Goal: Task Accomplishment & Management: Complete application form

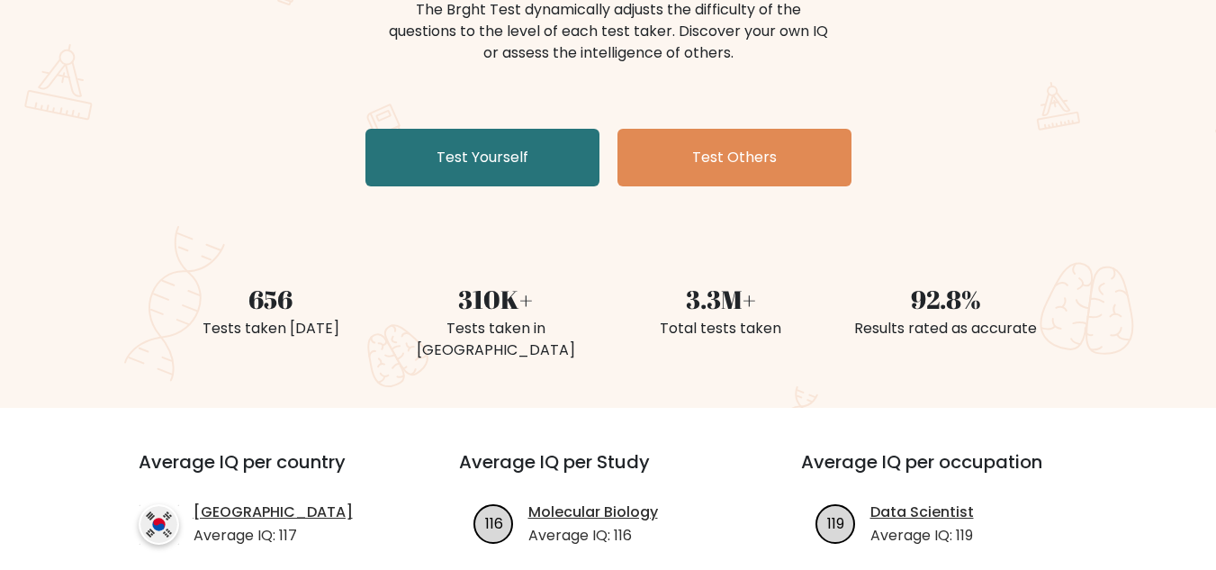
scroll to position [249, 0]
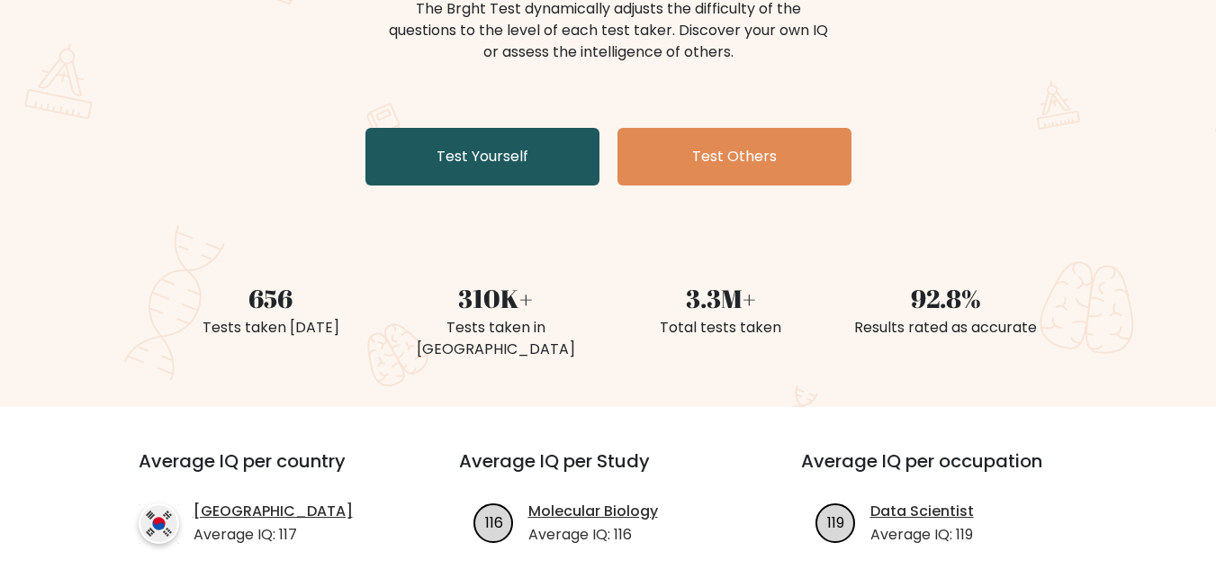
click at [481, 176] on link "Test Yourself" at bounding box center [483, 157] width 234 height 58
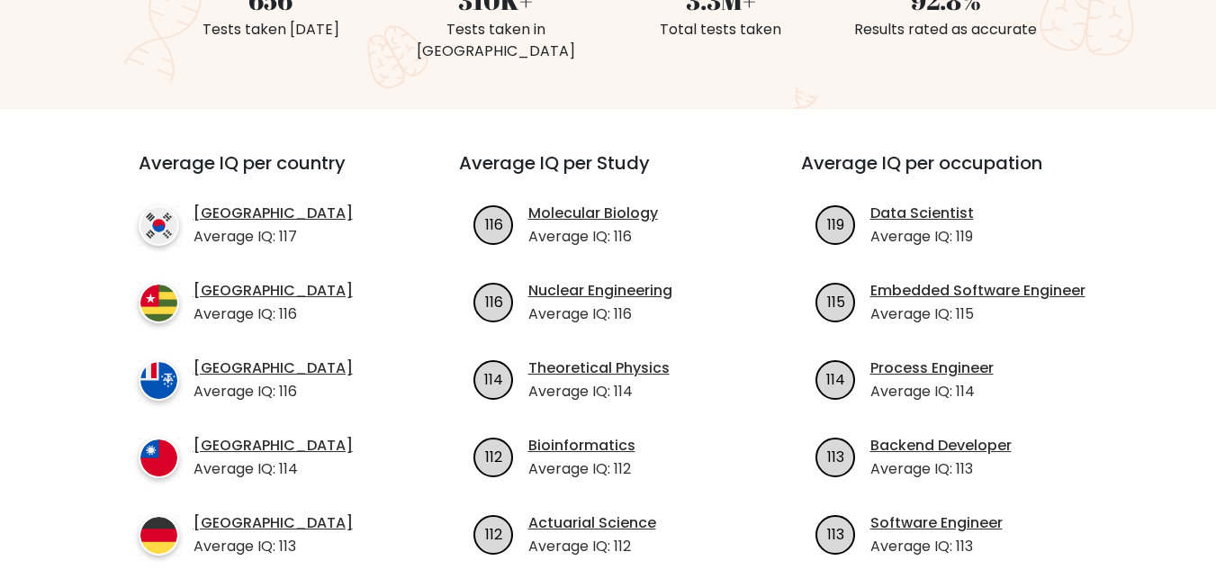
scroll to position [205, 0]
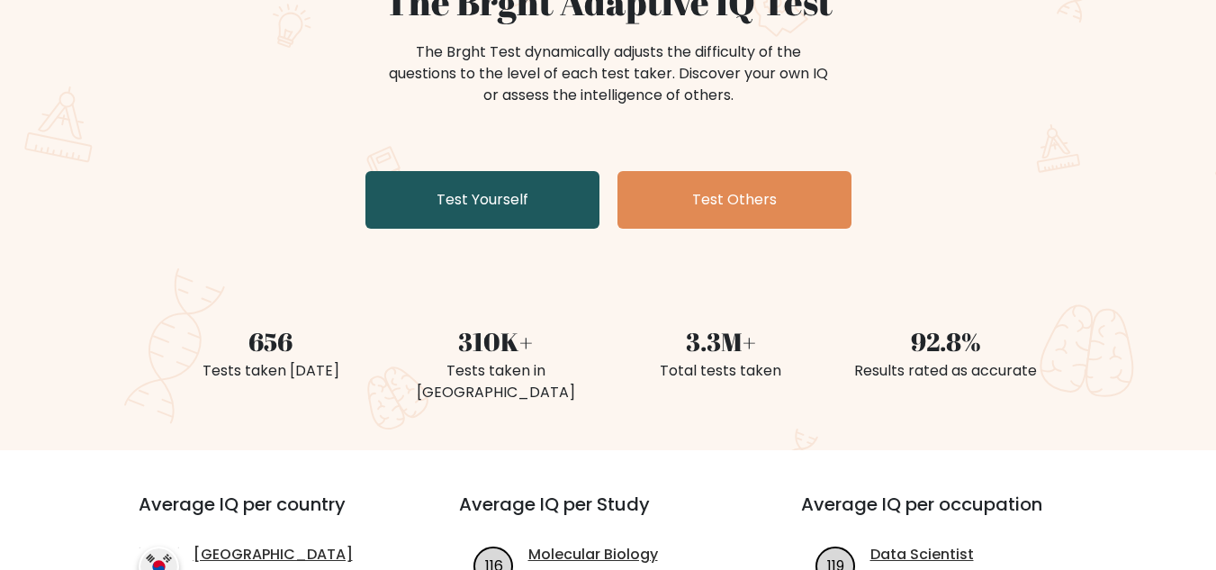
click at [558, 222] on link "Test Yourself" at bounding box center [483, 200] width 234 height 58
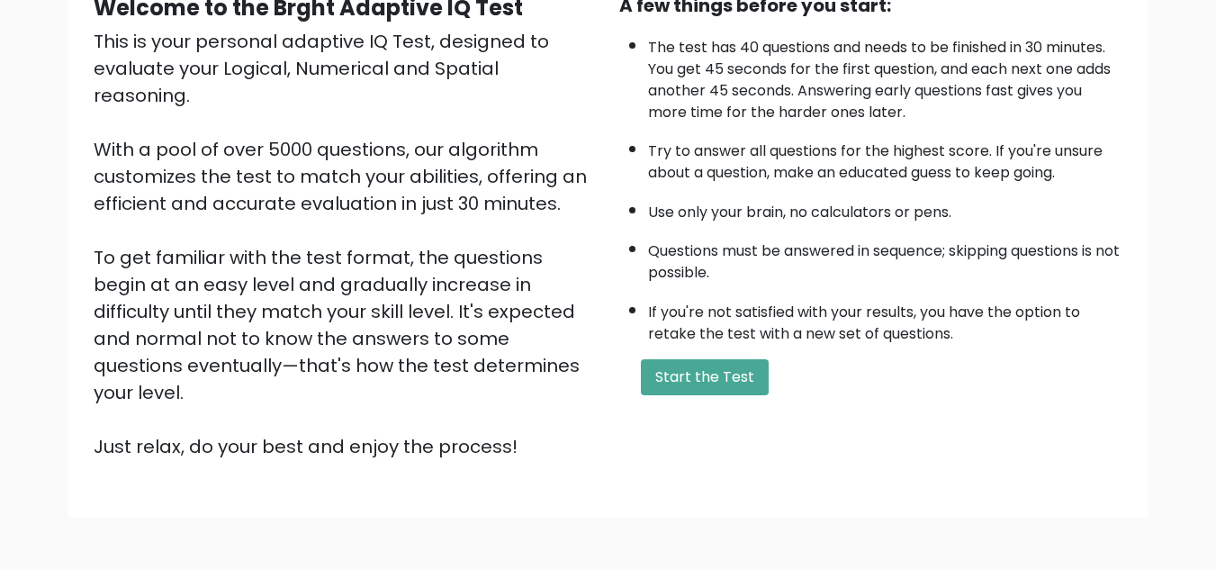
scroll to position [194, 0]
click at [736, 376] on button "Start the Test" at bounding box center [705, 376] width 128 height 36
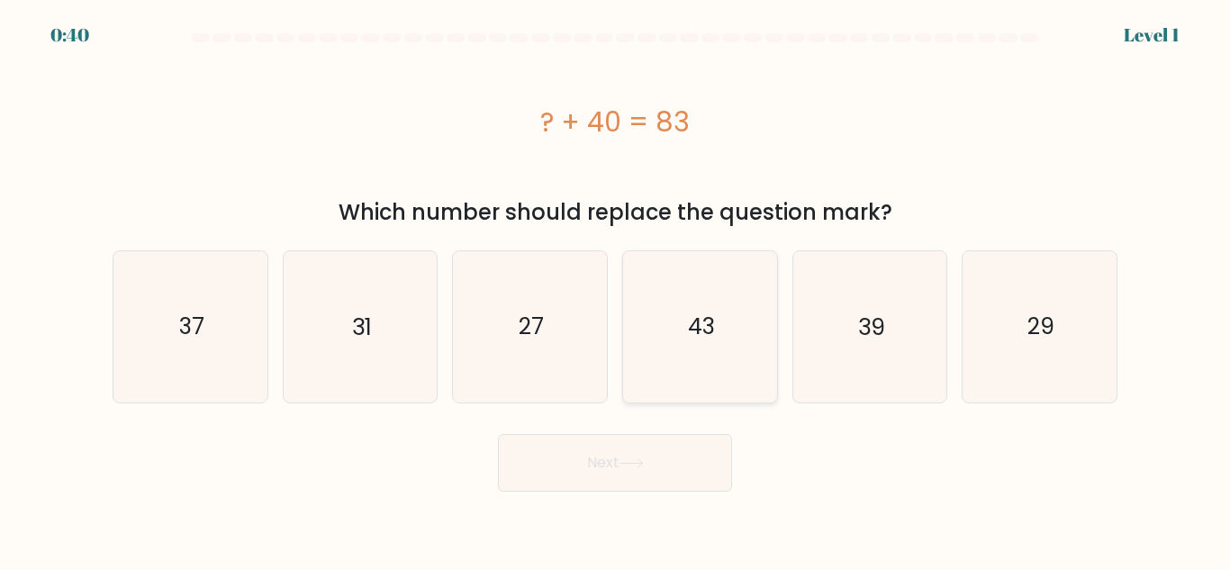
click at [720, 328] on icon "43" at bounding box center [700, 326] width 150 height 150
click at [616, 290] on input "d. 43" at bounding box center [615, 287] width 1 height 5
radio input "true"
click at [666, 466] on button "Next" at bounding box center [615, 463] width 234 height 58
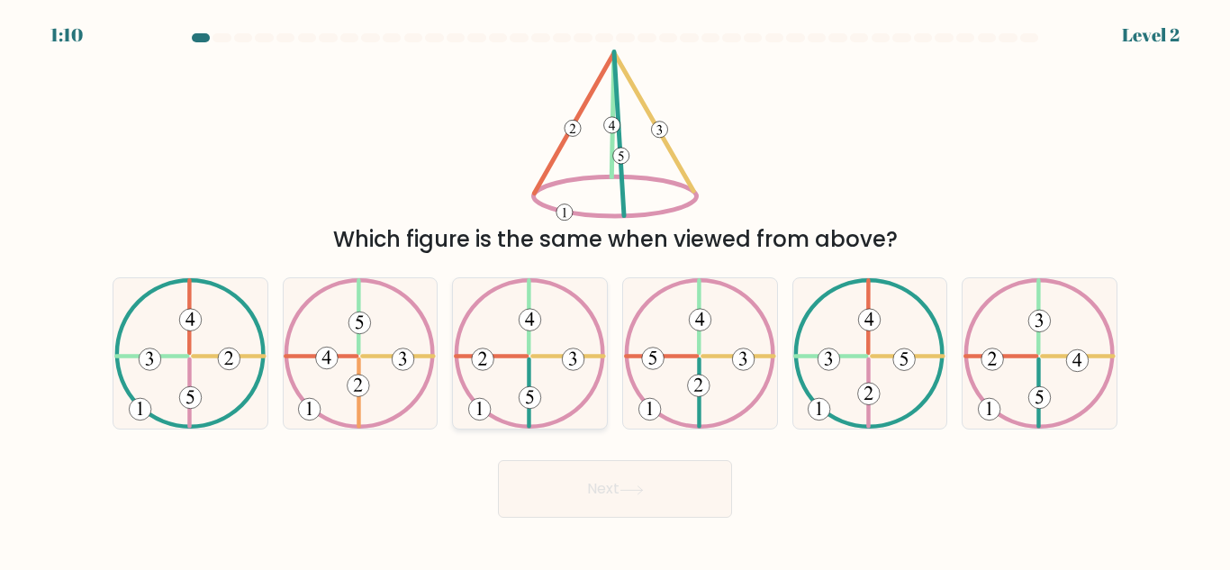
click at [512, 358] on icon at bounding box center [530, 353] width 152 height 150
click at [615, 290] on input "c." at bounding box center [615, 287] width 1 height 5
radio input "true"
click at [635, 483] on button "Next" at bounding box center [615, 489] width 234 height 58
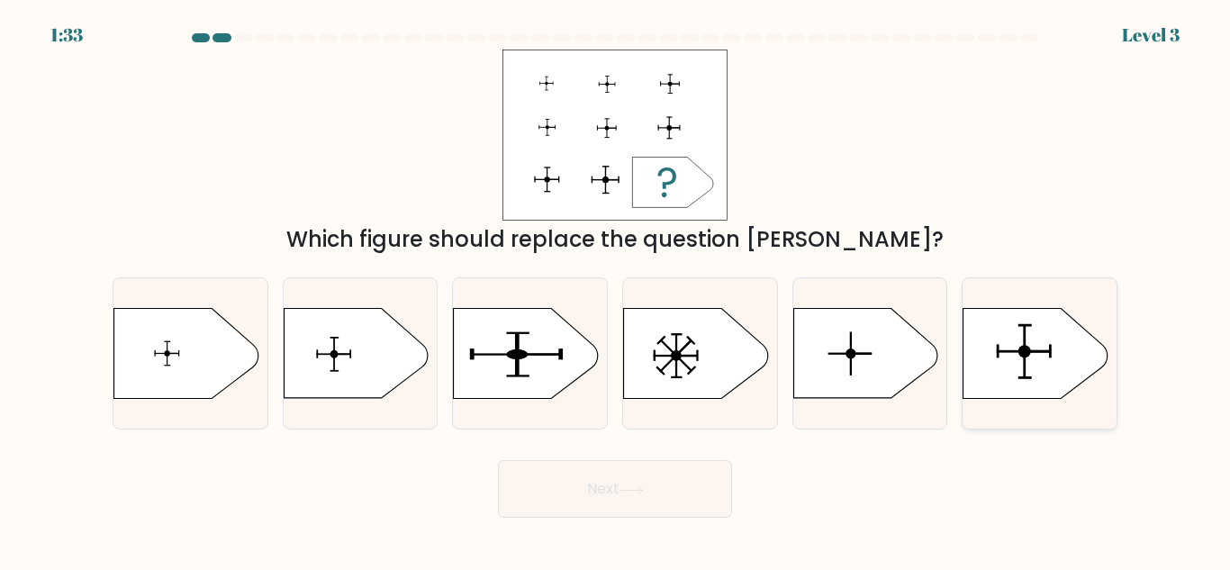
click at [1022, 362] on icon at bounding box center [1035, 354] width 144 height 90
click at [616, 290] on input "f." at bounding box center [615, 287] width 1 height 5
radio input "true"
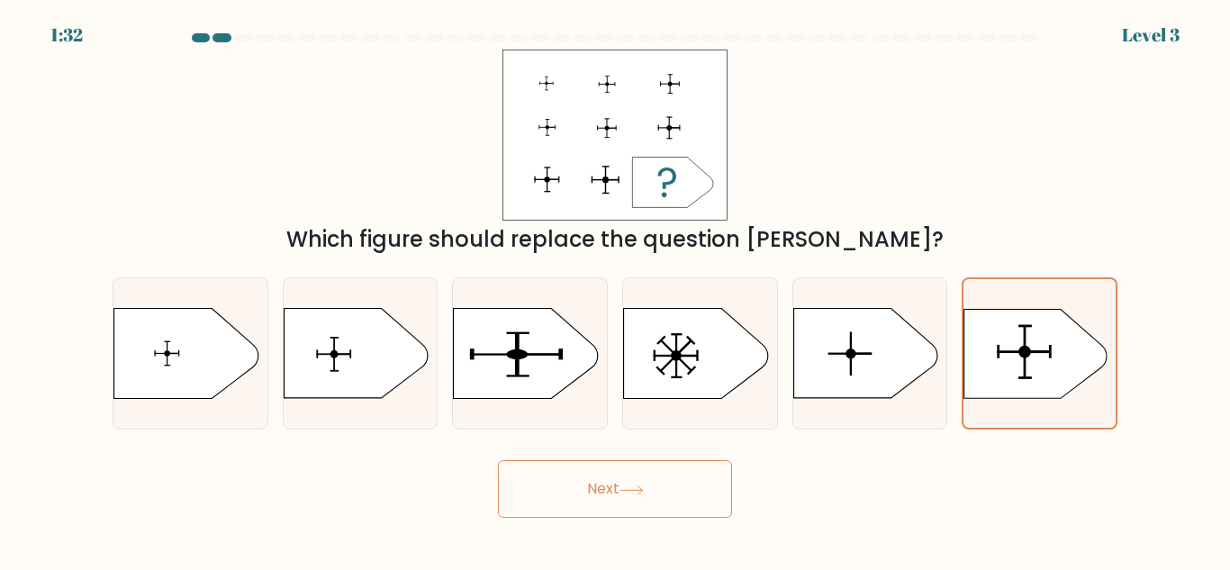
click at [596, 466] on button "Next" at bounding box center [615, 489] width 234 height 58
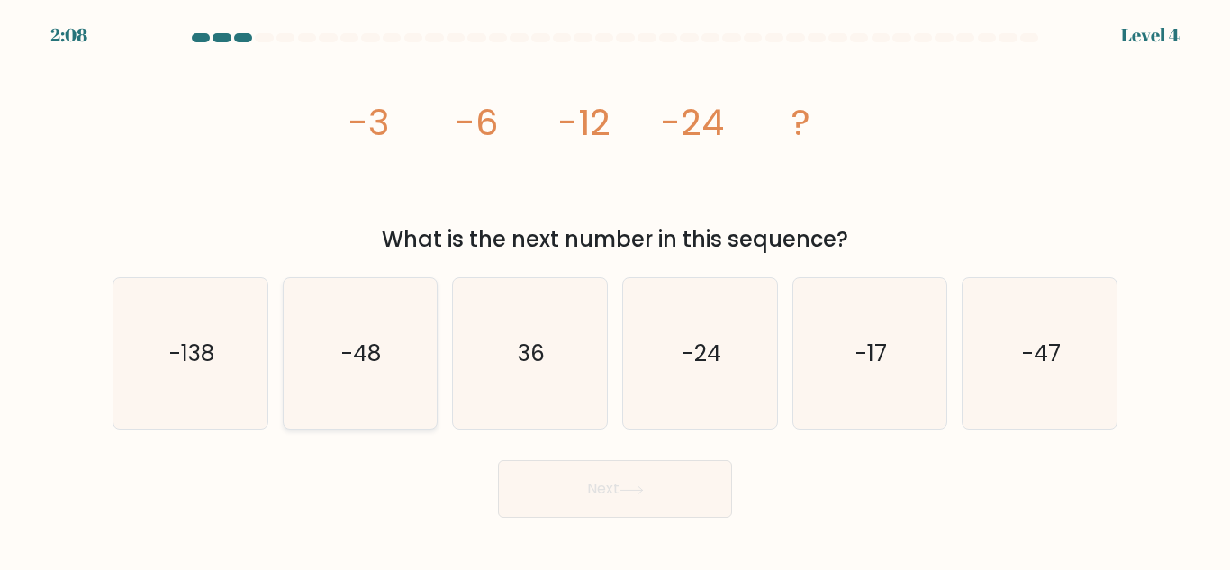
click at [351, 352] on text "-48" at bounding box center [362, 354] width 40 height 32
click at [615, 290] on input "b. -48" at bounding box center [615, 287] width 1 height 5
radio input "true"
click at [644, 491] on icon at bounding box center [632, 490] width 24 height 10
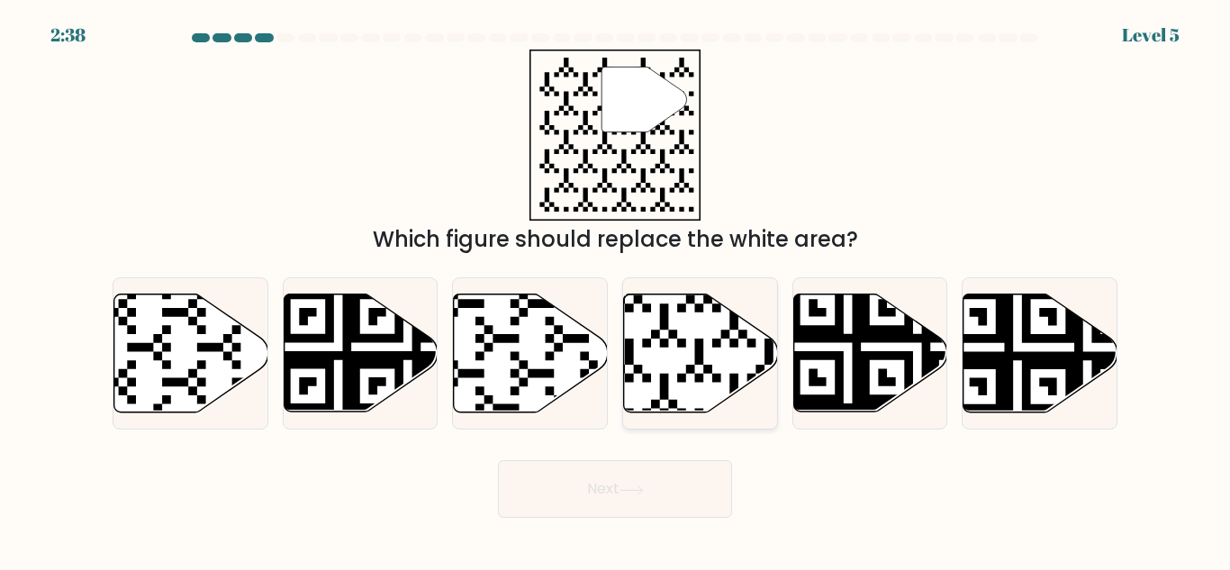
click at [673, 341] on icon at bounding box center [701, 353] width 154 height 118
click at [616, 290] on input "d." at bounding box center [615, 287] width 1 height 5
radio input "true"
click at [644, 486] on icon at bounding box center [632, 490] width 24 height 10
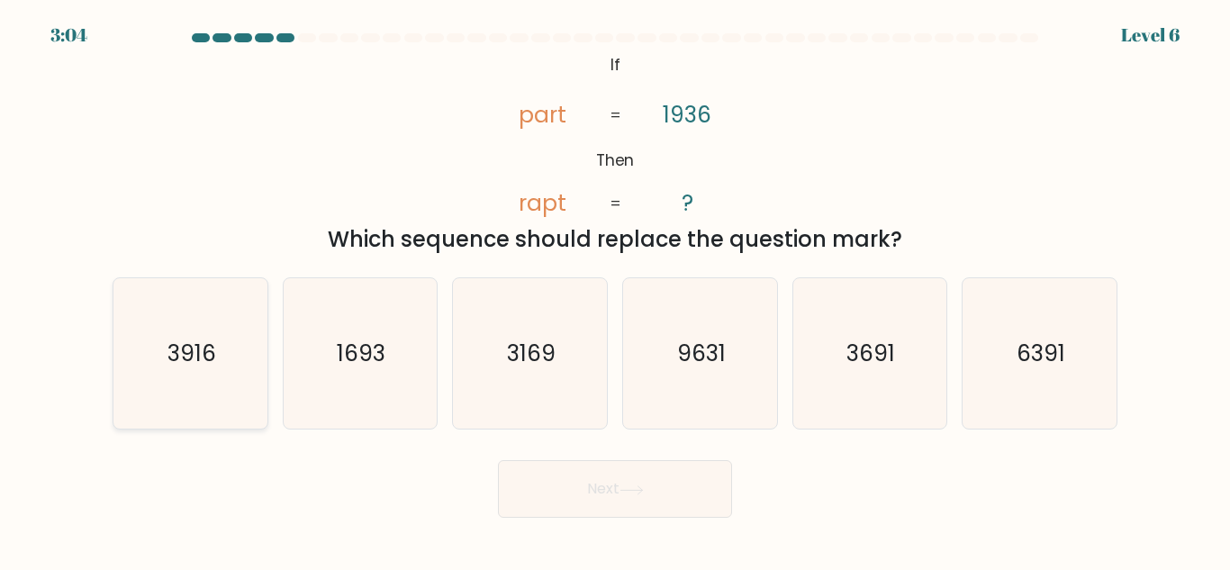
click at [205, 388] on icon "3916" at bounding box center [190, 353] width 150 height 150
click at [615, 290] on input "a. 3916" at bounding box center [615, 287] width 1 height 5
radio input "true"
click at [674, 483] on button "Next" at bounding box center [615, 489] width 234 height 58
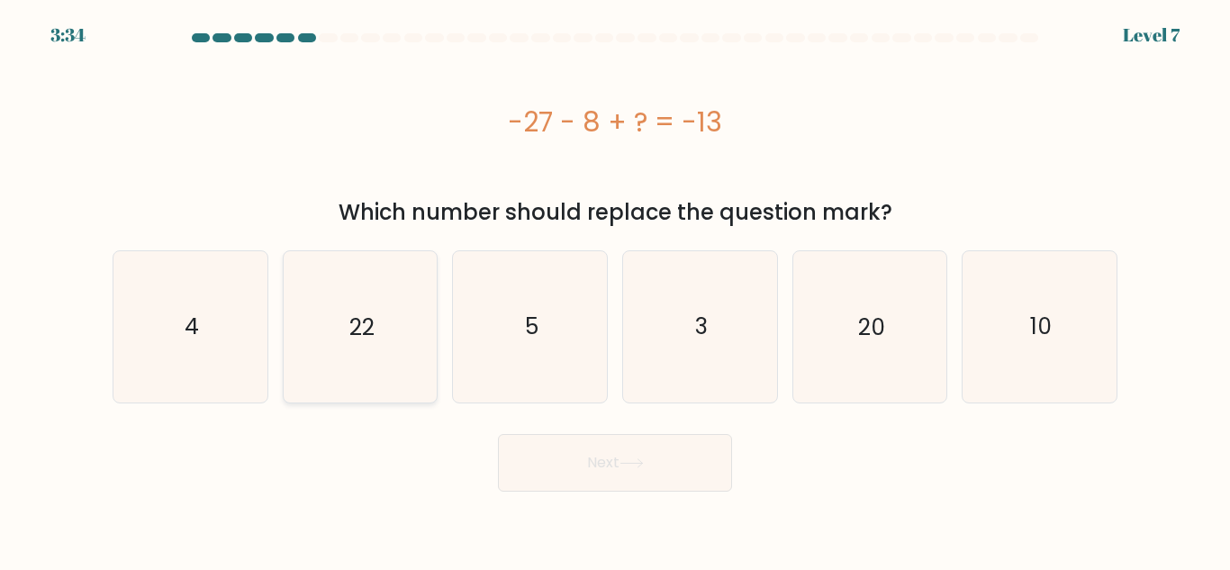
click at [362, 319] on text "22" at bounding box center [361, 327] width 25 height 32
click at [615, 290] on input "b. 22" at bounding box center [615, 287] width 1 height 5
radio input "true"
click at [688, 460] on button "Next" at bounding box center [615, 463] width 234 height 58
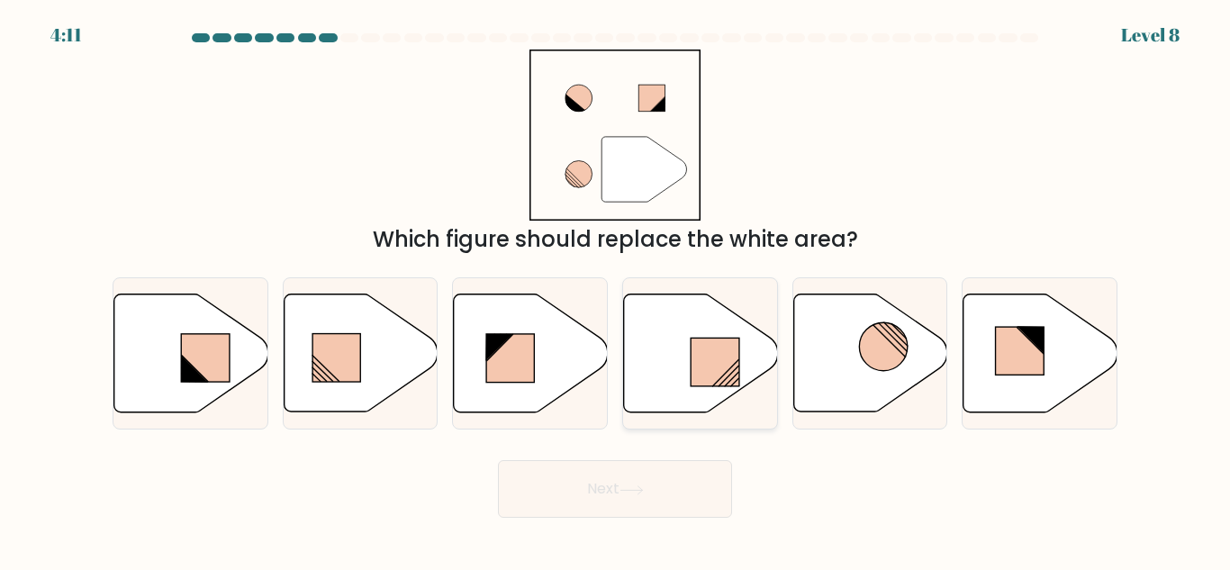
click at [685, 325] on icon at bounding box center [701, 353] width 154 height 118
click at [616, 290] on input "d." at bounding box center [615, 287] width 1 height 5
radio input "true"
click at [668, 493] on button "Next" at bounding box center [615, 489] width 234 height 58
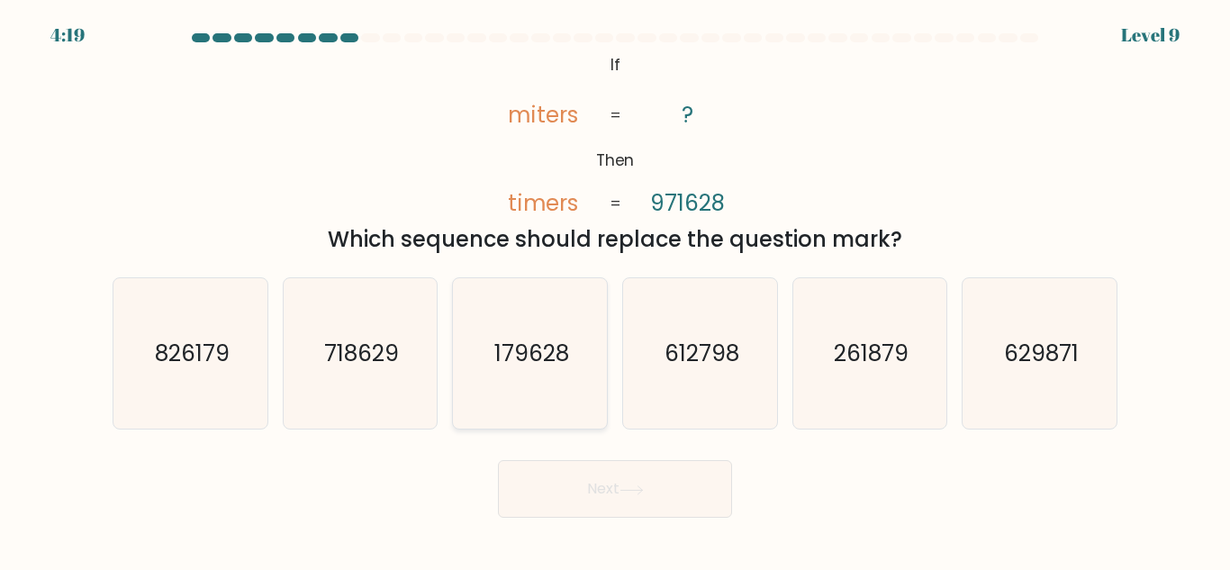
click at [515, 396] on icon "179628" at bounding box center [530, 353] width 150 height 150
click at [615, 290] on input "c. 179628" at bounding box center [615, 287] width 1 height 5
radio input "true"
click at [692, 515] on button "Next" at bounding box center [615, 489] width 234 height 58
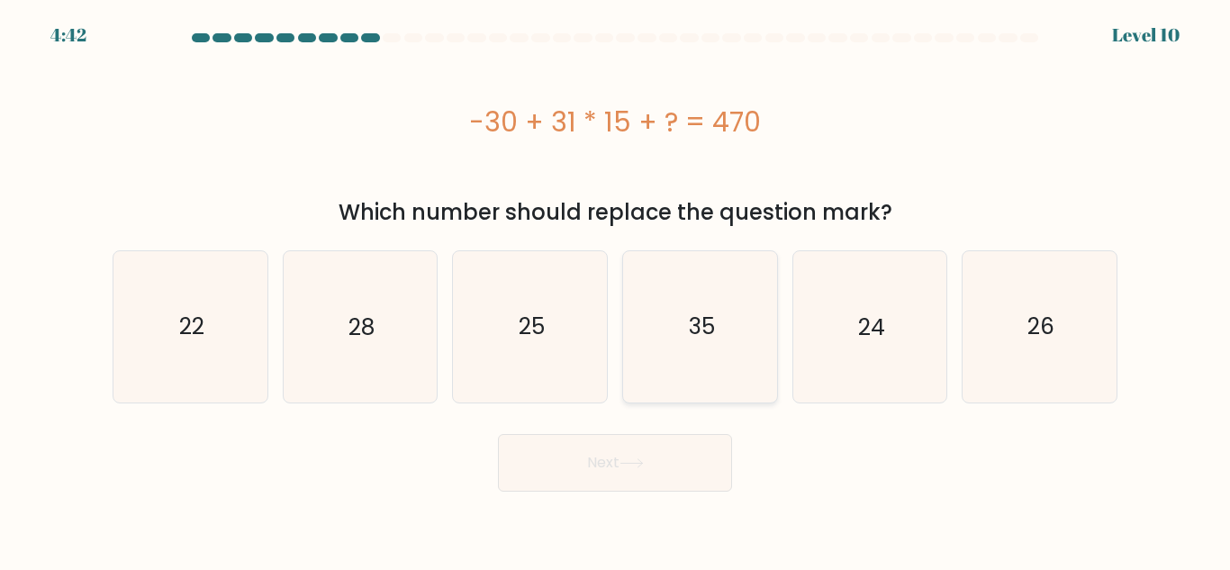
click at [656, 338] on icon "35" at bounding box center [700, 326] width 150 height 150
click at [616, 290] on input "d. 35" at bounding box center [615, 287] width 1 height 5
radio input "true"
click at [665, 461] on button "Next" at bounding box center [615, 463] width 234 height 58
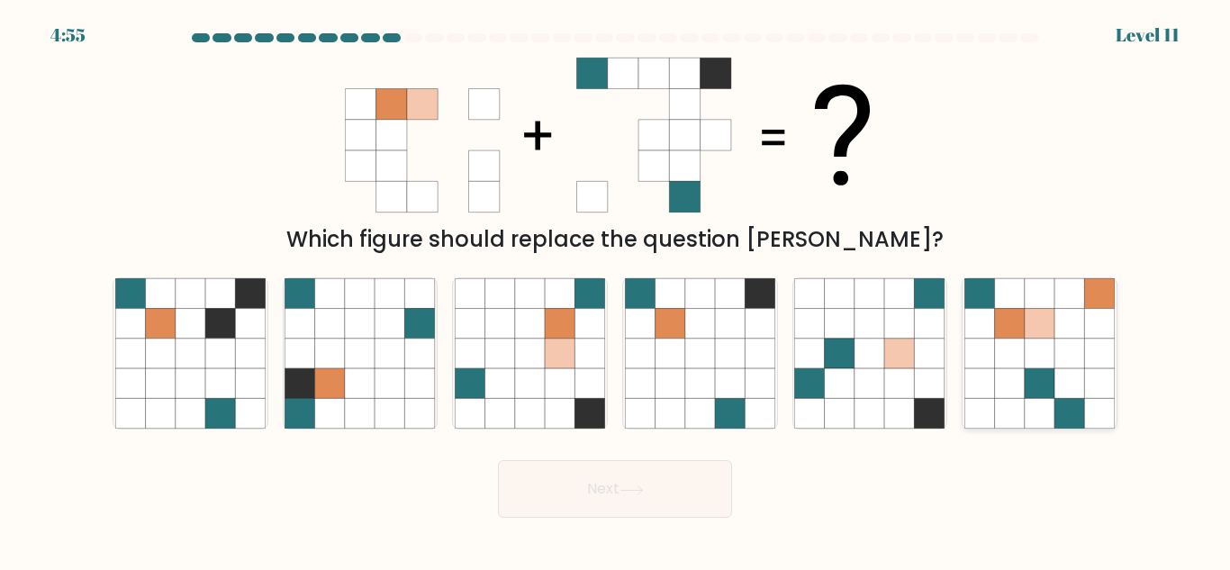
click at [1037, 349] on icon at bounding box center [1040, 354] width 30 height 30
click at [616, 290] on input "f." at bounding box center [615, 287] width 1 height 5
radio input "true"
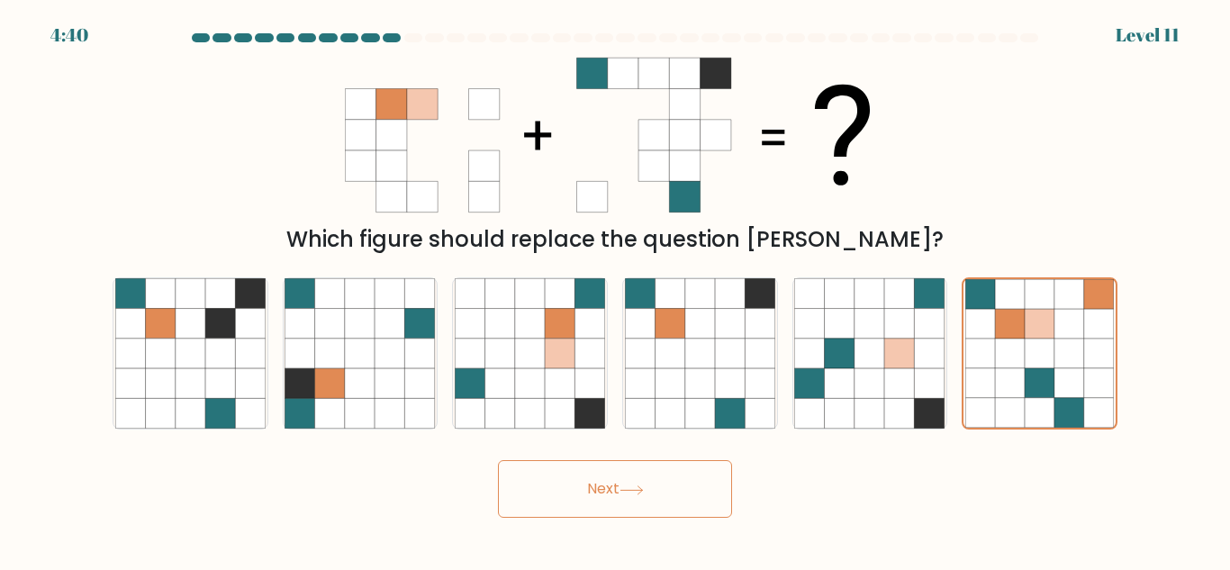
click at [612, 490] on button "Next" at bounding box center [615, 489] width 234 height 58
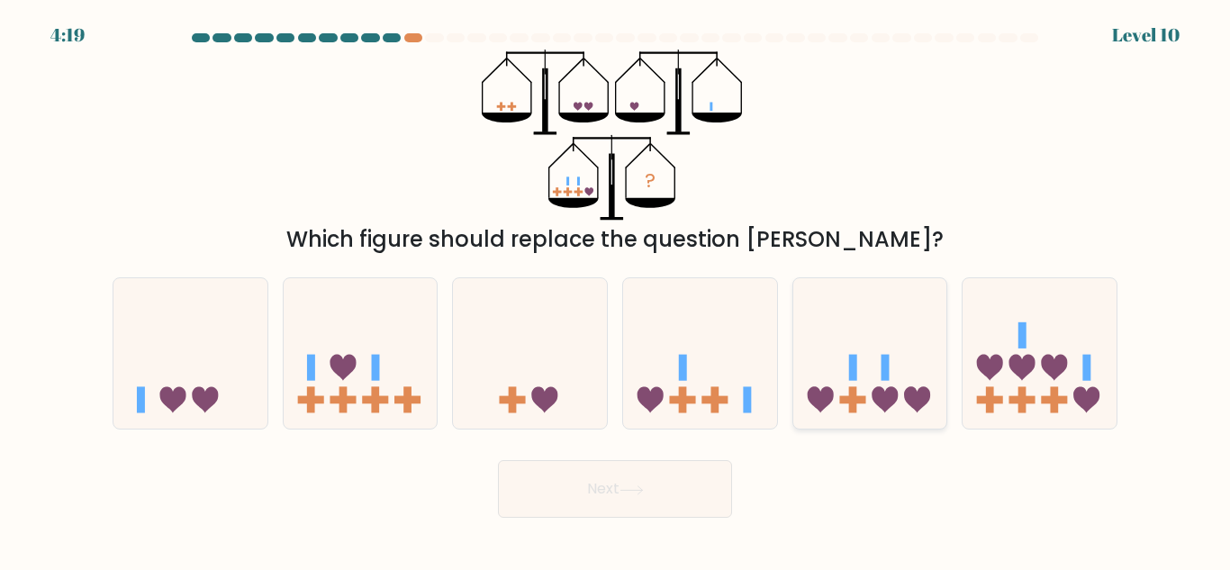
click at [861, 384] on icon at bounding box center [870, 353] width 154 height 127
click at [616, 290] on input "e." at bounding box center [615, 287] width 1 height 5
radio input "true"
click at [643, 472] on button "Next" at bounding box center [615, 489] width 234 height 58
click at [574, 500] on button "Next" at bounding box center [615, 489] width 234 height 58
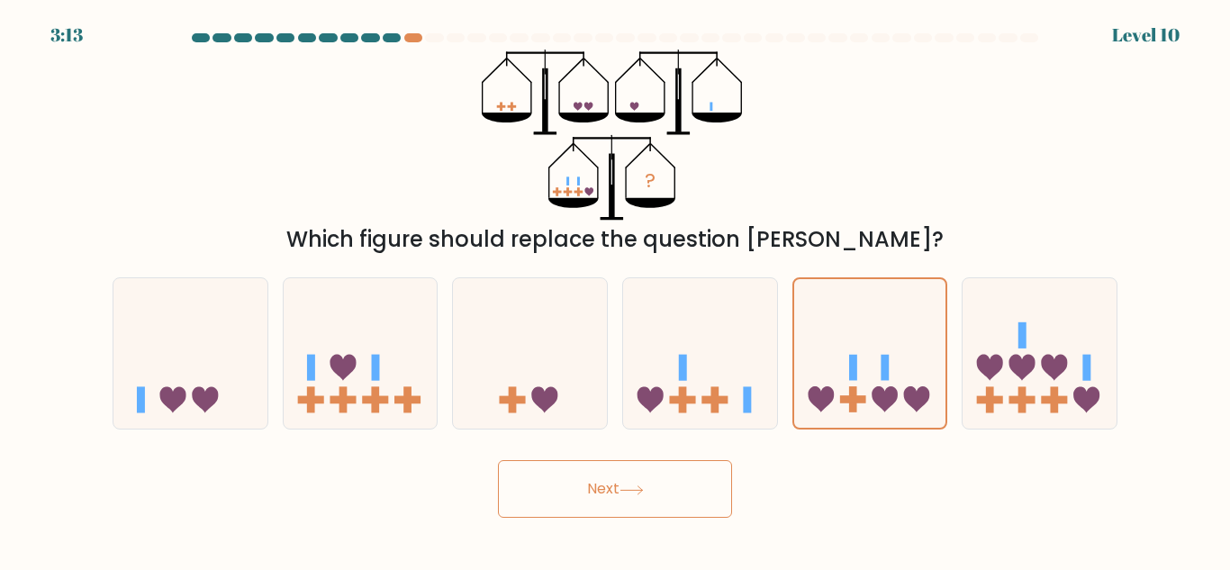
click at [577, 499] on button "Next" at bounding box center [615, 489] width 234 height 58
click at [689, 449] on form at bounding box center [615, 275] width 1230 height 484
click at [719, 363] on icon at bounding box center [700, 353] width 154 height 127
click at [616, 290] on input "d." at bounding box center [615, 287] width 1 height 5
radio input "true"
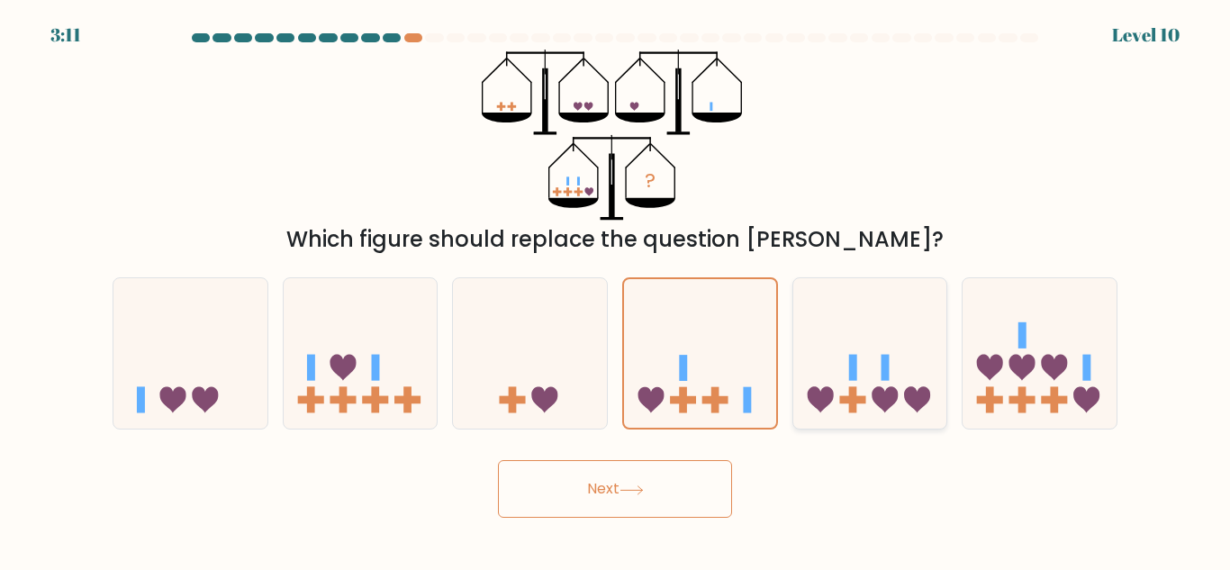
click at [835, 381] on icon at bounding box center [870, 353] width 154 height 127
click at [616, 290] on input "e." at bounding box center [615, 287] width 1 height 5
radio input "true"
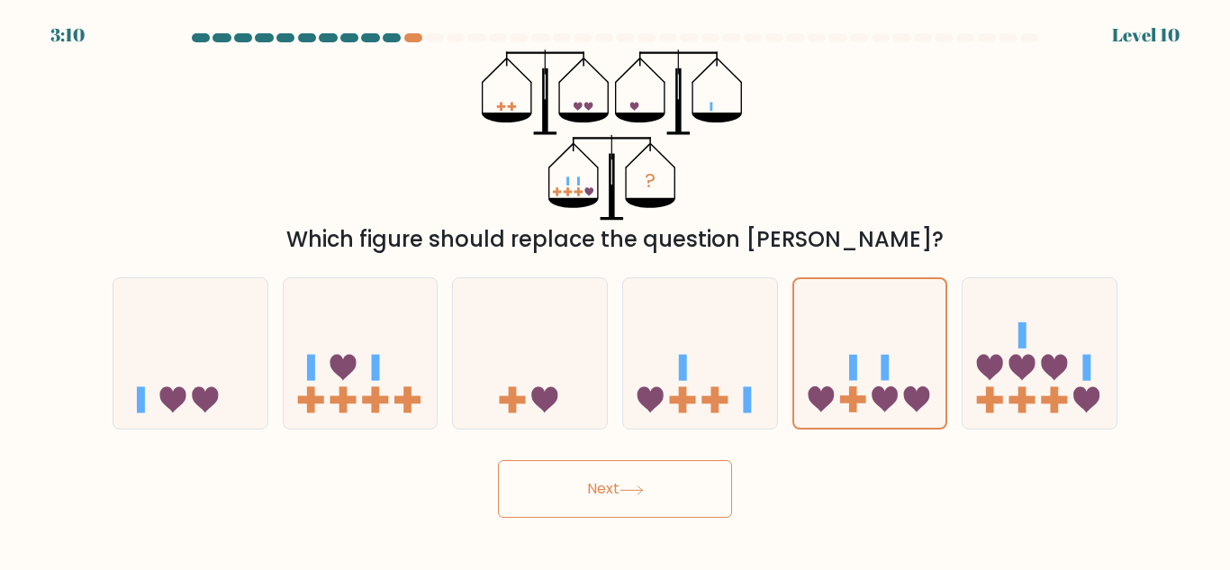
click at [662, 499] on button "Next" at bounding box center [615, 489] width 234 height 58
click at [604, 488] on button "Next" at bounding box center [615, 489] width 234 height 58
click at [270, 367] on div "a." at bounding box center [190, 353] width 170 height 152
click at [326, 378] on icon at bounding box center [361, 353] width 154 height 127
click at [615, 290] on input "b." at bounding box center [615, 287] width 1 height 5
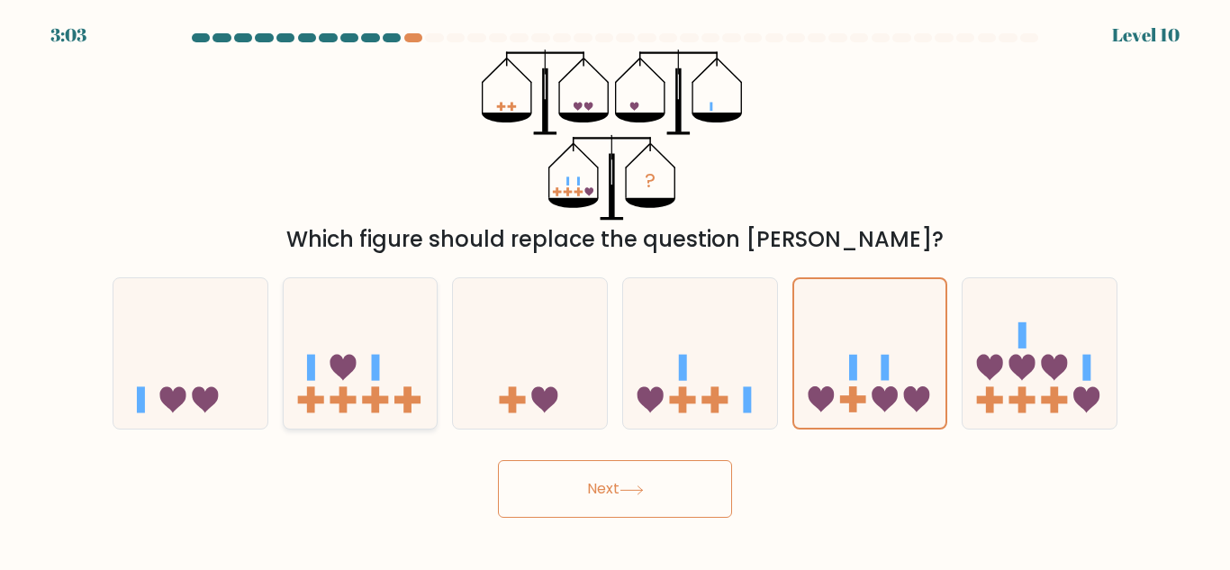
radio input "true"
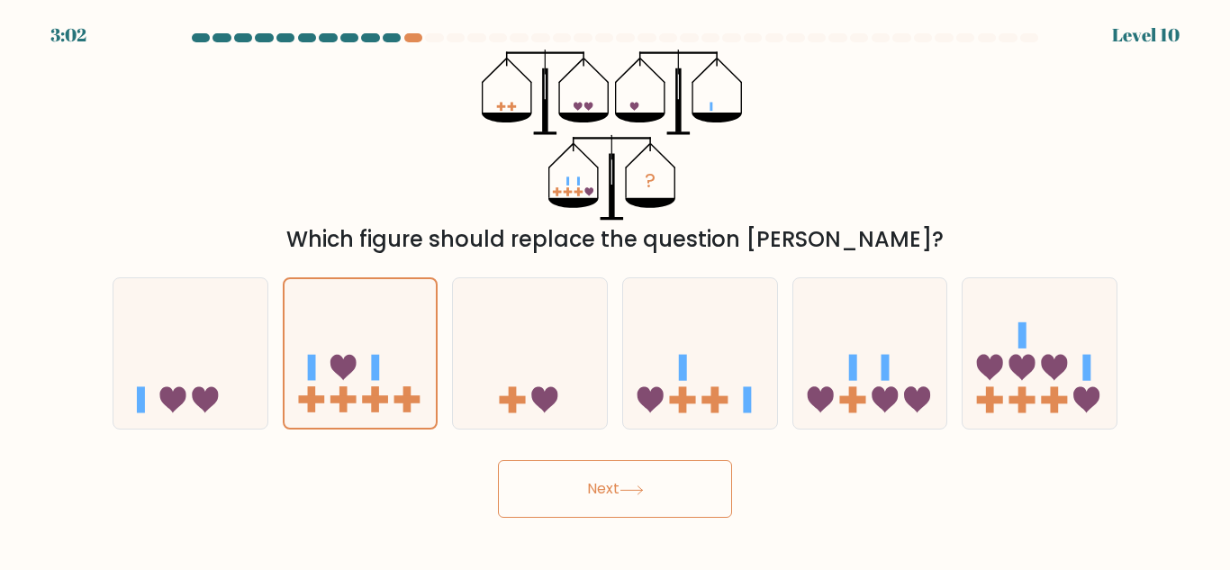
click at [620, 498] on button "Next" at bounding box center [615, 489] width 234 height 58
click at [695, 399] on rect at bounding box center [683, 400] width 26 height 8
click at [616, 290] on input "d." at bounding box center [615, 287] width 1 height 5
radio input "true"
click at [863, 378] on icon at bounding box center [870, 353] width 154 height 127
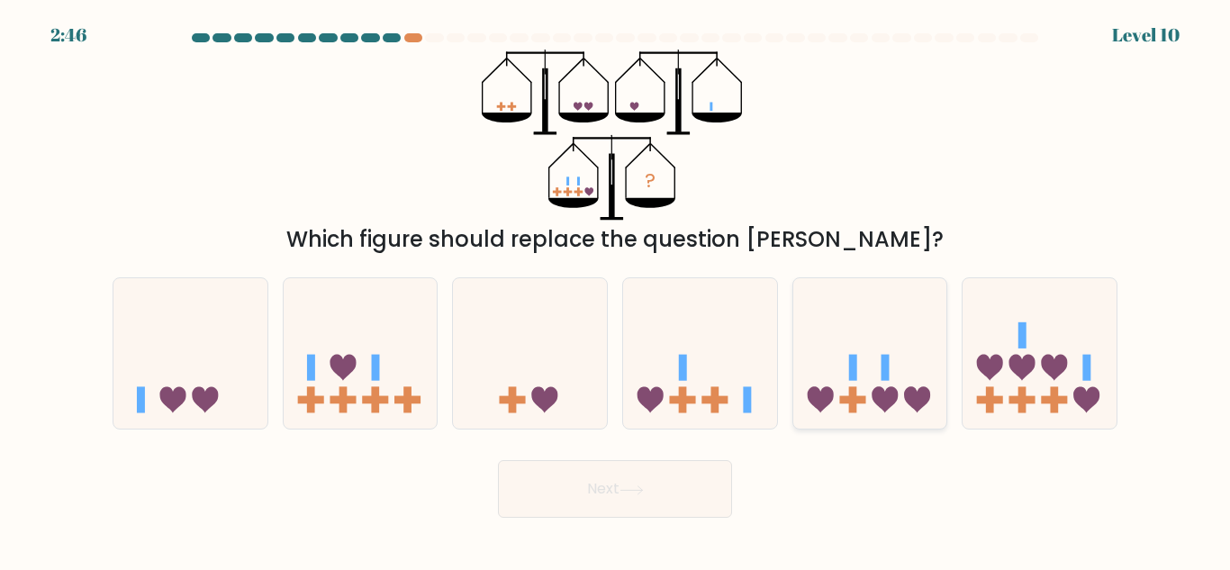
click at [616, 290] on input "e." at bounding box center [615, 287] width 1 height 5
radio input "true"
click at [656, 486] on button "Next" at bounding box center [615, 489] width 234 height 58
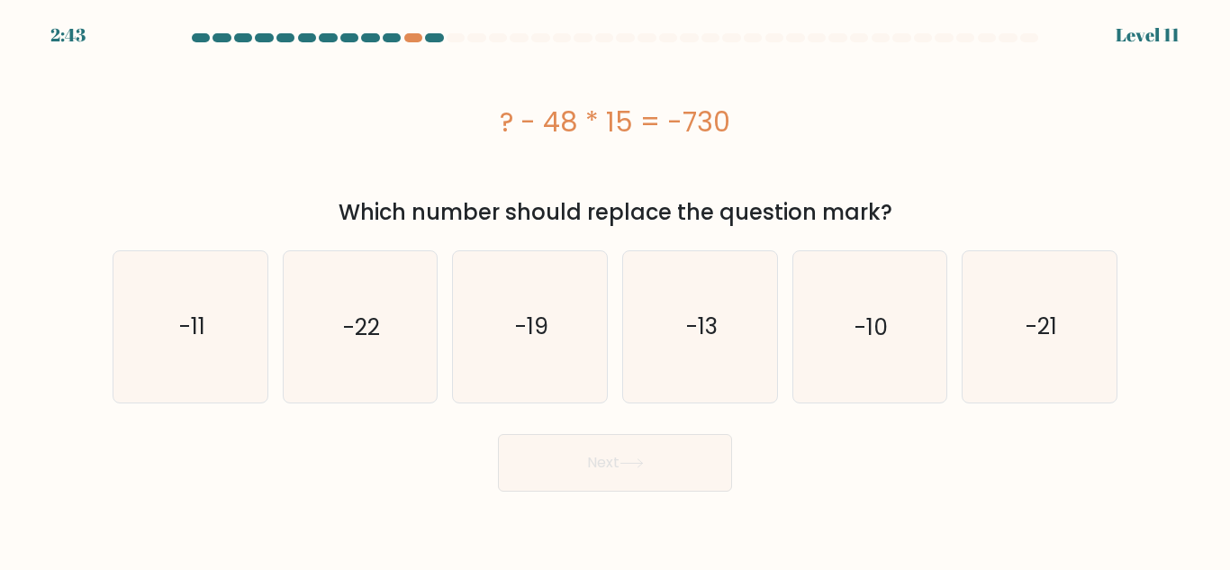
click at [656, 486] on button "Next" at bounding box center [615, 463] width 234 height 58
click at [865, 345] on icon "-10" at bounding box center [869, 326] width 150 height 150
click at [616, 290] on input "e. -10" at bounding box center [615, 287] width 1 height 5
radio input "true"
click at [633, 451] on button "Next" at bounding box center [615, 463] width 234 height 58
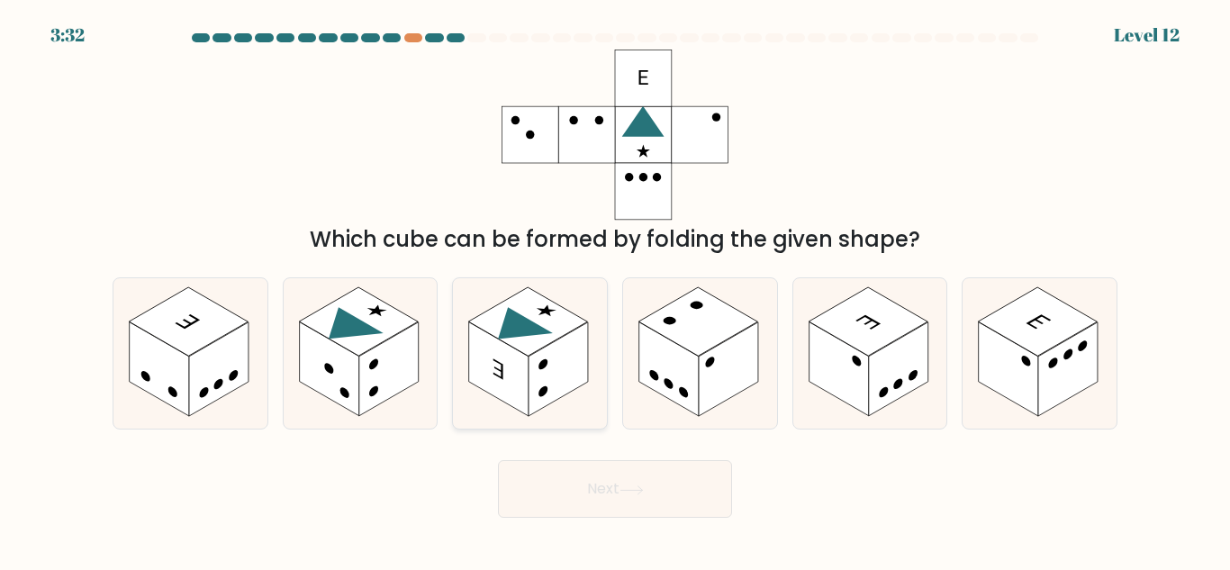
click at [547, 375] on rect at bounding box center [558, 369] width 59 height 95
click at [615, 290] on input "c." at bounding box center [615, 287] width 1 height 5
radio input "true"
click at [625, 499] on button "Next" at bounding box center [615, 489] width 234 height 58
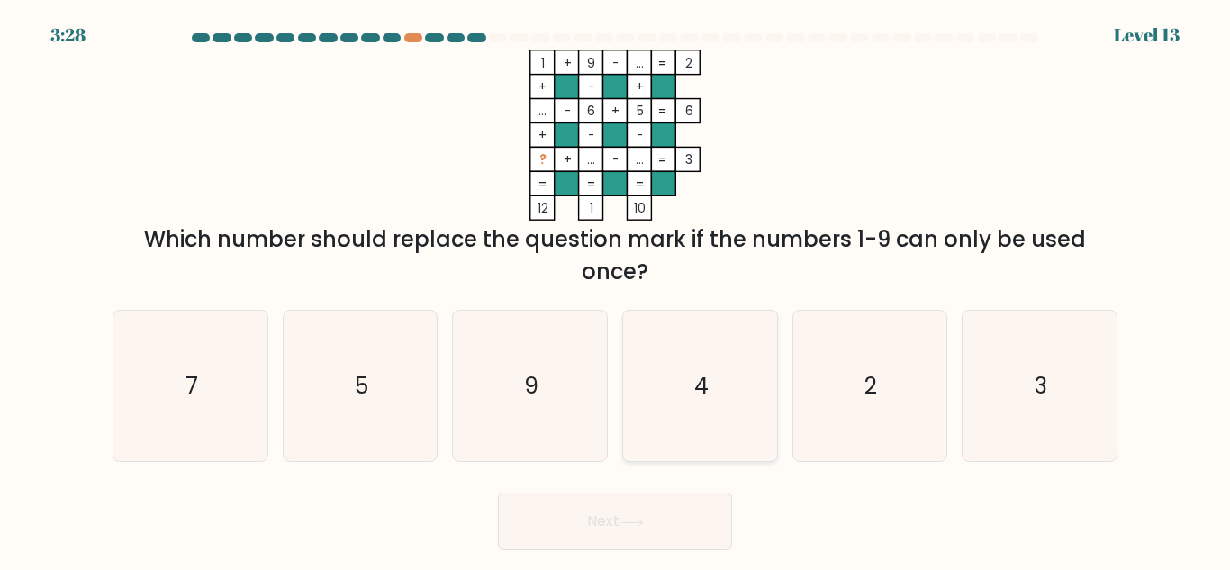
click at [691, 398] on icon "4" at bounding box center [700, 386] width 150 height 150
click at [616, 290] on input "d. 4" at bounding box center [615, 287] width 1 height 5
radio input "true"
click at [672, 526] on button "Next" at bounding box center [615, 522] width 234 height 58
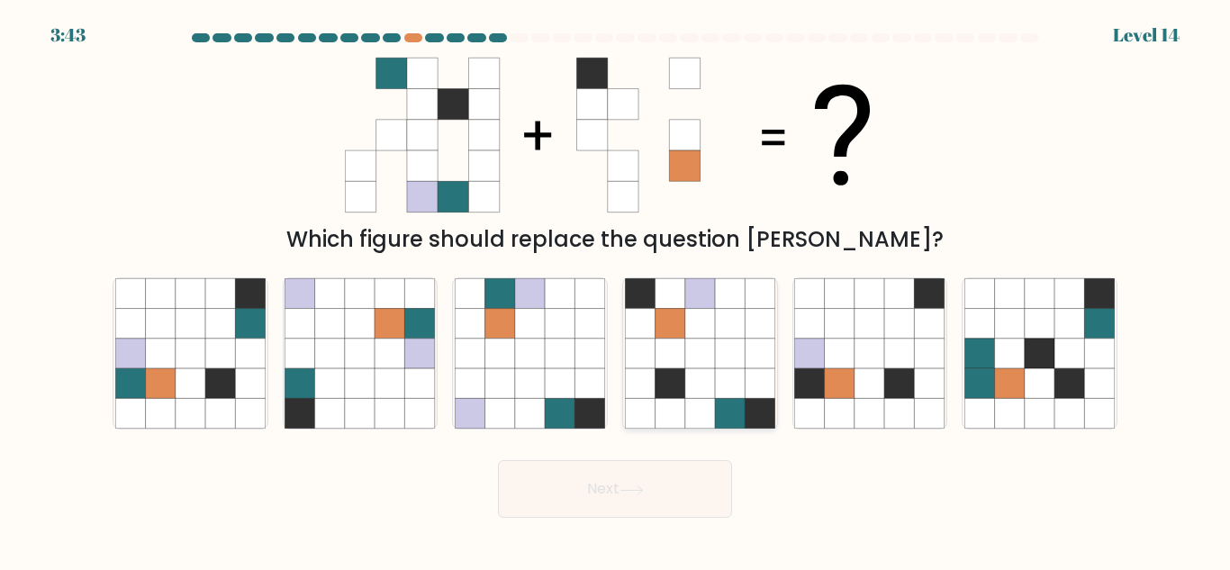
click at [677, 348] on icon at bounding box center [670, 354] width 30 height 30
click at [616, 290] on input "d." at bounding box center [615, 287] width 1 height 5
radio input "true"
click at [590, 502] on button "Next" at bounding box center [615, 489] width 234 height 58
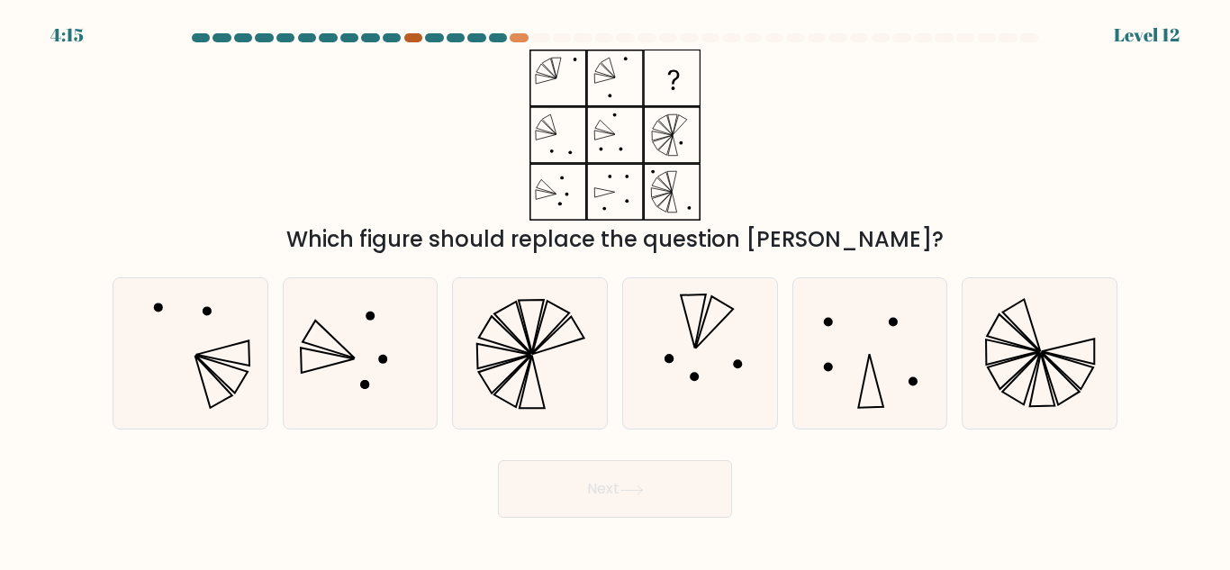
click at [413, 34] on div at bounding box center [413, 37] width 18 height 9
click at [511, 368] on icon at bounding box center [530, 353] width 150 height 150
click at [615, 290] on input "c." at bounding box center [615, 287] width 1 height 5
radio input "true"
click at [588, 510] on button "Next" at bounding box center [615, 489] width 234 height 58
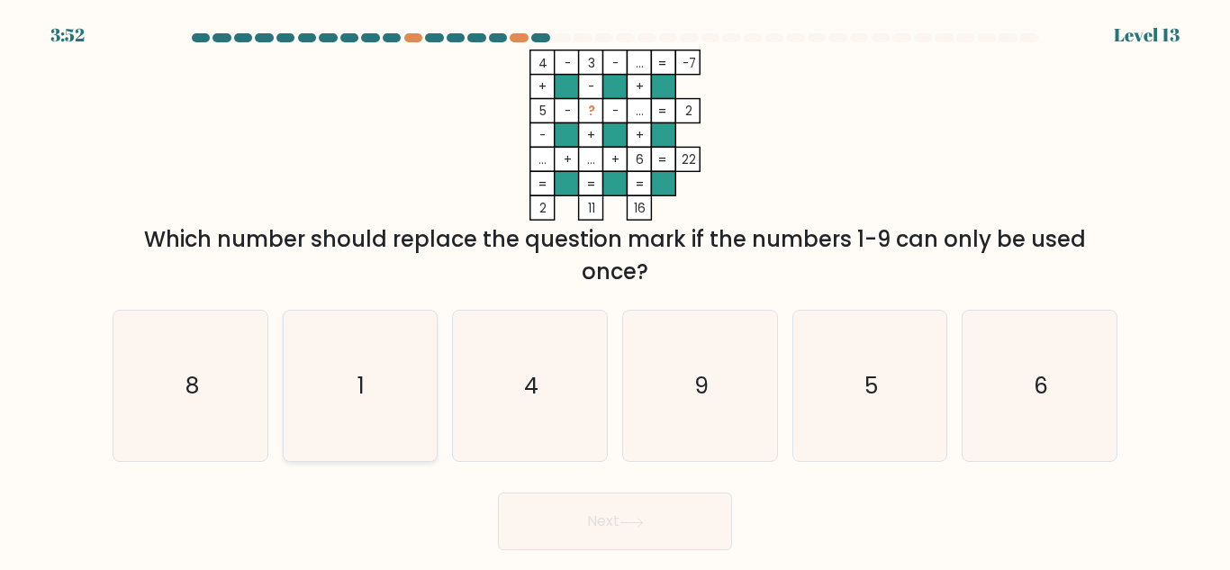
click at [432, 369] on icon "1" at bounding box center [360, 386] width 150 height 150
click at [615, 290] on input "b. 1" at bounding box center [615, 287] width 1 height 5
radio input "true"
click at [592, 511] on button "Next" at bounding box center [615, 522] width 234 height 58
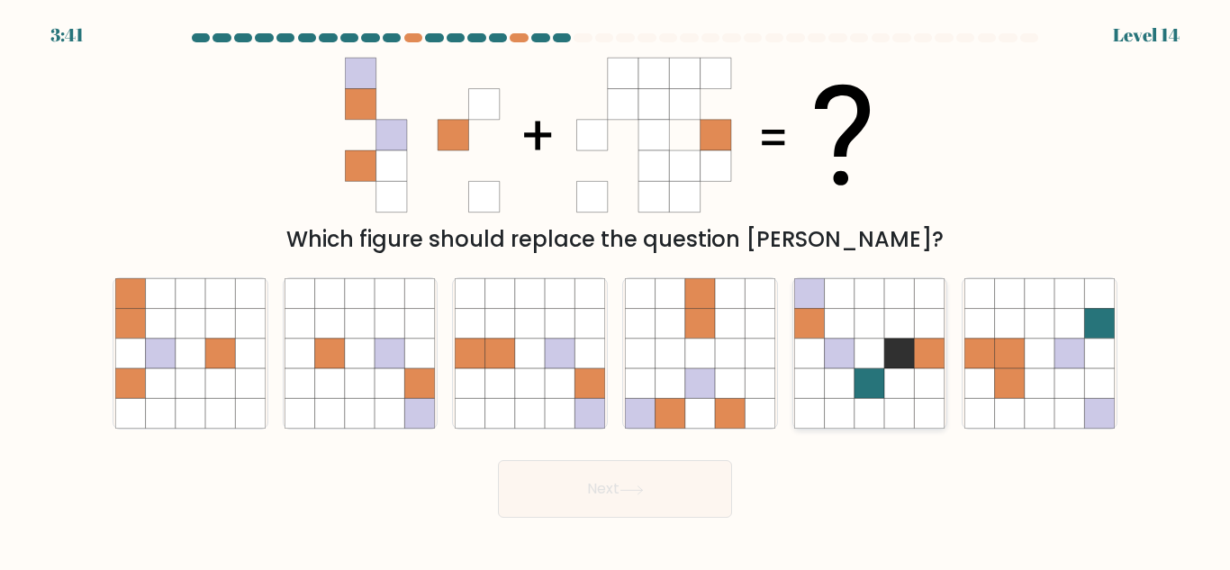
click at [858, 402] on icon at bounding box center [870, 414] width 30 height 30
click at [616, 290] on input "e." at bounding box center [615, 287] width 1 height 5
radio input "true"
click at [669, 492] on button "Next" at bounding box center [615, 489] width 234 height 58
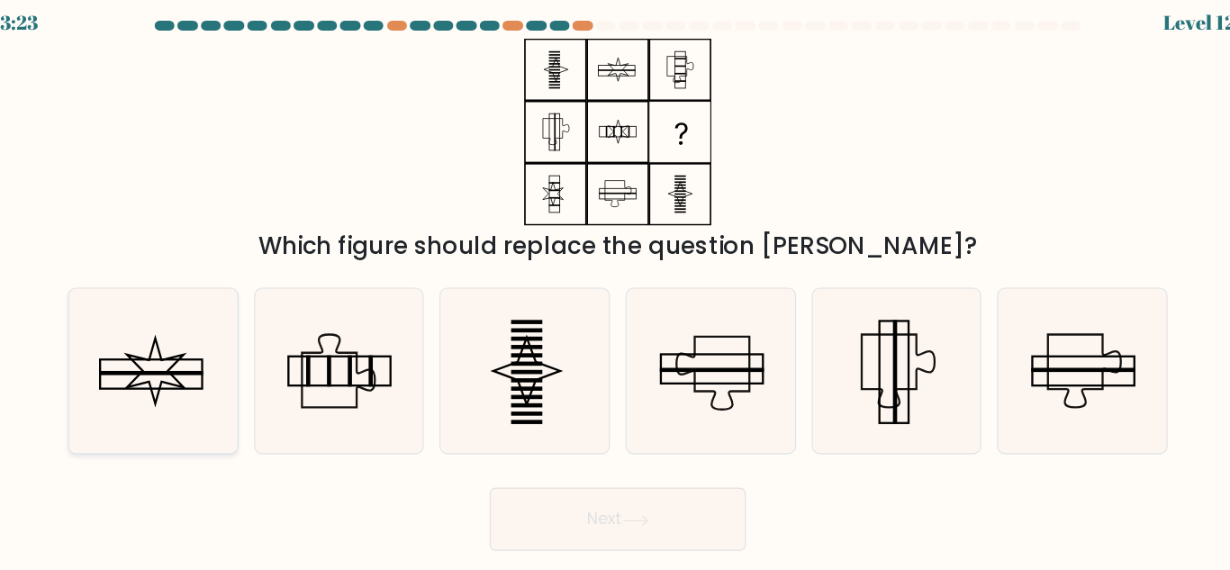
click at [222, 346] on icon at bounding box center [190, 353] width 150 height 150
click at [615, 290] on input "a." at bounding box center [615, 287] width 1 height 5
radio input "true"
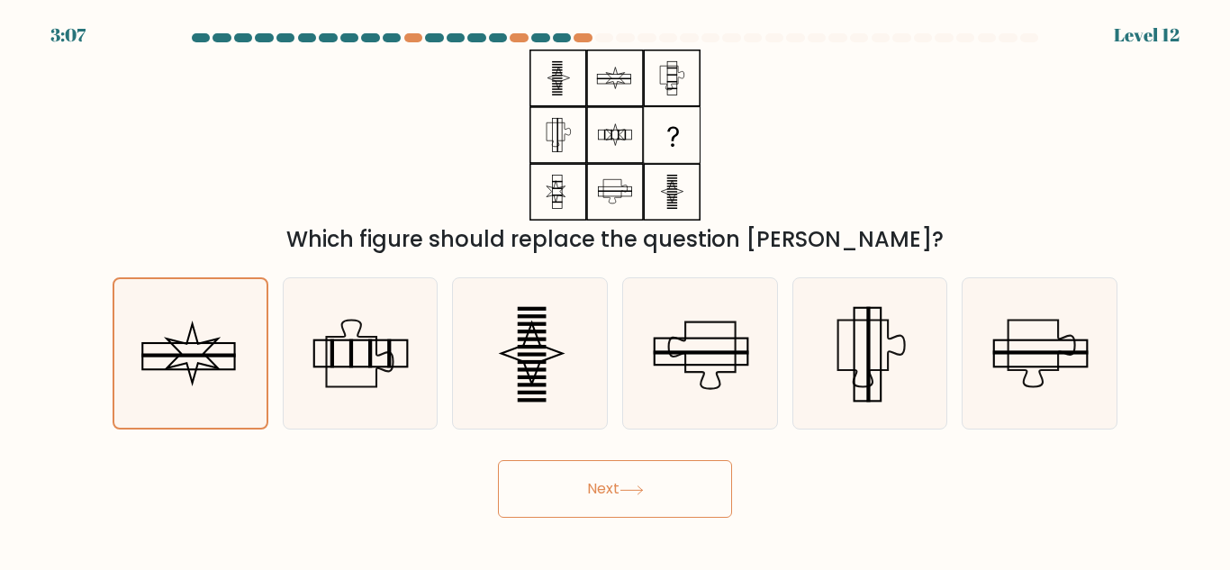
click at [521, 489] on button "Next" at bounding box center [615, 489] width 234 height 58
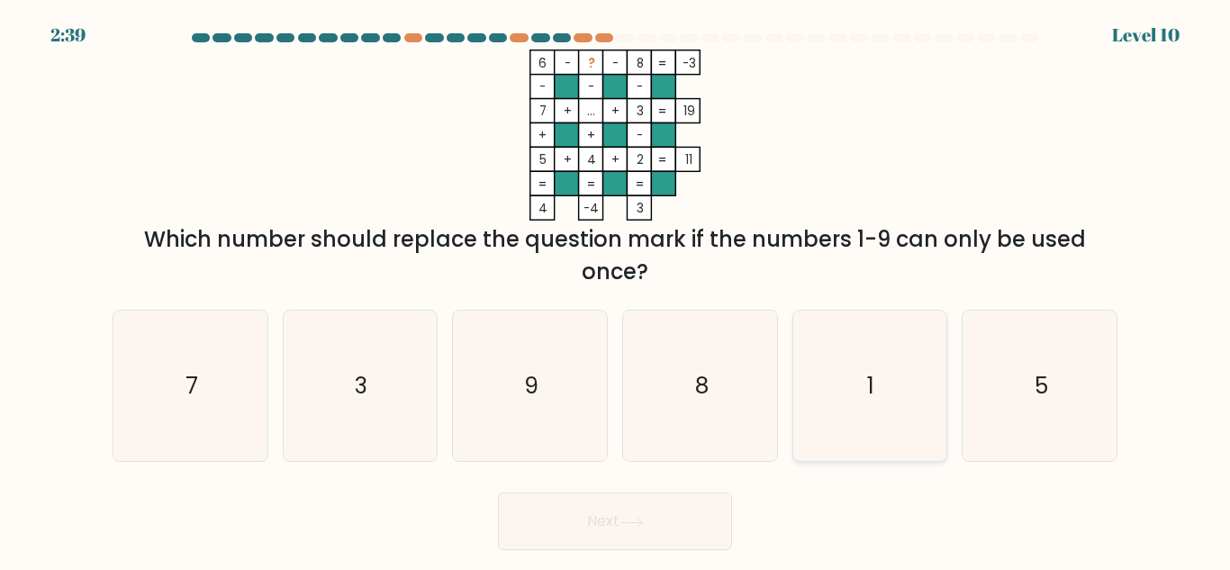
click at [905, 411] on icon "1" at bounding box center [869, 386] width 150 height 150
click at [616, 290] on input "e. 1" at bounding box center [615, 287] width 1 height 5
radio input "true"
click at [690, 522] on button "Next" at bounding box center [615, 522] width 234 height 58
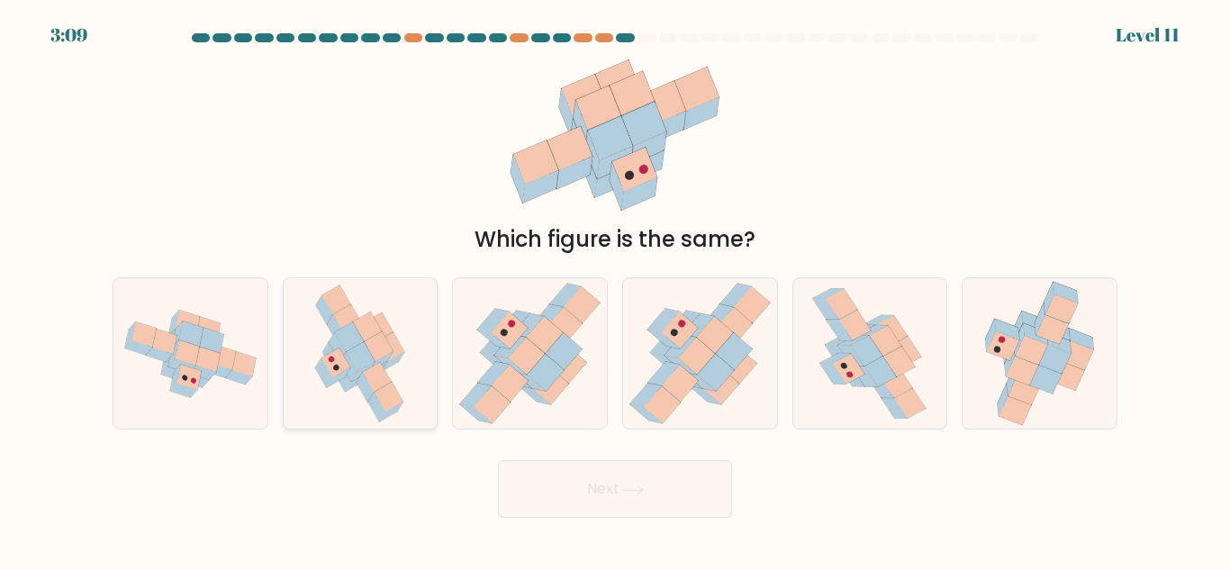
click at [369, 334] on icon at bounding box center [367, 327] width 29 height 30
click at [615, 290] on input "b." at bounding box center [615, 287] width 1 height 5
radio input "true"
click at [618, 483] on button "Next" at bounding box center [615, 489] width 234 height 58
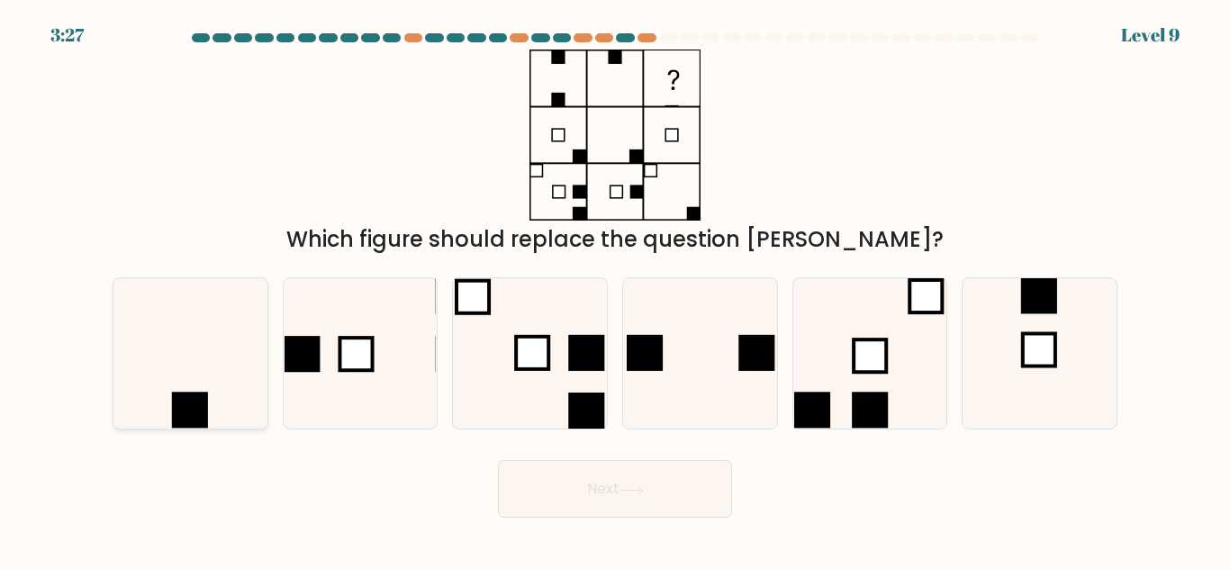
click at [228, 317] on icon at bounding box center [190, 353] width 150 height 150
click at [615, 290] on input "a." at bounding box center [615, 287] width 1 height 5
radio input "true"
click at [642, 482] on button "Next" at bounding box center [615, 489] width 234 height 58
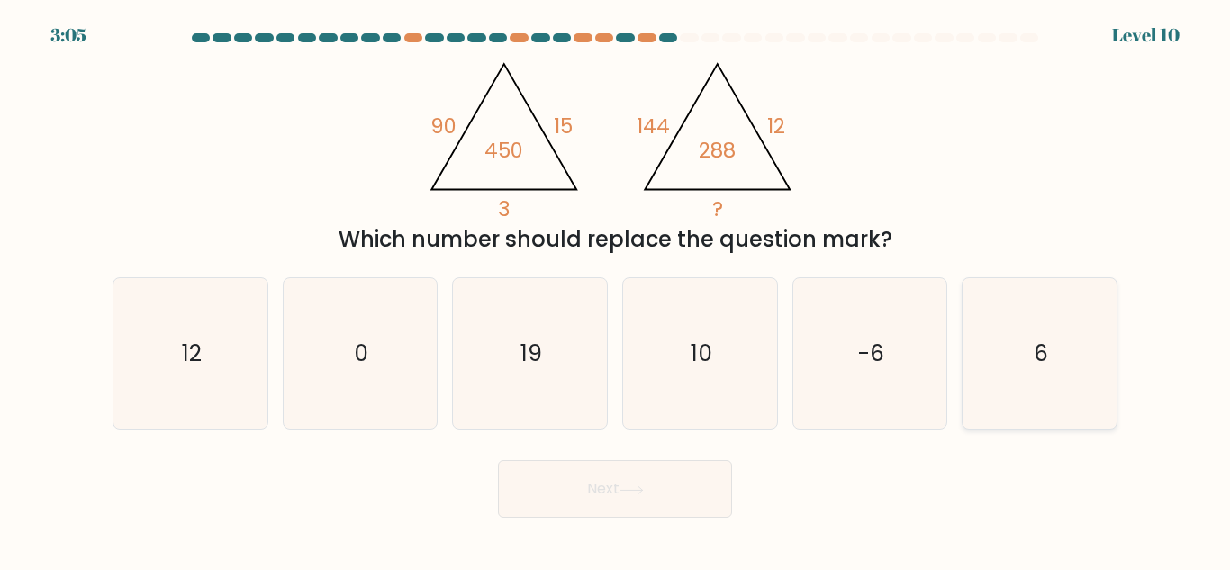
click at [1000, 370] on icon "6" at bounding box center [1039, 353] width 150 height 150
click at [616, 290] on input "f. 6" at bounding box center [615, 287] width 1 height 5
radio input "true"
click at [705, 473] on button "Next" at bounding box center [615, 489] width 234 height 58
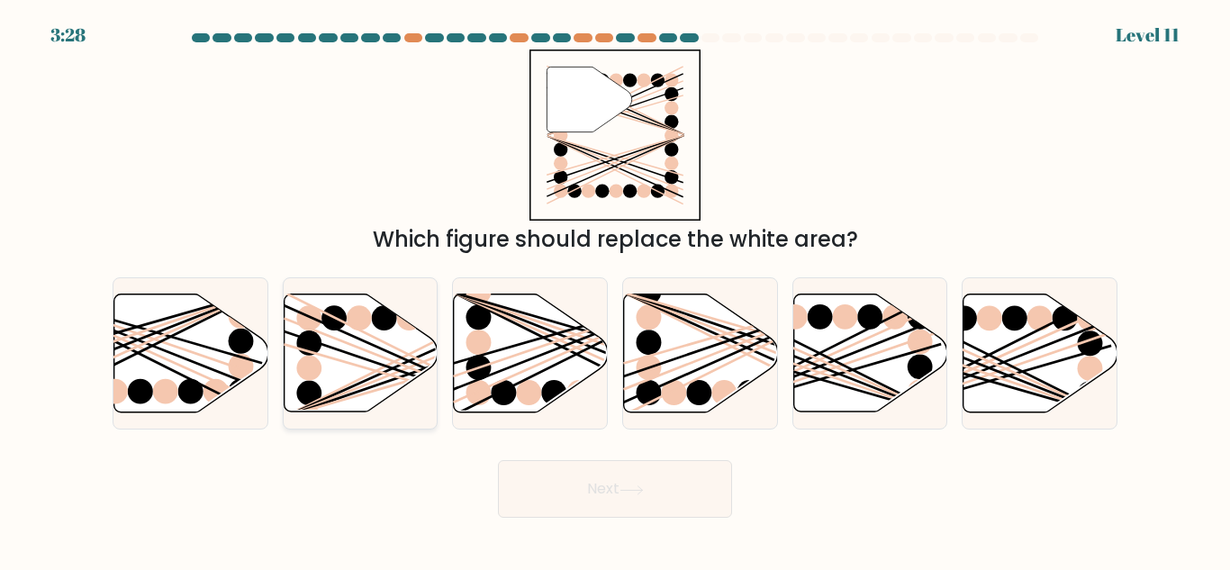
click at [395, 395] on icon at bounding box center [361, 354] width 154 height 120
click at [615, 290] on input "b." at bounding box center [615, 287] width 1 height 5
radio input "true"
click at [606, 511] on button "Next" at bounding box center [615, 489] width 234 height 58
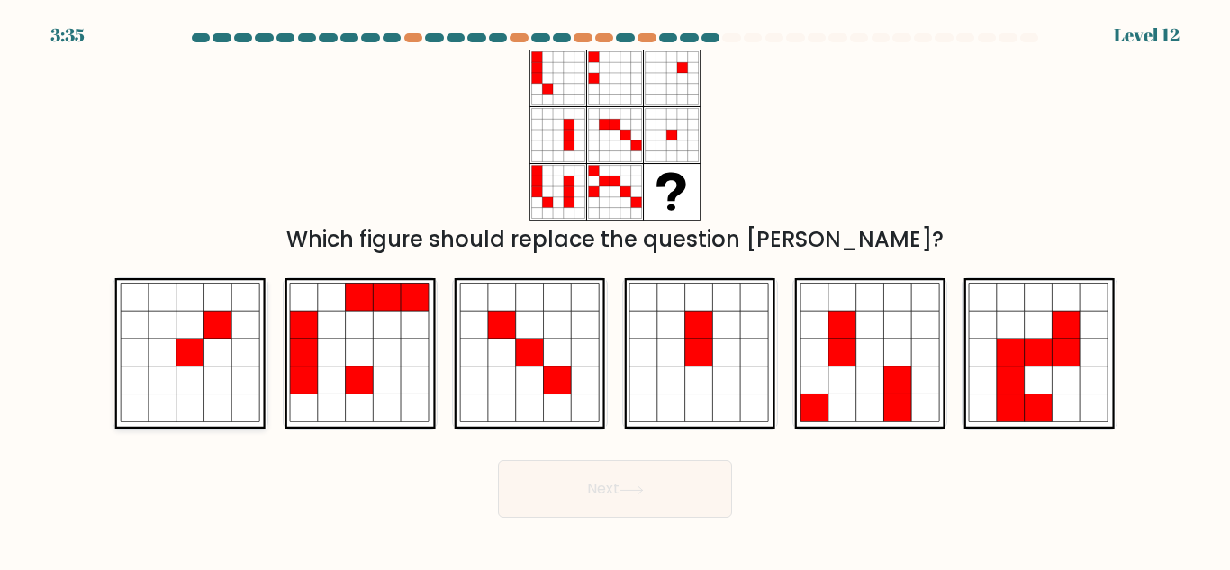
click at [136, 335] on icon at bounding box center [135, 325] width 28 height 28
click at [615, 290] on input "a." at bounding box center [615, 287] width 1 height 5
radio input "true"
click at [649, 509] on button "Next" at bounding box center [615, 489] width 234 height 58
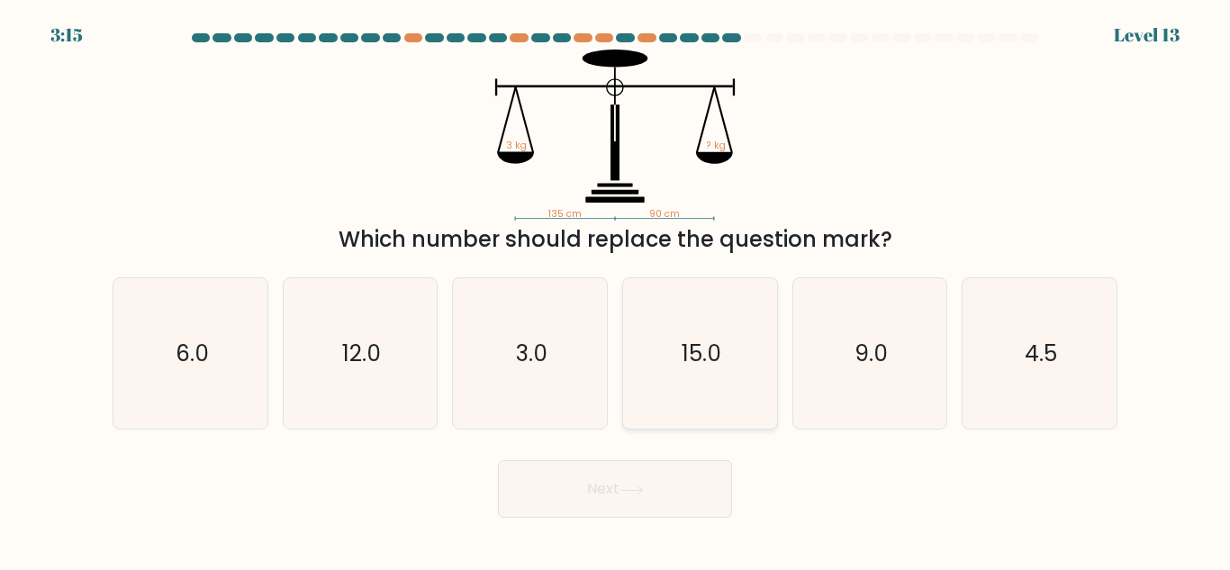
click at [657, 360] on icon "15.0" at bounding box center [700, 353] width 150 height 150
click at [616, 290] on input "d. 15.0" at bounding box center [615, 287] width 1 height 5
radio input "true"
click at [394, 331] on icon "12.0" at bounding box center [360, 353] width 150 height 150
click at [615, 290] on input "b. 12.0" at bounding box center [615, 287] width 1 height 5
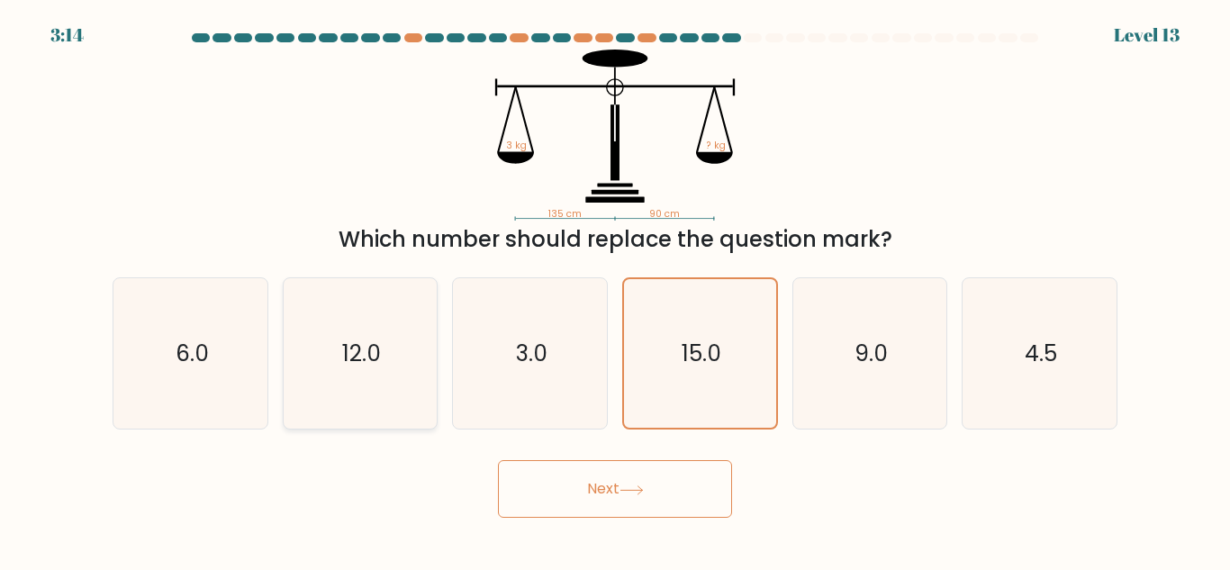
radio input "true"
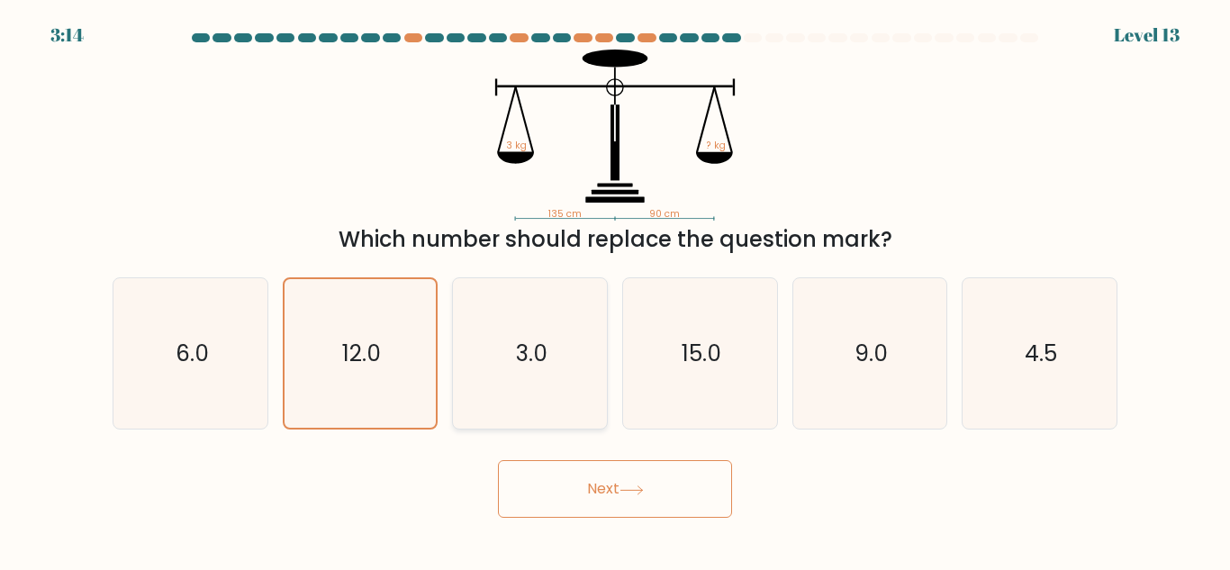
click at [530, 359] on text "3.0" at bounding box center [532, 354] width 32 height 32
click at [615, 290] on input "c. 3.0" at bounding box center [615, 287] width 1 height 5
radio input "true"
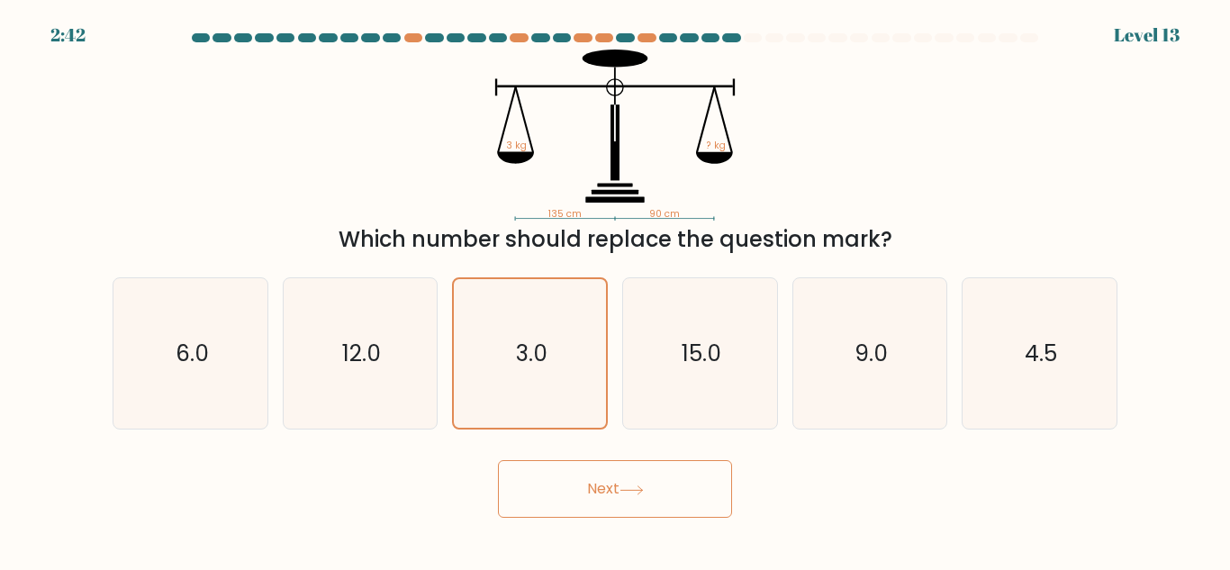
click at [1129, 392] on form at bounding box center [615, 275] width 1230 height 484
click at [979, 346] on icon "4.5" at bounding box center [1039, 353] width 150 height 150
click at [616, 290] on input "f. 4.5" at bounding box center [615, 287] width 1 height 5
radio input "true"
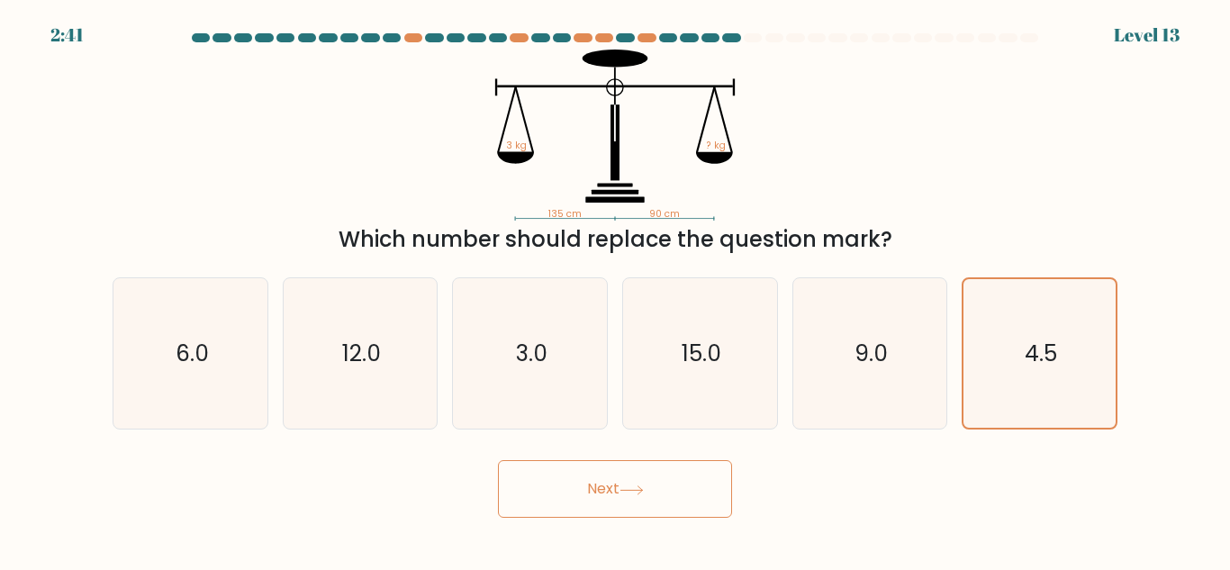
click at [677, 478] on button "Next" at bounding box center [615, 489] width 234 height 58
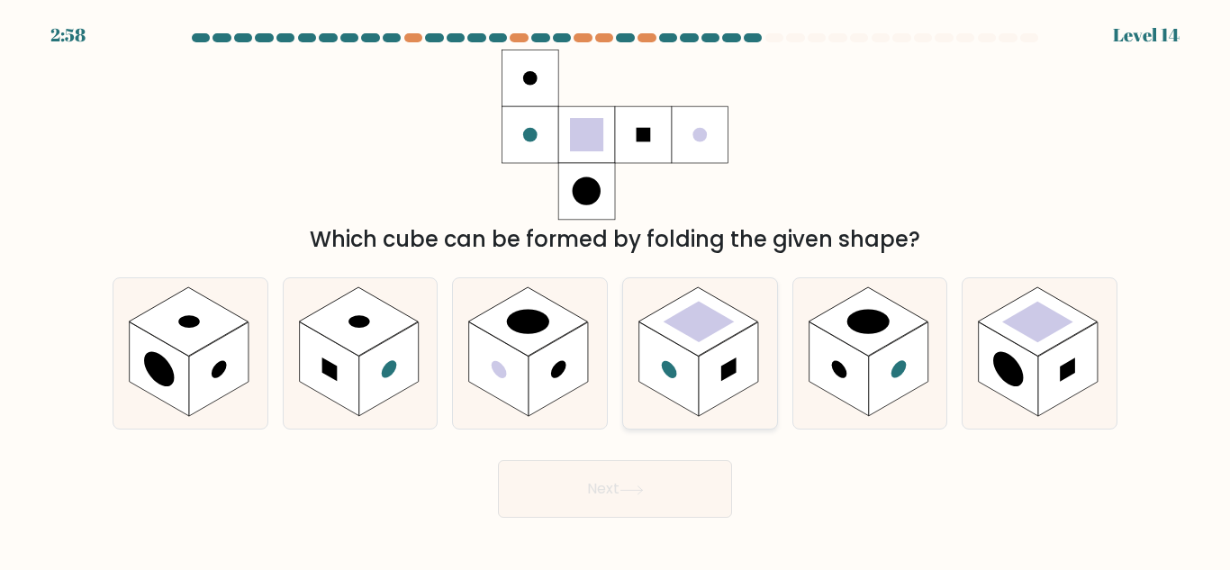
click at [714, 354] on rect at bounding box center [728, 369] width 59 height 95
click at [616, 290] on input "d." at bounding box center [615, 287] width 1 height 5
radio input "true"
click at [239, 370] on rect at bounding box center [218, 369] width 59 height 95
click at [615, 290] on input "a." at bounding box center [615, 287] width 1 height 5
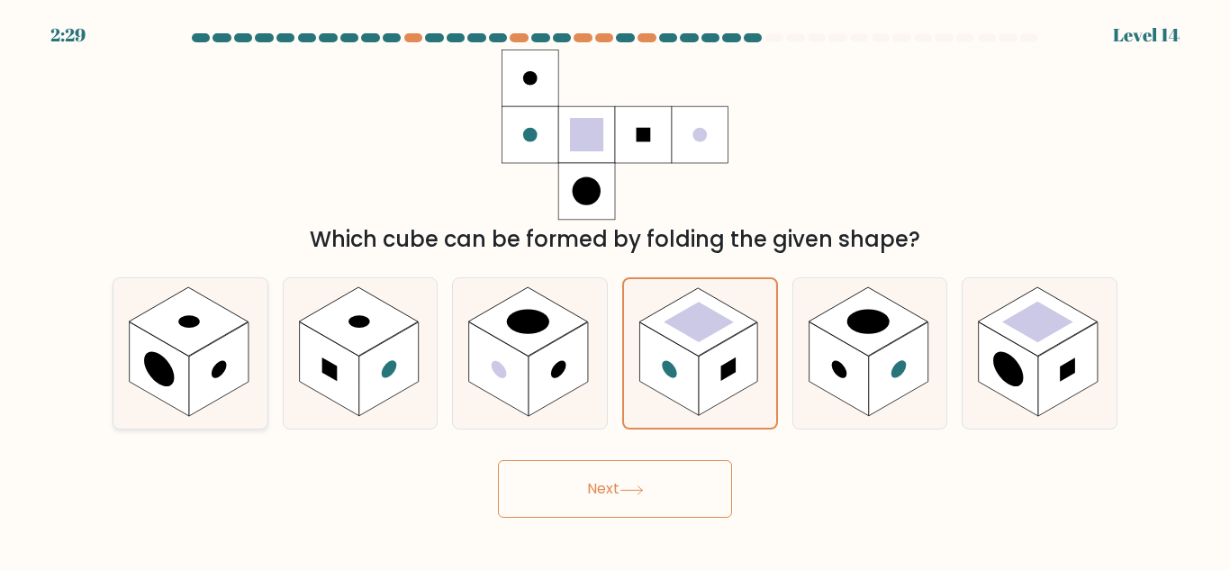
radio input "true"
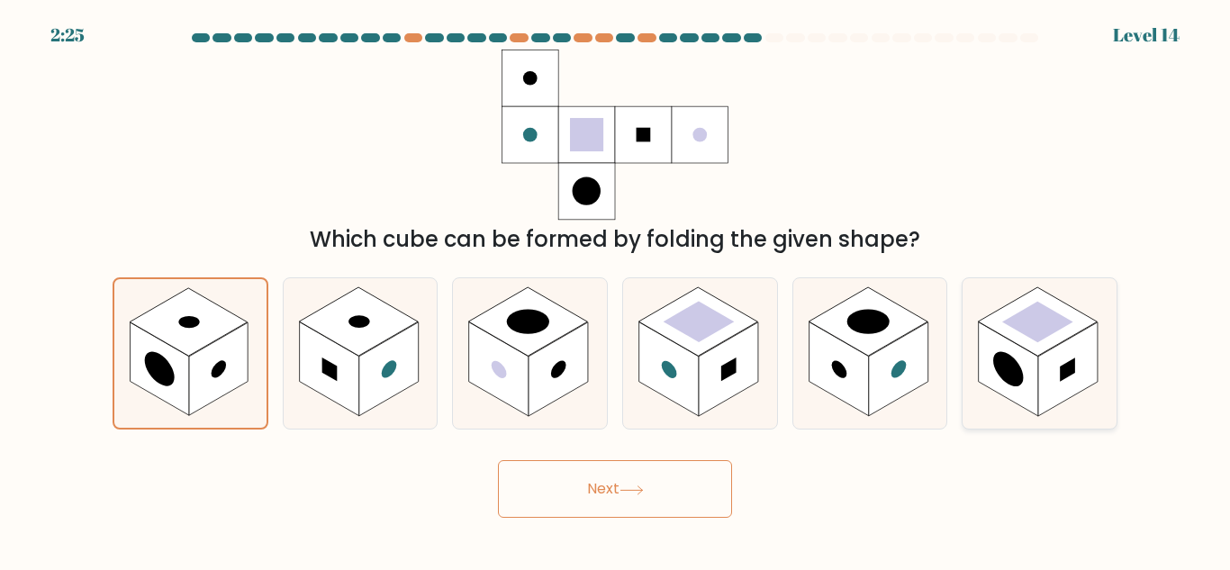
click at [1088, 394] on icon at bounding box center [1040, 353] width 154 height 150
click at [616, 290] on input "f." at bounding box center [615, 287] width 1 height 5
radio input "true"
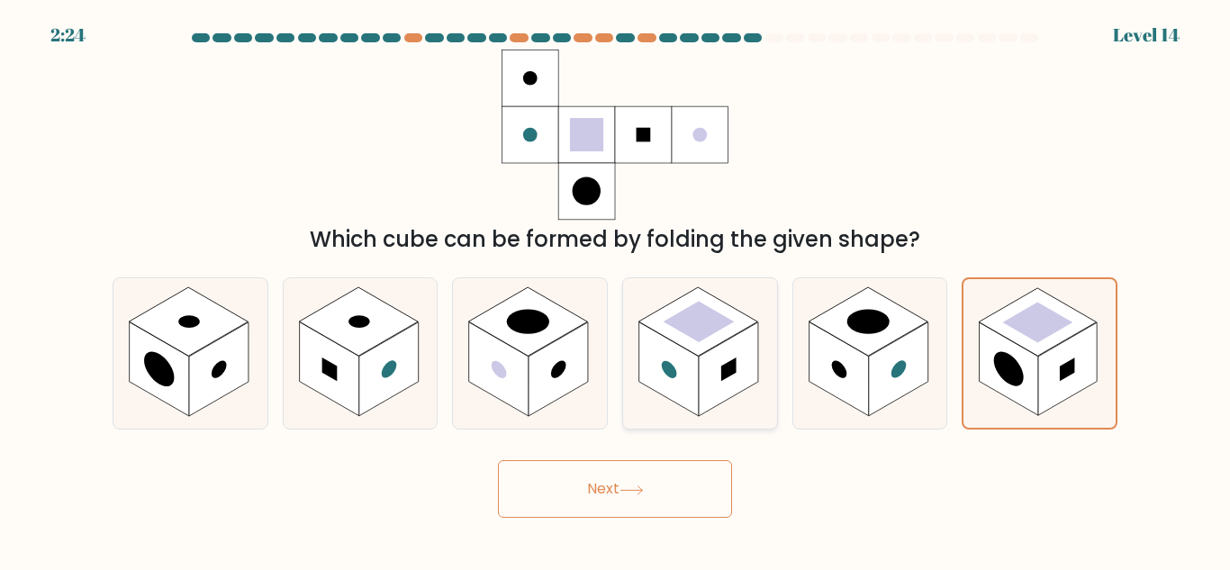
click at [703, 377] on rect at bounding box center [728, 369] width 59 height 95
click at [616, 290] on input "d." at bounding box center [615, 287] width 1 height 5
radio input "true"
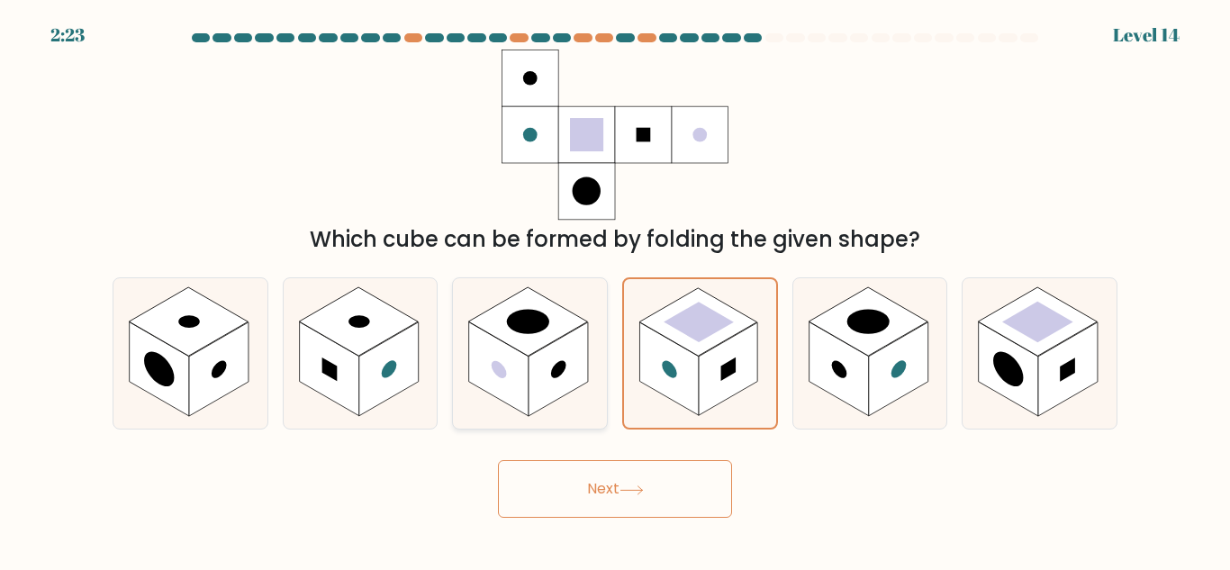
click at [535, 358] on rect at bounding box center [558, 369] width 59 height 95
click at [615, 290] on input "c." at bounding box center [615, 287] width 1 height 5
radio input "true"
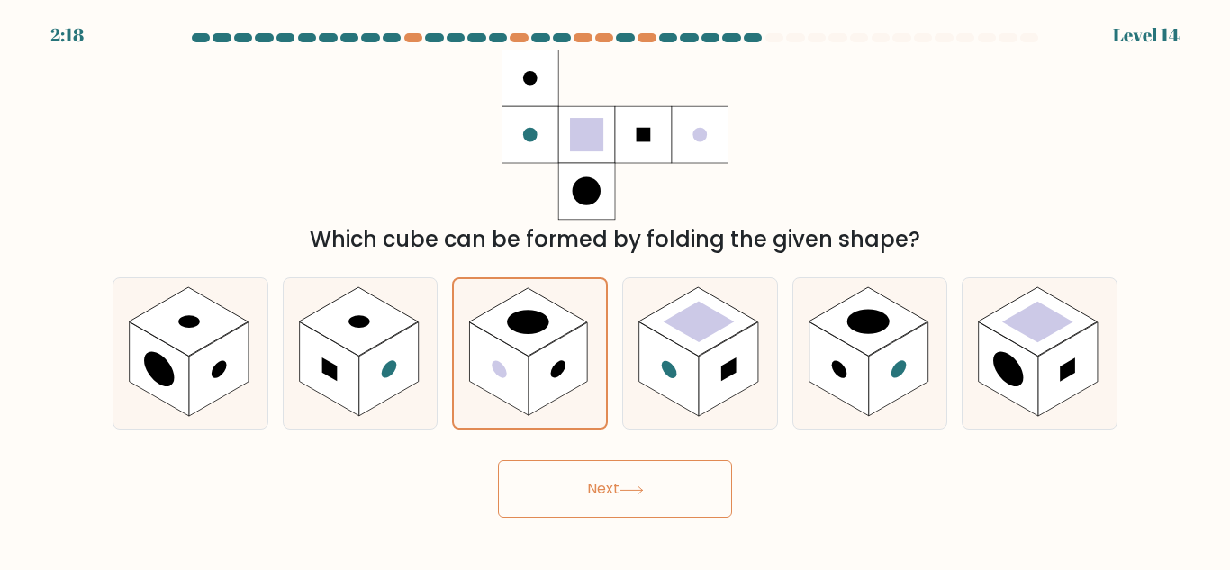
click at [629, 489] on icon at bounding box center [632, 490] width 24 height 10
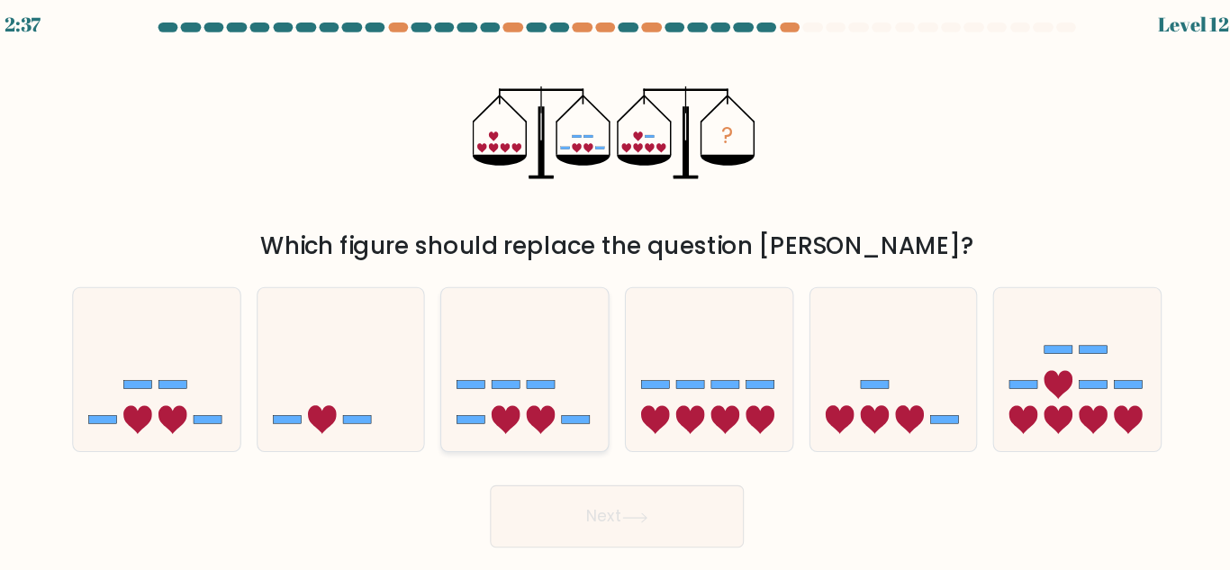
click at [536, 403] on icon at bounding box center [545, 400] width 26 height 26
click at [615, 290] on input "c." at bounding box center [615, 287] width 1 height 5
radio input "true"
click at [592, 483] on button "Next" at bounding box center [615, 489] width 234 height 58
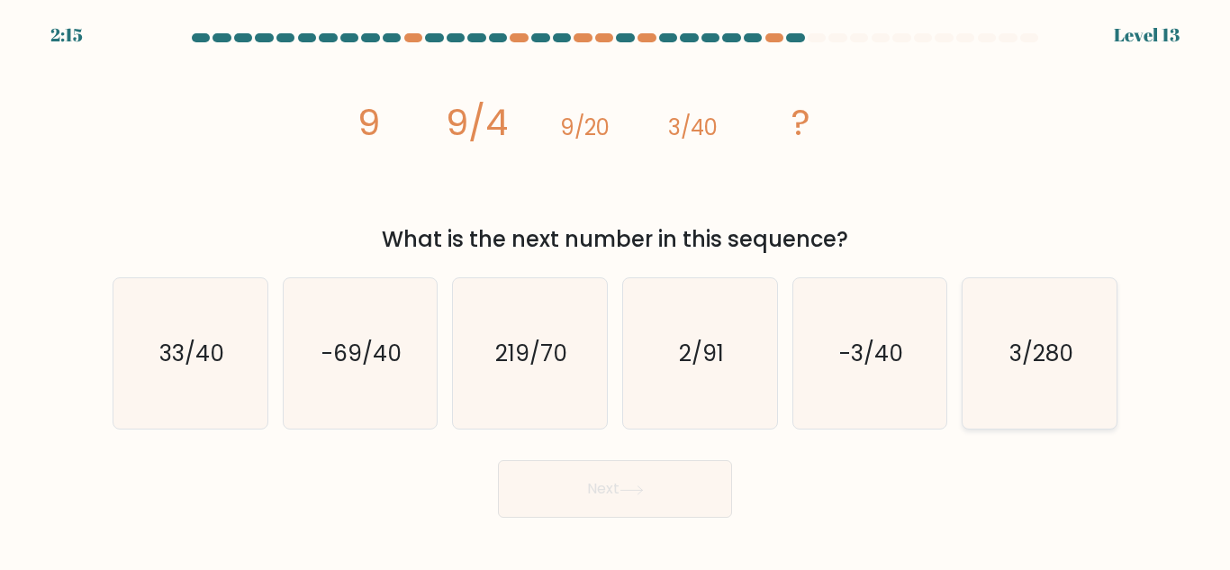
click at [1027, 364] on text "3/280" at bounding box center [1041, 354] width 64 height 32
click at [616, 290] on input "f. 3/280" at bounding box center [615, 287] width 1 height 5
radio input "true"
click at [639, 499] on button "Next" at bounding box center [615, 489] width 234 height 58
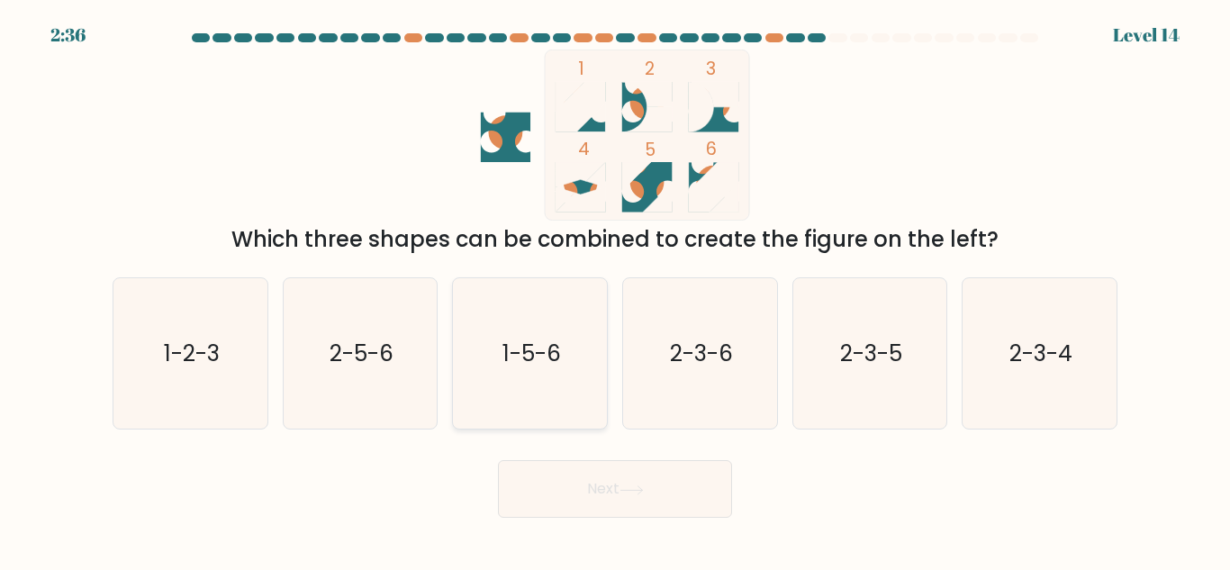
click at [548, 351] on text "1-5-6" at bounding box center [531, 354] width 59 height 32
click at [615, 290] on input "c. 1-5-6" at bounding box center [615, 287] width 1 height 5
radio input "true"
click at [396, 380] on icon "2-5-6" at bounding box center [360, 353] width 150 height 150
click at [615, 290] on input "b. 2-5-6" at bounding box center [615, 287] width 1 height 5
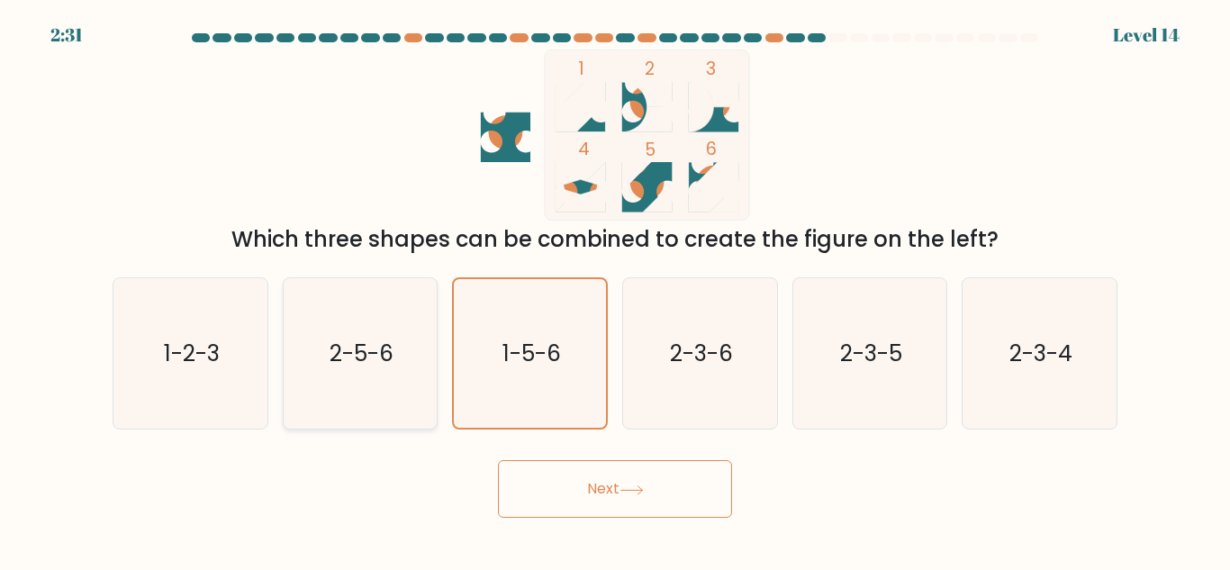
radio input "true"
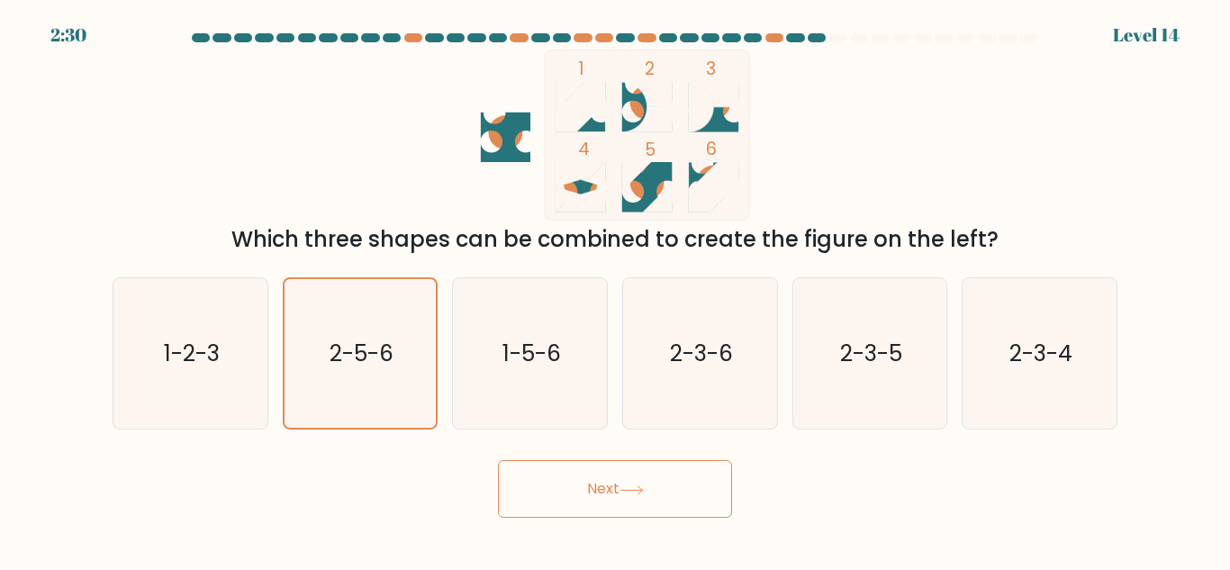
click at [543, 476] on button "Next" at bounding box center [615, 489] width 234 height 58
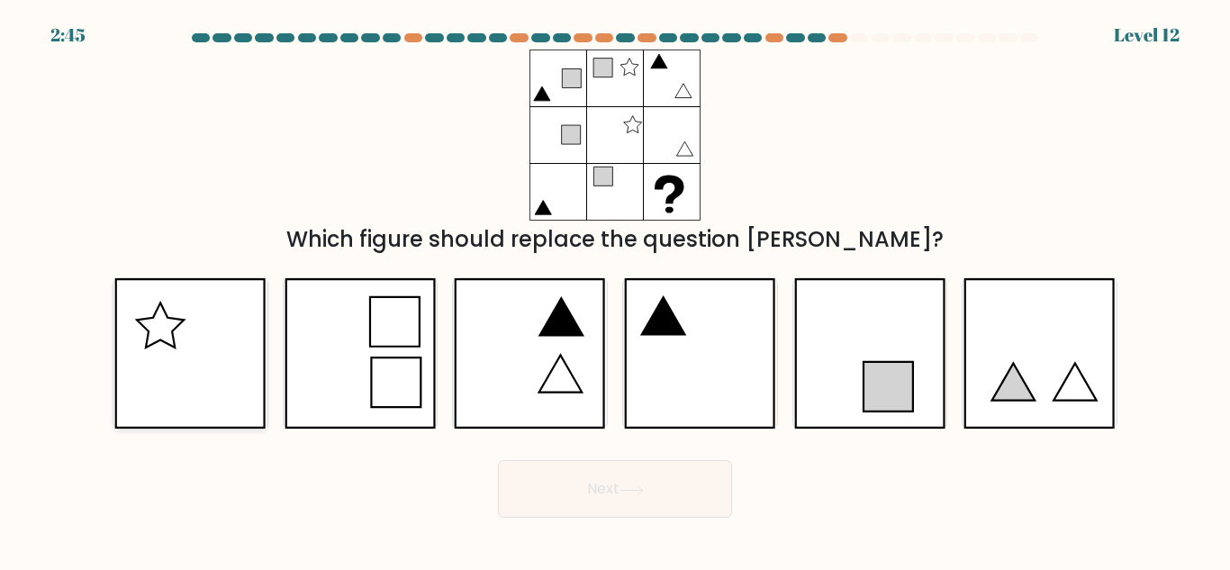
click at [185, 357] on icon at bounding box center [189, 353] width 151 height 150
click at [615, 290] on input "a." at bounding box center [615, 287] width 1 height 5
radio input "true"
click at [610, 497] on button "Next" at bounding box center [615, 489] width 234 height 58
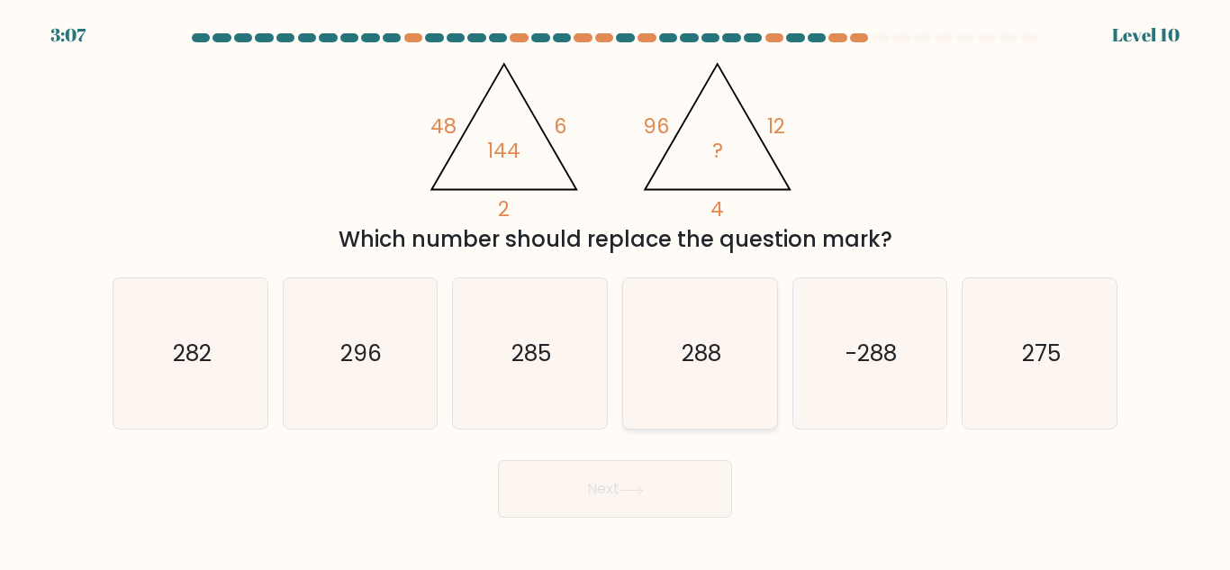
click at [695, 367] on text "288" at bounding box center [702, 354] width 40 height 32
click at [616, 290] on input "d. 288" at bounding box center [615, 287] width 1 height 5
radio input "true"
click at [698, 479] on button "Next" at bounding box center [615, 489] width 234 height 58
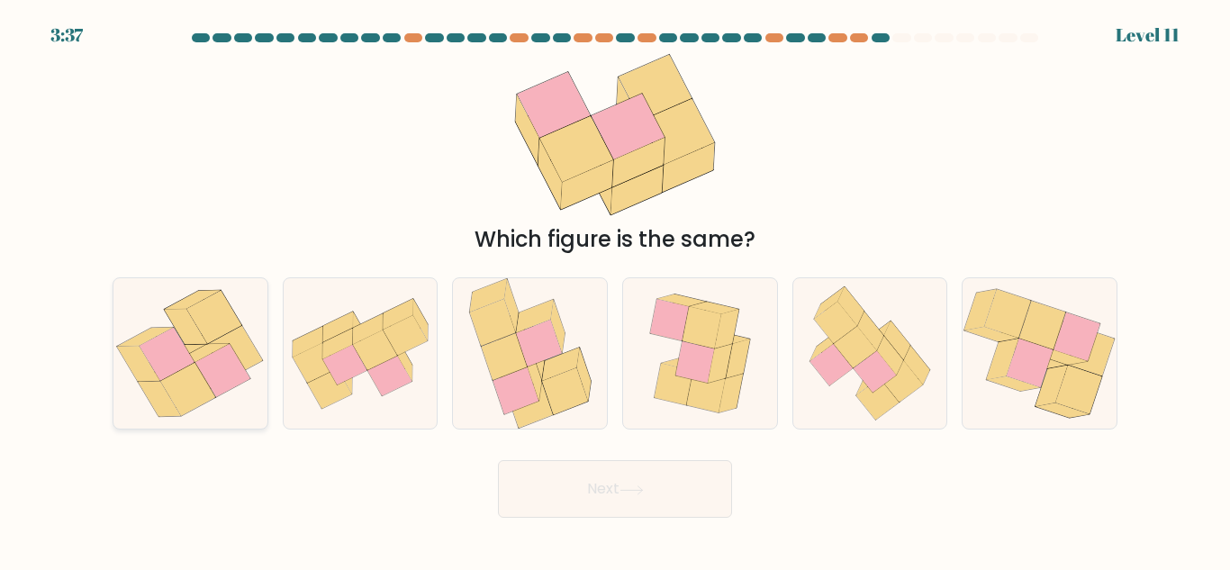
click at [215, 348] on icon at bounding box center [202, 353] width 56 height 19
click at [615, 290] on input "a." at bounding box center [615, 287] width 1 height 5
radio input "true"
click at [575, 484] on button "Next" at bounding box center [615, 489] width 234 height 58
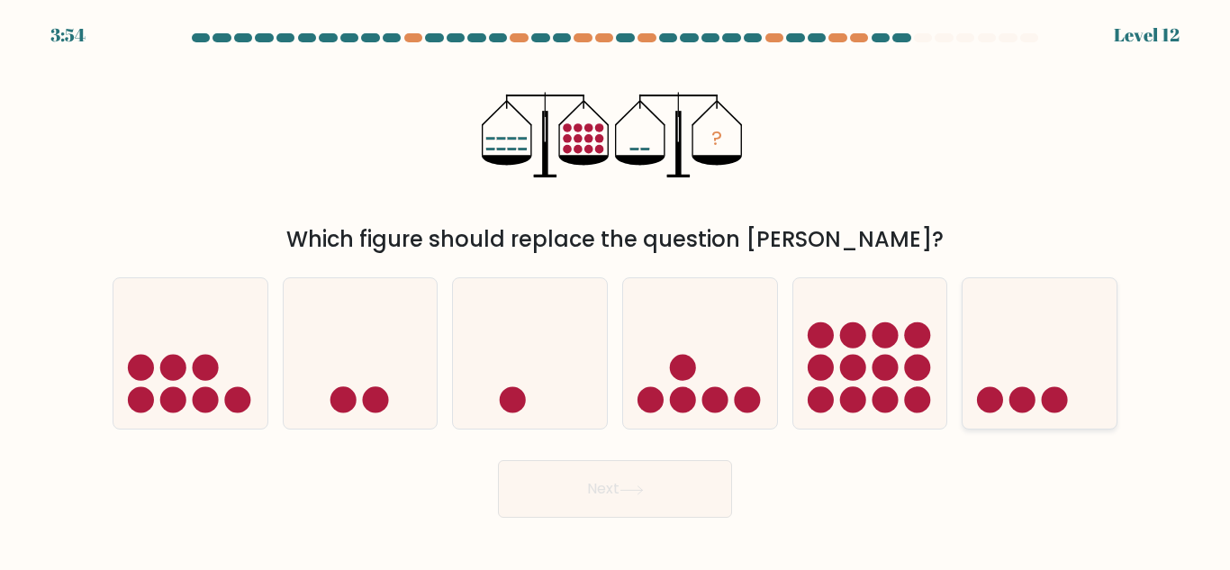
click at [1046, 430] on div at bounding box center [1040, 353] width 156 height 152
click at [616, 290] on input "f." at bounding box center [615, 287] width 1 height 5
radio input "true"
click at [683, 507] on button "Next" at bounding box center [615, 489] width 234 height 58
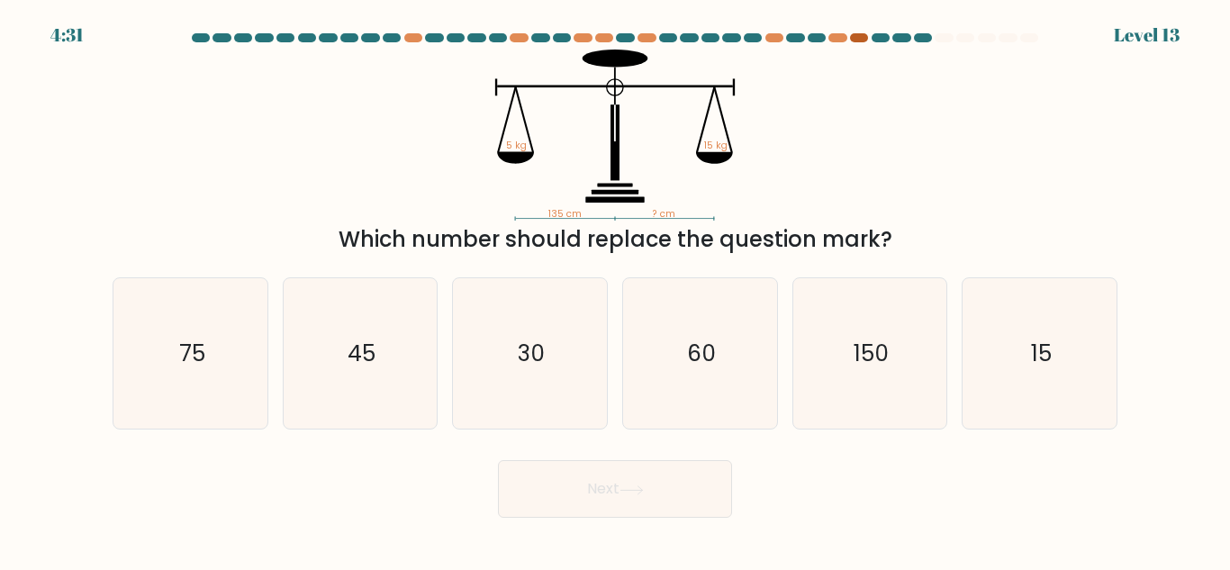
click at [855, 41] on div at bounding box center [859, 37] width 18 height 9
click at [375, 355] on text "45" at bounding box center [362, 354] width 28 height 32
click at [615, 290] on input "b. 45" at bounding box center [615, 287] width 1 height 5
radio input "true"
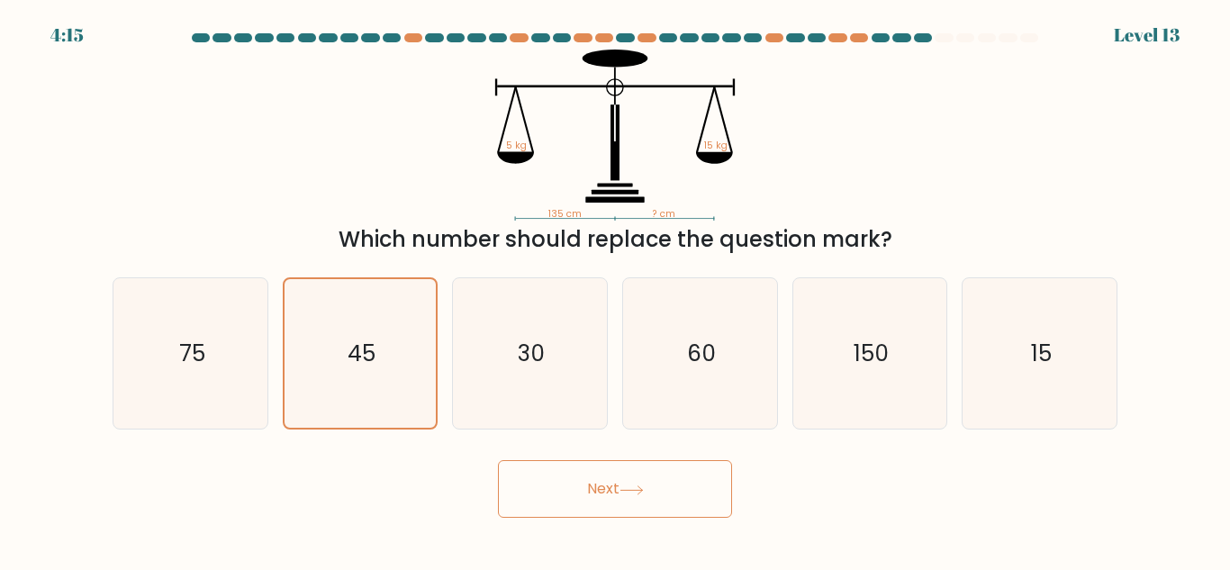
click at [612, 491] on button "Next" at bounding box center [615, 489] width 234 height 58
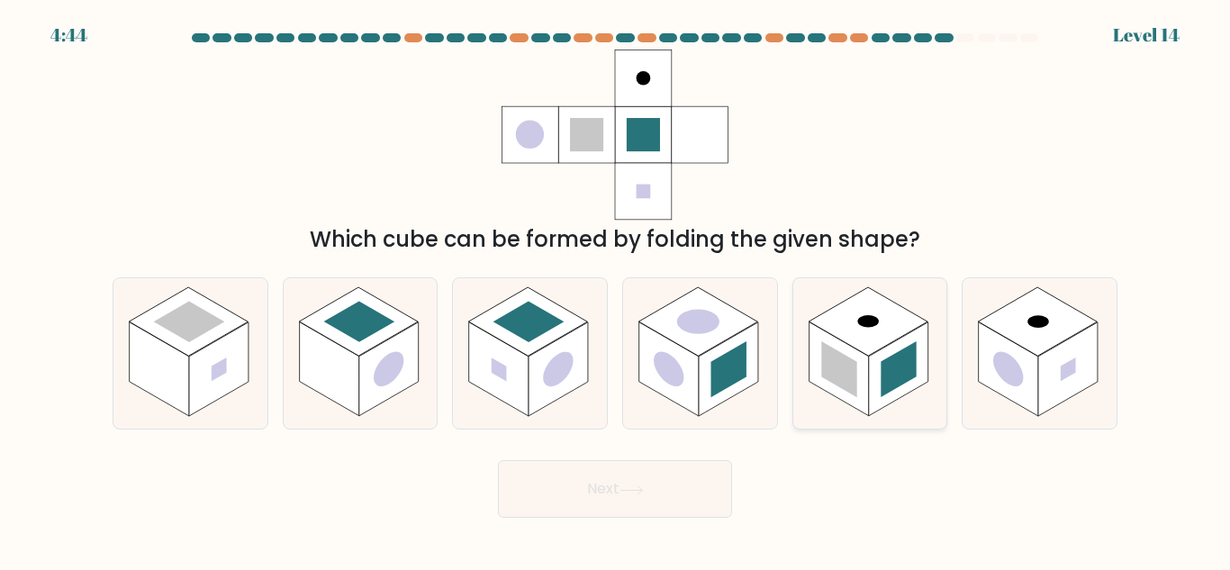
click at [877, 314] on rect at bounding box center [868, 321] width 119 height 68
click at [616, 290] on input "e." at bounding box center [615, 287] width 1 height 5
radio input "true"
click at [677, 501] on button "Next" at bounding box center [615, 489] width 234 height 58
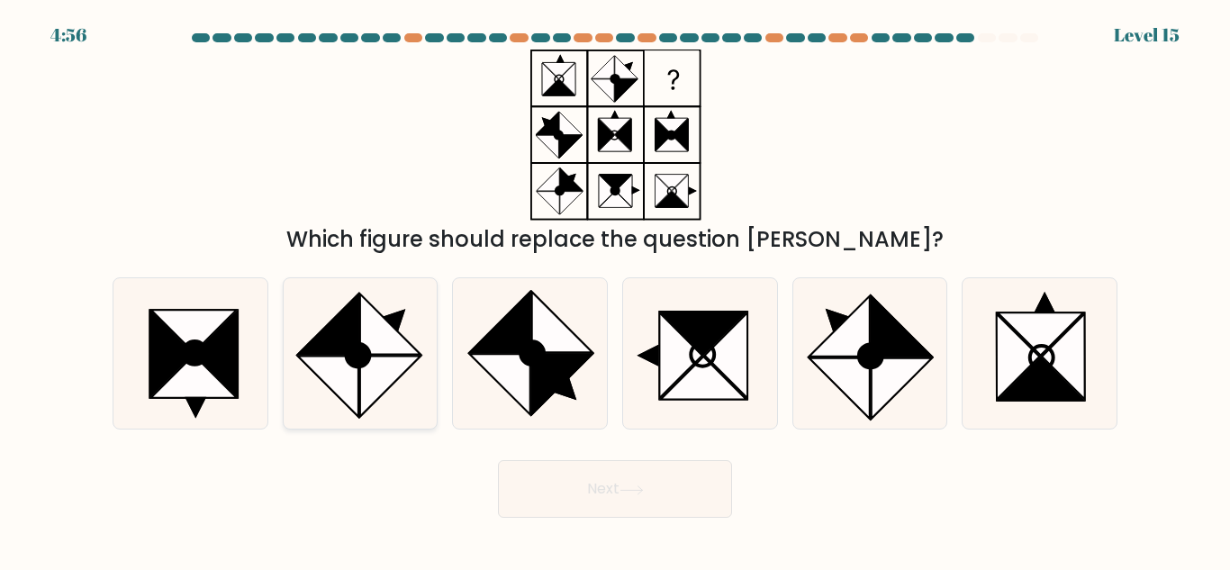
click at [406, 346] on icon at bounding box center [390, 324] width 60 height 60
click at [615, 290] on input "b." at bounding box center [615, 287] width 1 height 5
radio input "true"
click at [641, 505] on button "Next" at bounding box center [615, 489] width 234 height 58
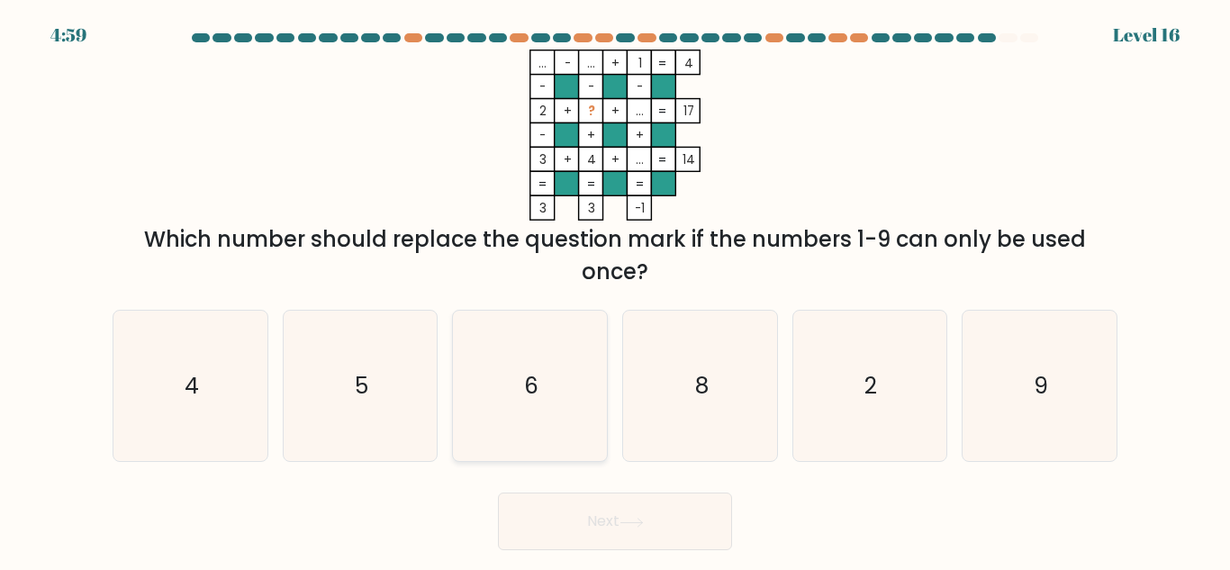
click at [520, 444] on icon "6" at bounding box center [530, 386] width 150 height 150
click at [615, 290] on input "c. 6" at bounding box center [615, 287] width 1 height 5
radio input "true"
click at [602, 508] on button "Next" at bounding box center [615, 522] width 234 height 58
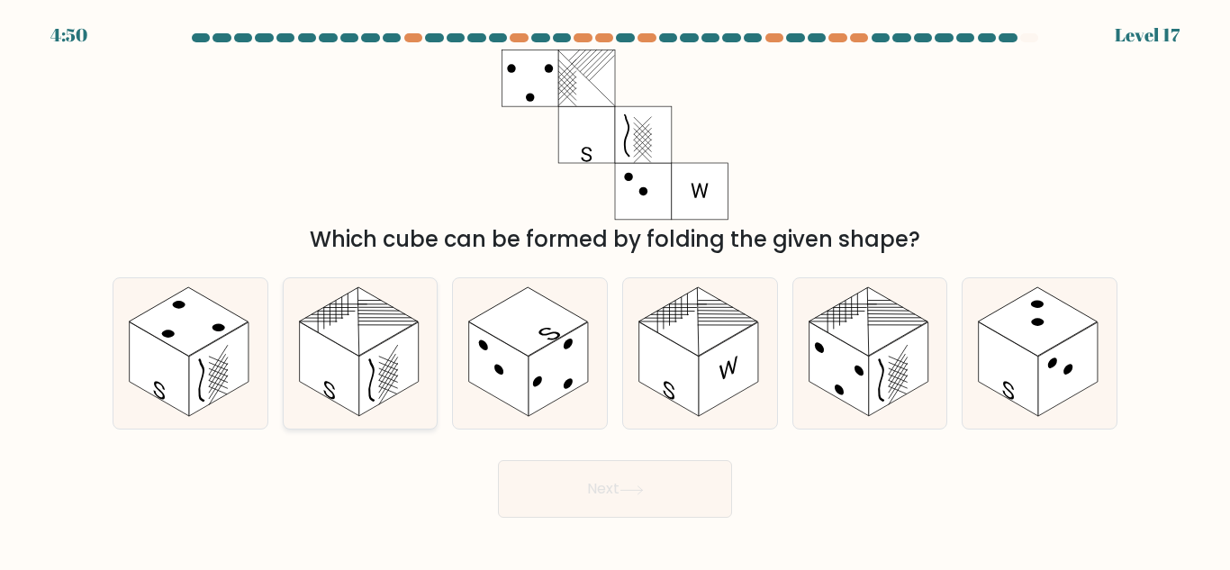
click at [397, 321] on line at bounding box center [387, 321] width 59 height 34
click at [615, 290] on input "b." at bounding box center [615, 287] width 1 height 5
radio input "true"
click at [627, 498] on button "Next" at bounding box center [615, 489] width 234 height 58
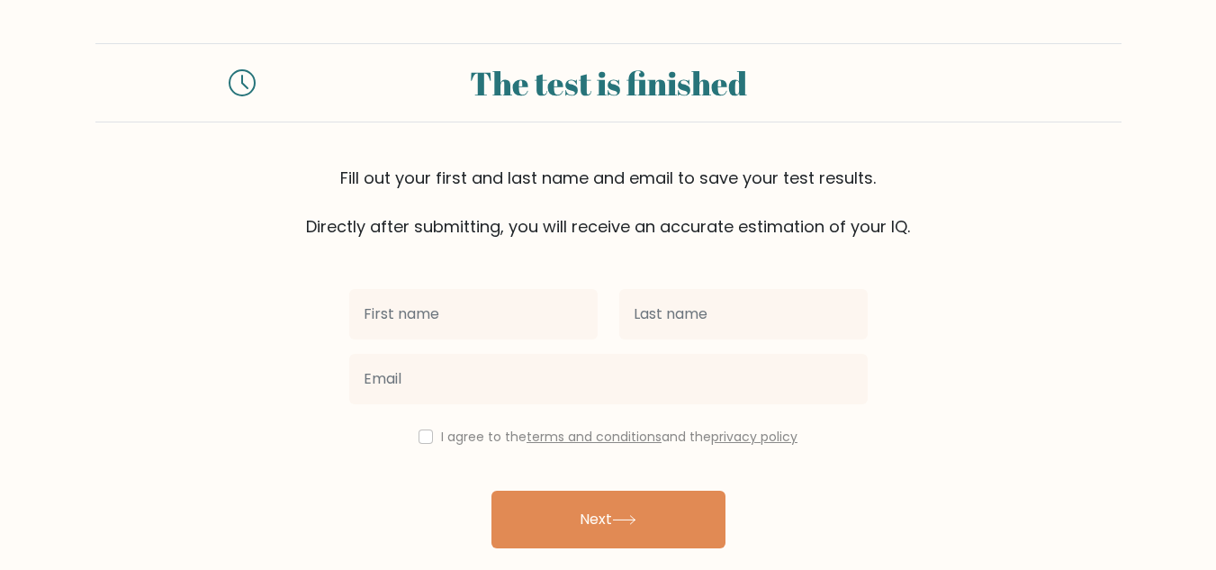
click at [531, 337] on input "text" at bounding box center [473, 314] width 249 height 50
type input "[PERSON_NAME]"
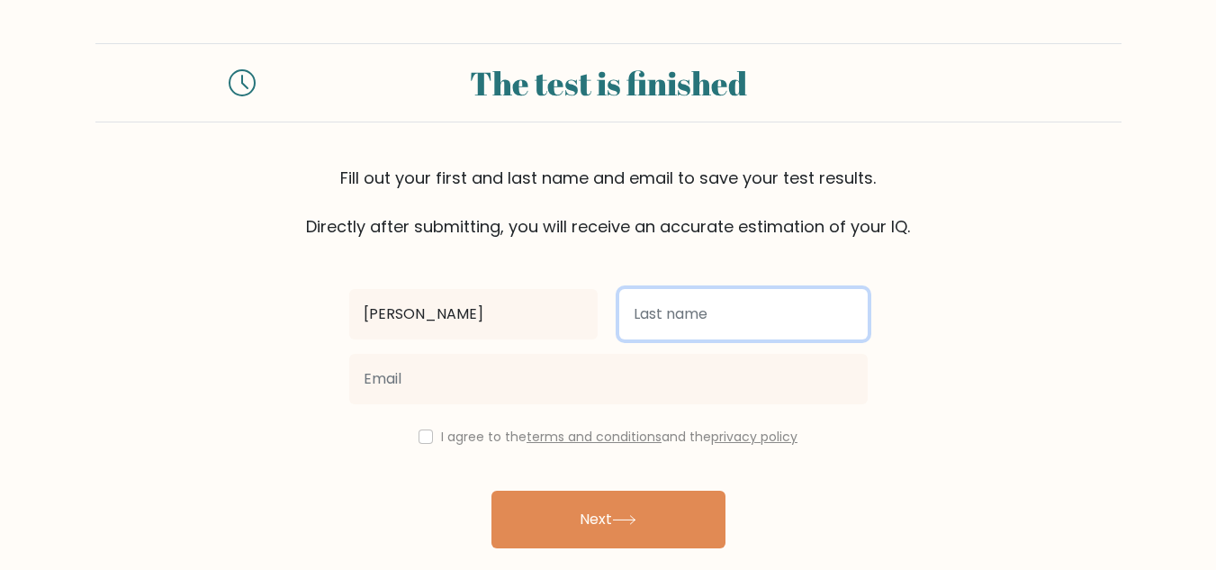
click at [649, 323] on input "text" at bounding box center [744, 314] width 249 height 50
type input "[PERSON_NAME]"
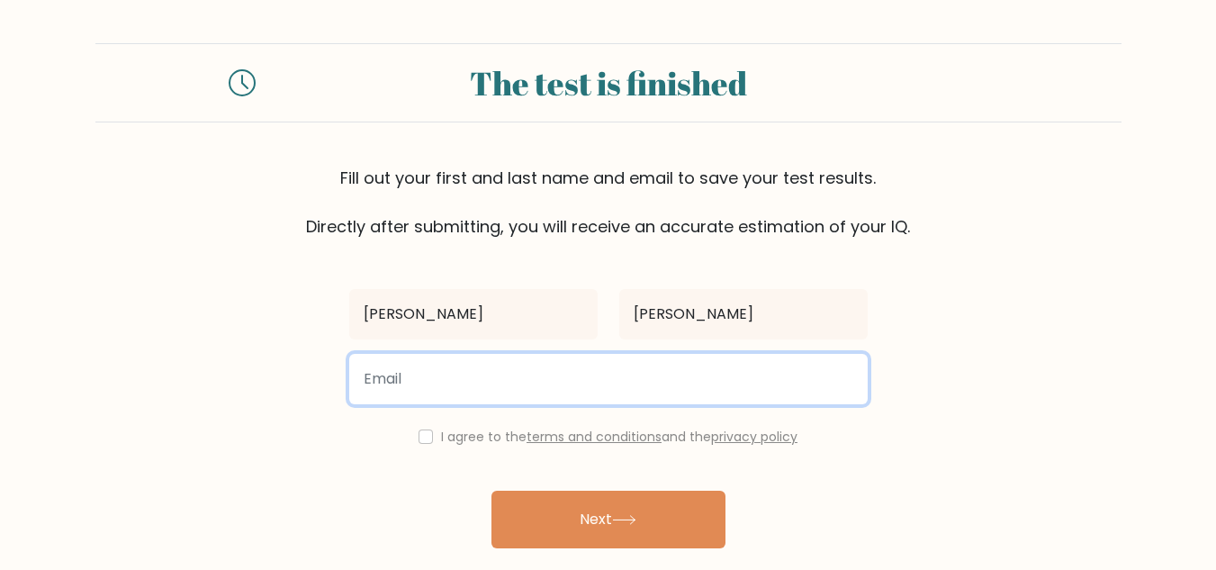
click at [568, 369] on input "email" at bounding box center [608, 379] width 519 height 50
type input "[EMAIL_ADDRESS][DOMAIN_NAME]"
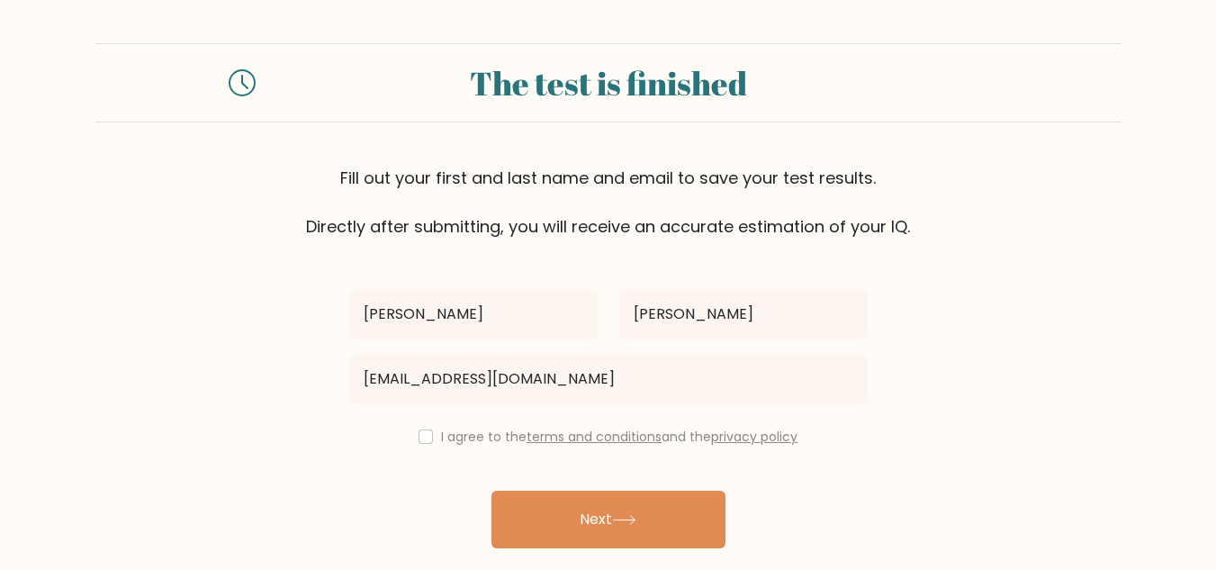
click at [416, 447] on div "I agree to the terms and conditions and the privacy policy" at bounding box center [609, 437] width 540 height 22
click at [422, 439] on input "checkbox" at bounding box center [426, 437] width 14 height 14
checkbox input "true"
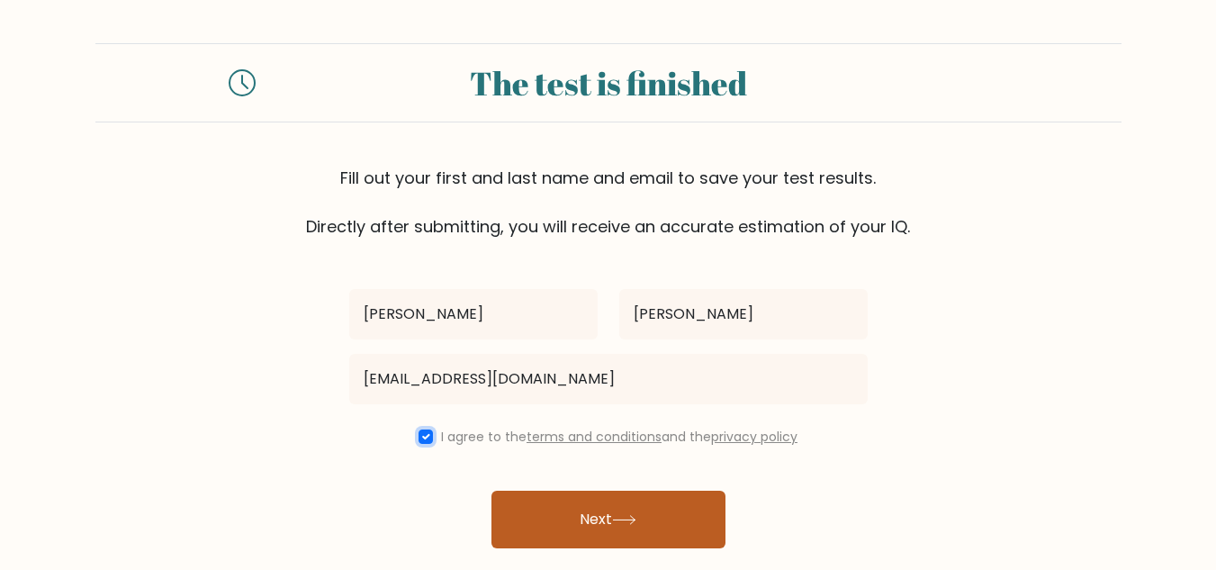
scroll to position [62, 0]
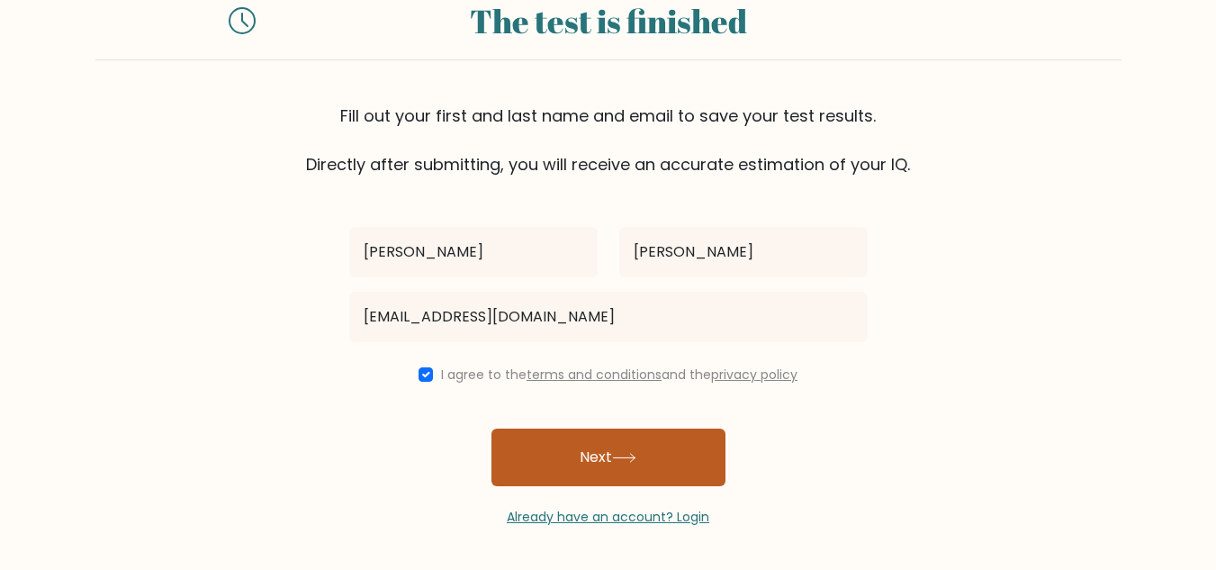
click at [621, 473] on button "Next" at bounding box center [609, 458] width 234 height 58
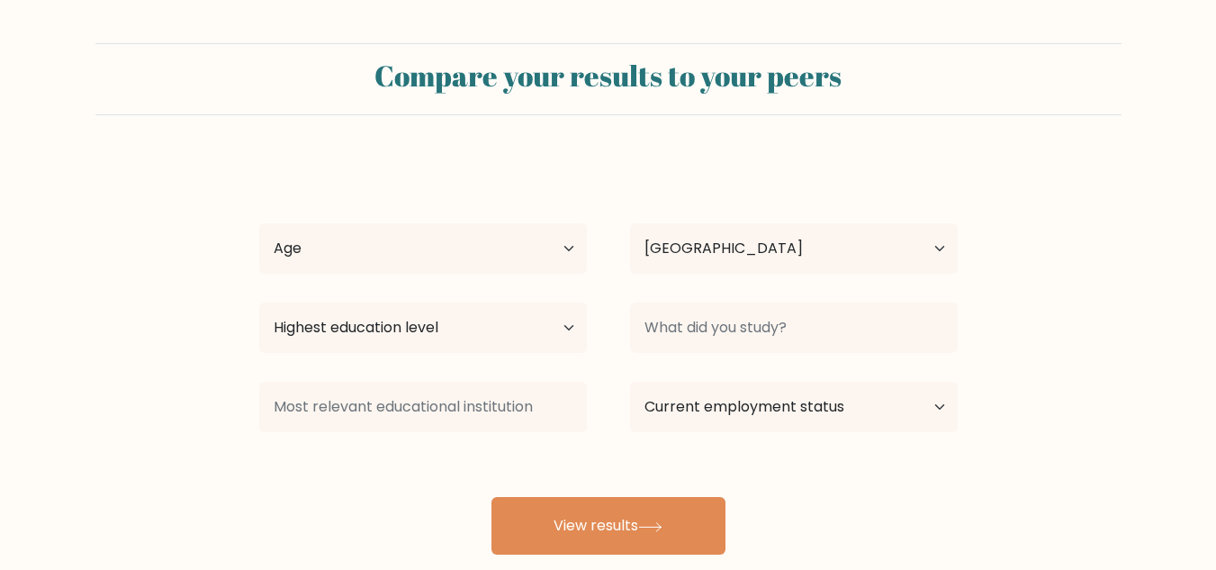
select select "IN"
click at [566, 264] on select "Age Under 18 years old 18-24 years old 25-34 years old 35-44 years old 45-54 ye…" at bounding box center [423, 248] width 328 height 50
select select "min_18"
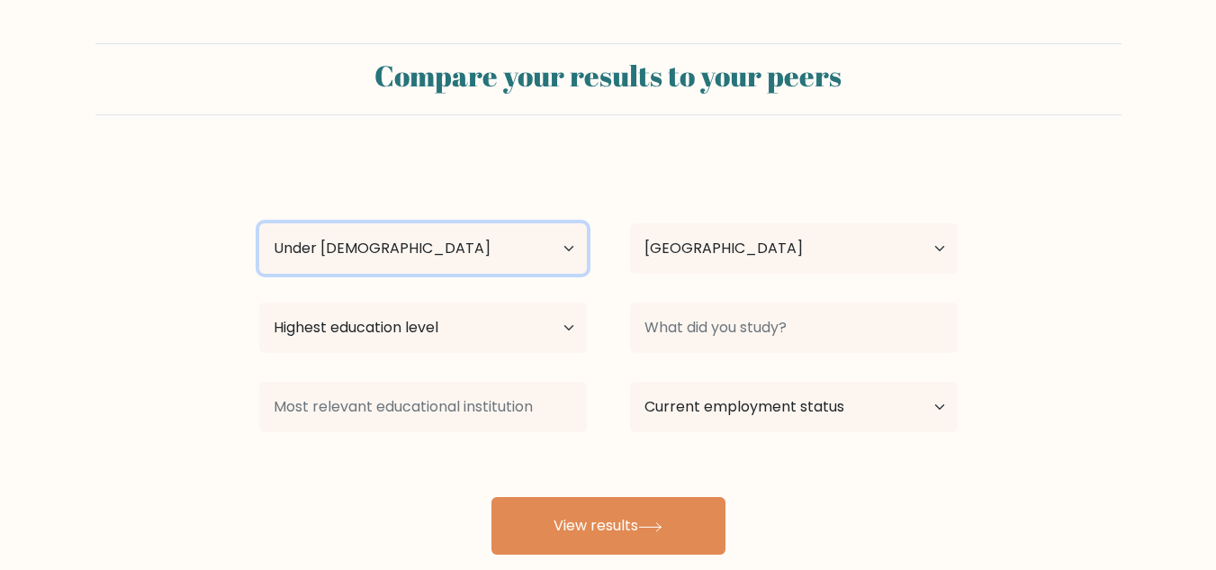
click at [259, 223] on select "Age Under 18 years old 18-24 years old 25-34 years old 35-44 years old 45-54 ye…" at bounding box center [423, 248] width 328 height 50
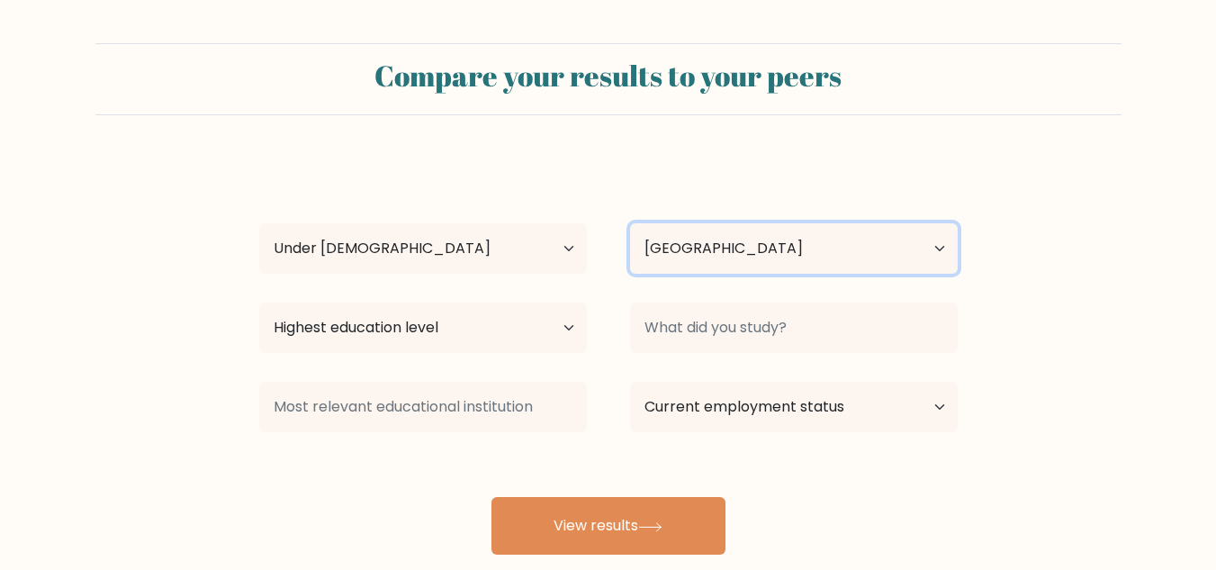
click at [717, 268] on select "Country Afghanistan Albania Algeria American Samoa Andorra Angola Anguilla Anta…" at bounding box center [794, 248] width 328 height 50
click at [709, 264] on select "Country Afghanistan Albania Algeria American Samoa Andorra Angola Anguilla Anta…" at bounding box center [794, 248] width 328 height 50
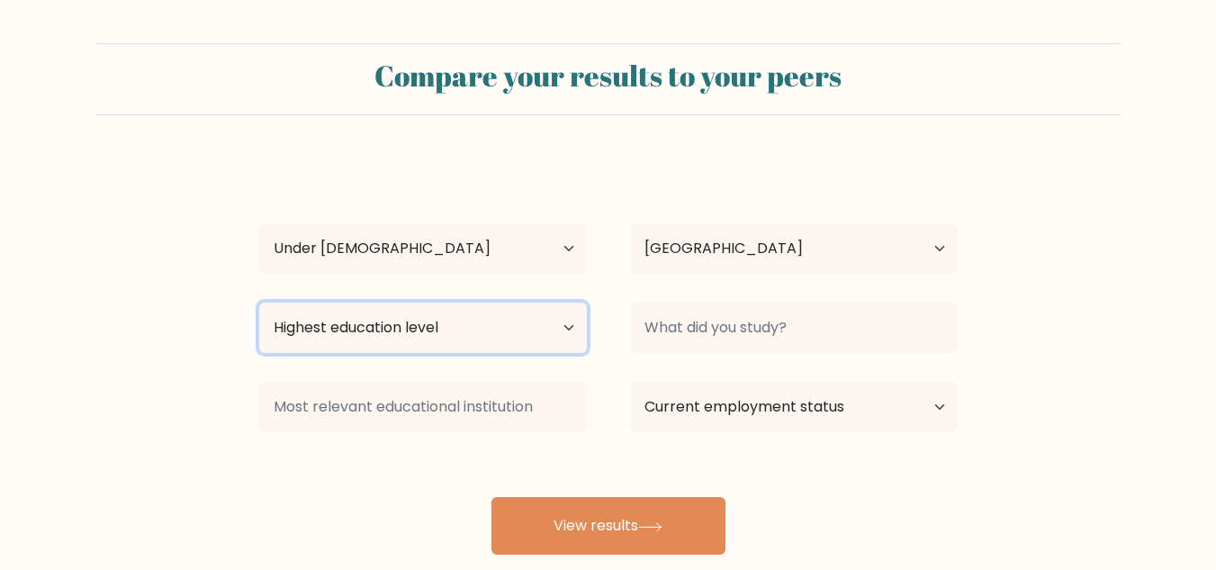
click at [500, 338] on select "Highest education level No schooling Primary Lower Secondary Upper Secondary Oc…" at bounding box center [423, 328] width 328 height 50
select select "upper_secondary"
click at [259, 303] on select "Highest education level No schooling Primary Lower Secondary Upper Secondary Oc…" at bounding box center [423, 328] width 328 height 50
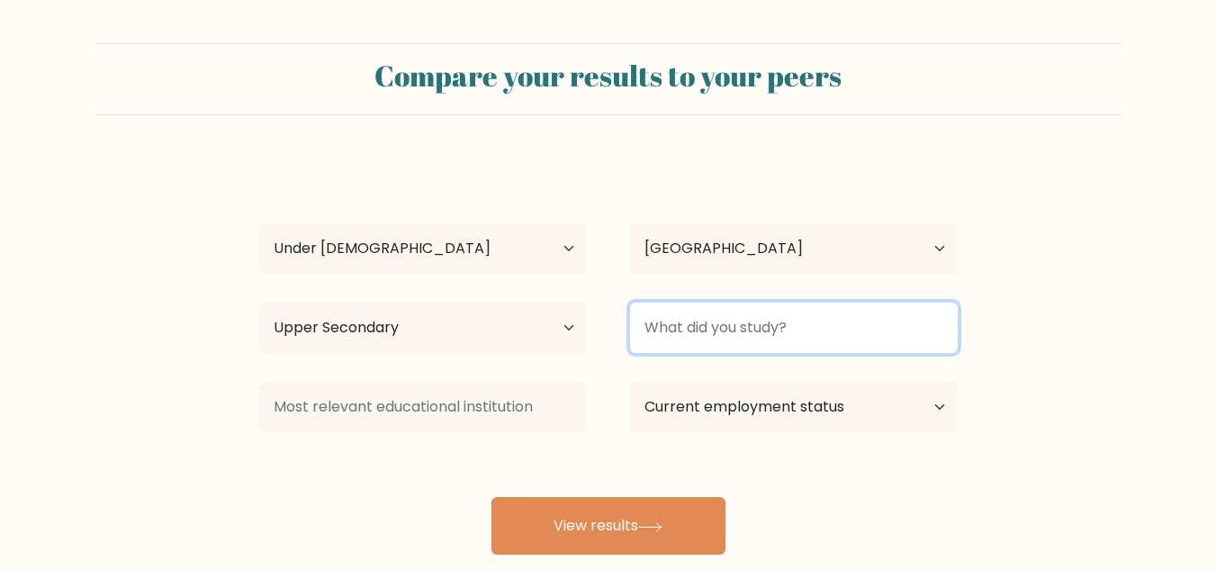
click at [755, 328] on input at bounding box center [794, 328] width 328 height 50
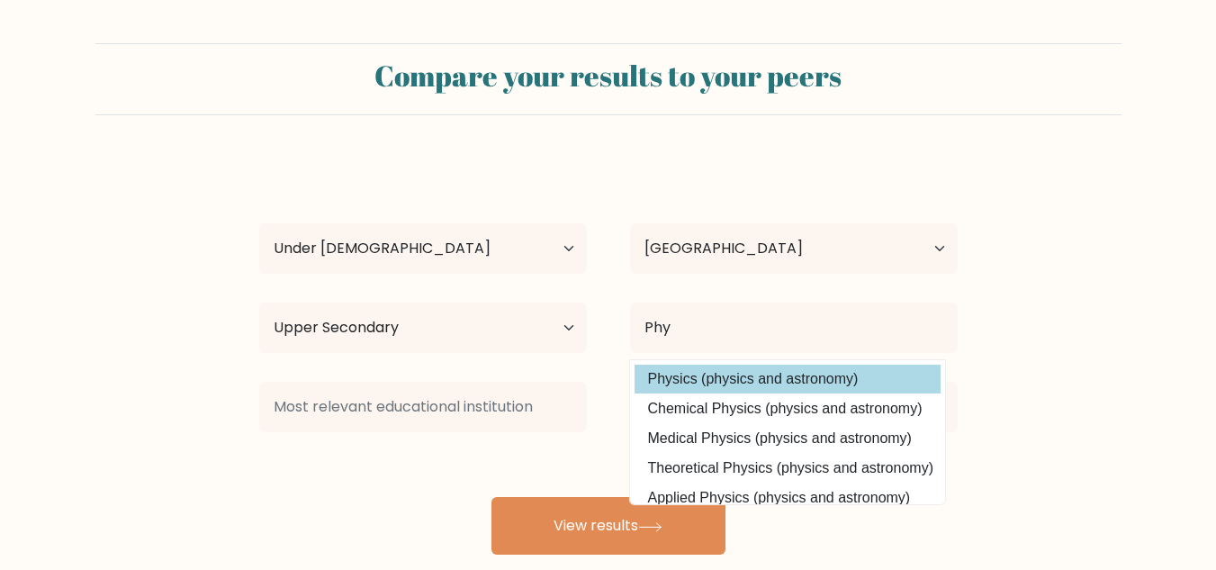
click at [740, 390] on div "Suvigya Vishwakarma Age Under 18 years old 18-24 years old 25-34 years old 35-4…" at bounding box center [609, 356] width 720 height 396
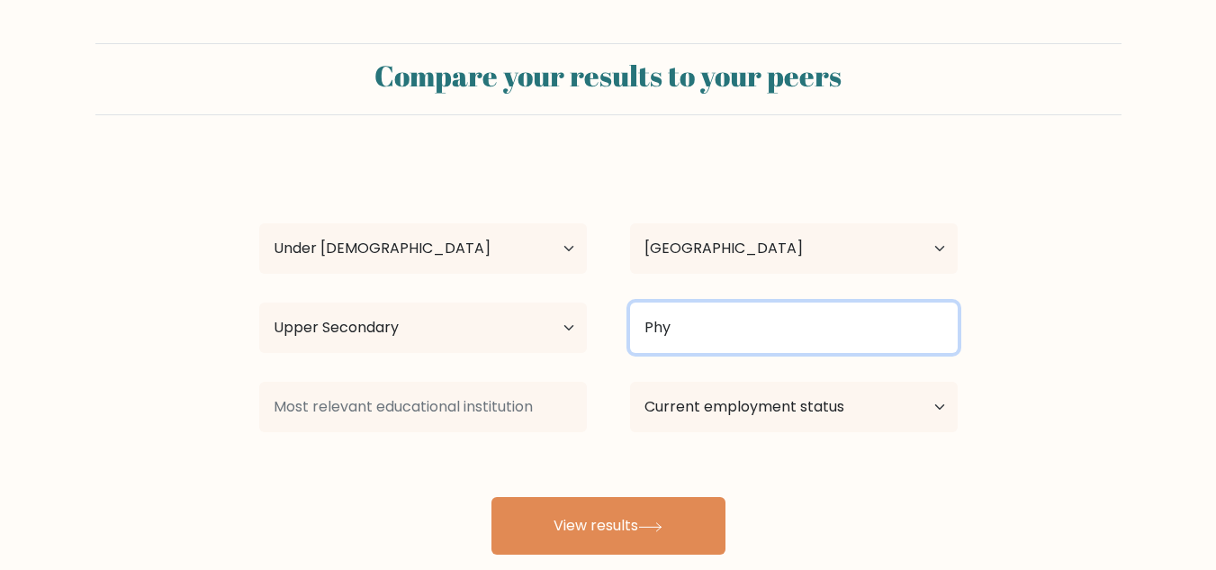
click at [722, 348] on input "Phy" at bounding box center [794, 328] width 328 height 50
type input "P"
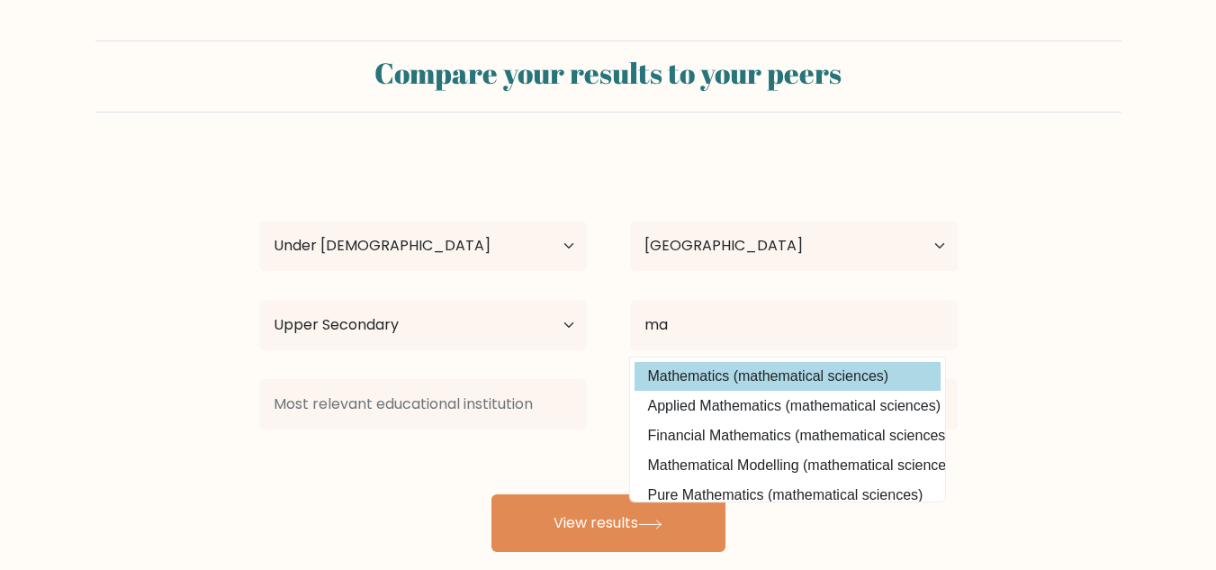
click at [740, 382] on div "Suvigya Vishwakarma Age Under 18 years old 18-24 years old 25-34 years old 35-4…" at bounding box center [609, 354] width 720 height 396
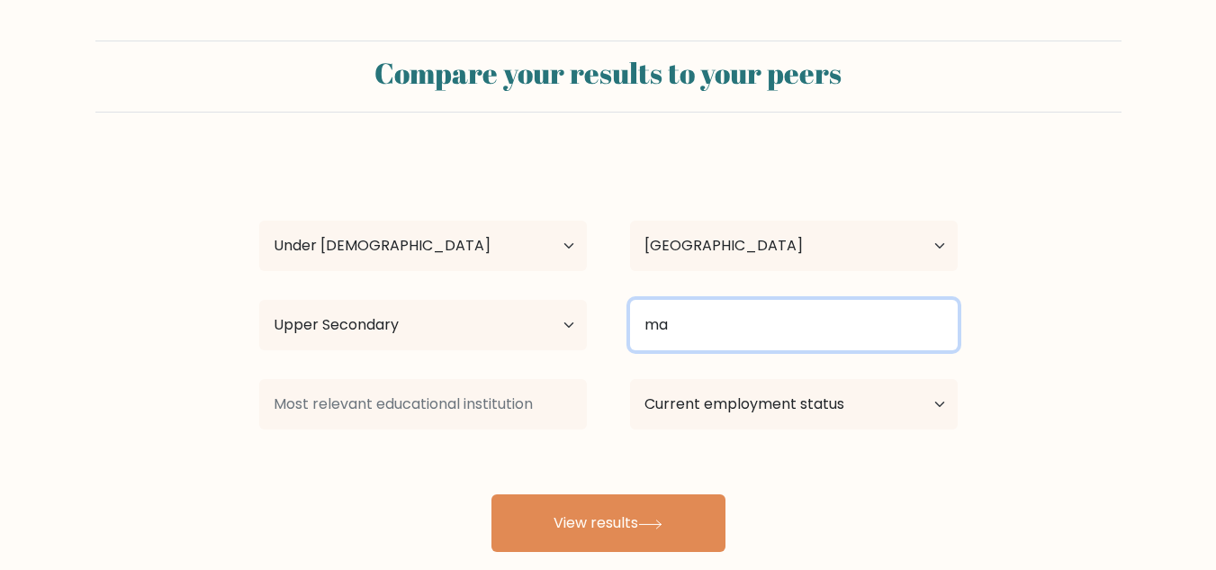
click at [708, 309] on input "ma" at bounding box center [794, 325] width 328 height 50
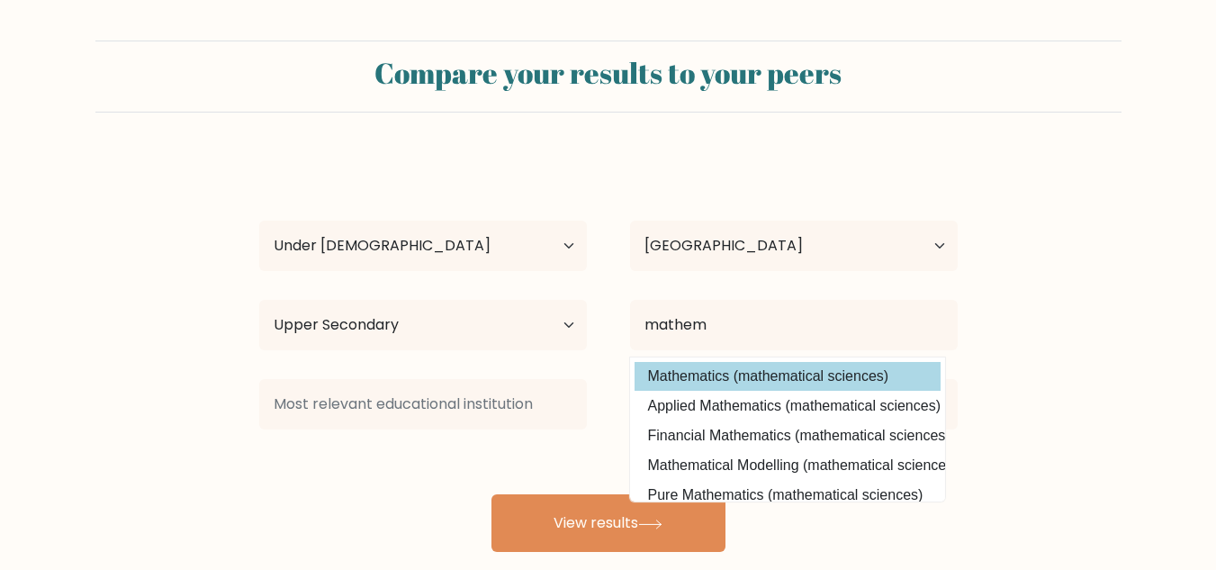
click at [783, 376] on div "Suvigya Vishwakarma Age Under 18 years old 18-24 years old 25-34 years old 35-4…" at bounding box center [609, 354] width 720 height 396
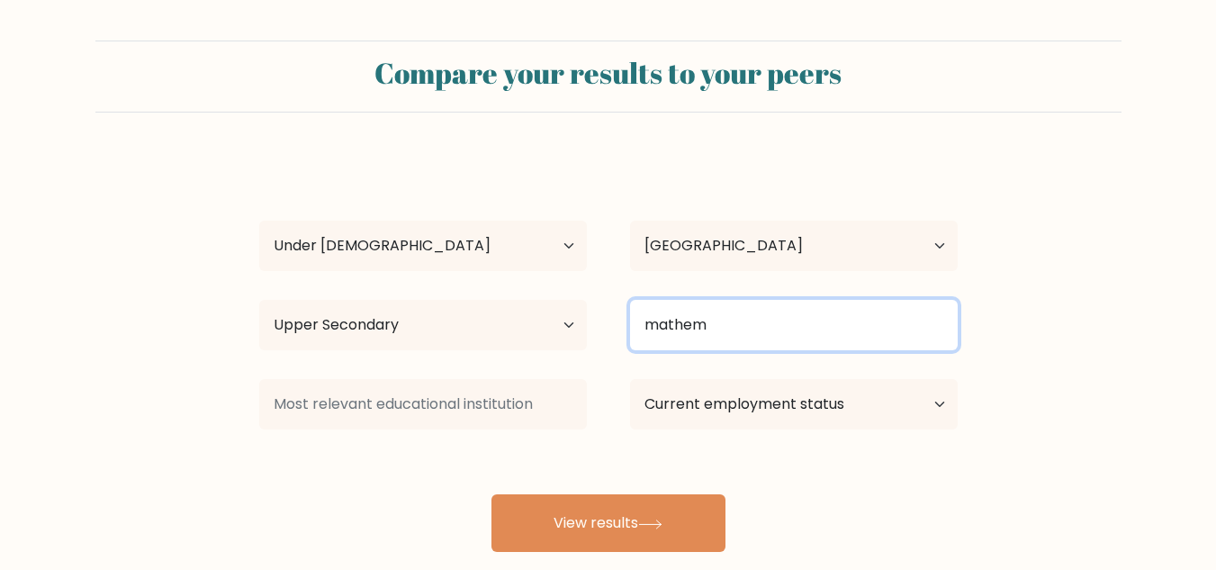
click at [745, 347] on input "mathem" at bounding box center [794, 325] width 328 height 50
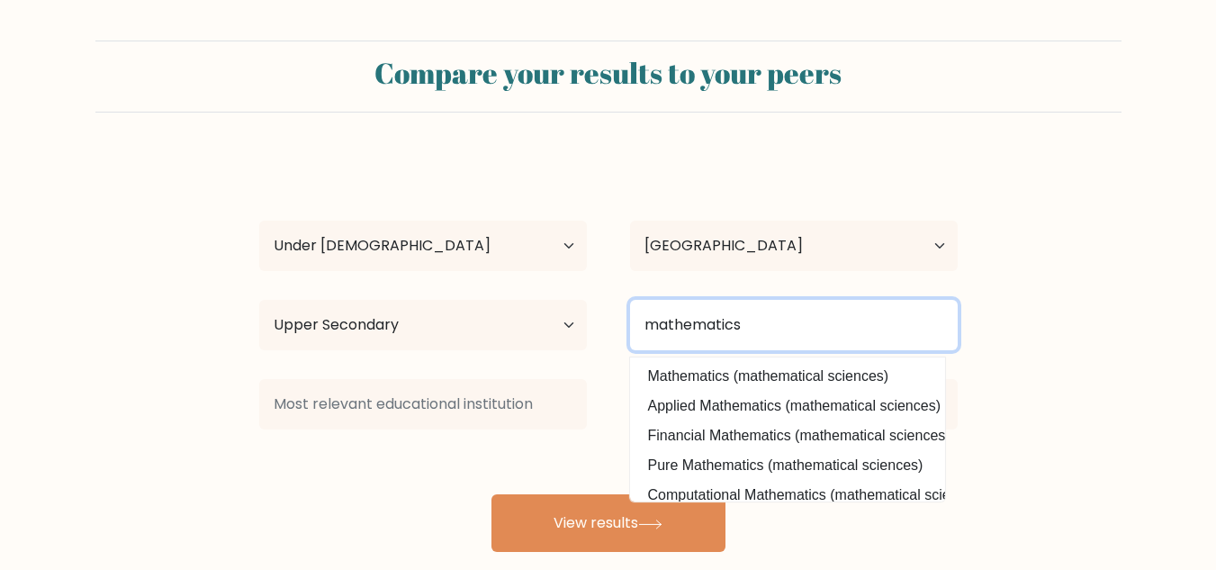
type input "mathematics"
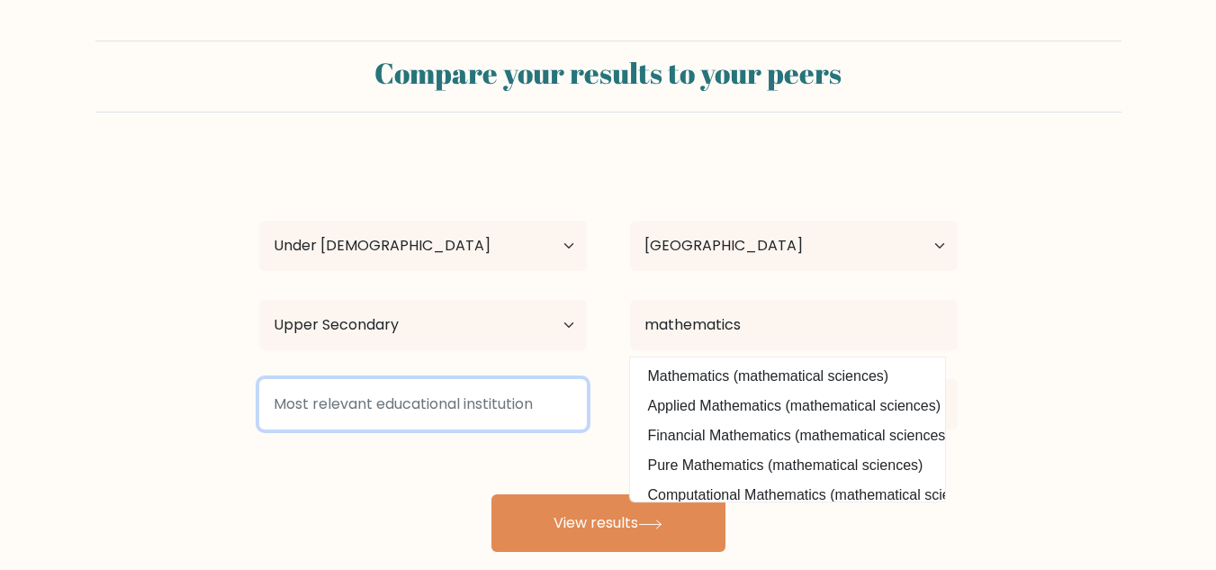
click at [453, 412] on input at bounding box center [423, 404] width 328 height 50
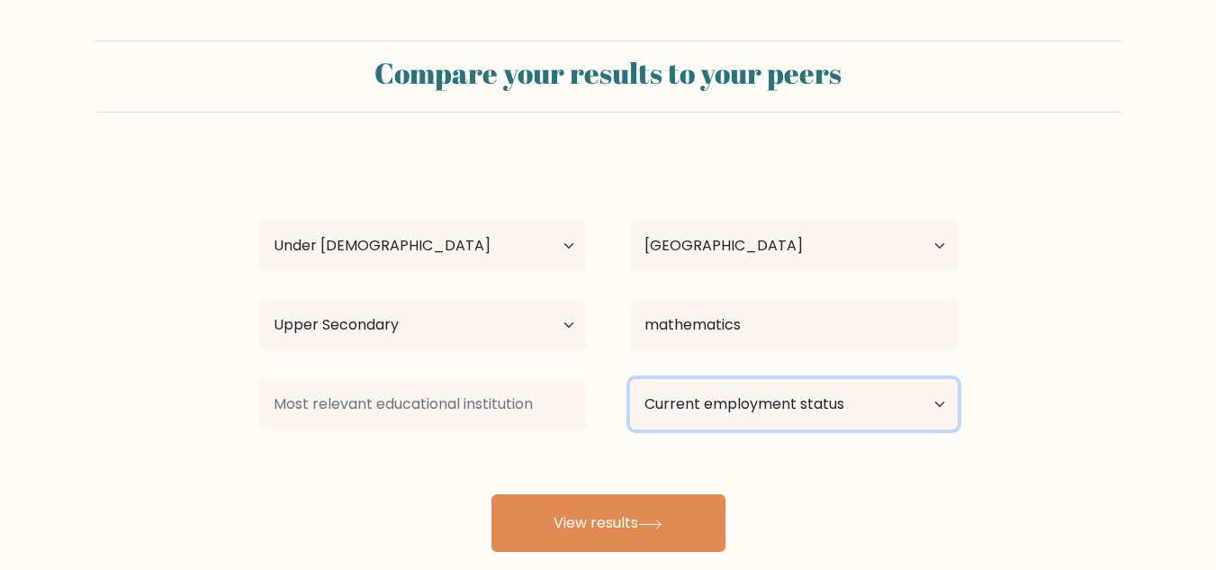
click at [761, 419] on select "Current employment status Employed Student Retired Other / prefer not to answer" at bounding box center [794, 404] width 328 height 50
select select "student"
click at [630, 379] on select "Current employment status Employed Student Retired Other / prefer not to answer" at bounding box center [794, 404] width 328 height 50
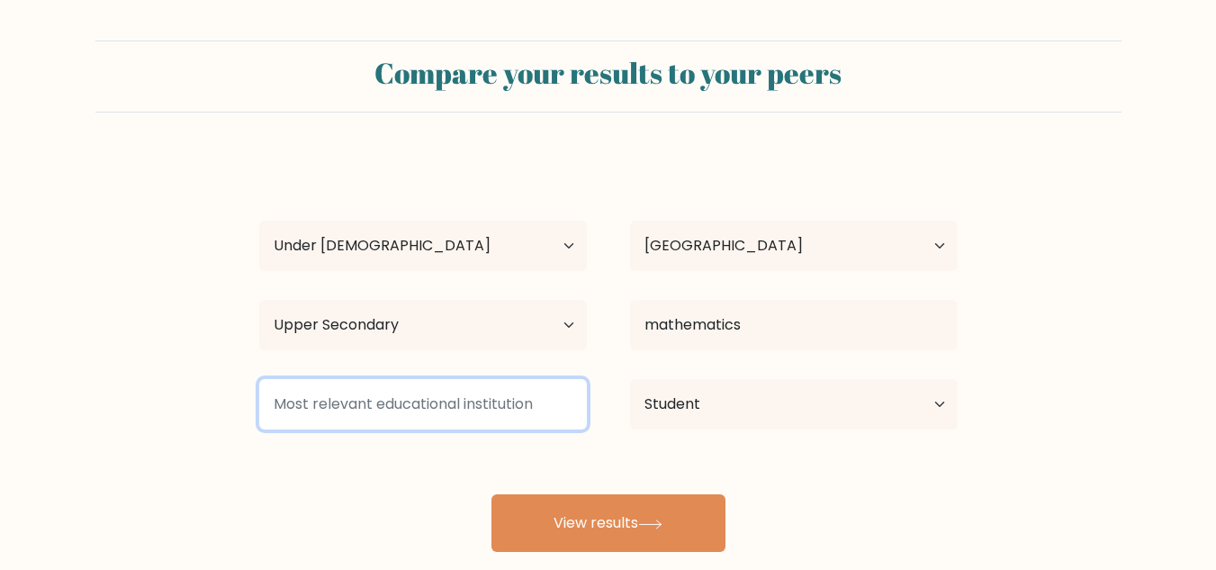
click at [511, 409] on input at bounding box center [423, 404] width 328 height 50
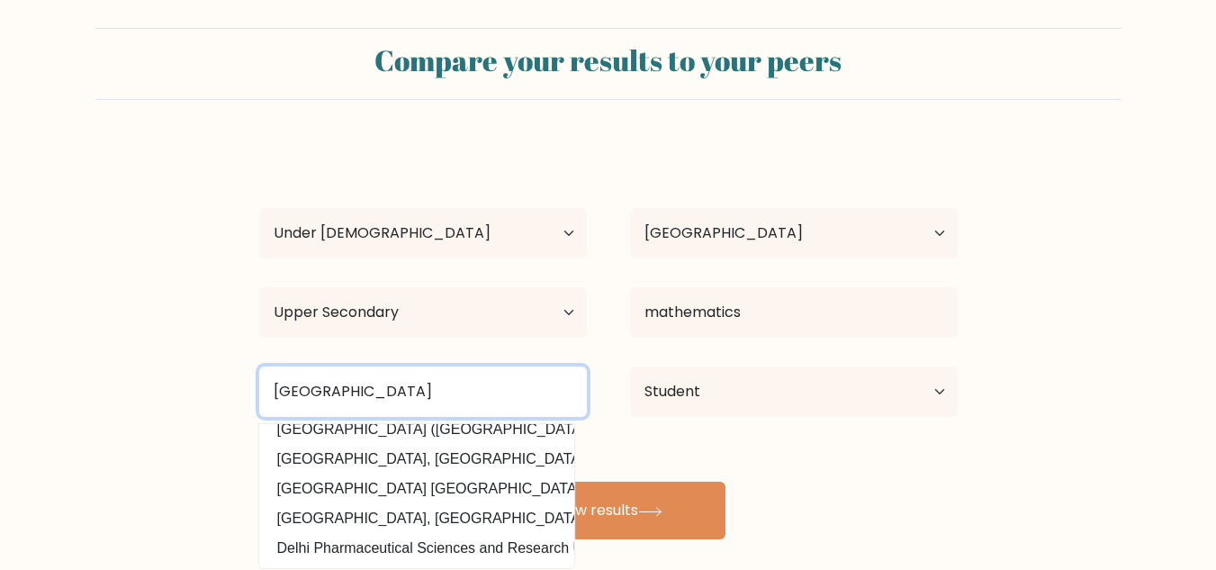
scroll to position [16, 0]
type input "D"
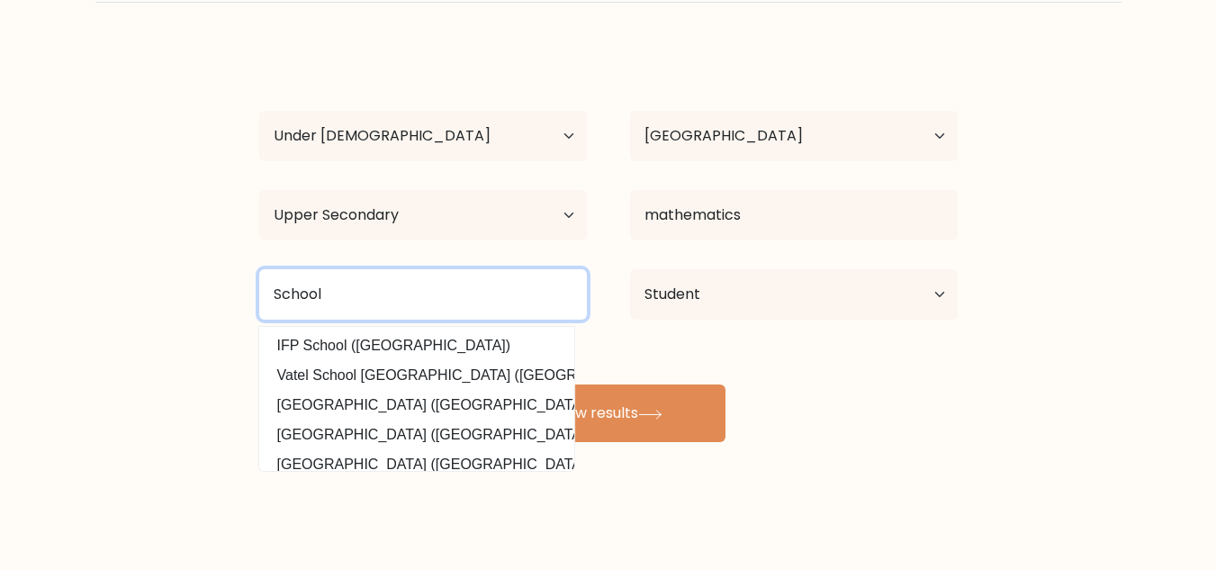
scroll to position [0, 0]
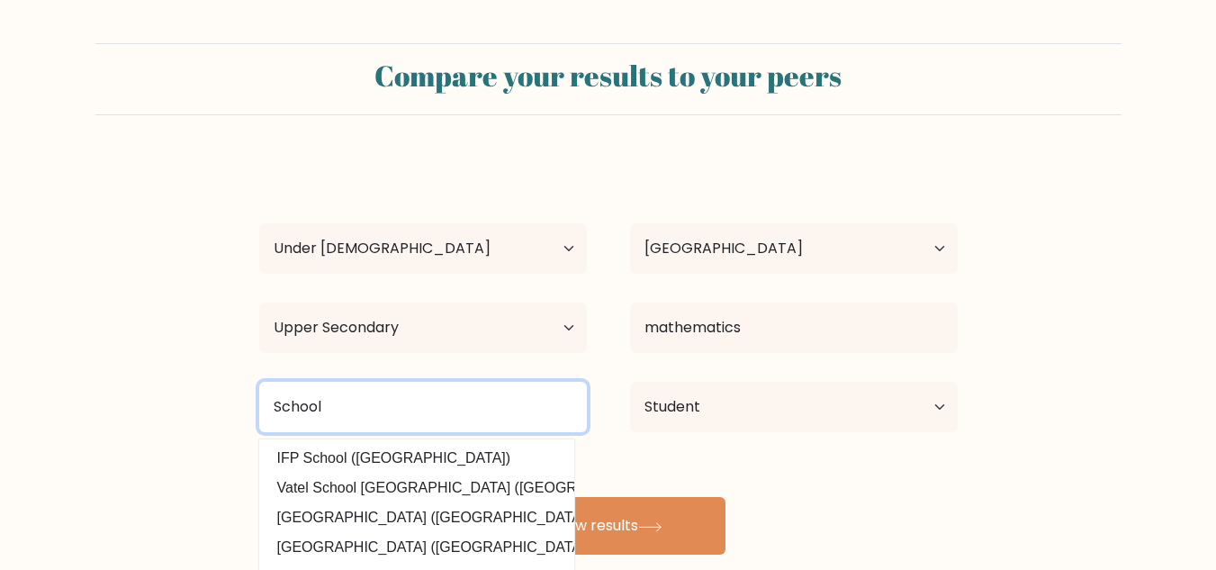
click at [272, 402] on input "School" at bounding box center [423, 407] width 328 height 50
type input "l"
type input "Delhi Public School"
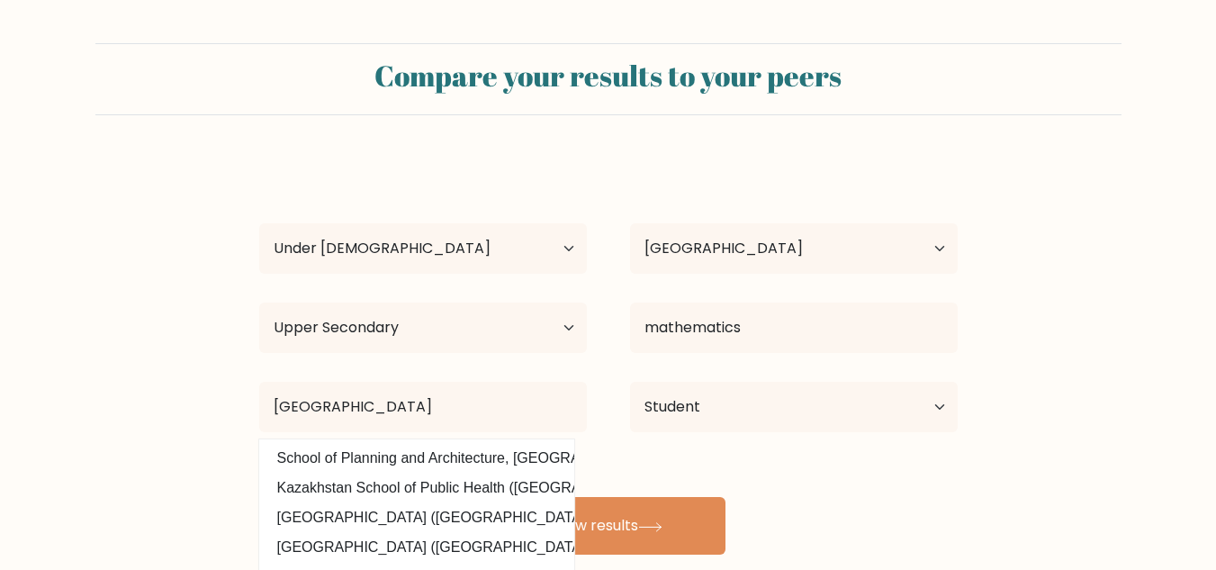
click at [918, 463] on div "Suvigya Vishwakarma Age Under 18 years old 18-24 years old 25-34 years old 35-4…" at bounding box center [609, 356] width 720 height 396
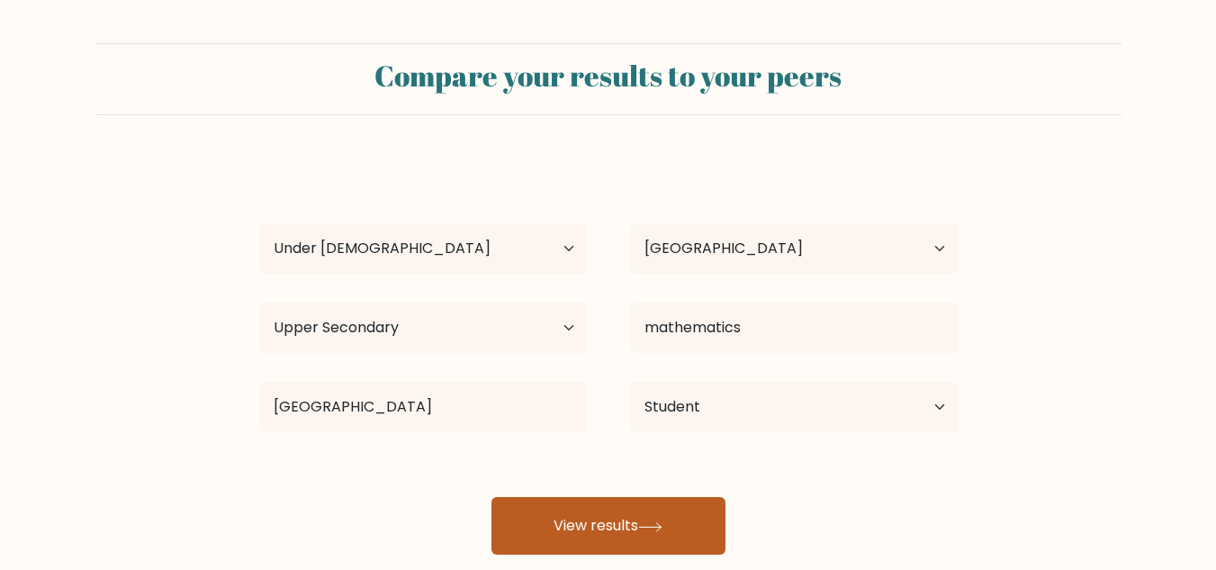
click at [651, 525] on icon at bounding box center [650, 527] width 24 height 10
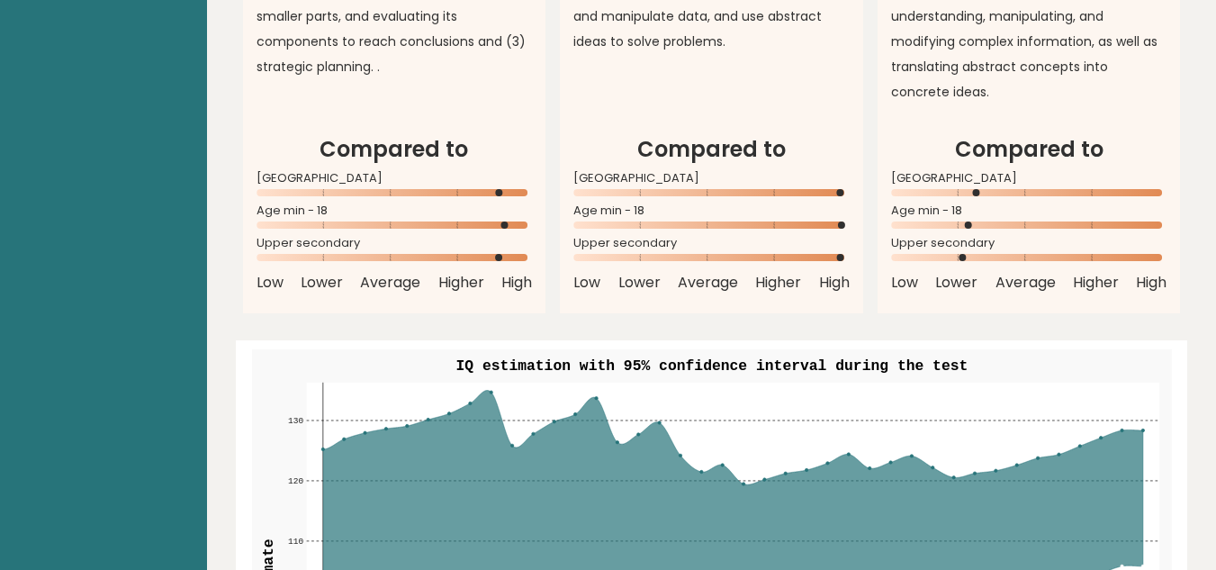
scroll to position [1824, 0]
drag, startPoint x: 964, startPoint y: 230, endPoint x: 1049, endPoint y: 213, distance: 86.2
click at [1049, 239] on div "Upper secondary" at bounding box center [1029, 253] width 276 height 29
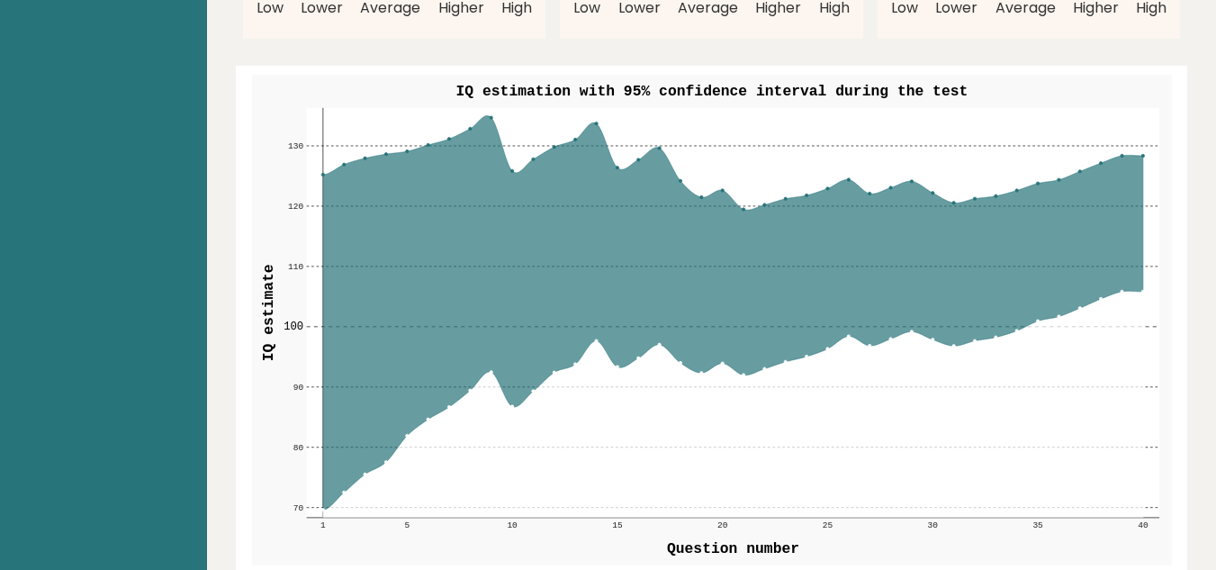
scroll to position [2099, 0]
click at [907, 201] on icon at bounding box center [732, 311] width 820 height 394
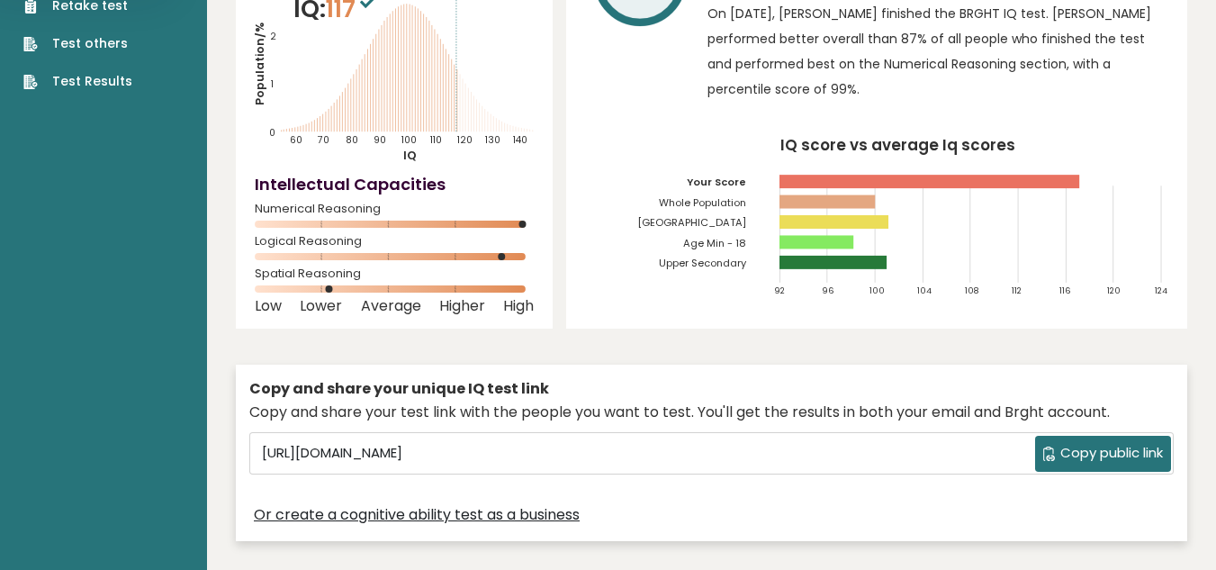
scroll to position [0, 0]
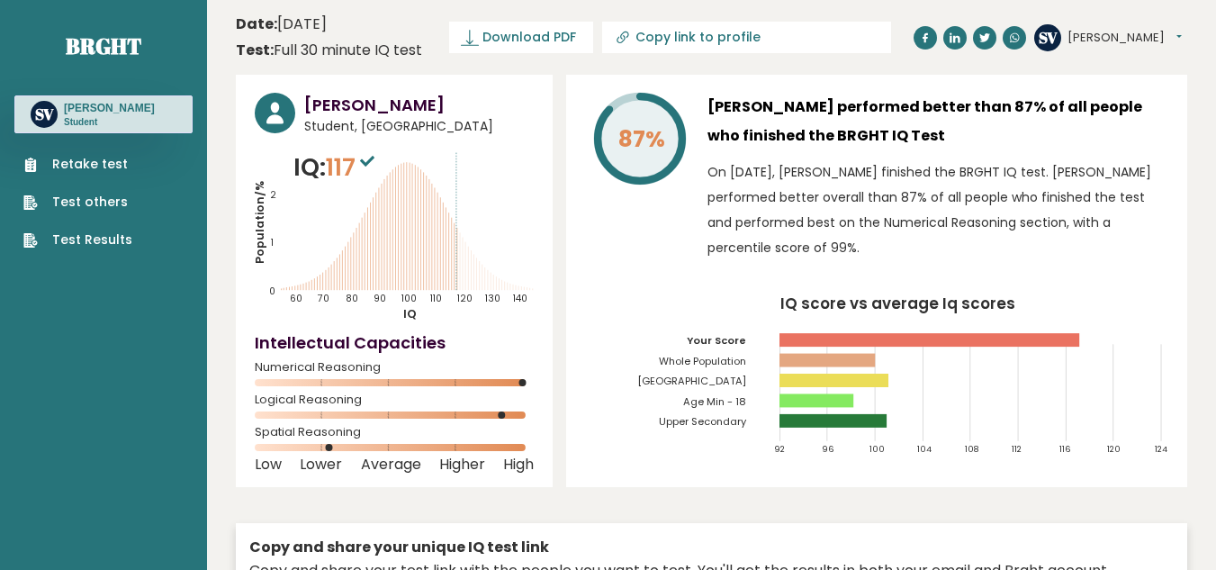
click at [411, 173] on icon "Population/% IQ 0 1 2 60 70 80 90 100 110 120 130 140" at bounding box center [394, 235] width 279 height 172
click at [96, 174] on link "Retake test" at bounding box center [77, 164] width 109 height 19
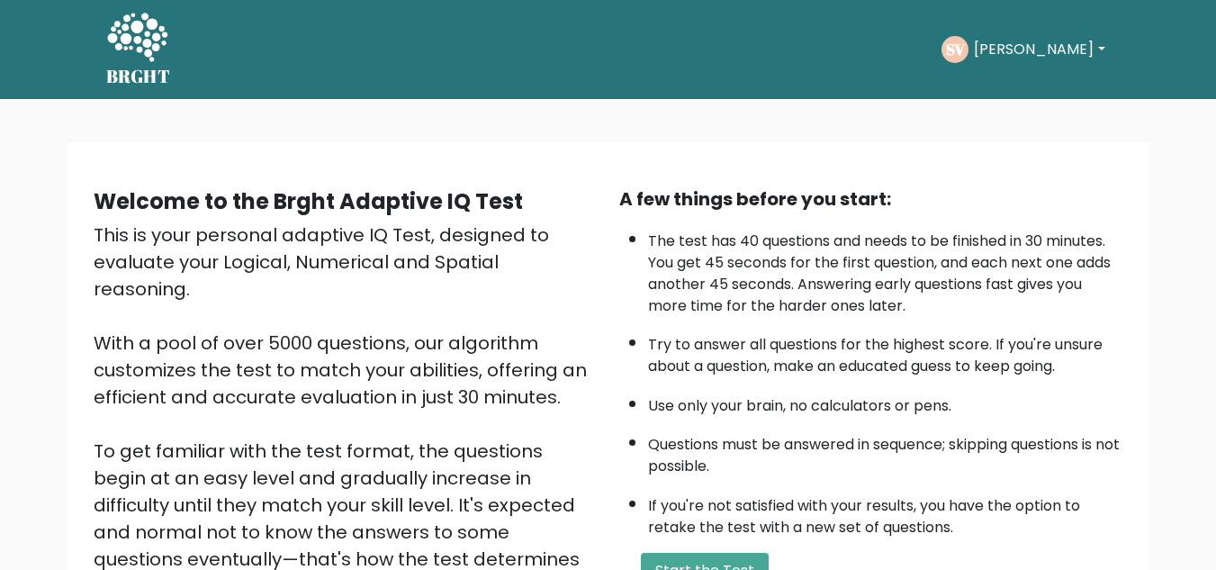
scroll to position [255, 0]
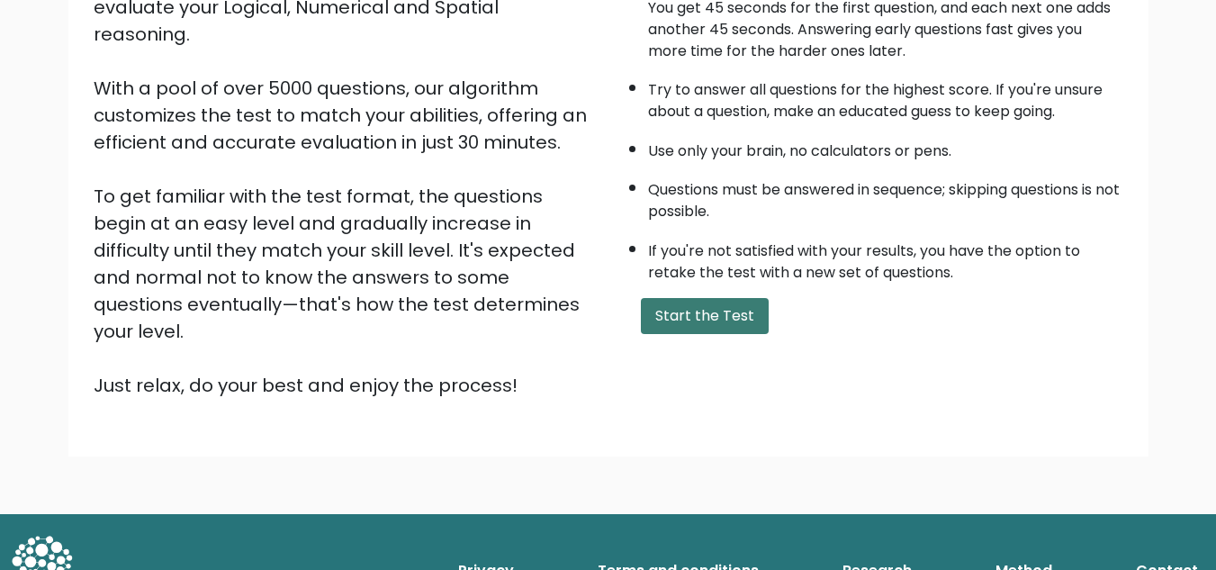
click at [691, 312] on button "Start the Test" at bounding box center [705, 316] width 128 height 36
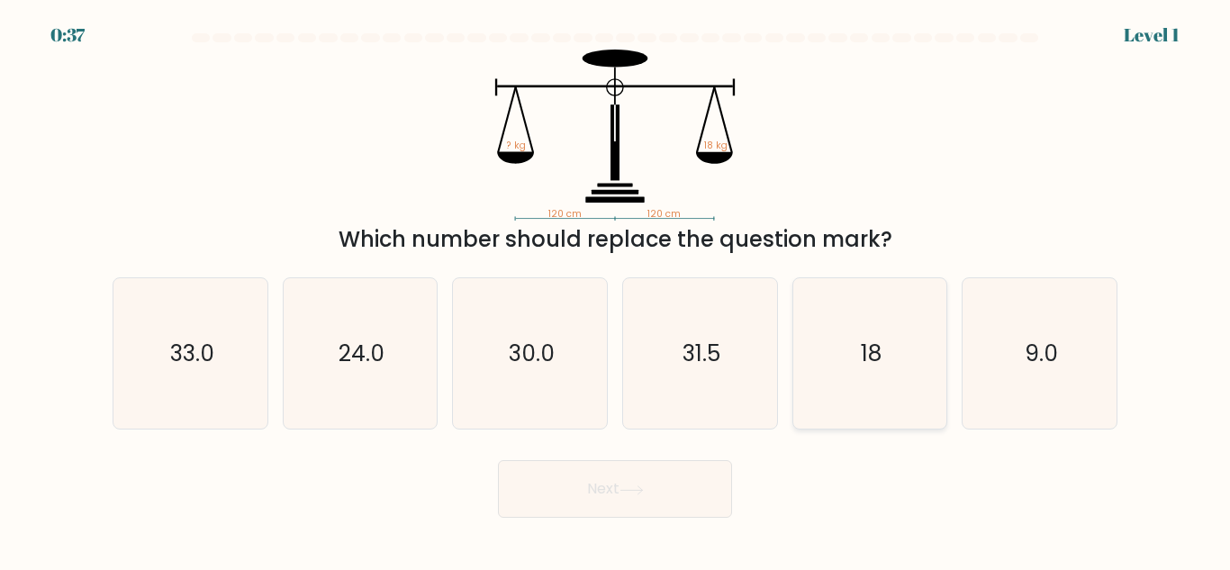
click at [875, 381] on icon "18" at bounding box center [869, 353] width 150 height 150
click at [616, 290] on input "e. 18" at bounding box center [615, 287] width 1 height 5
radio input "true"
click at [693, 501] on button "Next" at bounding box center [615, 489] width 234 height 58
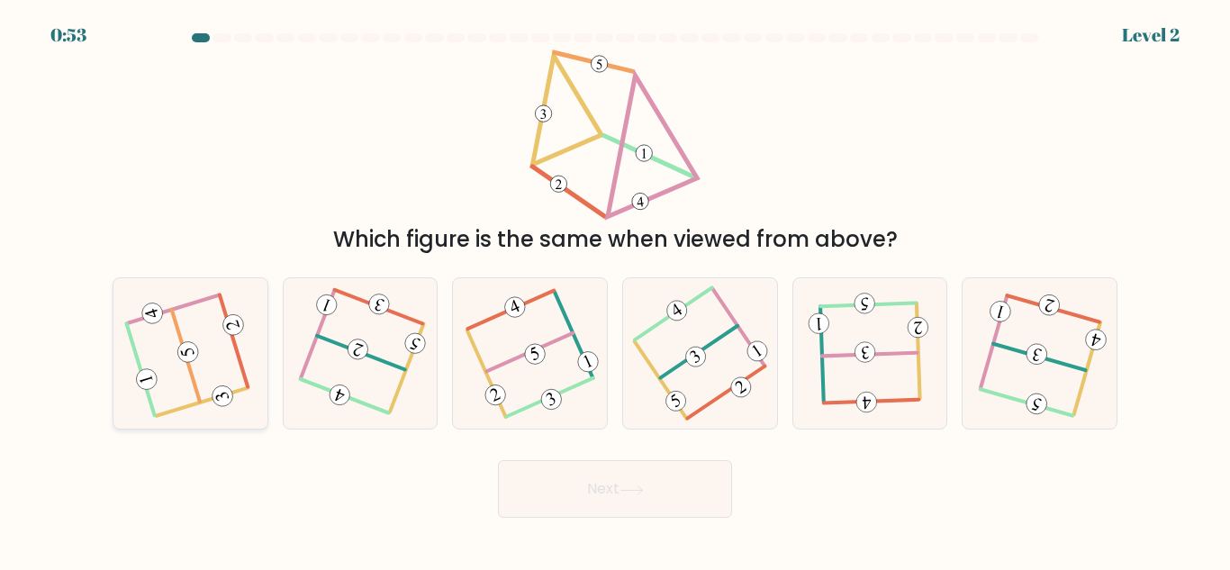
click at [188, 348] on 714 at bounding box center [188, 351] width 25 height 25
click at [615, 290] on input "a." at bounding box center [615, 287] width 1 height 5
radio input "true"
click at [663, 470] on button "Next" at bounding box center [615, 489] width 234 height 58
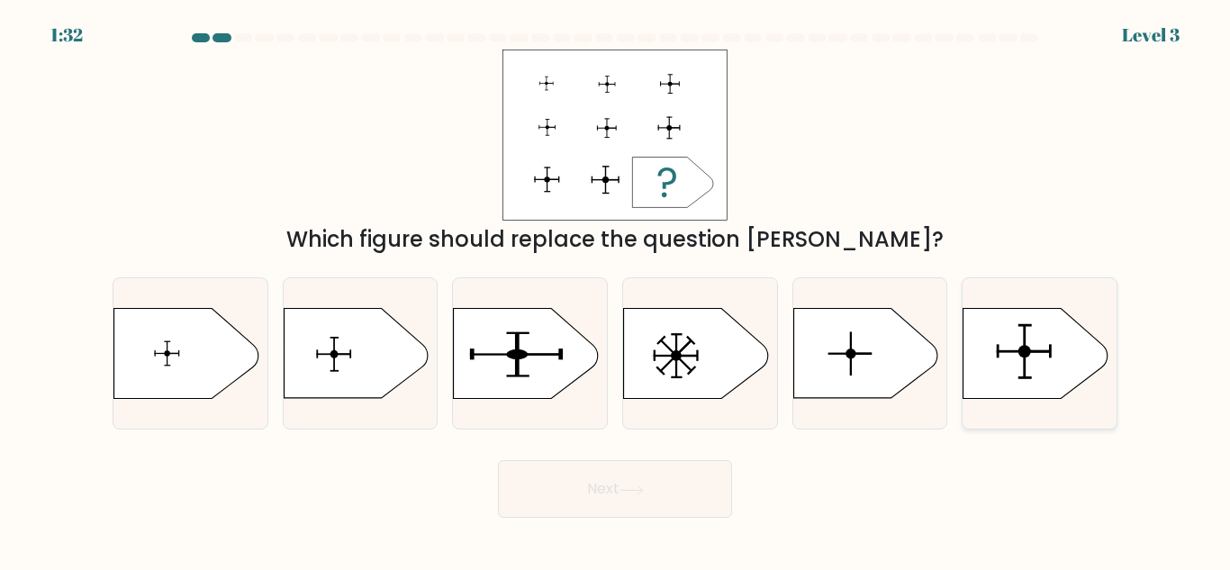
click at [1027, 353] on circle at bounding box center [1024, 351] width 13 height 13
click at [616, 290] on input "f." at bounding box center [615, 287] width 1 height 5
radio input "true"
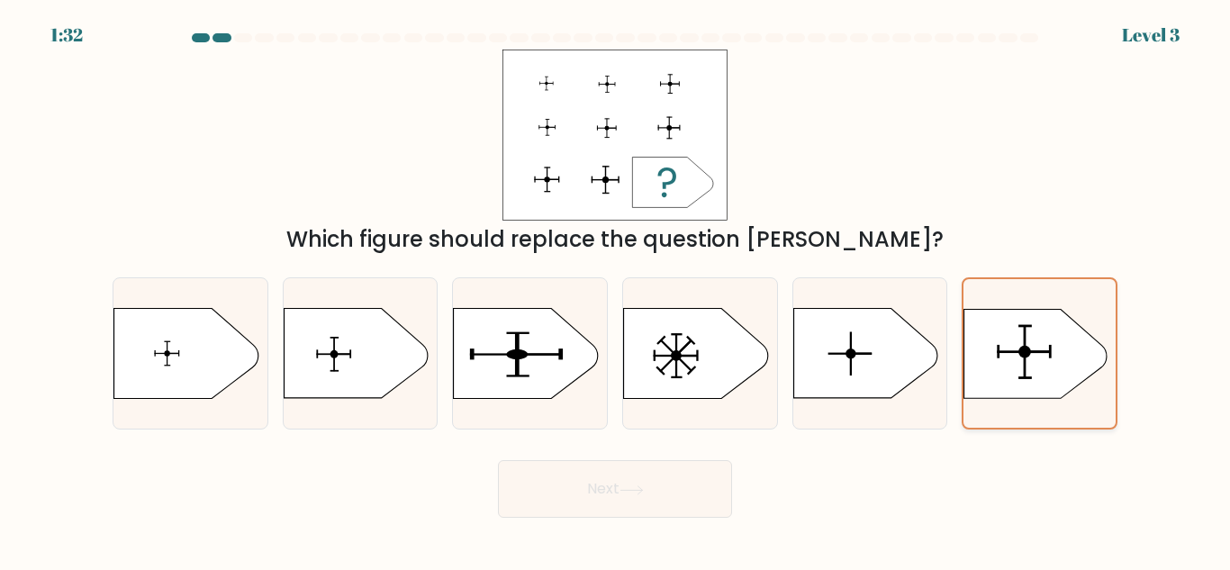
click at [1027, 353] on circle at bounding box center [1024, 352] width 13 height 13
click at [616, 290] on input "f." at bounding box center [615, 287] width 1 height 5
click at [672, 480] on button "Next" at bounding box center [615, 489] width 234 height 58
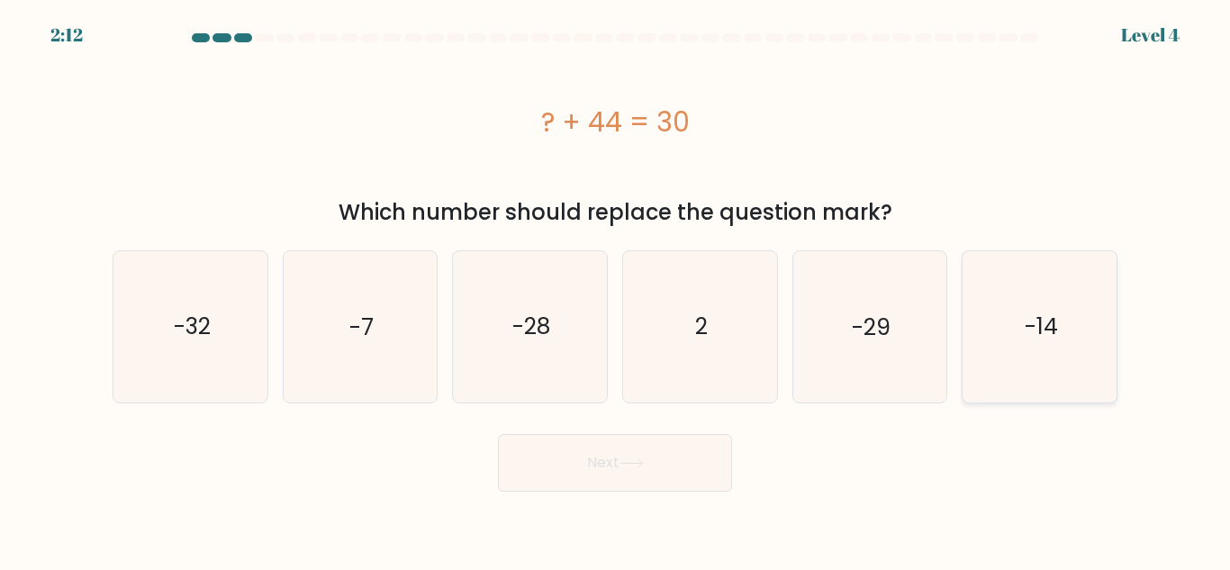
click at [1042, 325] on text "-14" at bounding box center [1041, 327] width 33 height 32
click at [616, 290] on input "f. -14" at bounding box center [615, 287] width 1 height 5
radio input "true"
click at [642, 463] on icon at bounding box center [631, 463] width 22 height 8
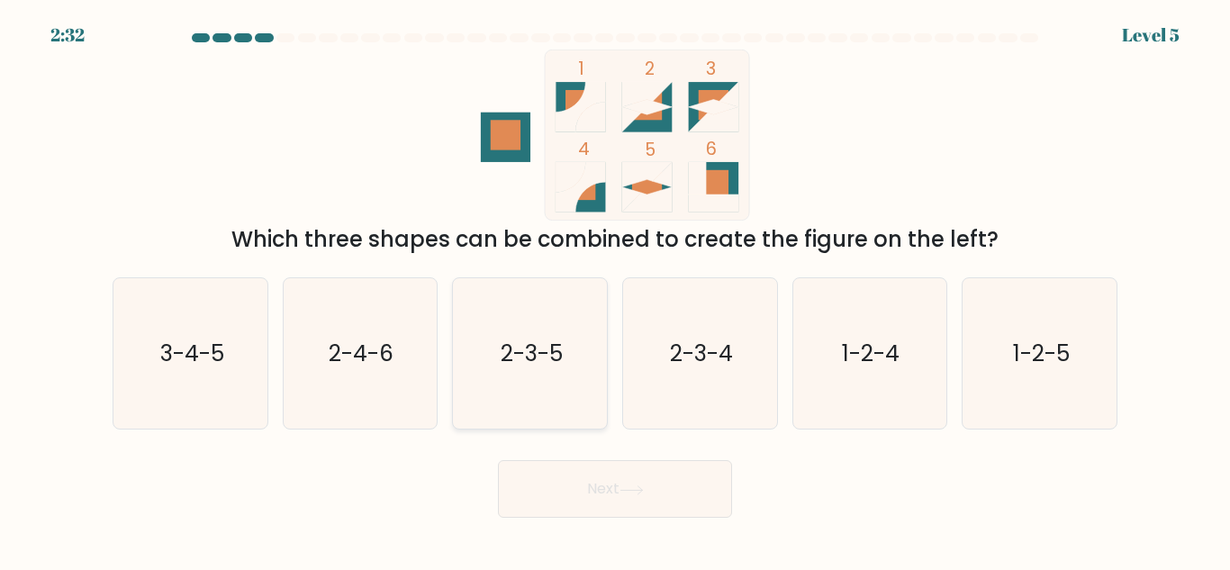
click at [562, 345] on text "2-3-5" at bounding box center [532, 354] width 62 height 32
click at [615, 290] on input "c. 2-3-5" at bounding box center [615, 287] width 1 height 5
radio input "true"
click at [672, 499] on button "Next" at bounding box center [615, 489] width 234 height 58
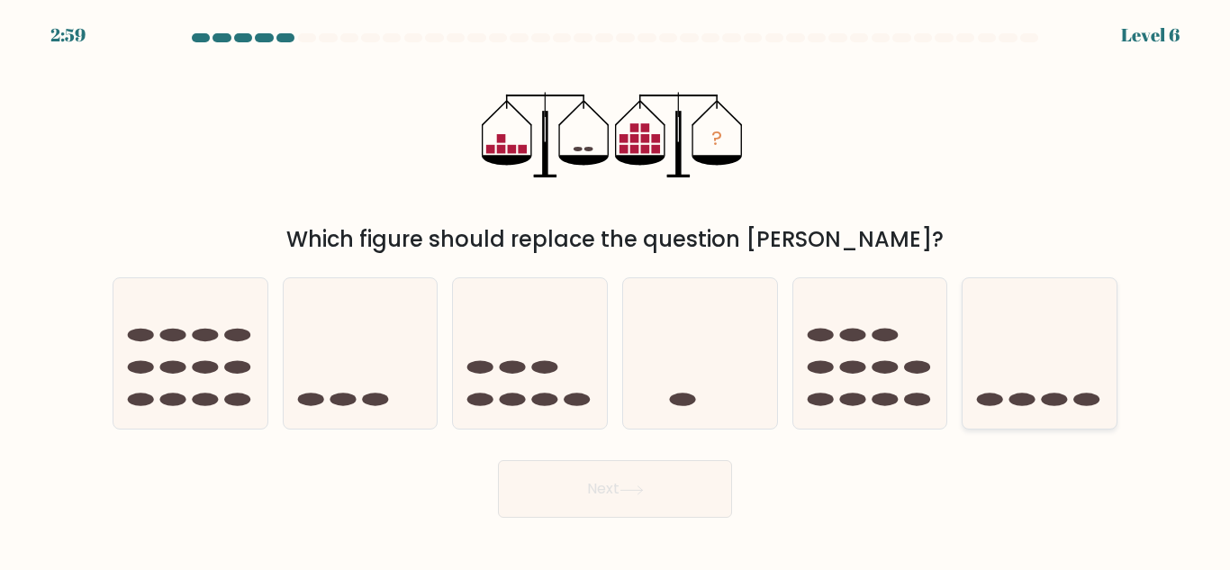
click at [1016, 334] on icon at bounding box center [1040, 353] width 154 height 127
click at [616, 290] on input "f." at bounding box center [615, 287] width 1 height 5
radio input "true"
click at [689, 493] on button "Next" at bounding box center [615, 489] width 234 height 58
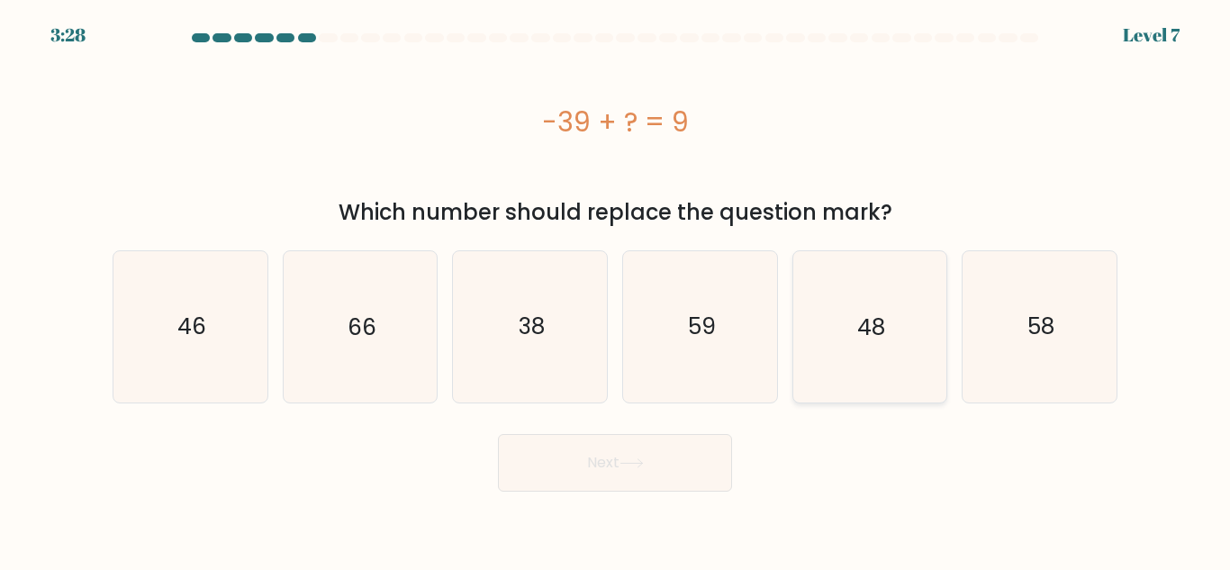
click at [842, 312] on icon "48" at bounding box center [869, 326] width 150 height 150
click at [616, 290] on input "e. 48" at bounding box center [615, 287] width 1 height 5
radio input "true"
click at [644, 465] on icon at bounding box center [632, 463] width 24 height 10
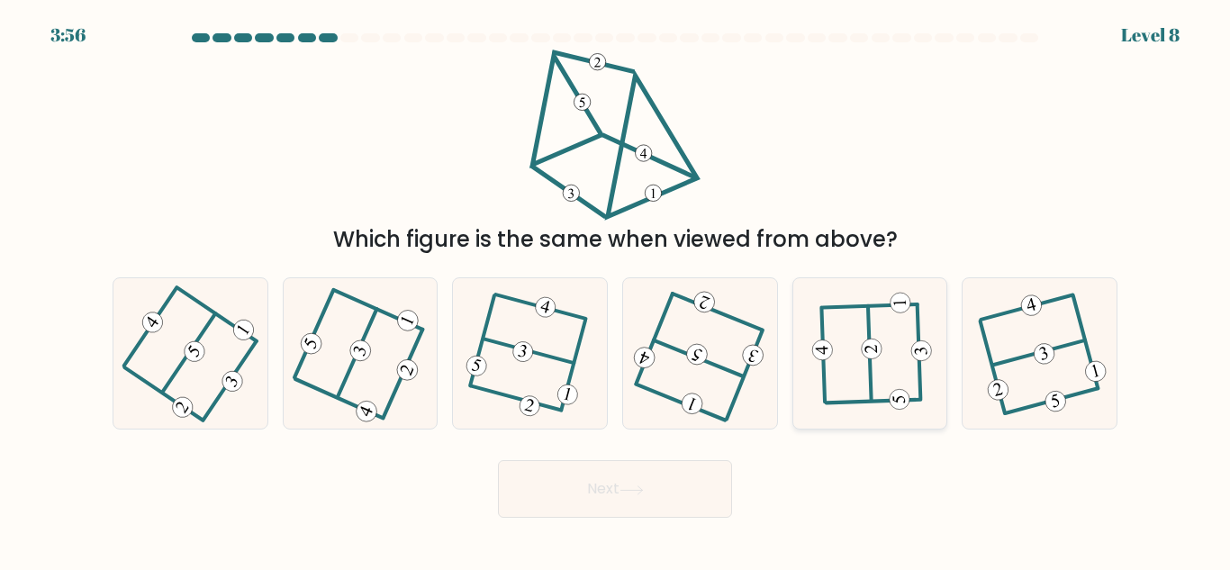
click at [892, 388] on icon at bounding box center [869, 354] width 117 height 121
click at [616, 290] on input "e." at bounding box center [615, 287] width 1 height 5
radio input "true"
click at [674, 493] on button "Next" at bounding box center [615, 489] width 234 height 58
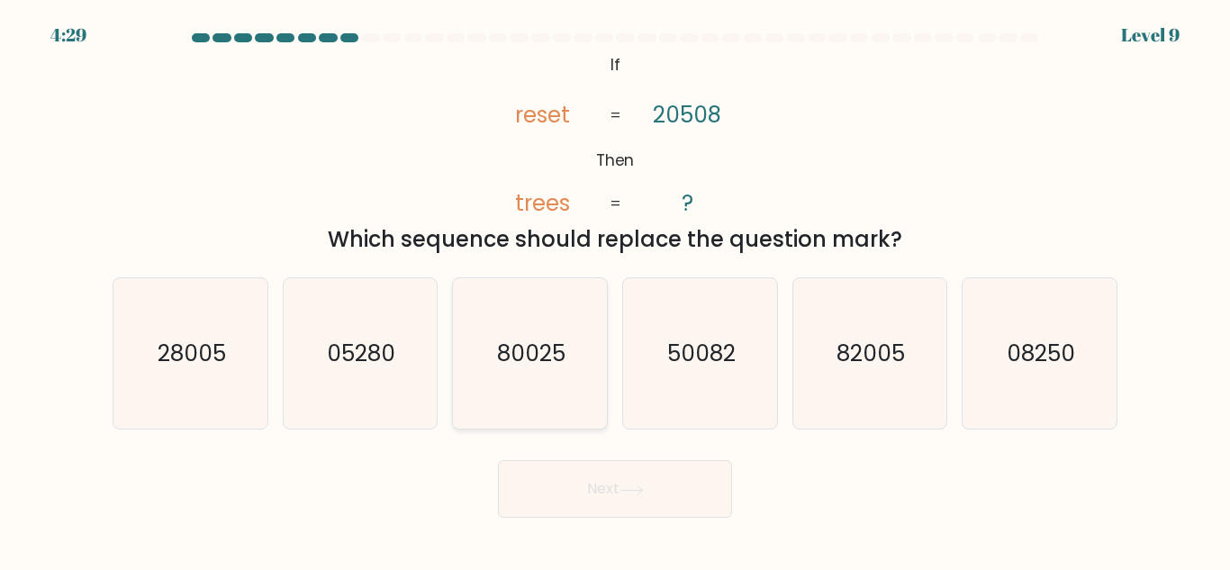
click at [552, 369] on text "80025" at bounding box center [531, 354] width 68 height 32
click at [615, 290] on input "c. 80025" at bounding box center [615, 287] width 1 height 5
radio input "true"
click at [674, 475] on button "Next" at bounding box center [615, 489] width 234 height 58
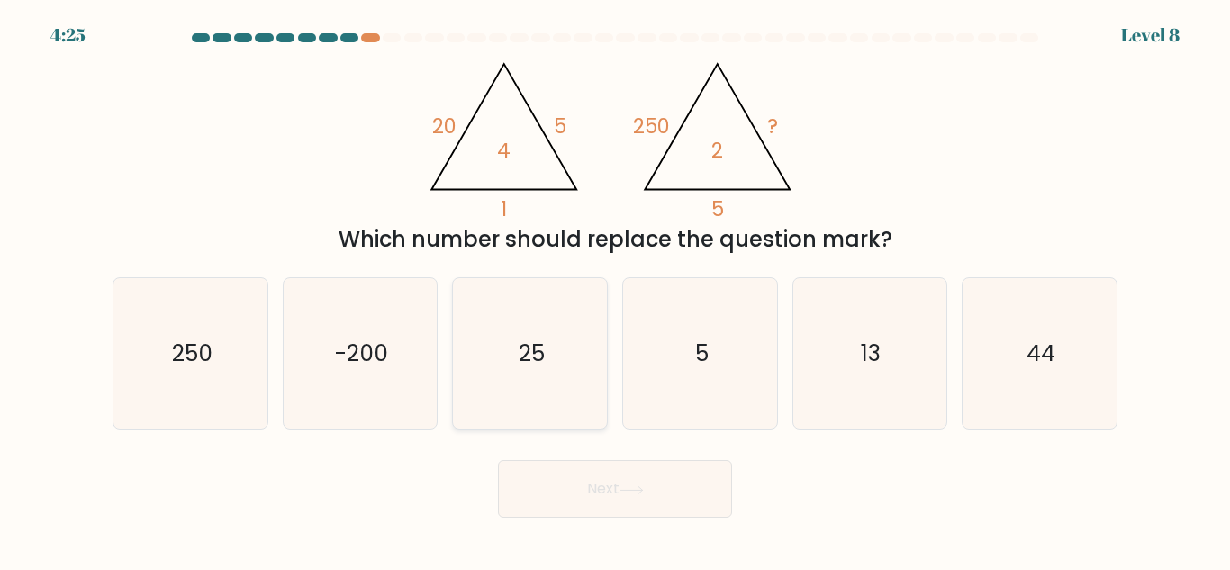
click at [548, 357] on icon "25" at bounding box center [530, 353] width 150 height 150
click at [615, 290] on input "c. 25" at bounding box center [615, 287] width 1 height 5
radio input "true"
click at [632, 496] on button "Next" at bounding box center [615, 489] width 234 height 58
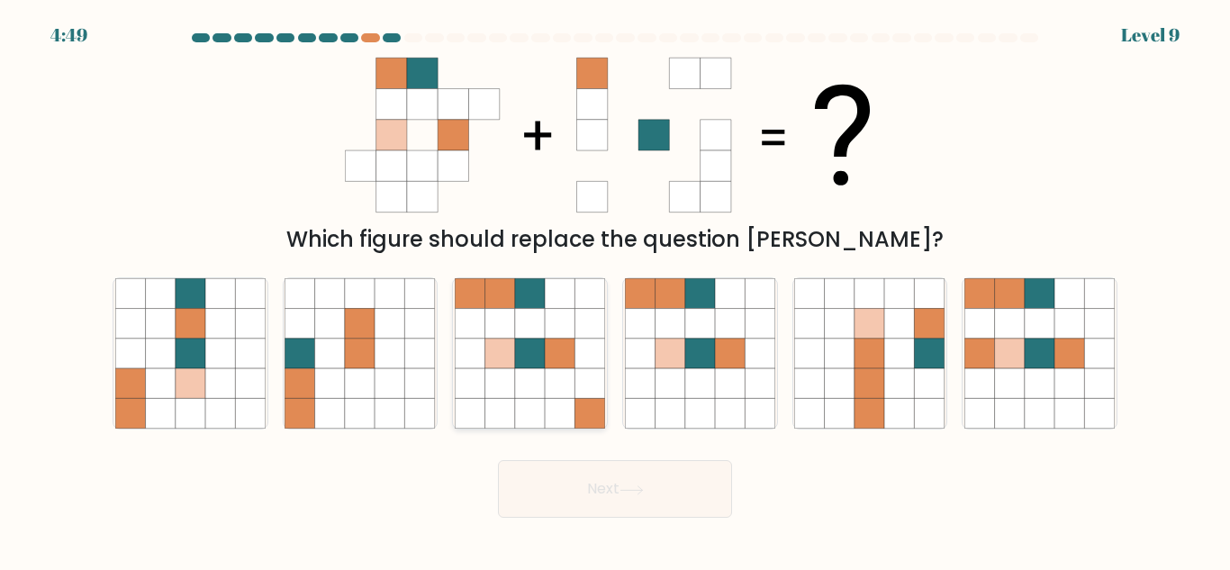
click at [528, 322] on icon at bounding box center [530, 324] width 30 height 30
click at [615, 290] on input "c." at bounding box center [615, 287] width 1 height 5
radio input "true"
click at [627, 497] on button "Next" at bounding box center [615, 489] width 234 height 58
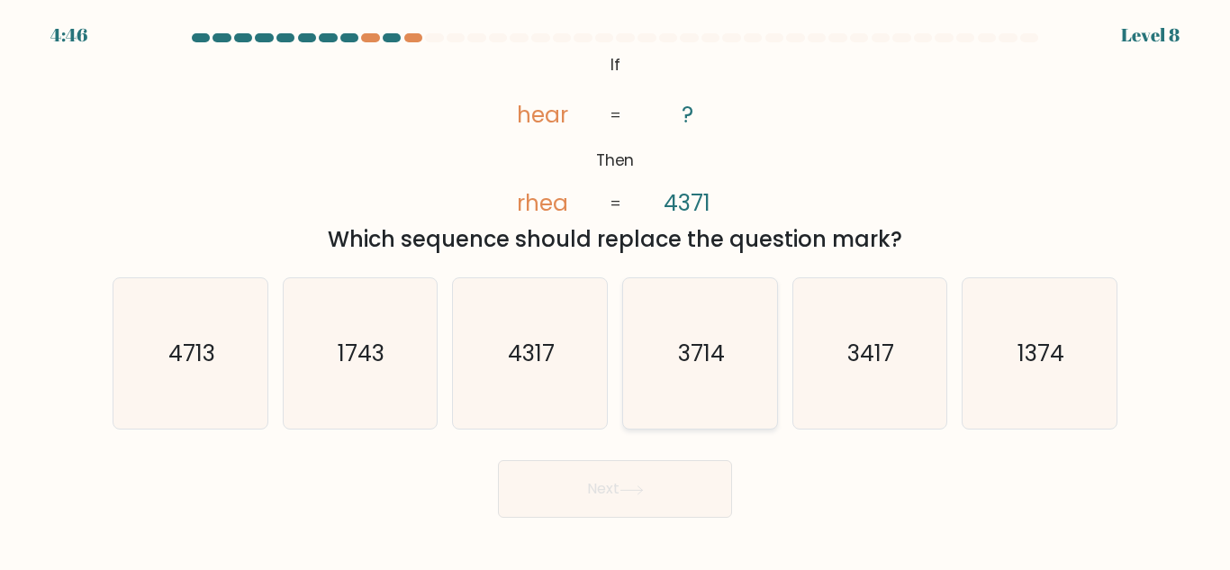
click at [750, 368] on icon "3714" at bounding box center [700, 353] width 150 height 150
click at [616, 290] on input "d. 3714" at bounding box center [615, 287] width 1 height 5
radio input "true"
click at [676, 506] on button "Next" at bounding box center [615, 489] width 234 height 58
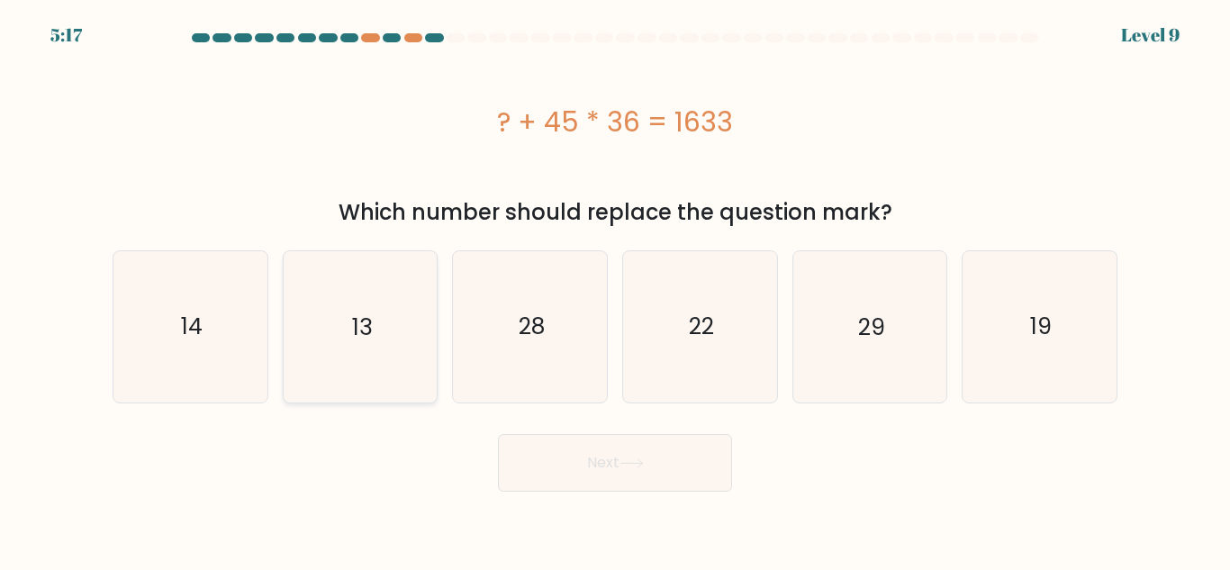
click at [343, 337] on icon "13" at bounding box center [360, 326] width 150 height 150
click at [615, 290] on input "b. 13" at bounding box center [615, 287] width 1 height 5
radio input "true"
click at [600, 447] on button "Next" at bounding box center [615, 463] width 234 height 58
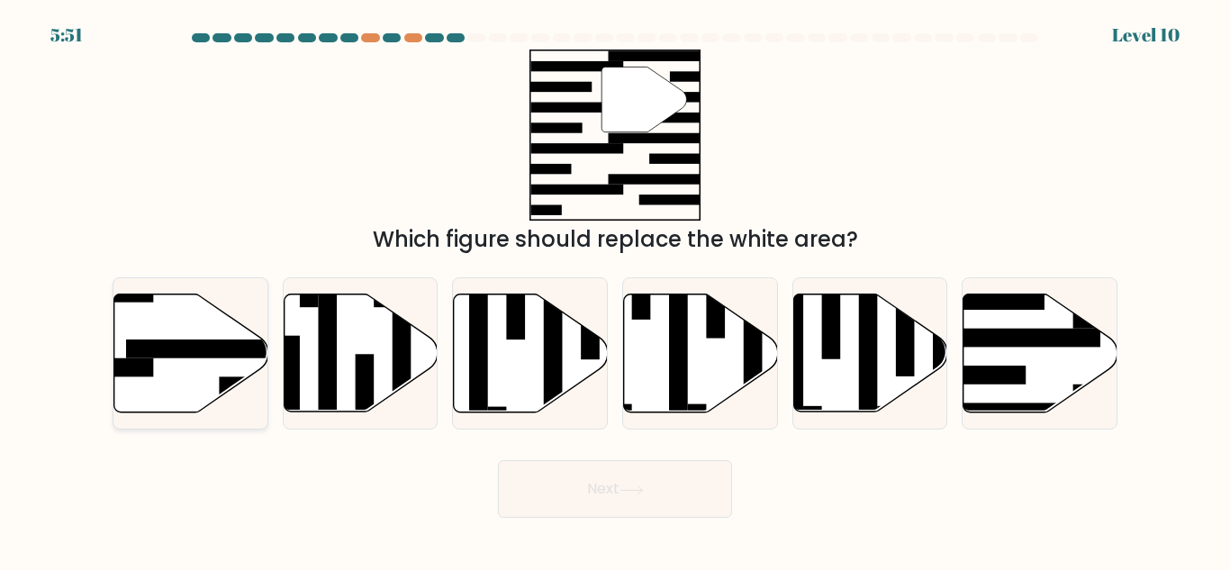
click at [201, 361] on icon at bounding box center [191, 353] width 154 height 118
click at [615, 290] on input "a." at bounding box center [615, 287] width 1 height 5
radio input "true"
click at [604, 483] on button "Next" at bounding box center [615, 489] width 234 height 58
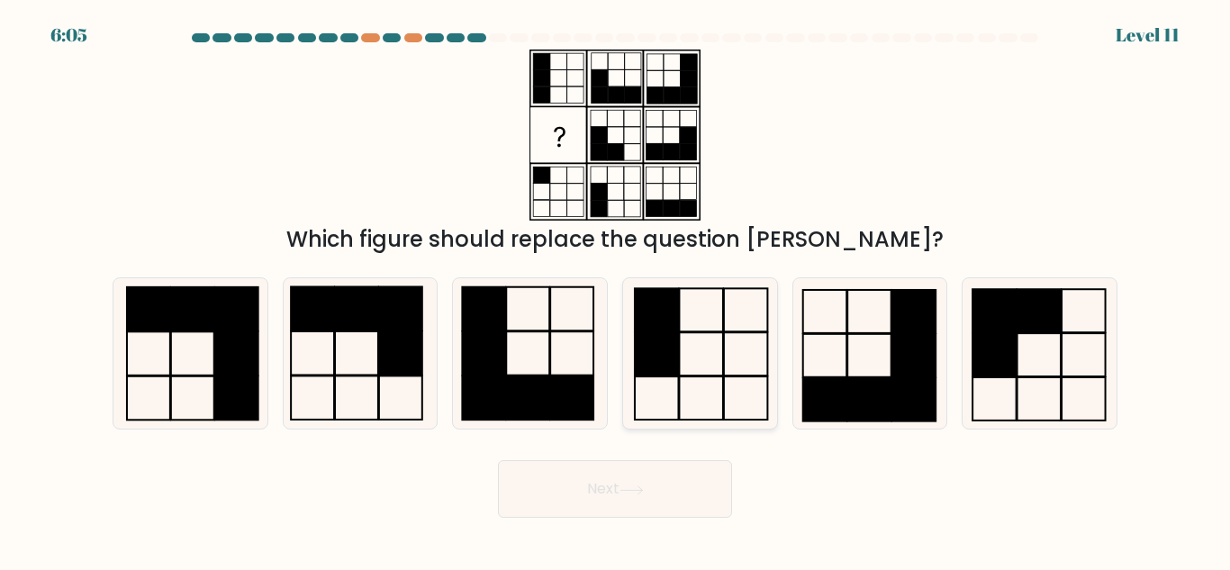
click at [647, 338] on rect at bounding box center [657, 353] width 44 height 43
click at [616, 290] on input "d." at bounding box center [615, 287] width 1 height 5
radio input "true"
click at [620, 502] on button "Next" at bounding box center [615, 489] width 234 height 58
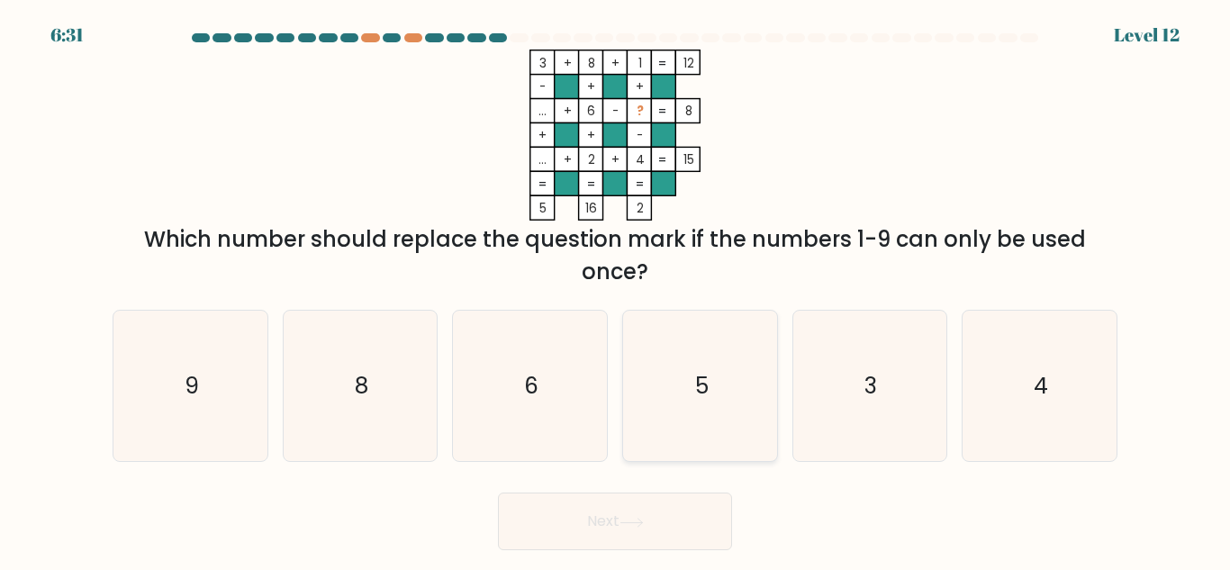
click at [716, 366] on icon "5" at bounding box center [700, 386] width 150 height 150
click at [616, 290] on input "d. 5" at bounding box center [615, 287] width 1 height 5
radio input "true"
click at [686, 520] on button "Next" at bounding box center [615, 522] width 234 height 58
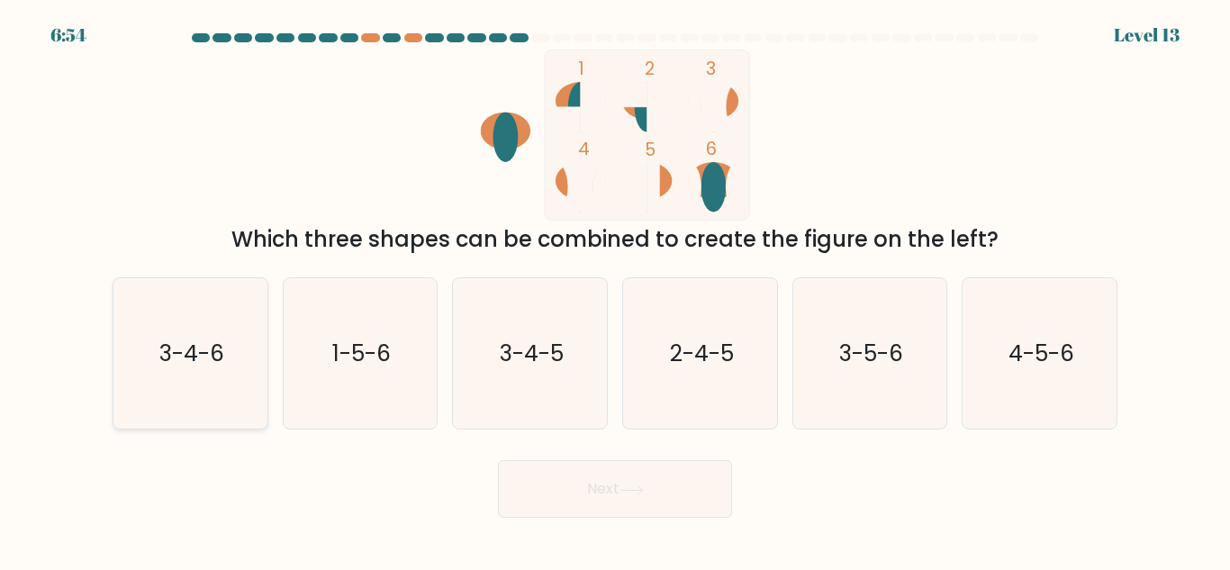
click at [207, 362] on text "3-4-6" at bounding box center [191, 354] width 65 height 32
click at [615, 290] on input "a. 3-4-6" at bounding box center [615, 287] width 1 height 5
radio input "true"
click at [679, 480] on button "Next" at bounding box center [615, 489] width 234 height 58
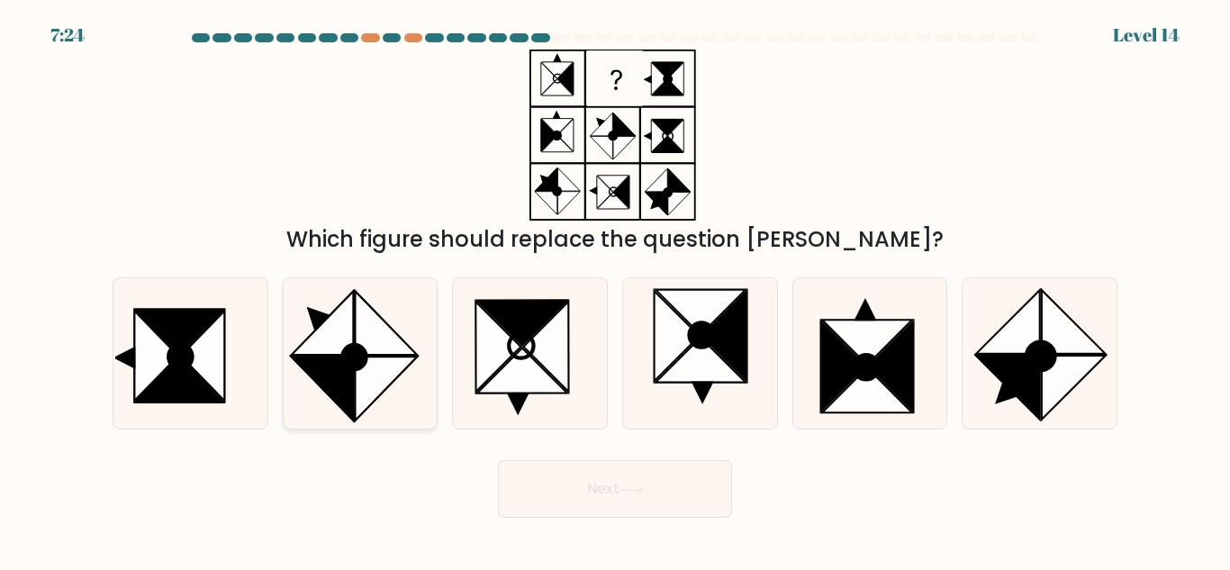
click at [391, 428] on icon at bounding box center [360, 353] width 150 height 150
click at [615, 290] on input "b." at bounding box center [615, 287] width 1 height 5
radio input "true"
click at [604, 498] on button "Next" at bounding box center [615, 489] width 234 height 58
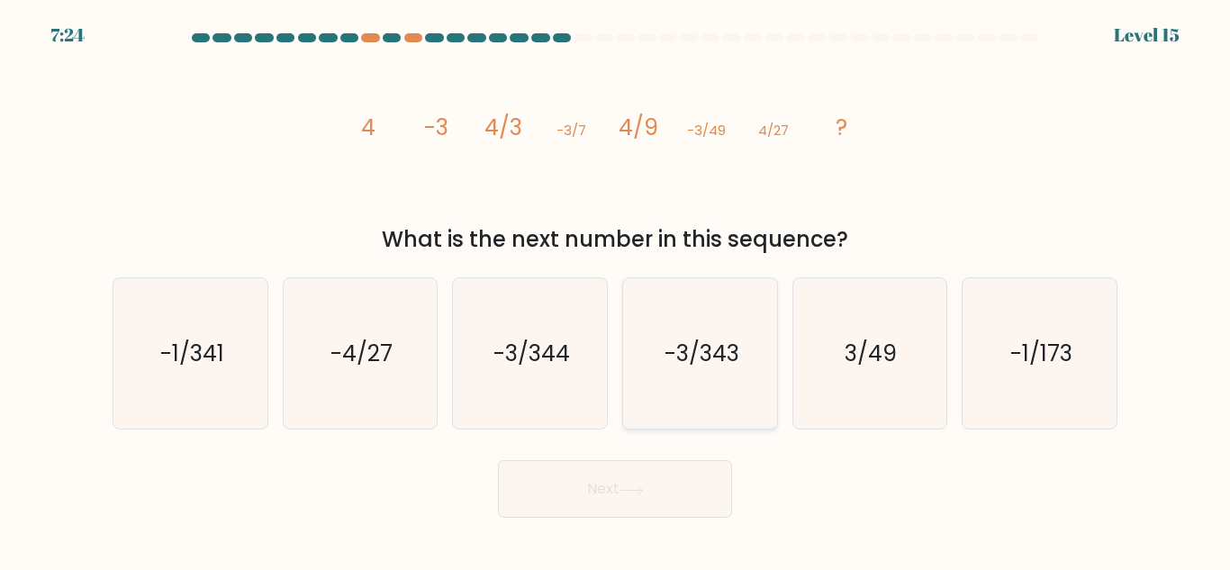
click at [753, 293] on icon "-3/343" at bounding box center [700, 353] width 150 height 150
click at [616, 290] on input "d. -3/343" at bounding box center [615, 287] width 1 height 5
radio input "true"
click at [656, 500] on button "Next" at bounding box center [615, 489] width 234 height 58
click at [683, 485] on button "Next" at bounding box center [615, 489] width 234 height 58
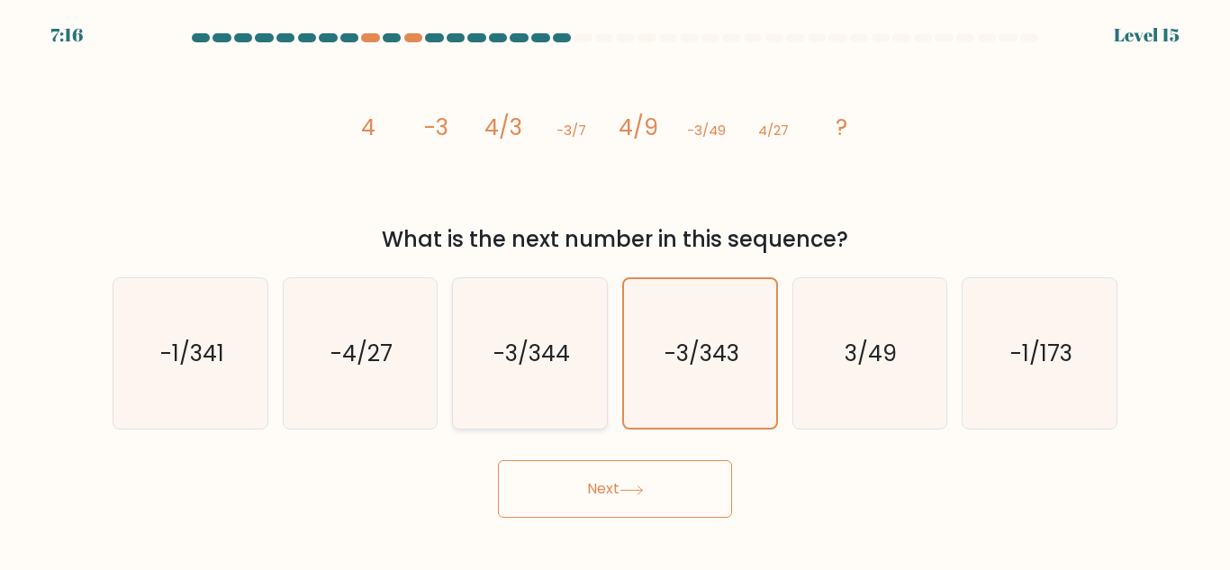
click at [522, 339] on text "-3/344" at bounding box center [531, 354] width 77 height 32
click at [615, 290] on input "c. -3/344" at bounding box center [615, 287] width 1 height 5
radio input "true"
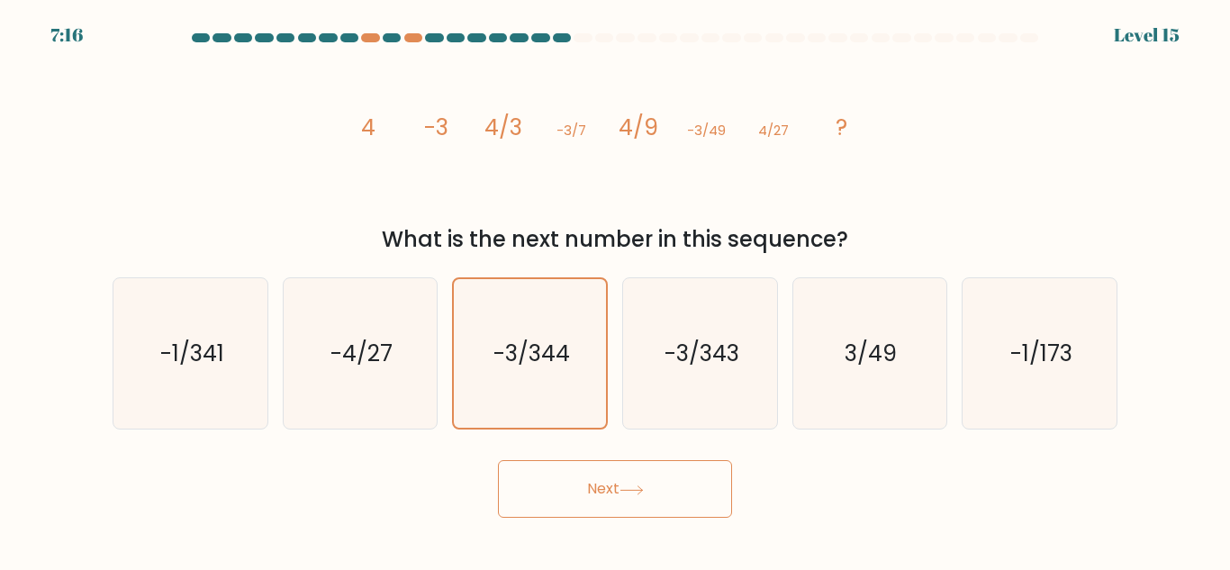
click at [617, 356] on div "d. -3/343" at bounding box center [700, 353] width 170 height 152
click at [651, 359] on icon "-3/343" at bounding box center [700, 353] width 150 height 150
click at [616, 290] on input "d. -3/343" at bounding box center [615, 287] width 1 height 5
radio input "true"
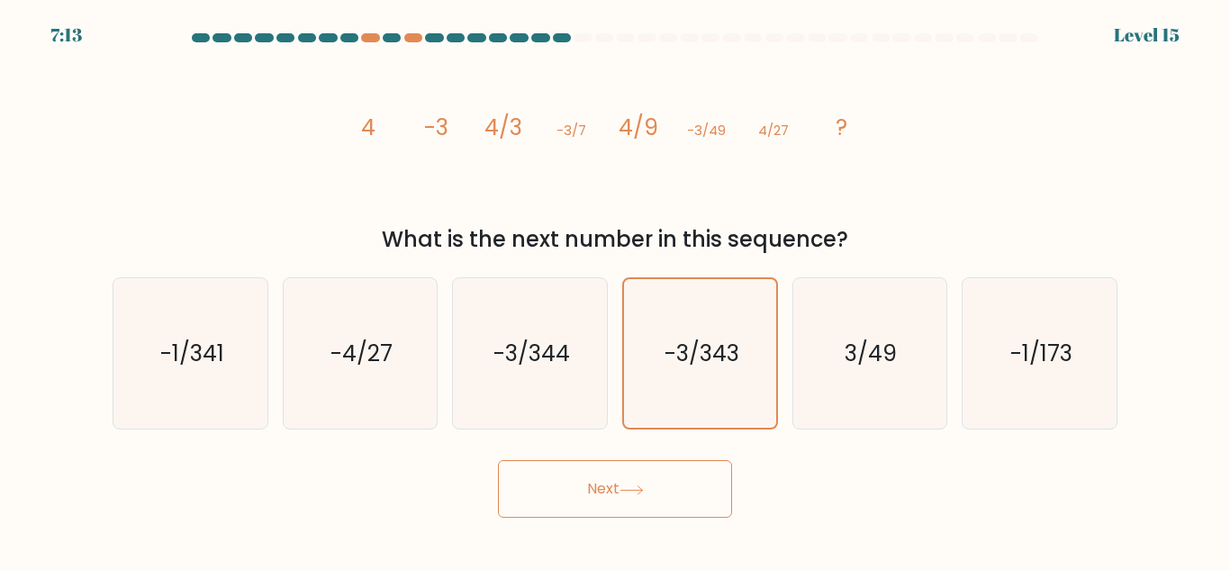
click at [595, 492] on button "Next" at bounding box center [615, 489] width 234 height 58
click at [693, 319] on icon "-3/343" at bounding box center [700, 353] width 150 height 150
click at [616, 290] on input "d. -3/343" at bounding box center [615, 287] width 1 height 5
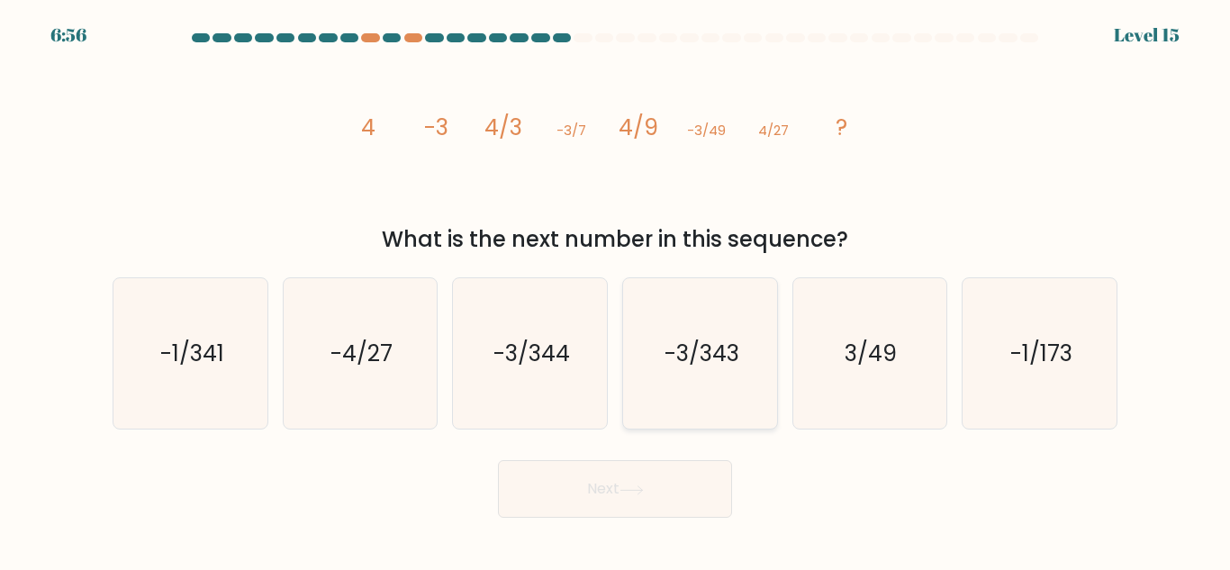
radio input "true"
click at [609, 496] on button "Next" at bounding box center [615, 489] width 234 height 58
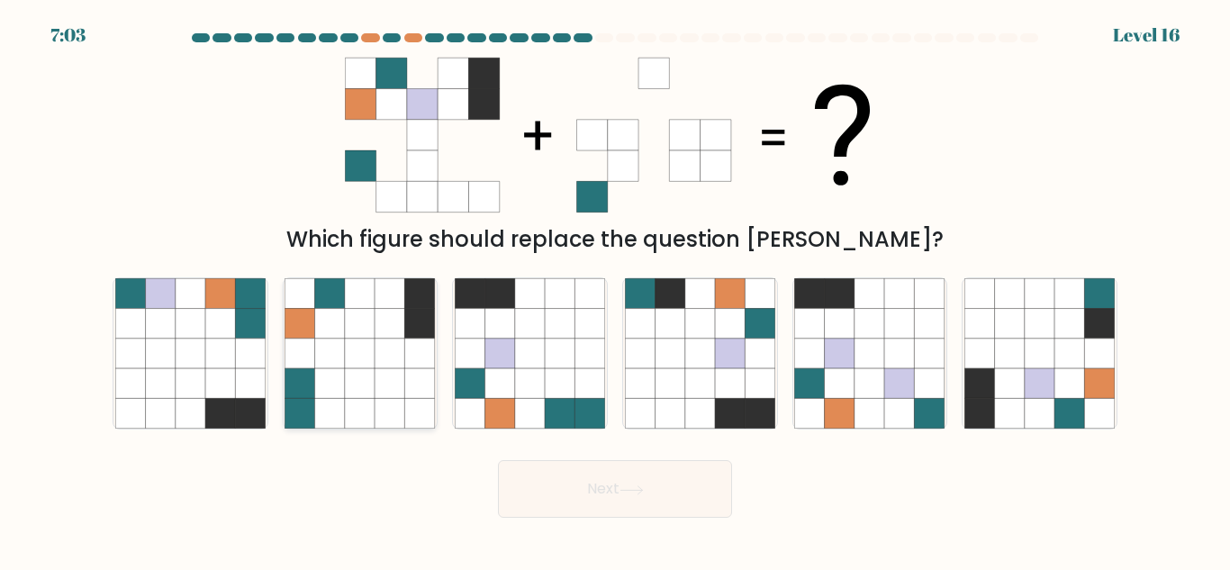
click at [375, 322] on icon at bounding box center [390, 324] width 30 height 30
click at [615, 290] on input "b." at bounding box center [615, 287] width 1 height 5
radio input "true"
click at [620, 518] on button "Next" at bounding box center [615, 489] width 234 height 58
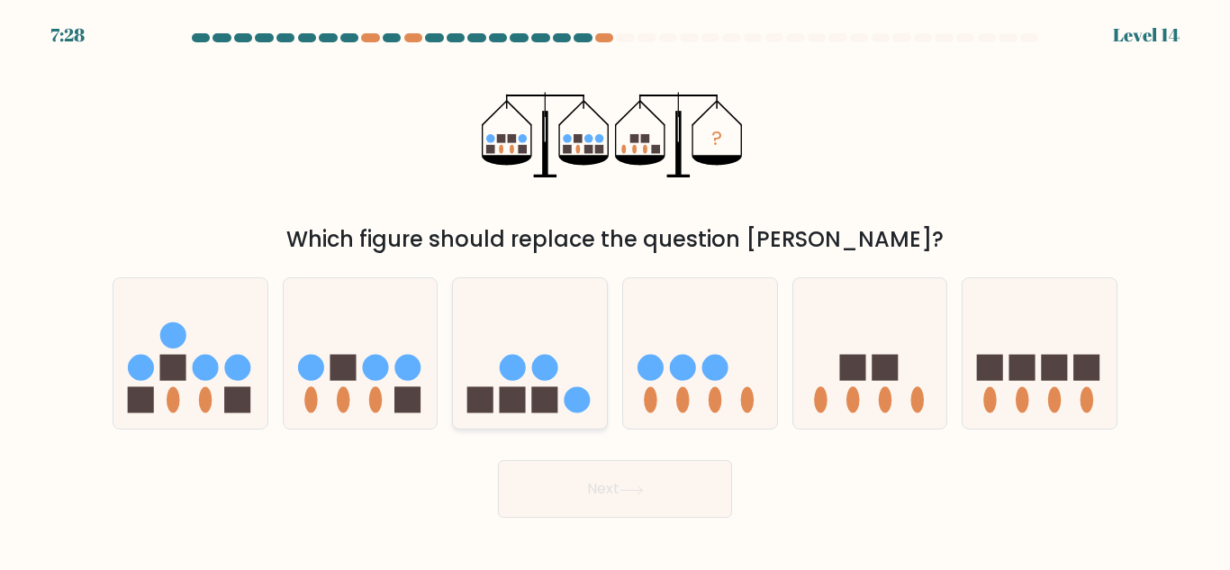
click at [544, 393] on rect at bounding box center [545, 400] width 26 height 26
click at [615, 290] on input "c." at bounding box center [615, 287] width 1 height 5
radio input "true"
click at [645, 495] on button "Next" at bounding box center [615, 489] width 234 height 58
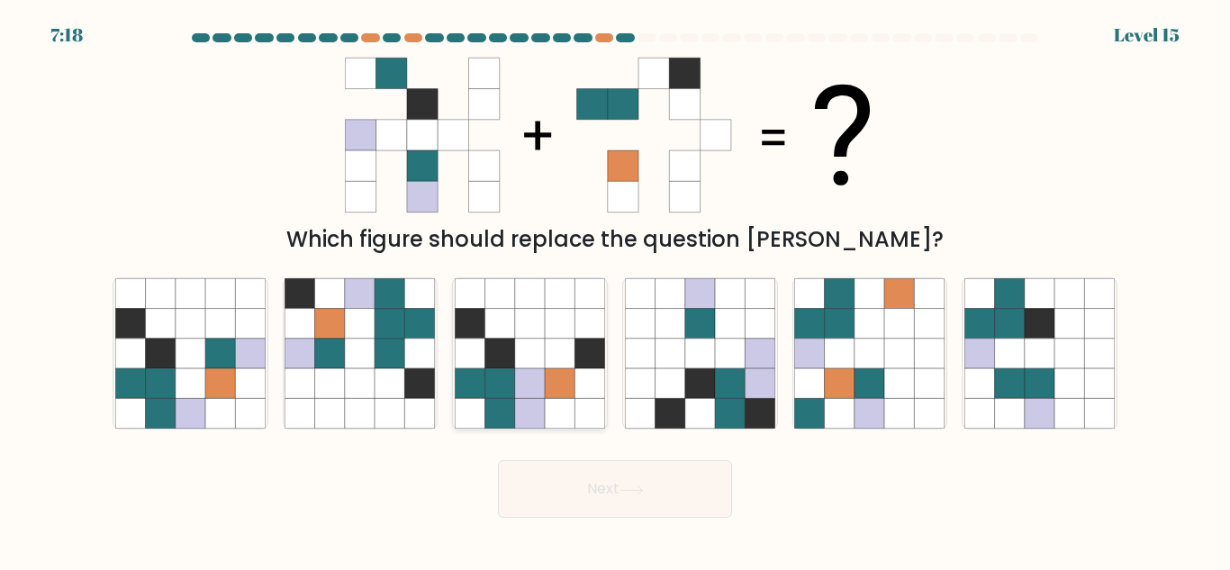
click at [519, 334] on icon at bounding box center [530, 324] width 30 height 30
click at [615, 290] on input "c." at bounding box center [615, 287] width 1 height 5
radio input "true"
click at [638, 499] on button "Next" at bounding box center [615, 489] width 234 height 58
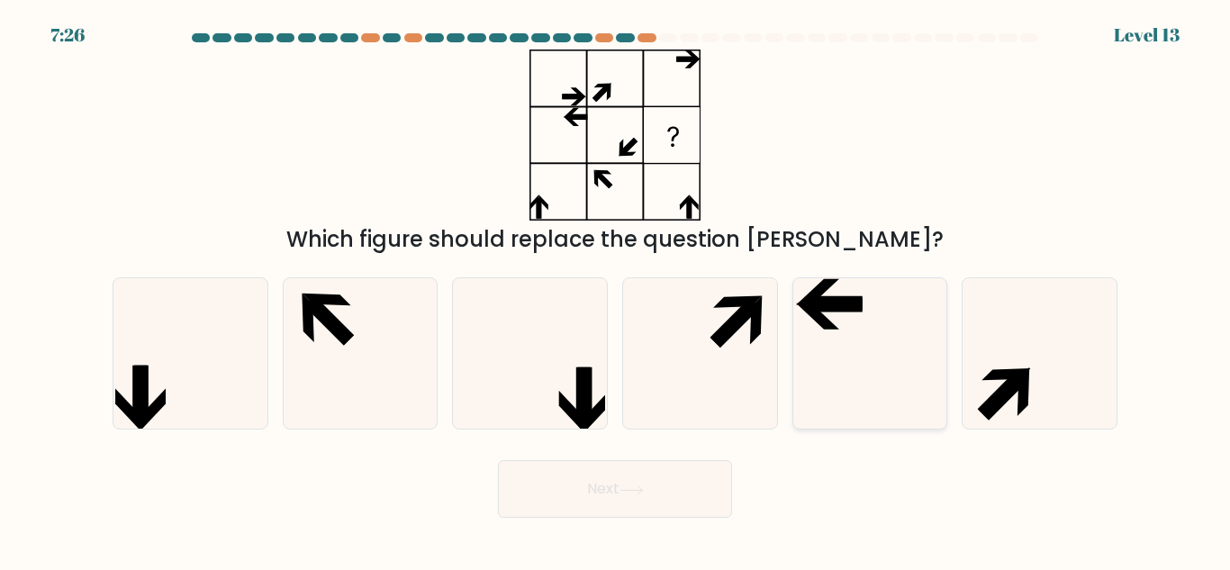
click at [844, 321] on icon at bounding box center [869, 353] width 150 height 150
click at [616, 290] on input "e." at bounding box center [615, 287] width 1 height 5
radio input "true"
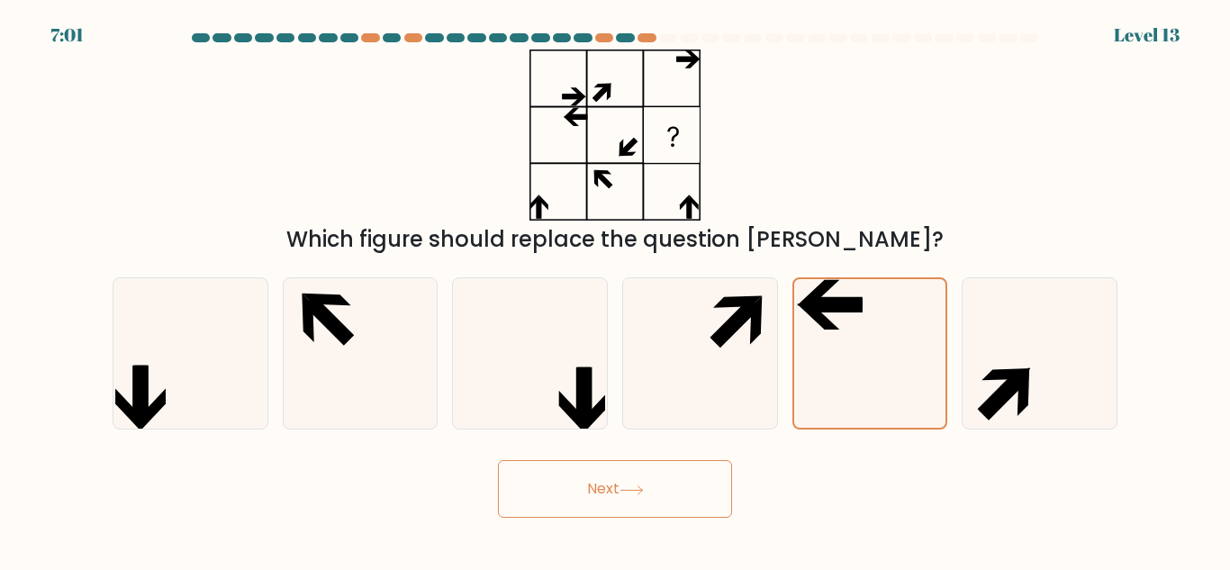
click at [640, 478] on button "Next" at bounding box center [615, 489] width 234 height 58
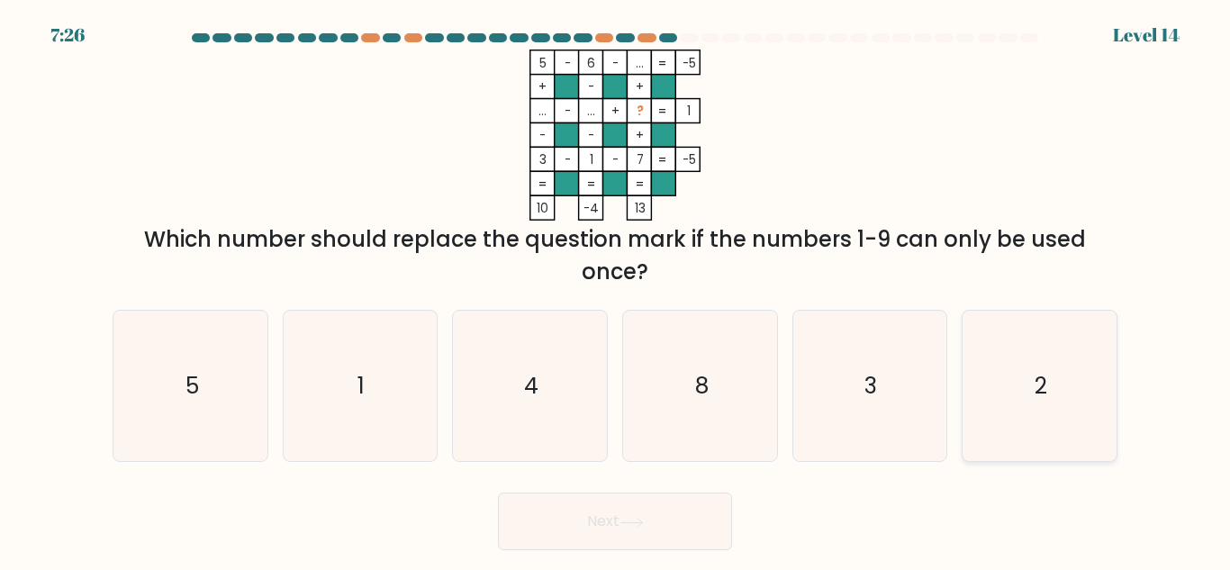
click at [1081, 418] on icon "2" at bounding box center [1039, 386] width 150 height 150
click at [616, 290] on input "f. 2" at bounding box center [615, 287] width 1 height 5
radio input "true"
click at [674, 527] on button "Next" at bounding box center [615, 522] width 234 height 58
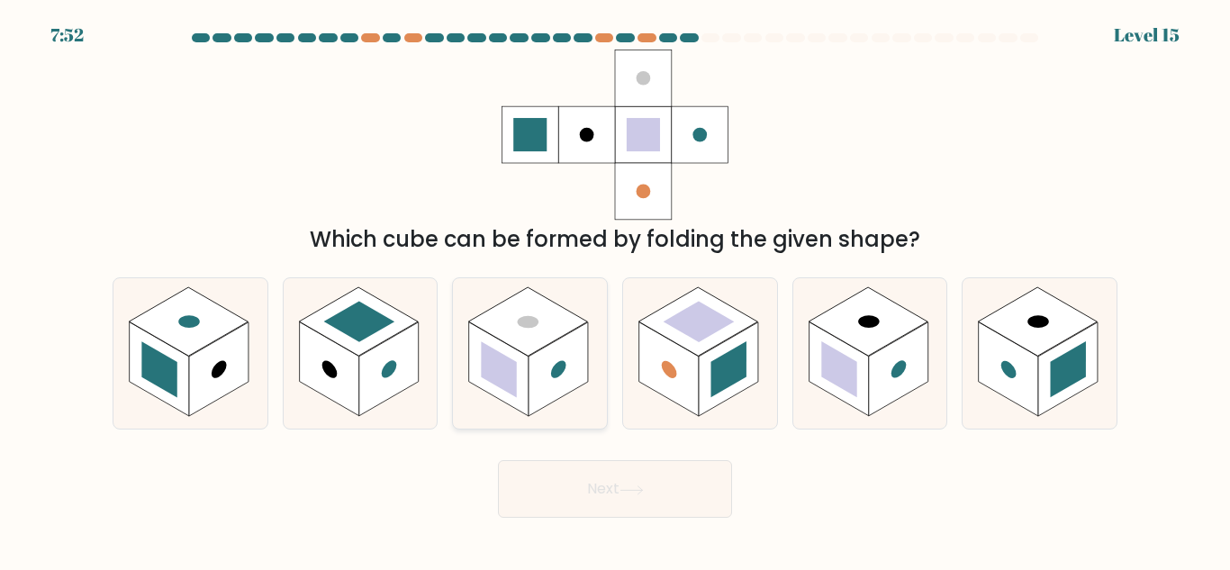
click at [538, 343] on rect at bounding box center [528, 321] width 119 height 68
click at [615, 290] on input "c." at bounding box center [615, 287] width 1 height 5
radio input "true"
click at [683, 493] on button "Next" at bounding box center [615, 489] width 234 height 58
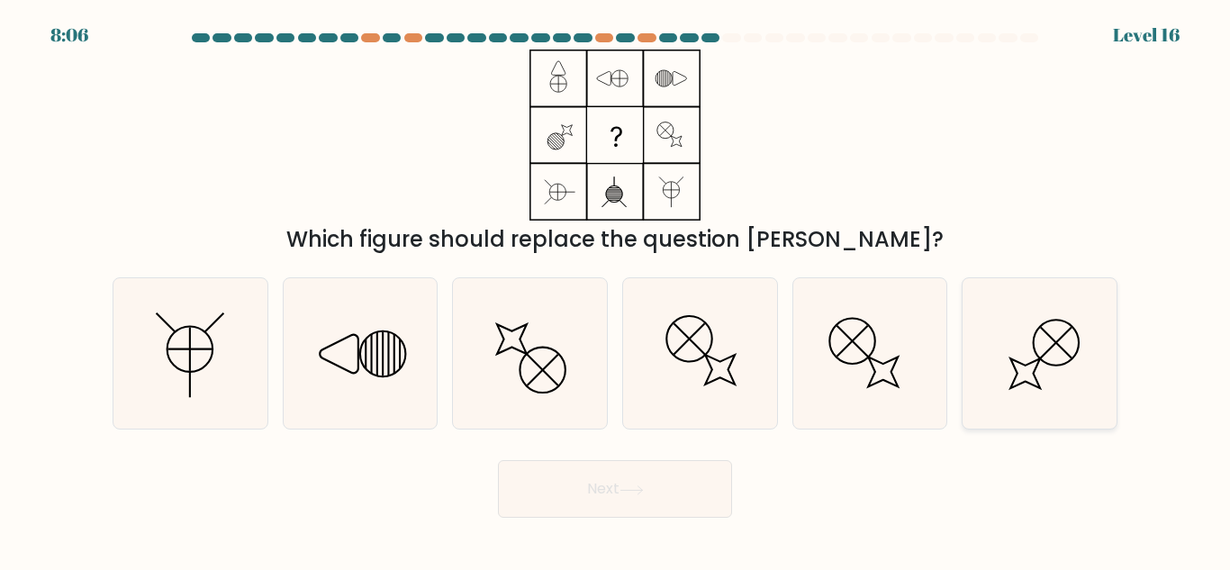
click at [1043, 363] on icon at bounding box center [1039, 353] width 150 height 150
click at [616, 290] on input "f." at bounding box center [615, 287] width 1 height 5
radio input "true"
click at [551, 371] on icon at bounding box center [530, 353] width 150 height 150
click at [615, 290] on input "c." at bounding box center [615, 287] width 1 height 5
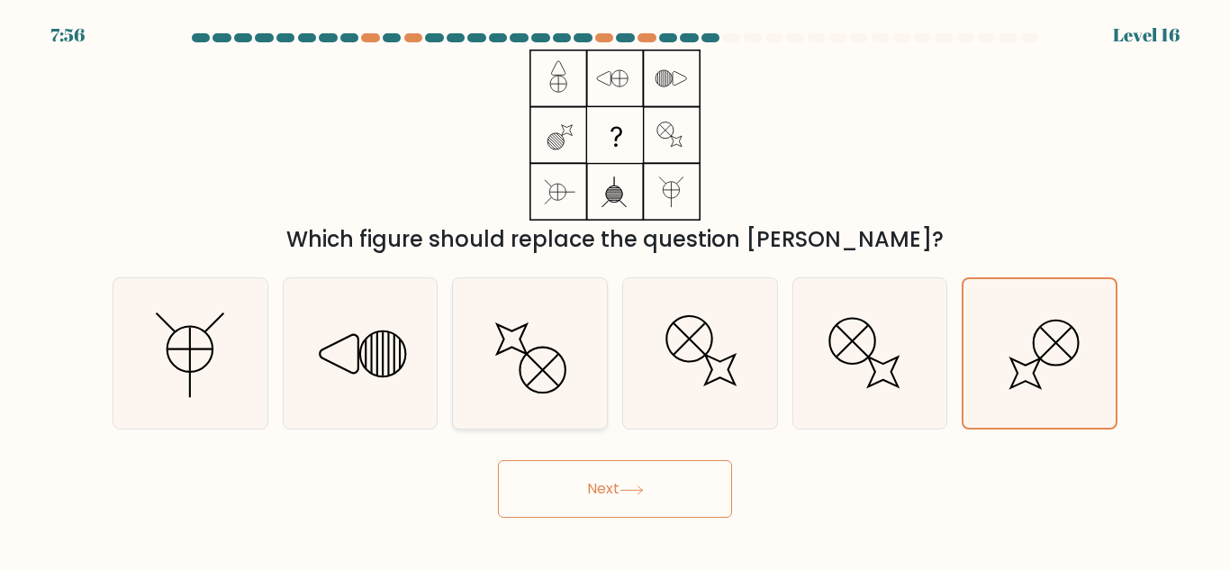
radio input "true"
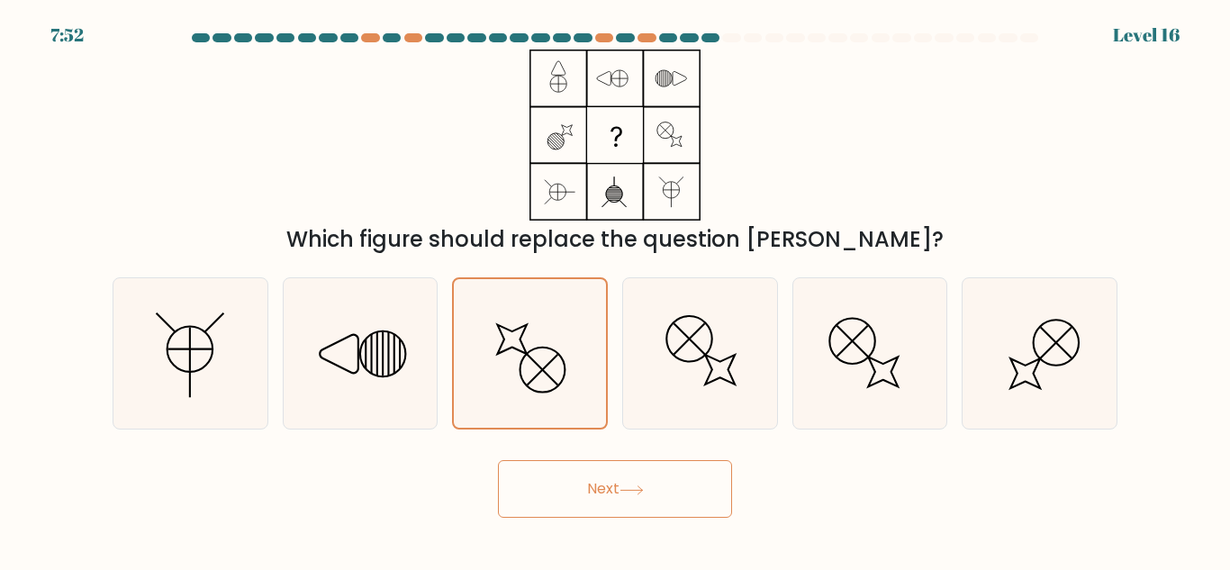
click at [695, 481] on button "Next" at bounding box center [615, 489] width 234 height 58
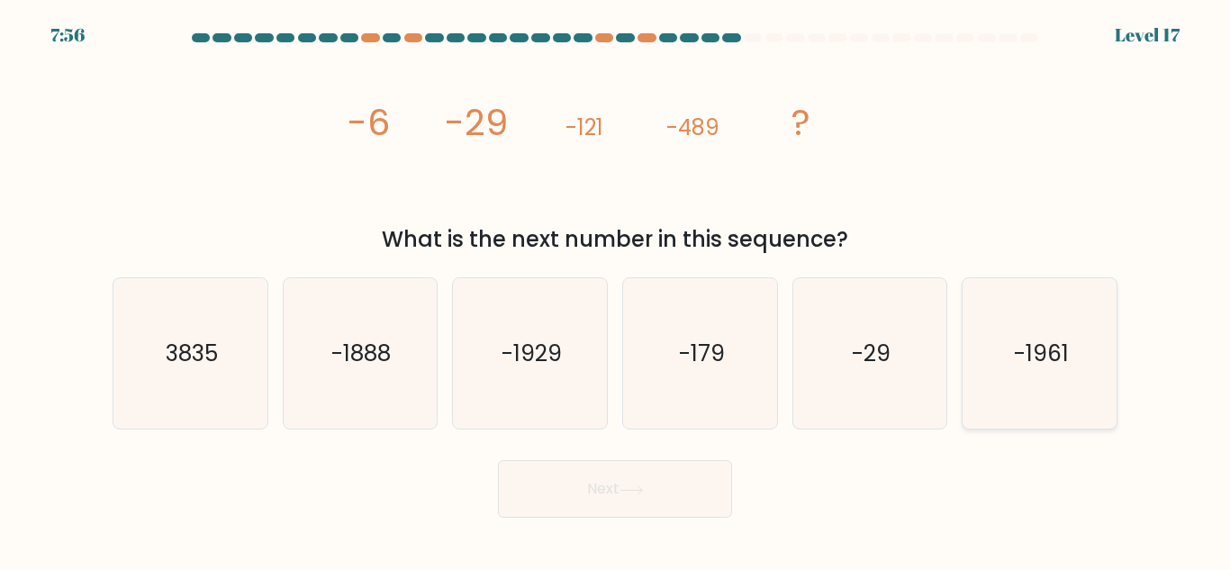
click at [1074, 388] on icon "-1961" at bounding box center [1039, 353] width 150 height 150
click at [616, 290] on input "f. -1961" at bounding box center [615, 287] width 1 height 5
radio input "true"
click at [691, 495] on button "Next" at bounding box center [615, 489] width 234 height 58
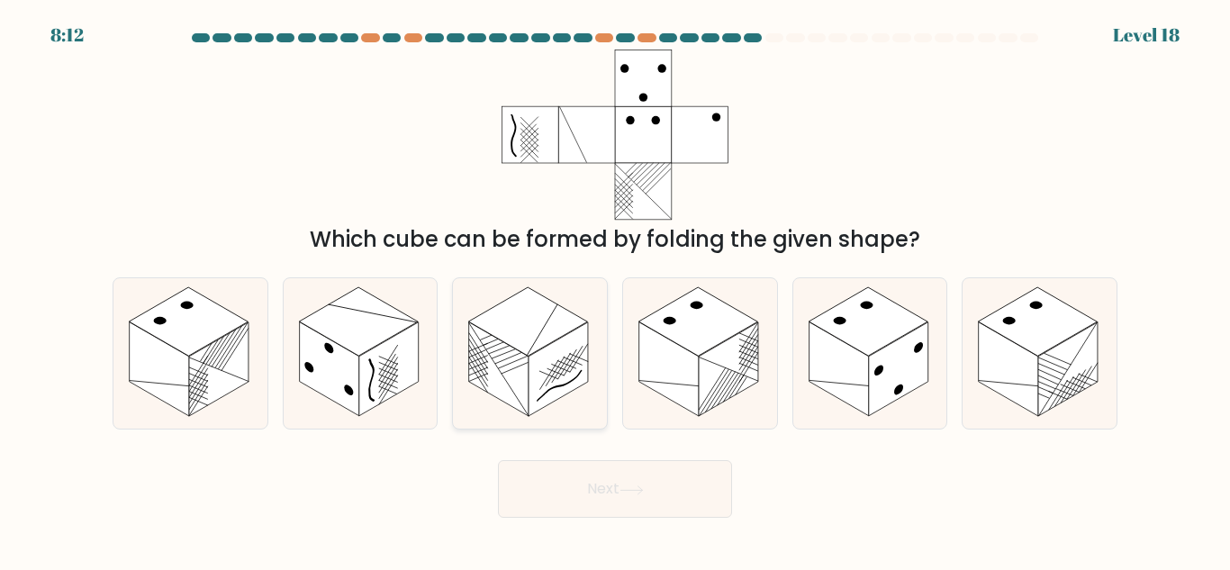
click at [566, 321] on rect at bounding box center [528, 321] width 119 height 68
click at [615, 290] on input "c." at bounding box center [615, 287] width 1 height 5
radio input "true"
click at [634, 513] on button "Next" at bounding box center [615, 489] width 234 height 58
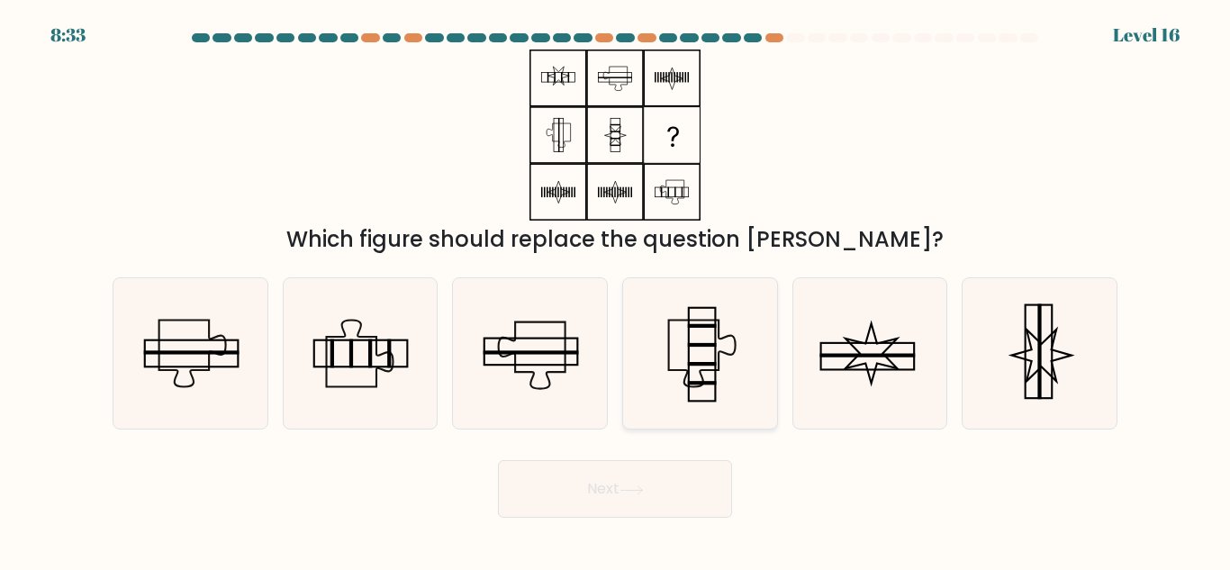
click at [728, 347] on icon at bounding box center [700, 353] width 150 height 150
click at [616, 290] on input "d." at bounding box center [615, 287] width 1 height 5
radio input "true"
click at [1019, 330] on icon at bounding box center [1039, 353] width 150 height 150
click at [616, 290] on input "f." at bounding box center [615, 287] width 1 height 5
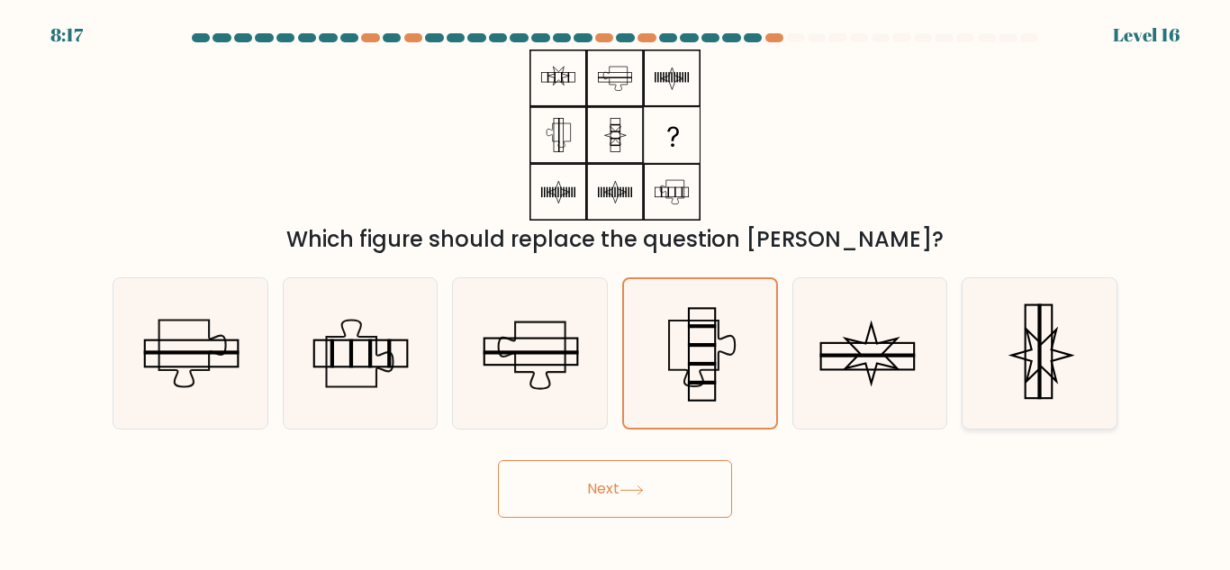
radio input "true"
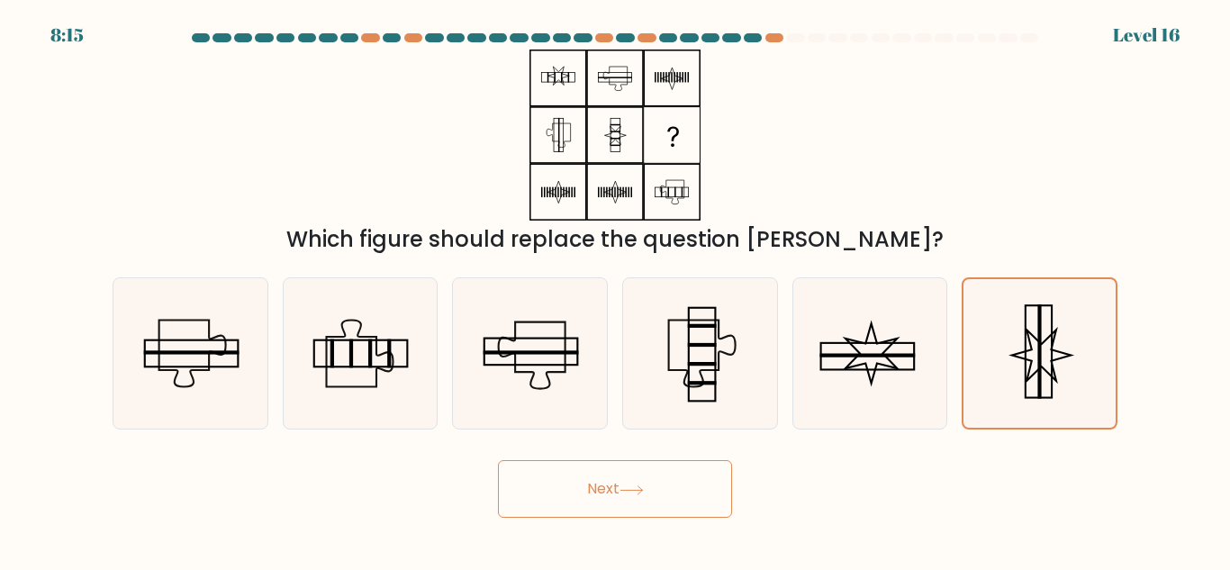
click at [650, 480] on button "Next" at bounding box center [615, 489] width 234 height 58
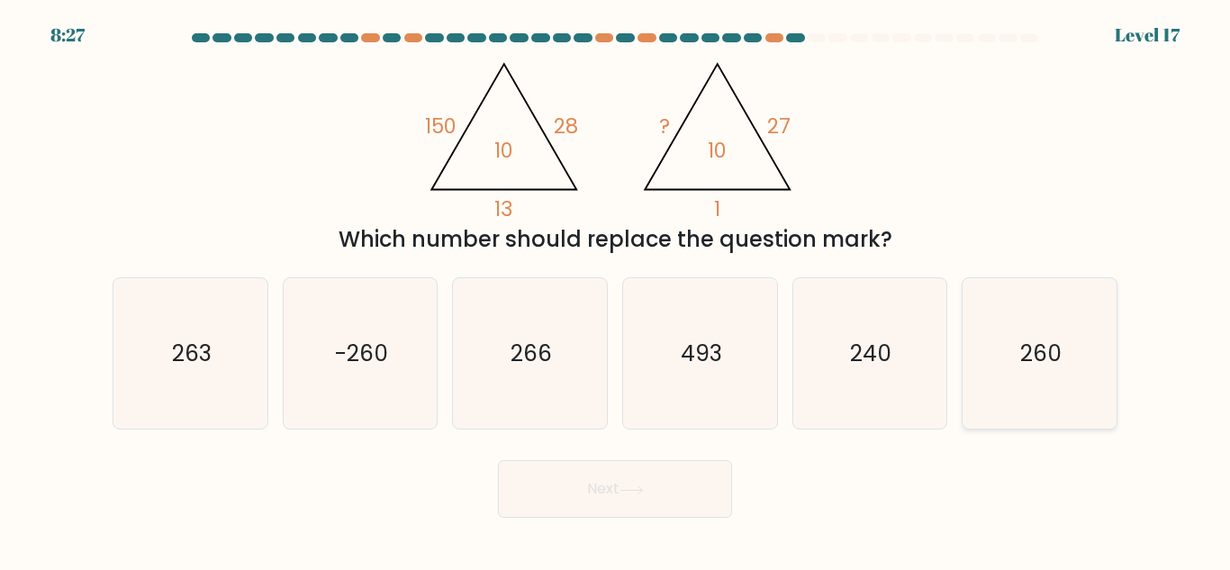
click at [1062, 372] on icon "260" at bounding box center [1039, 353] width 150 height 150
click at [616, 290] on input "f. 260" at bounding box center [615, 287] width 1 height 5
radio input "true"
click at [672, 493] on button "Next" at bounding box center [615, 489] width 234 height 58
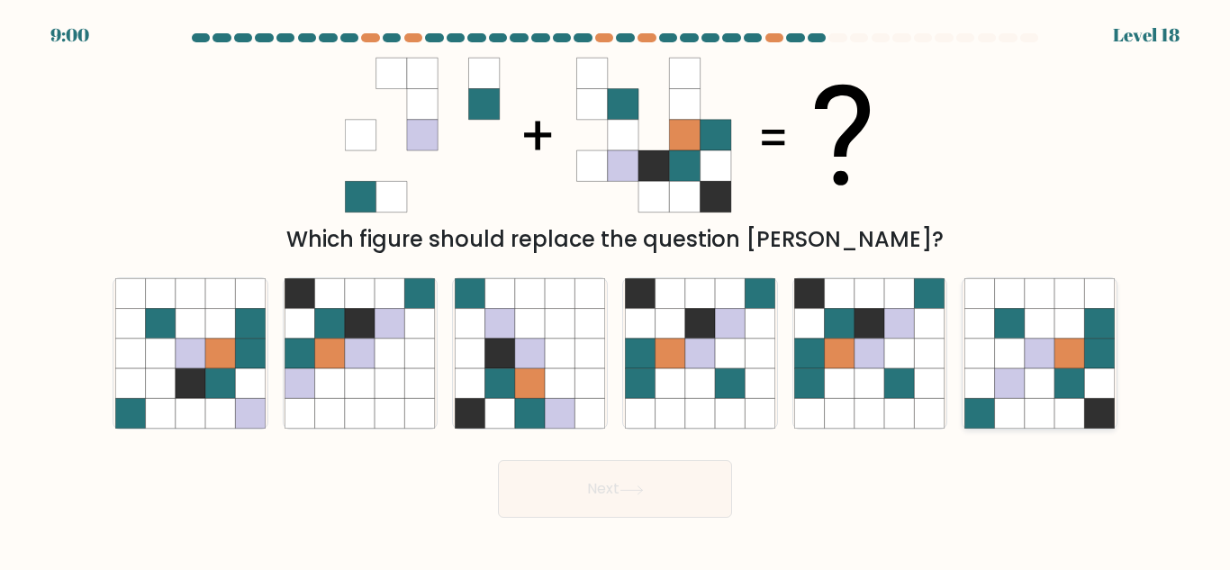
click at [1027, 421] on icon at bounding box center [1040, 414] width 30 height 30
click at [616, 290] on input "f." at bounding box center [615, 287] width 1 height 5
radio input "true"
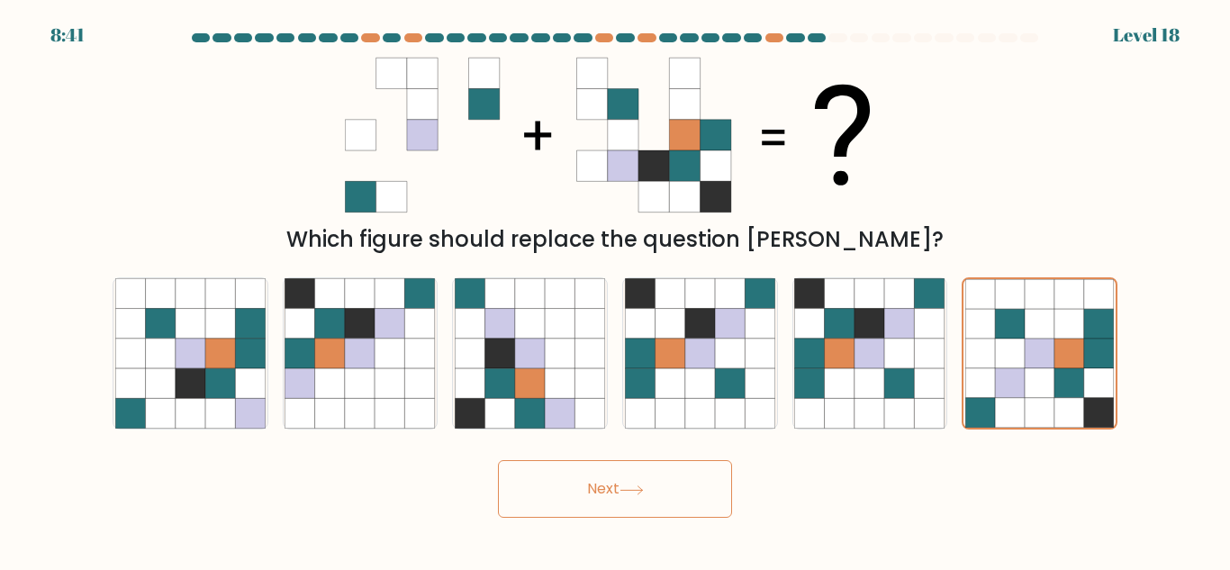
click at [682, 488] on button "Next" at bounding box center [615, 489] width 234 height 58
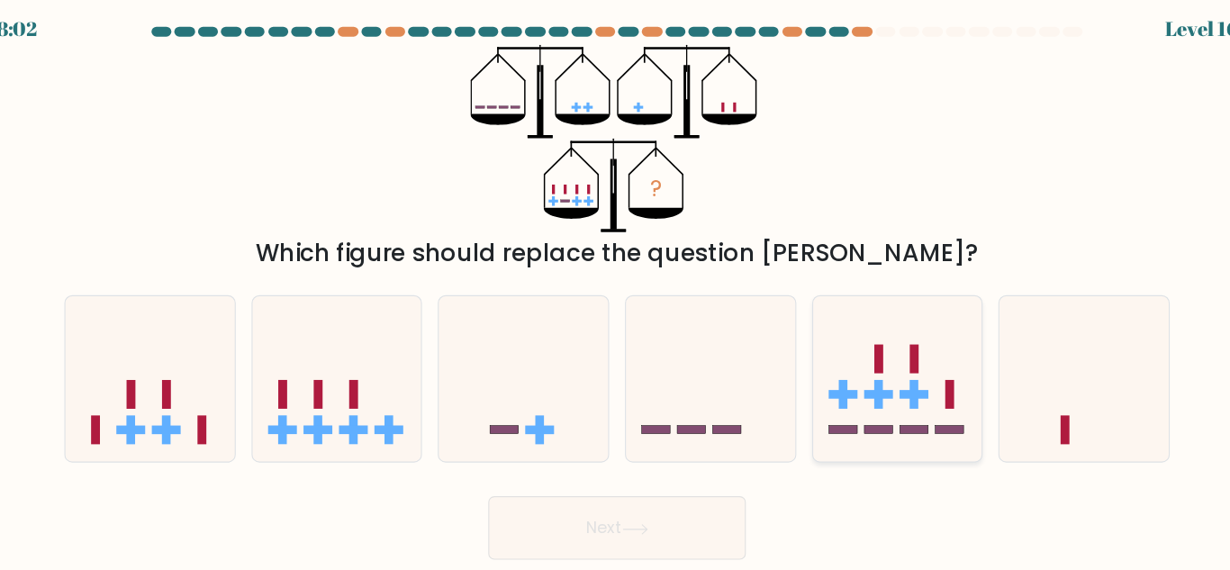
click at [916, 347] on icon at bounding box center [870, 353] width 154 height 127
click at [616, 290] on input "e." at bounding box center [615, 287] width 1 height 5
radio input "true"
click at [660, 481] on button "Next" at bounding box center [615, 489] width 234 height 58
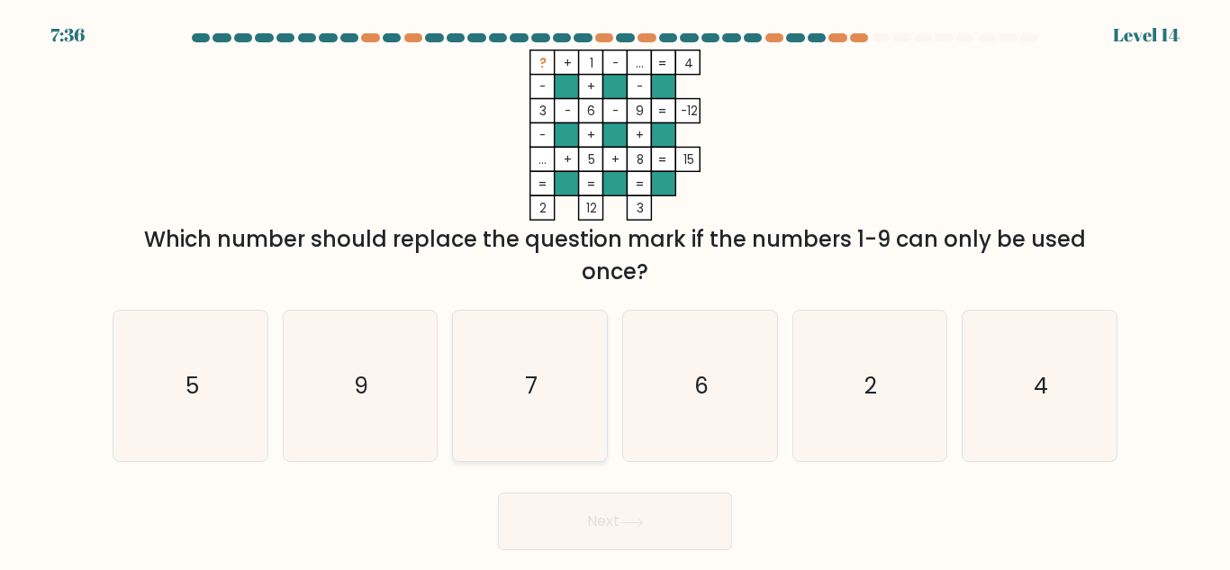
click at [535, 410] on icon "7" at bounding box center [530, 386] width 150 height 150
click at [615, 290] on input "c. 7" at bounding box center [615, 287] width 1 height 5
radio input "true"
click at [633, 502] on button "Next" at bounding box center [615, 522] width 234 height 58
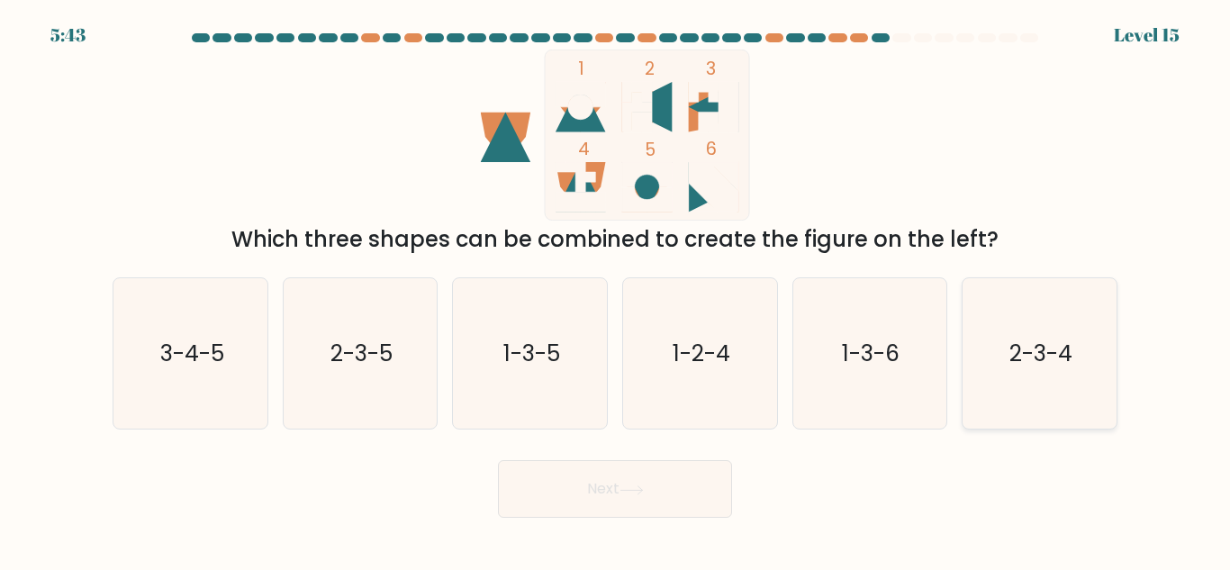
click at [1019, 391] on icon "2-3-4" at bounding box center [1039, 353] width 150 height 150
click at [616, 290] on input "f. 2-3-4" at bounding box center [615, 287] width 1 height 5
radio input "true"
click at [619, 494] on button "Next" at bounding box center [615, 489] width 234 height 58
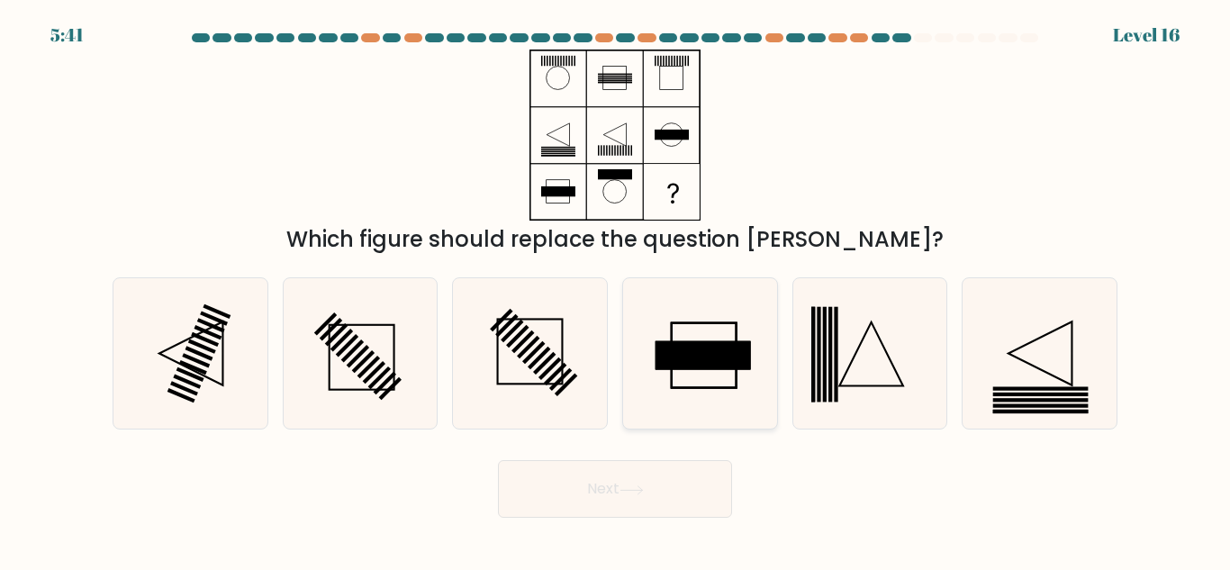
click at [702, 316] on icon at bounding box center [700, 353] width 150 height 150
click at [616, 290] on input "d." at bounding box center [615, 287] width 1 height 5
radio input "true"
click at [689, 504] on button "Next" at bounding box center [615, 489] width 234 height 58
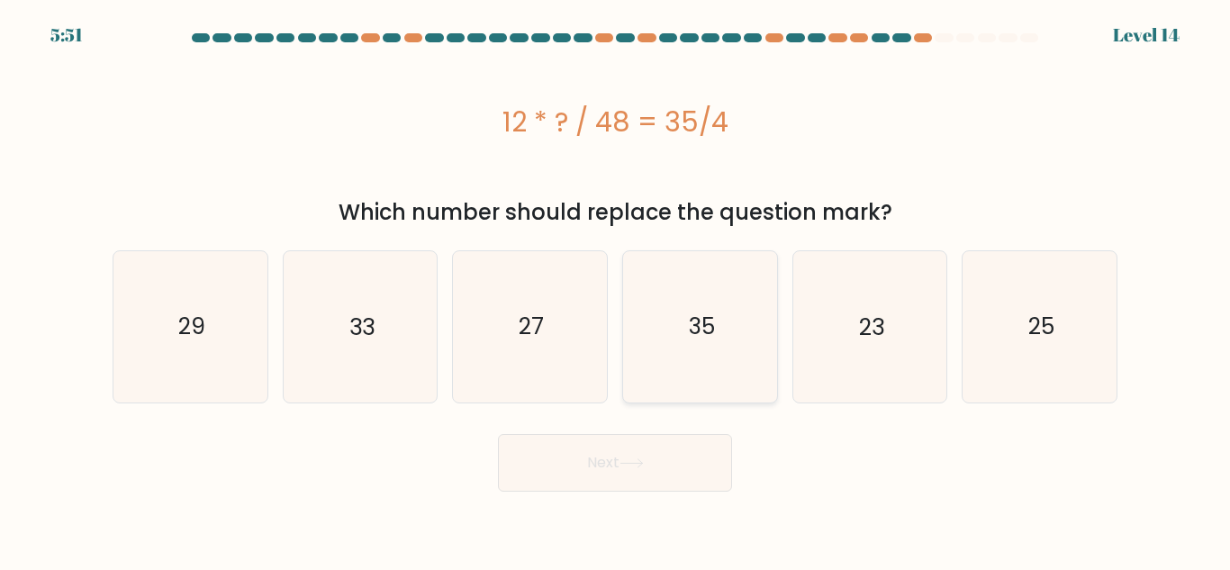
click at [727, 363] on icon "35" at bounding box center [700, 326] width 150 height 150
click at [616, 290] on input "d. 35" at bounding box center [615, 287] width 1 height 5
radio input "true"
click at [672, 445] on button "Next" at bounding box center [615, 463] width 234 height 58
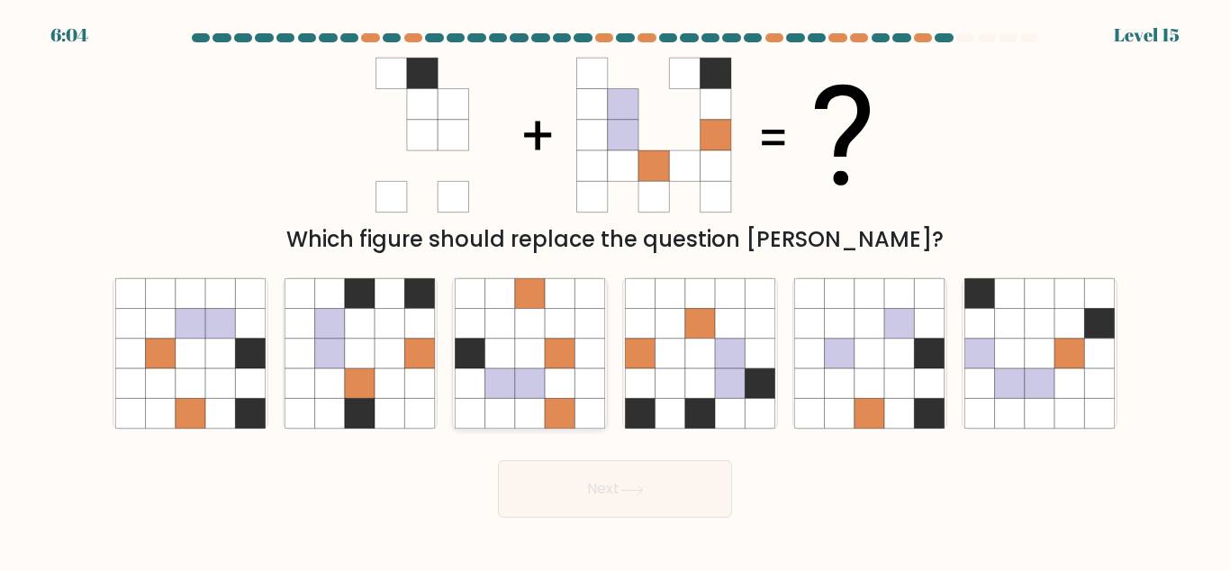
click at [524, 401] on icon at bounding box center [530, 414] width 30 height 30
click at [615, 290] on input "c." at bounding box center [615, 287] width 1 height 5
radio input "true"
click at [691, 393] on icon at bounding box center [700, 383] width 30 height 30
click at [616, 290] on input "d." at bounding box center [615, 287] width 1 height 5
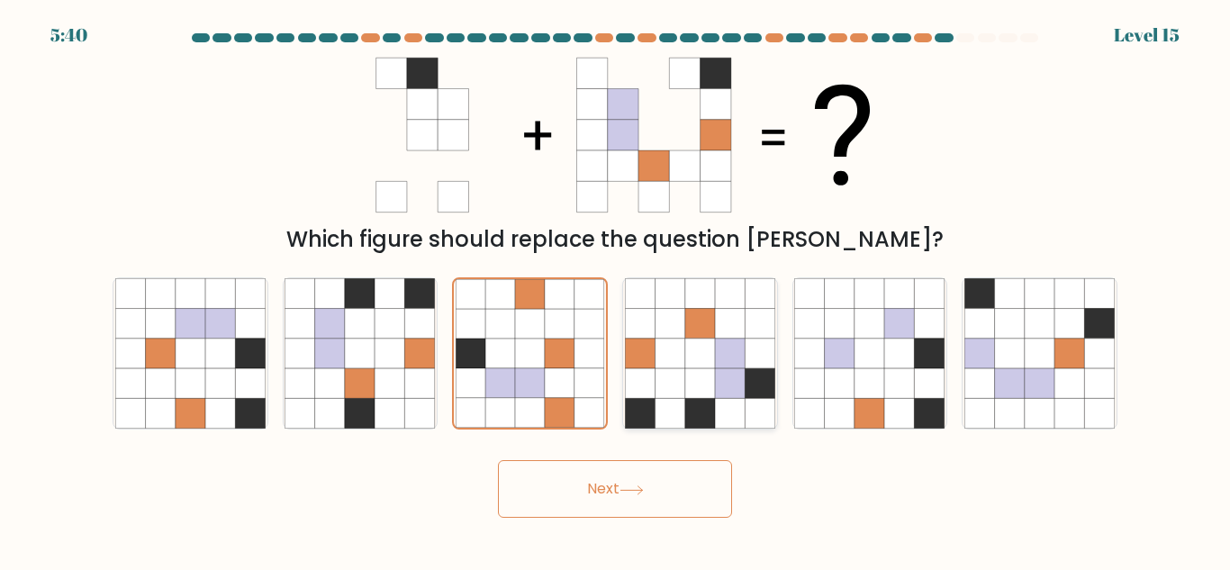
radio input "true"
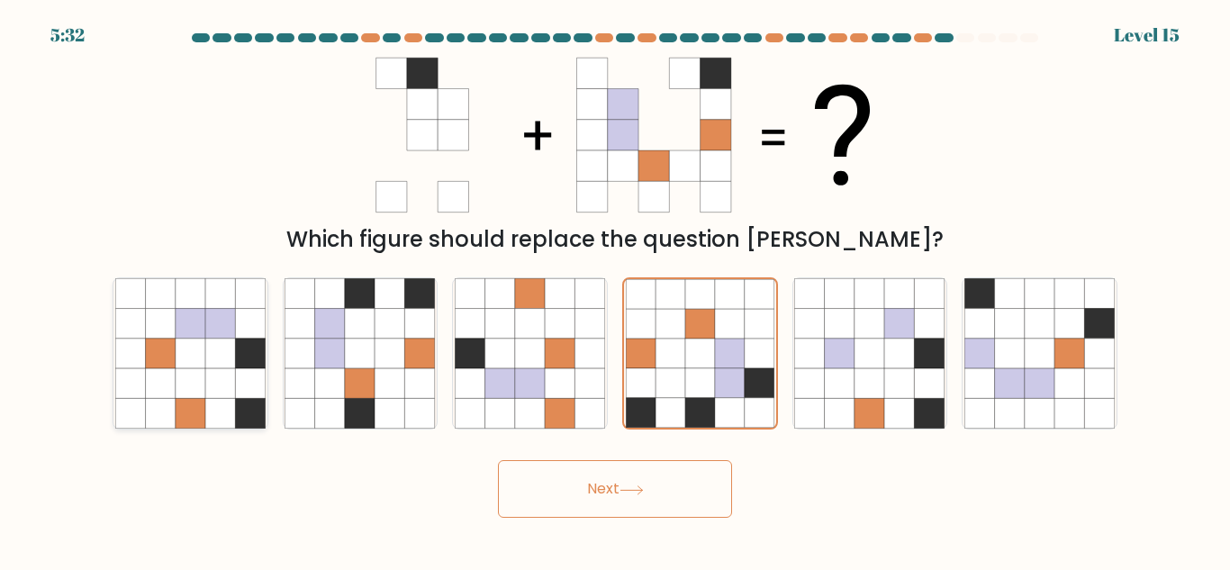
click at [255, 423] on icon at bounding box center [250, 414] width 30 height 30
click at [615, 290] on input "a." at bounding box center [615, 287] width 1 height 5
radio input "true"
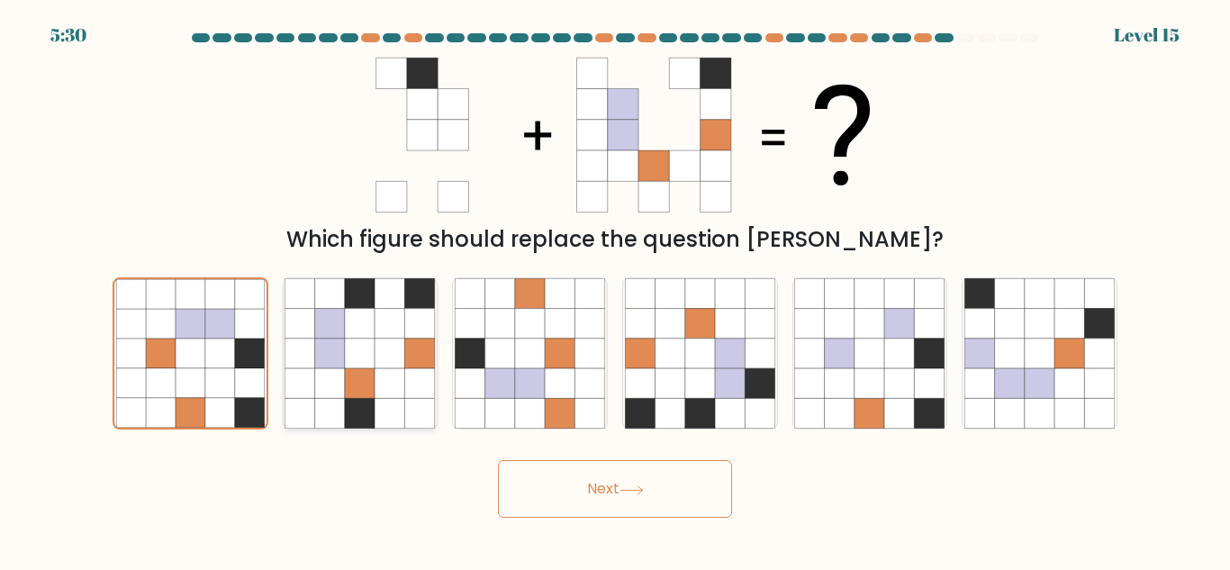
click at [426, 391] on icon at bounding box center [420, 383] width 30 height 30
click at [615, 290] on input "b." at bounding box center [615, 287] width 1 height 5
radio input "true"
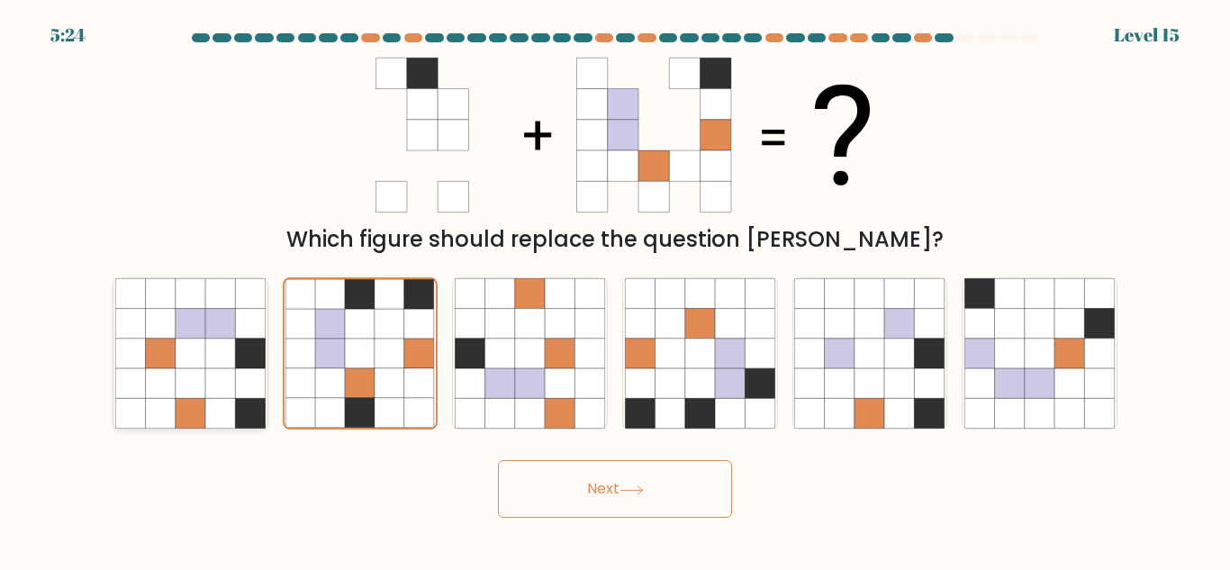
click at [204, 397] on icon at bounding box center [191, 383] width 30 height 30
click at [615, 290] on input "a." at bounding box center [615, 287] width 1 height 5
radio input "true"
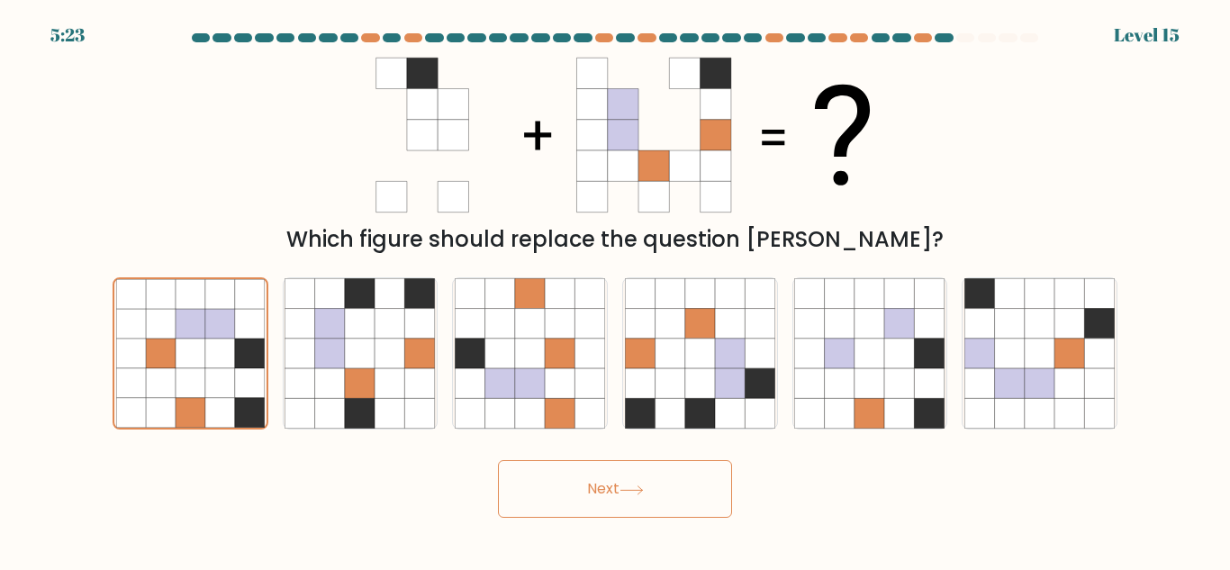
click at [635, 515] on button "Next" at bounding box center [615, 489] width 234 height 58
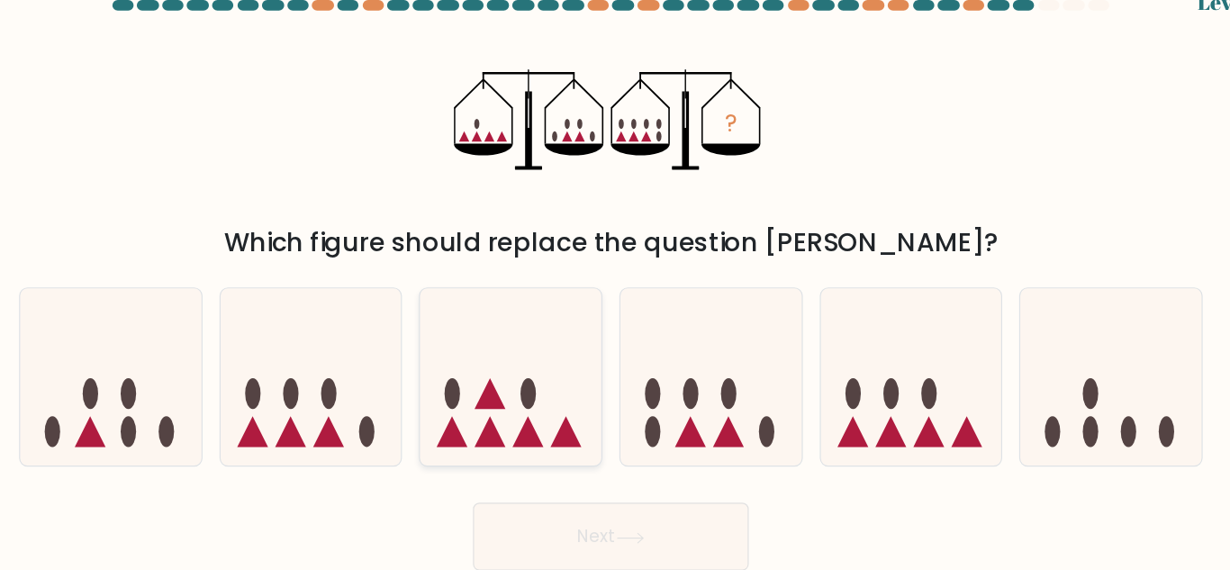
click at [592, 306] on icon at bounding box center [530, 353] width 154 height 127
click at [615, 290] on input "c." at bounding box center [615, 287] width 1 height 5
radio input "true"
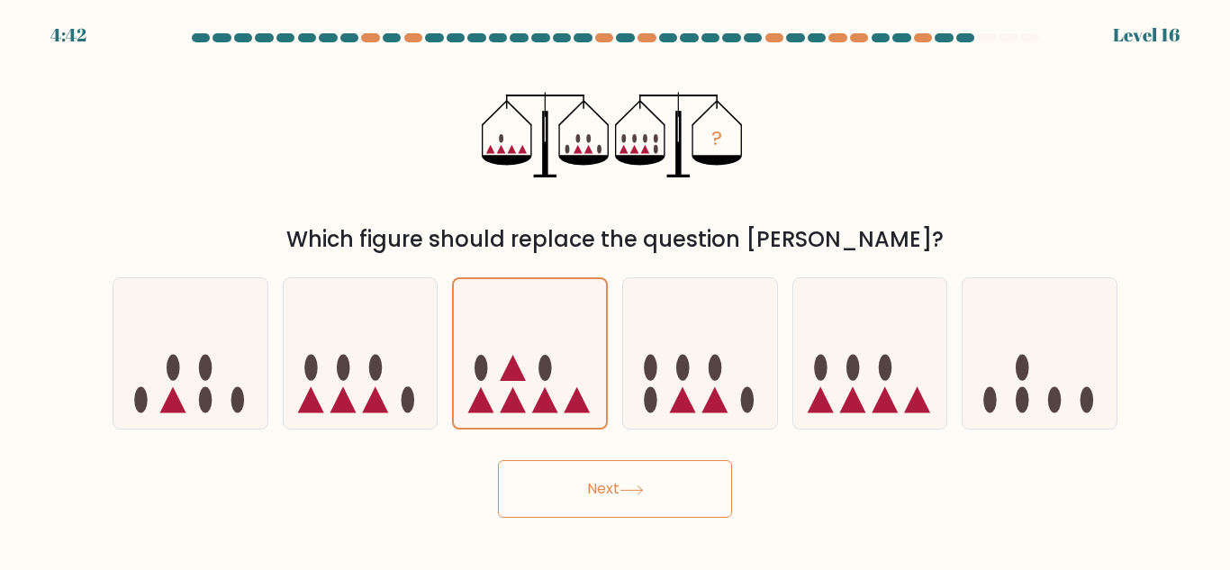
click at [651, 501] on button "Next" at bounding box center [615, 489] width 234 height 58
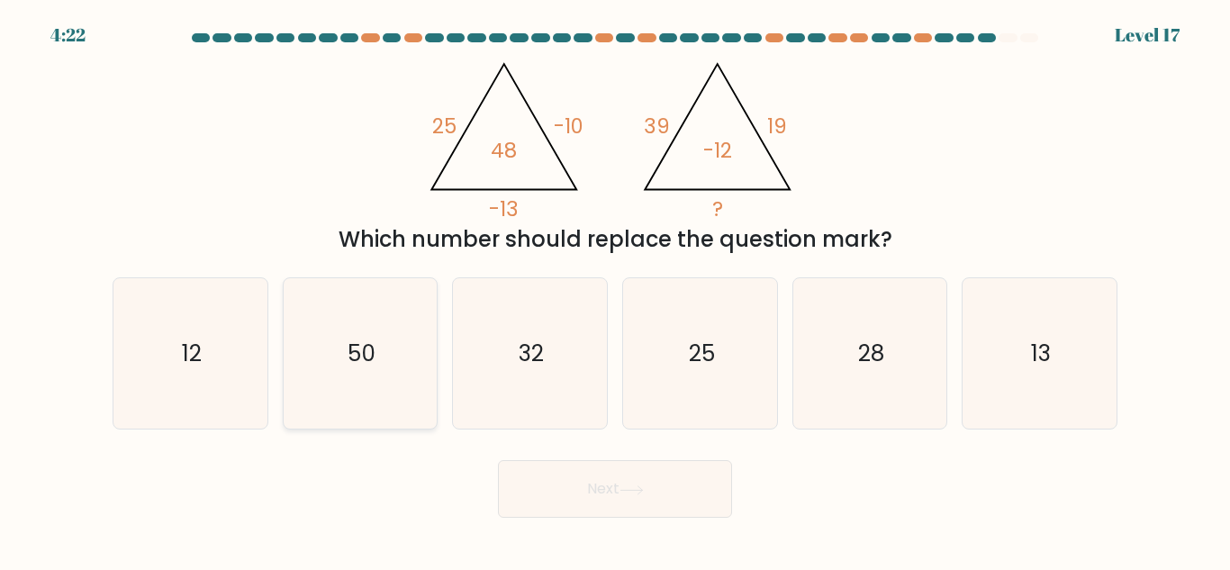
click at [379, 355] on icon "50" at bounding box center [360, 353] width 150 height 150
click at [615, 290] on input "b. 50" at bounding box center [615, 287] width 1 height 5
radio input "true"
click at [636, 492] on icon at bounding box center [632, 490] width 24 height 10
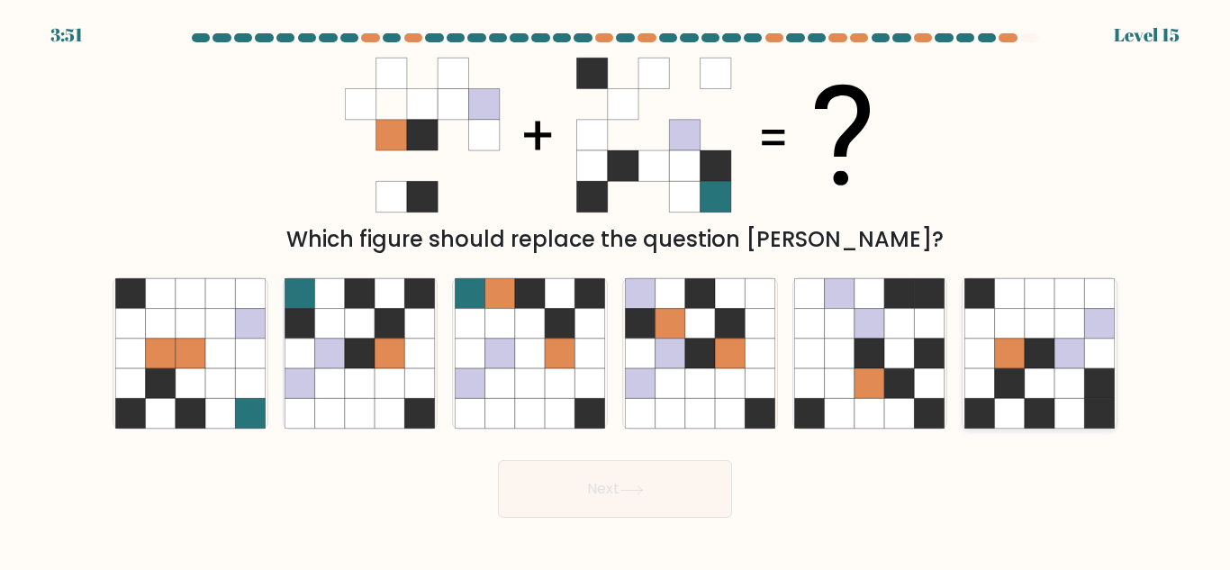
click at [972, 411] on icon at bounding box center [979, 414] width 30 height 30
click at [616, 290] on input "f." at bounding box center [615, 287] width 1 height 5
radio input "true"
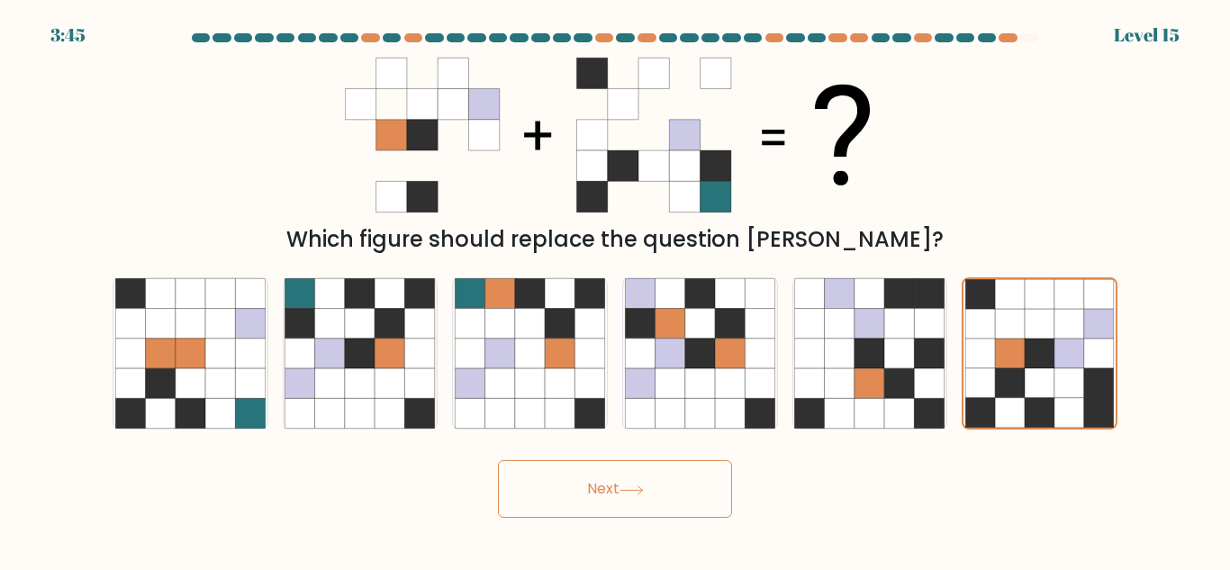
click at [656, 485] on button "Next" at bounding box center [615, 489] width 234 height 58
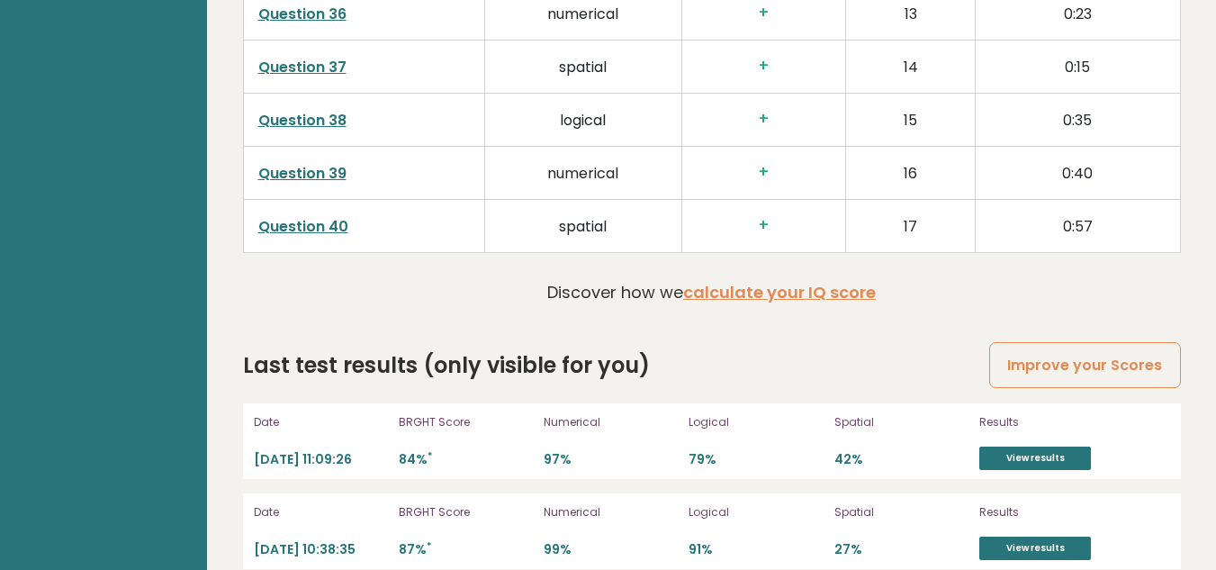
scroll to position [4733, 0]
click at [1029, 536] on link "View results" at bounding box center [1036, 547] width 112 height 23
click at [991, 416] on div "Results View results" at bounding box center [1074, 441] width 189 height 58
click at [995, 446] on link "View results" at bounding box center [1036, 457] width 112 height 23
click at [705, 450] on p "79%" at bounding box center [756, 458] width 134 height 17
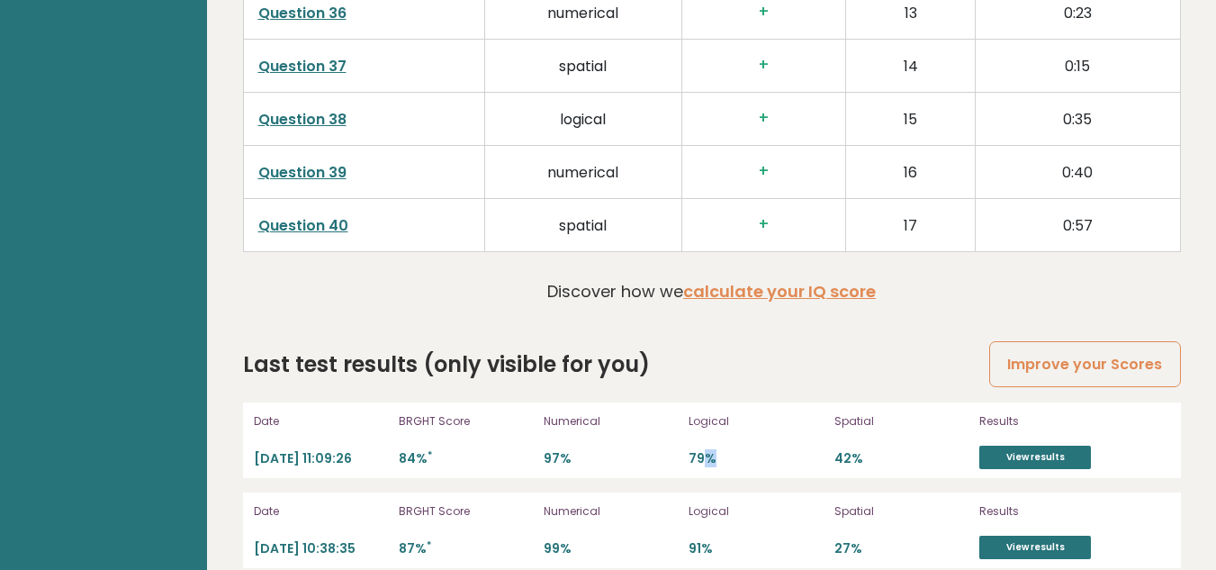
click at [705, 450] on p "79%" at bounding box center [756, 458] width 134 height 17
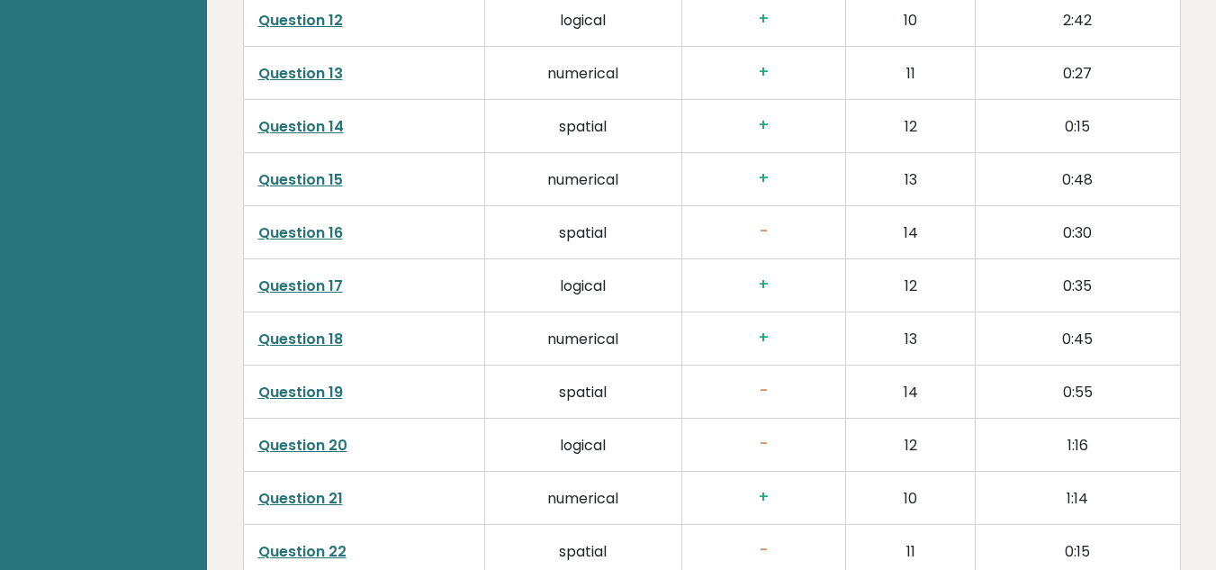
click at [702, 433] on td "-" at bounding box center [764, 444] width 164 height 53
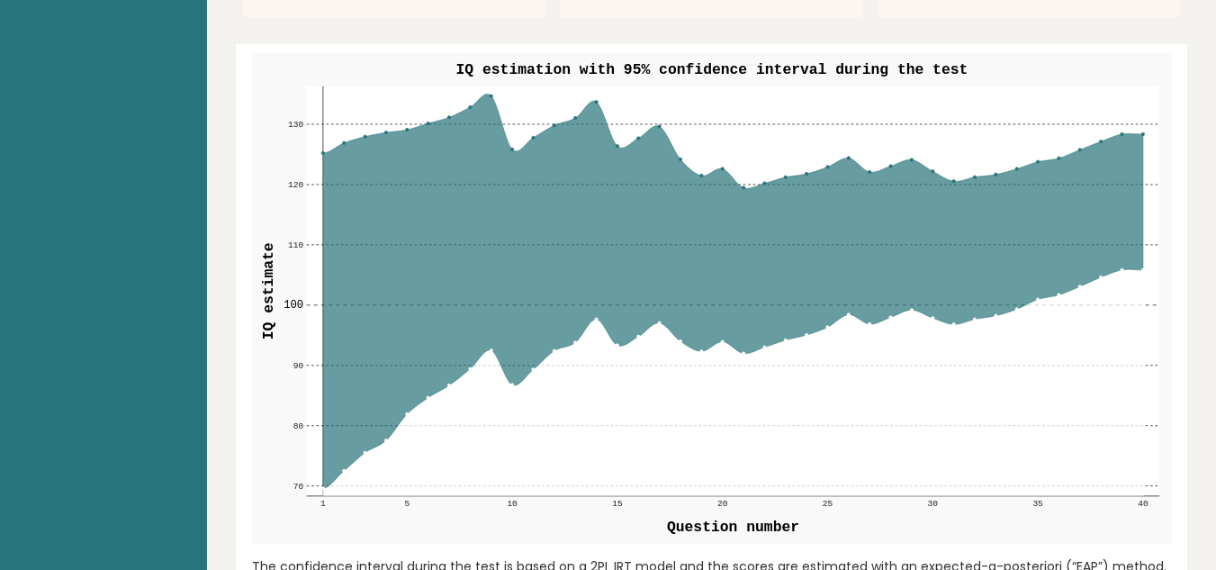
scroll to position [1860, 0]
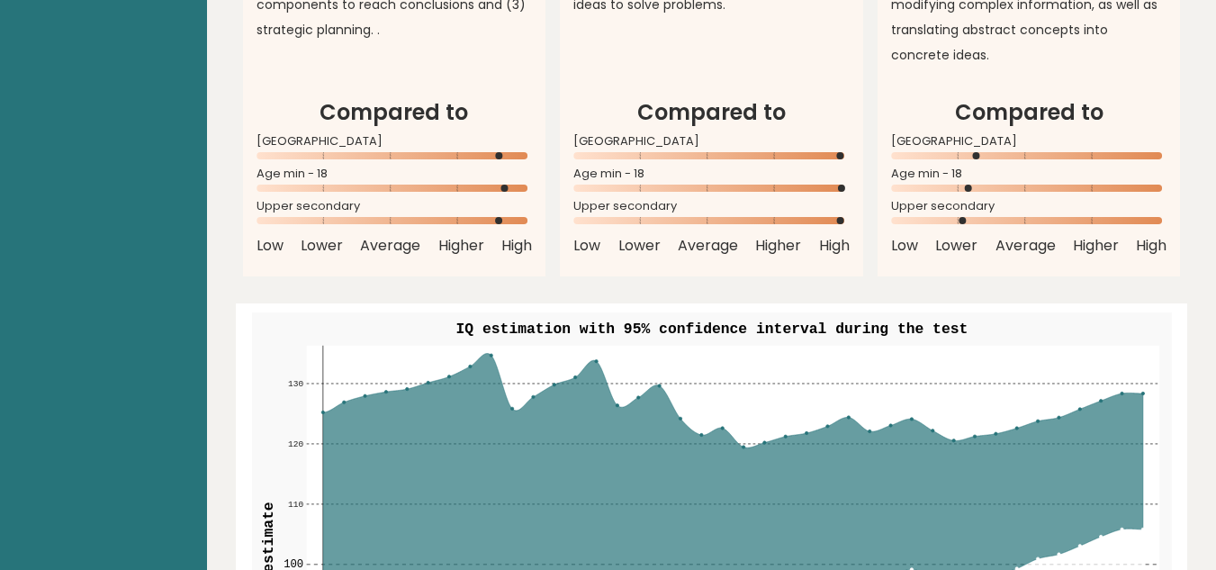
drag, startPoint x: 717, startPoint y: 400, endPoint x: 876, endPoint y: 417, distance: 160.3
click at [876, 417] on g "70 70 80 80 90 90 100 100 110 110 120 120 130 130 1 5 10 15 20 25 30 35 40" at bounding box center [722, 556] width 876 height 423
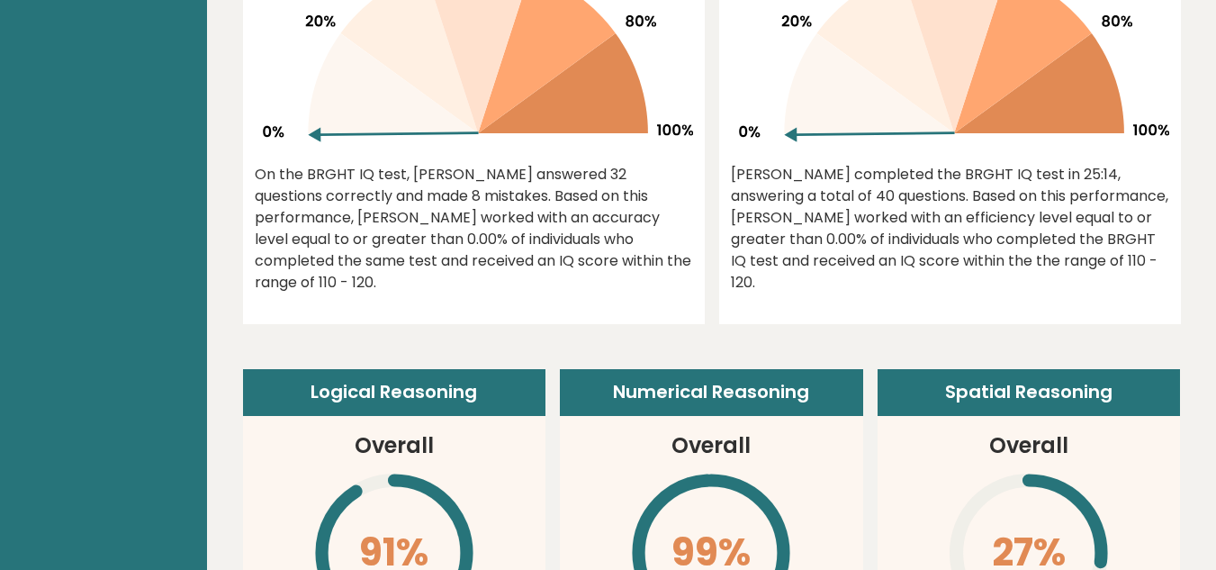
scroll to position [837, 0]
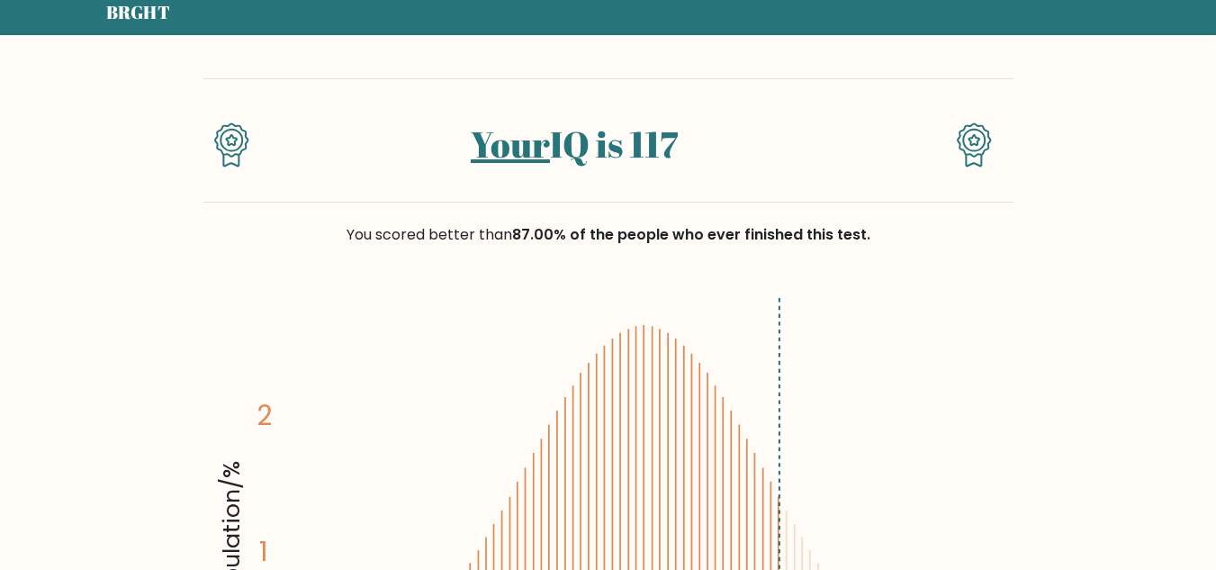
scroll to position [65, 0]
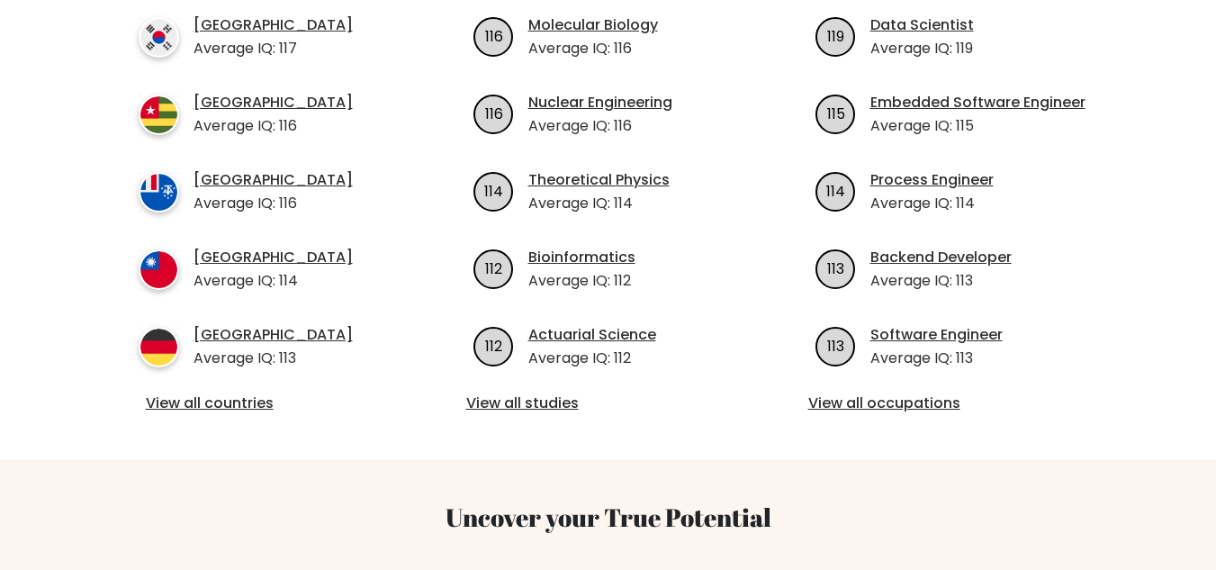
scroll to position [736, 0]
click at [253, 393] on div "Average IQ per country South Korea Average IQ: 117 Togo Average IQ: 116 French …" at bounding box center [608, 189] width 1005 height 538
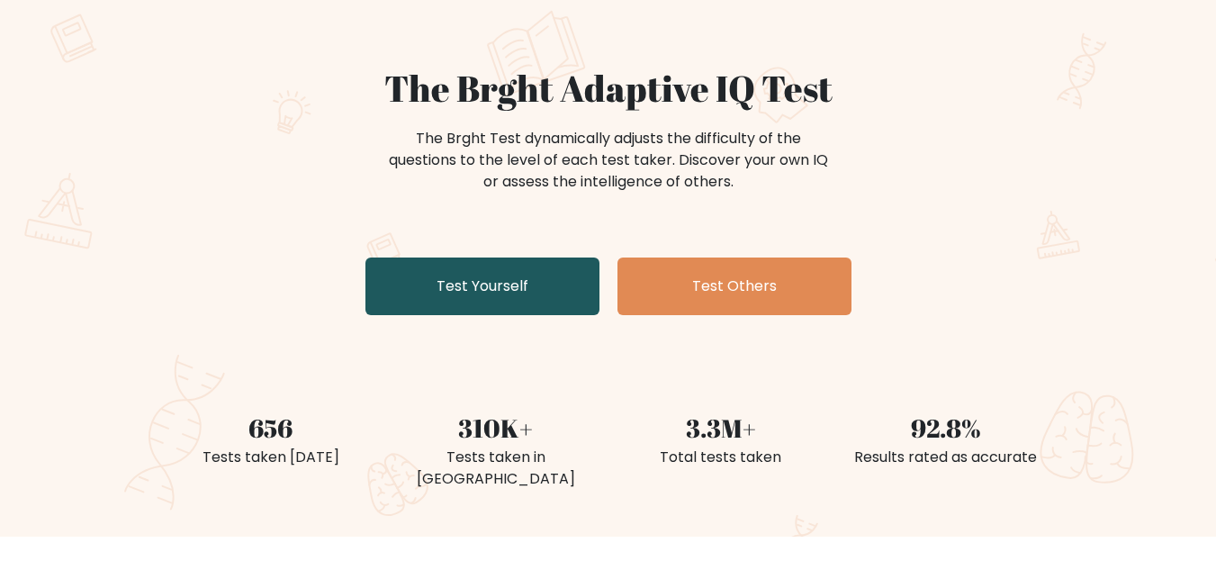
scroll to position [137, 0]
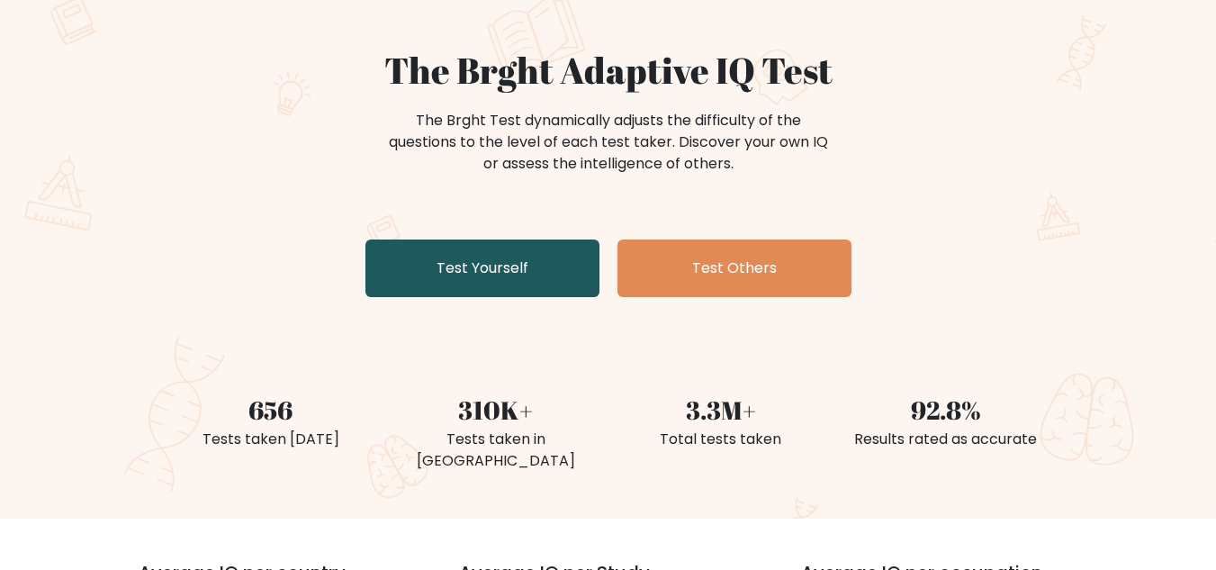
click at [496, 281] on link "Test Yourself" at bounding box center [483, 269] width 234 height 58
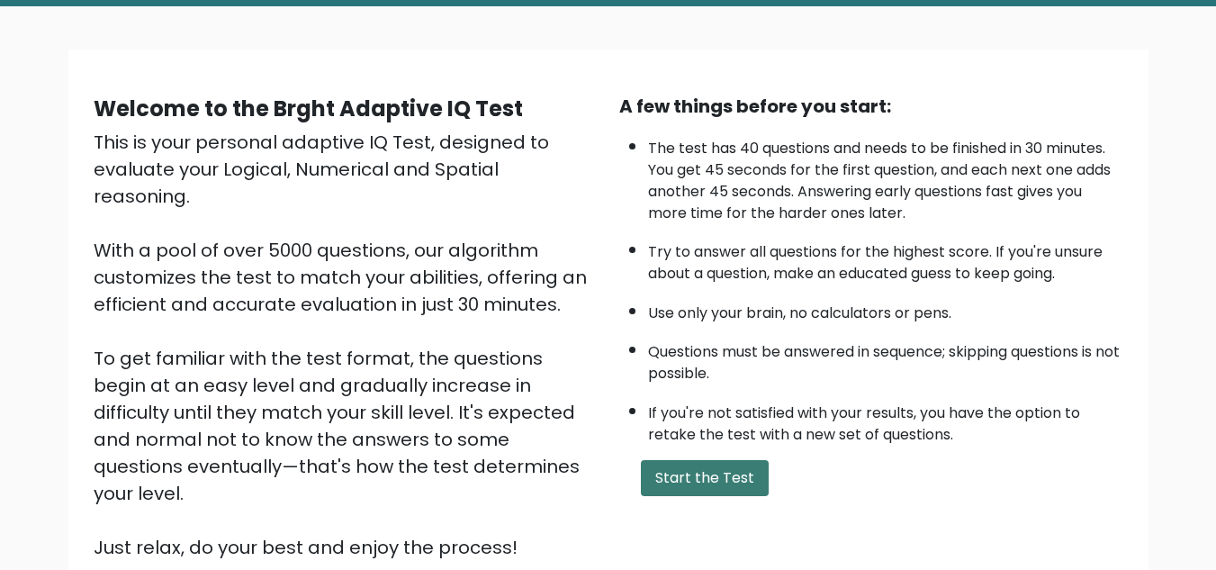
scroll to position [92, 0]
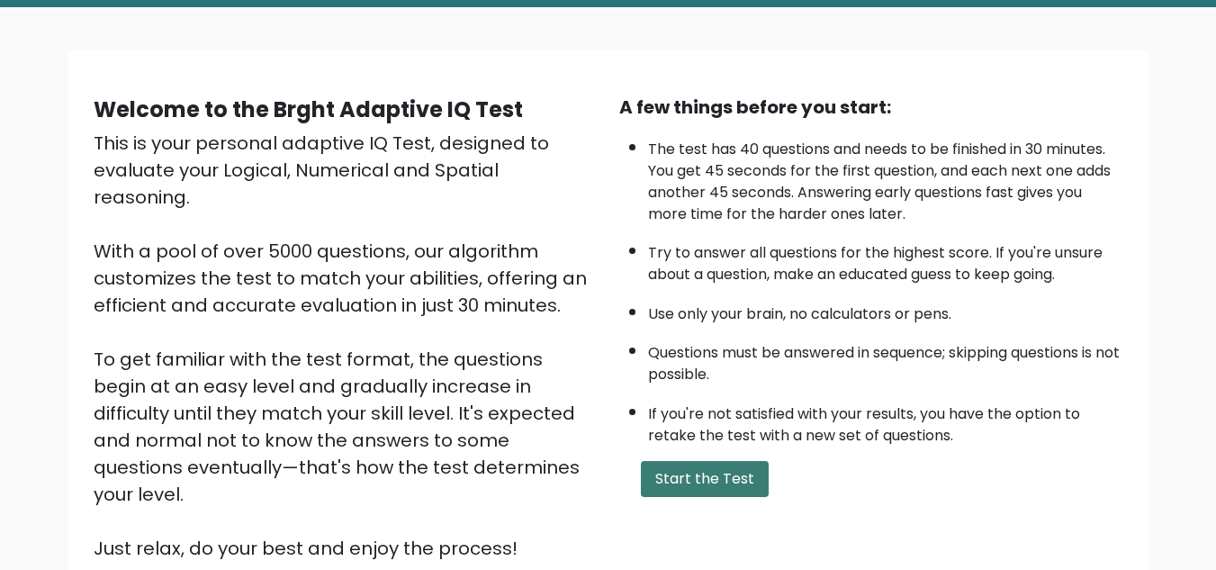
click at [699, 472] on button "Start the Test" at bounding box center [705, 479] width 128 height 36
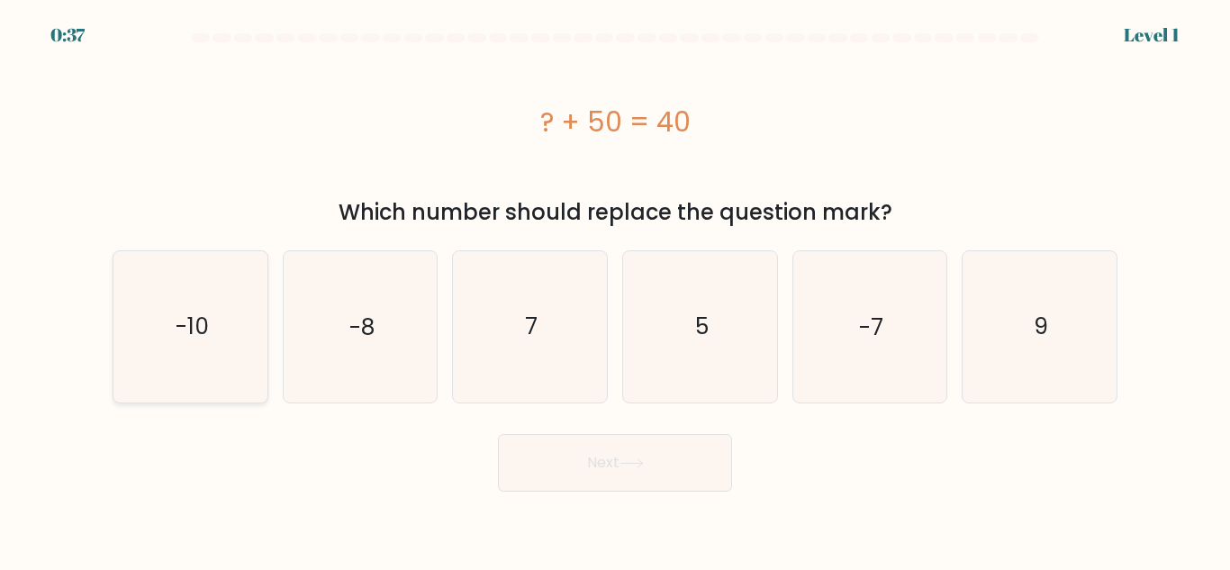
click at [194, 338] on text "-10" at bounding box center [191, 327] width 33 height 32
click at [615, 290] on input "a. -10" at bounding box center [615, 287] width 1 height 5
radio input "true"
click at [644, 465] on icon at bounding box center [632, 463] width 24 height 10
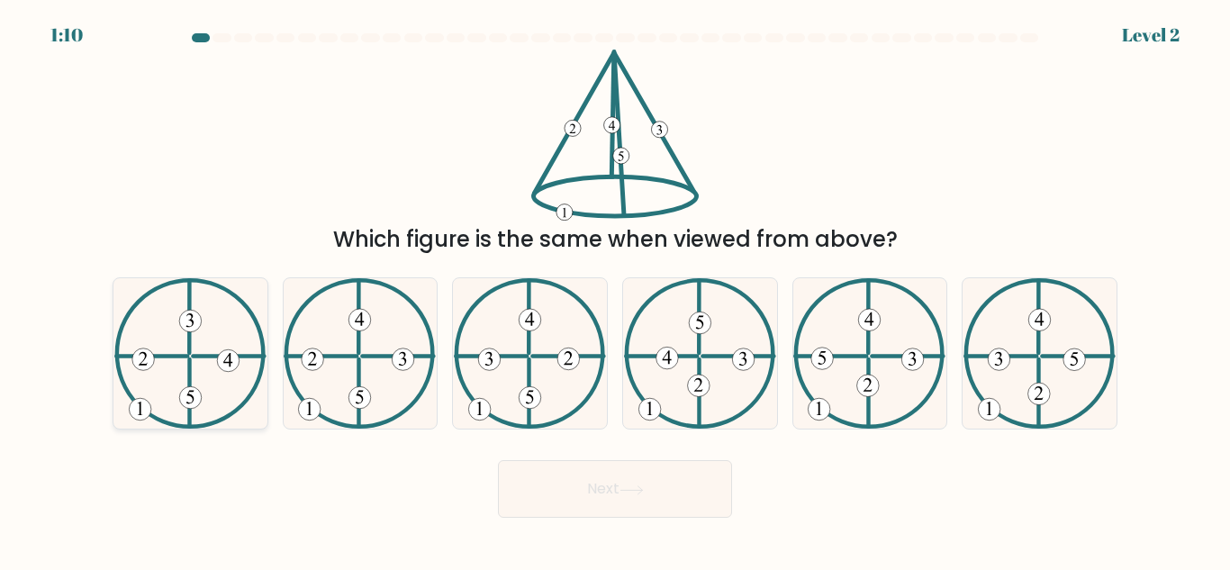
click at [170, 379] on icon at bounding box center [190, 353] width 152 height 150
click at [615, 290] on input "a." at bounding box center [615, 287] width 1 height 5
radio input "true"
click at [317, 379] on icon at bounding box center [360, 353] width 152 height 150
click at [615, 290] on input "b." at bounding box center [615, 287] width 1 height 5
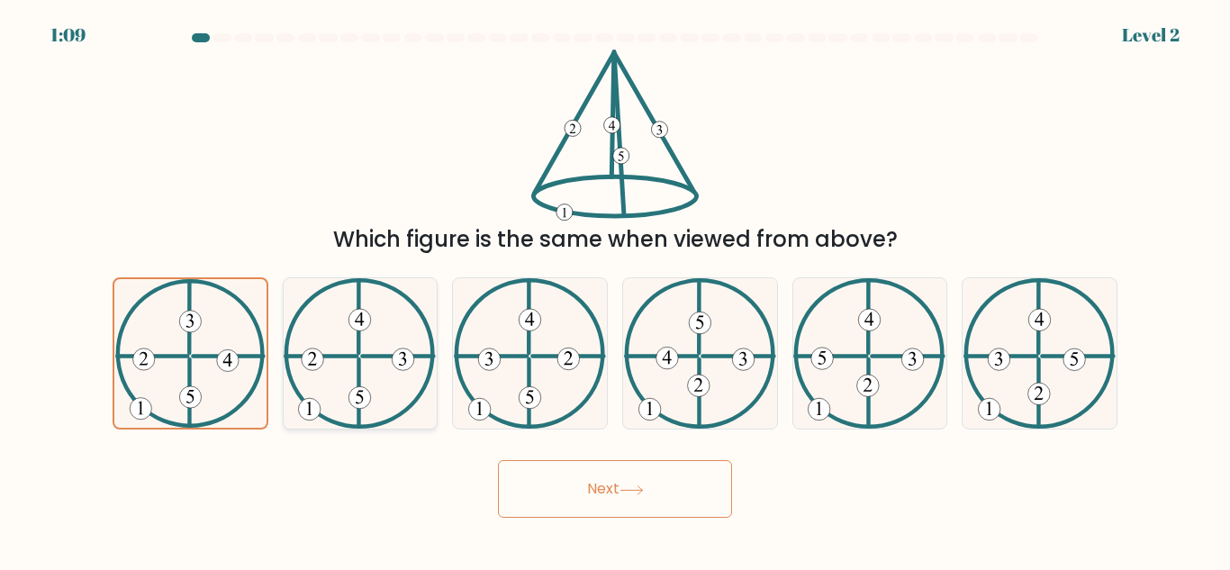
radio input "true"
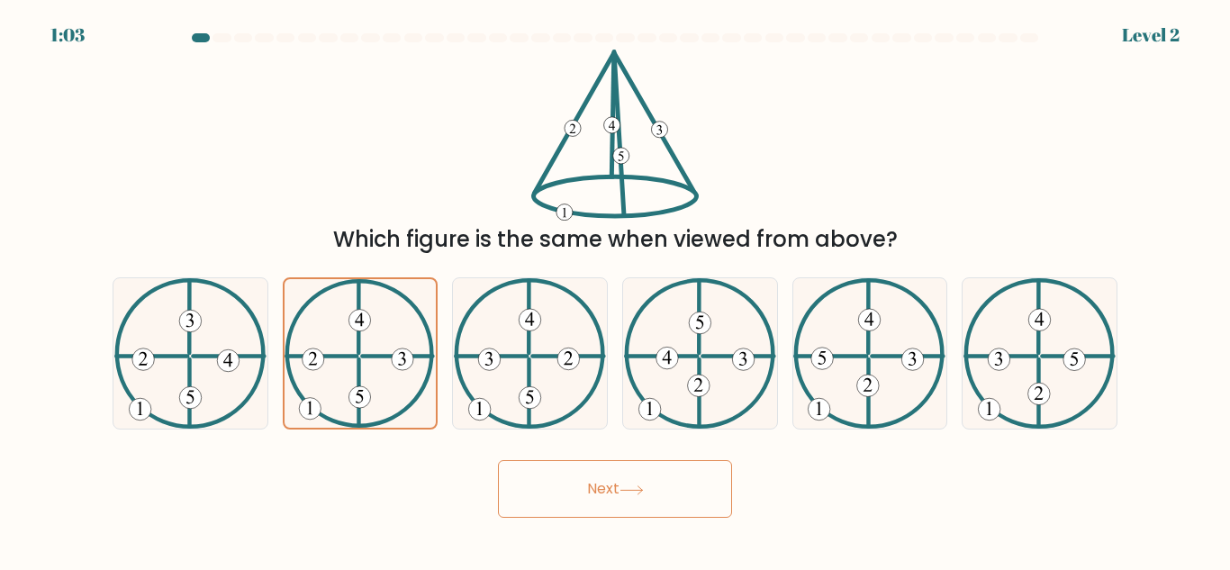
click at [604, 483] on button "Next" at bounding box center [615, 489] width 234 height 58
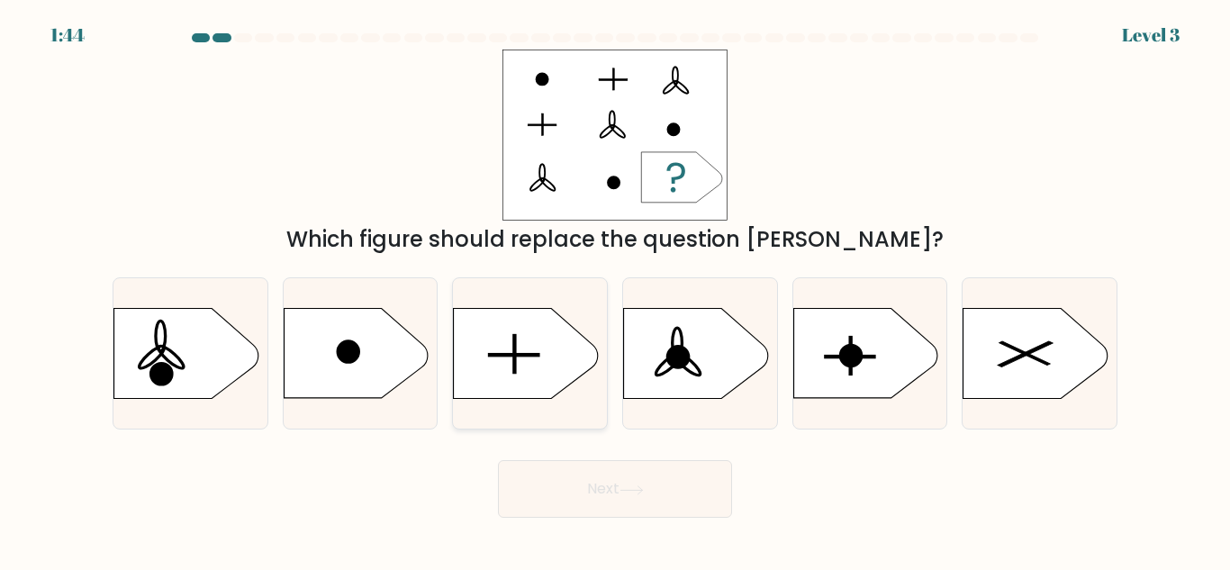
click at [490, 379] on icon at bounding box center [526, 354] width 144 height 90
click at [615, 290] on input "c." at bounding box center [615, 287] width 1 height 5
radio input "true"
click at [641, 485] on icon at bounding box center [632, 490] width 24 height 10
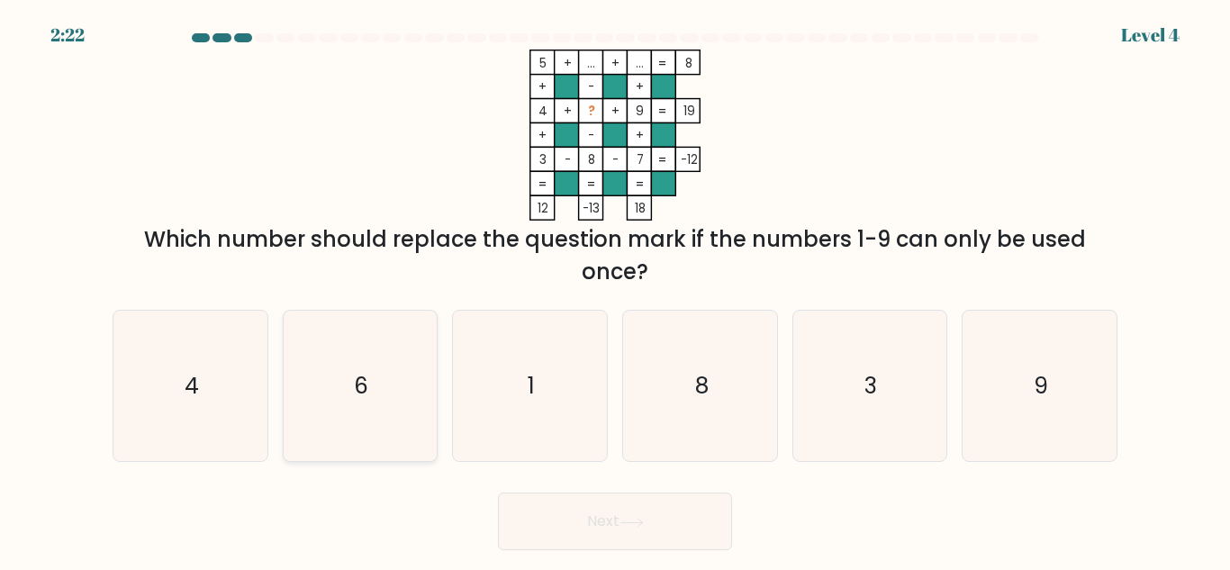
click at [354, 446] on icon "6" at bounding box center [360, 386] width 150 height 150
click at [615, 290] on input "b. 6" at bounding box center [615, 287] width 1 height 5
radio input "true"
click at [620, 505] on button "Next" at bounding box center [615, 522] width 234 height 58
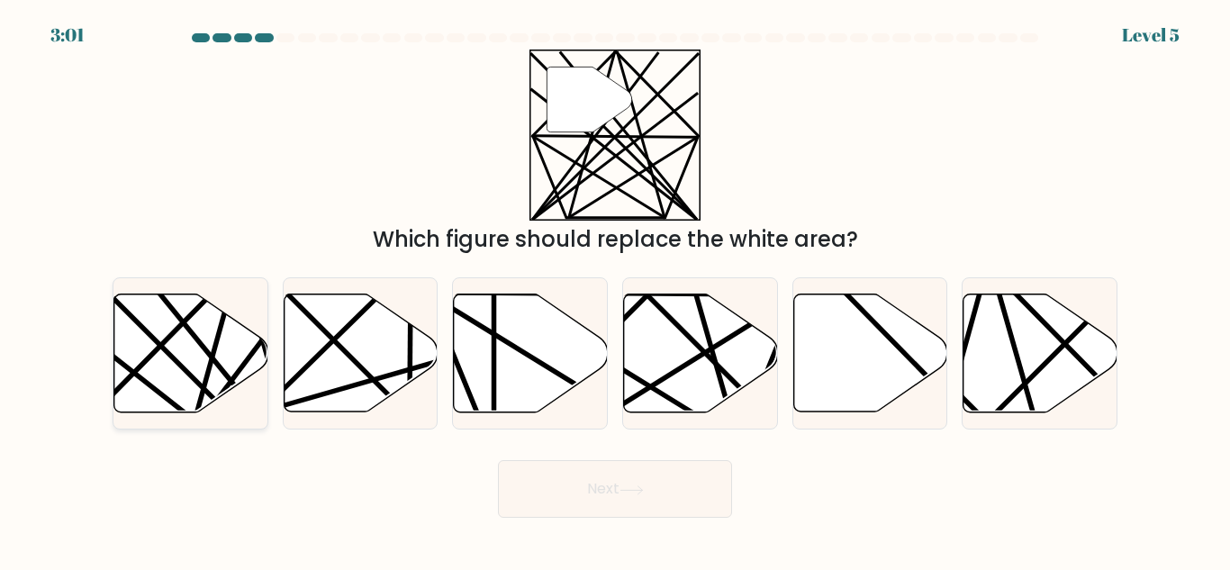
click at [185, 366] on line at bounding box center [235, 419] width 301 height 301
click at [615, 290] on input "a." at bounding box center [615, 287] width 1 height 5
radio input "true"
click at [593, 485] on button "Next" at bounding box center [615, 489] width 234 height 58
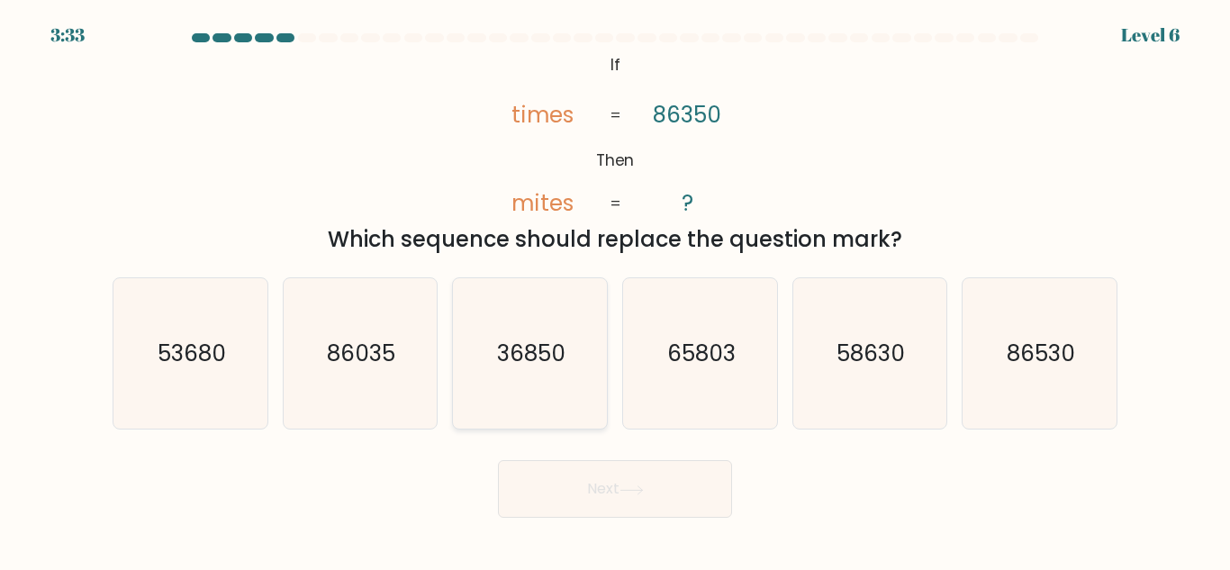
click at [516, 357] on text "36850" at bounding box center [531, 354] width 68 height 32
click at [615, 290] on input "c. 36850" at bounding box center [615, 287] width 1 height 5
radio input "true"
click at [648, 480] on button "Next" at bounding box center [615, 489] width 234 height 58
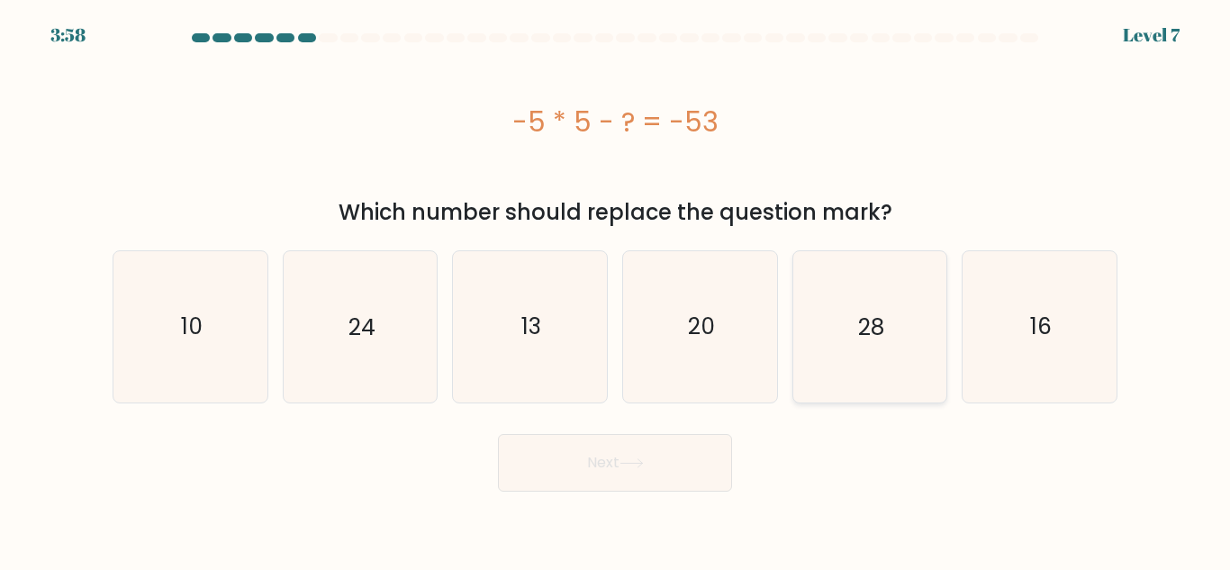
click at [886, 310] on icon "28" at bounding box center [869, 326] width 150 height 150
click at [616, 290] on input "e. 28" at bounding box center [615, 287] width 1 height 5
radio input "true"
click at [703, 475] on button "Next" at bounding box center [615, 463] width 234 height 58
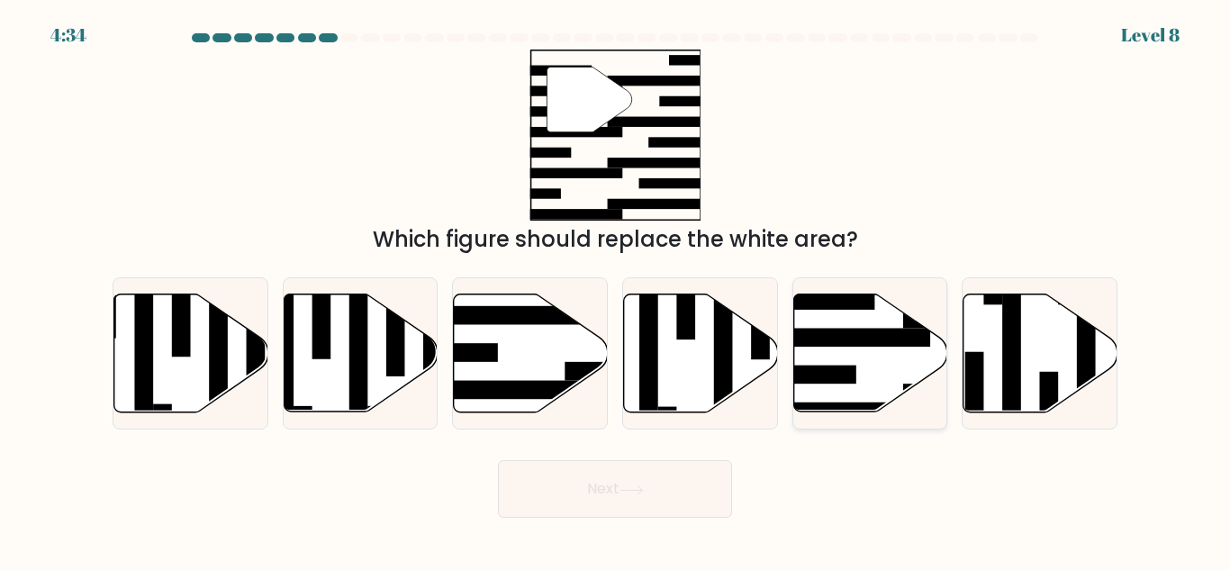
click at [902, 364] on icon at bounding box center [870, 353] width 154 height 118
click at [616, 290] on input "e." at bounding box center [615, 287] width 1 height 5
radio input "true"
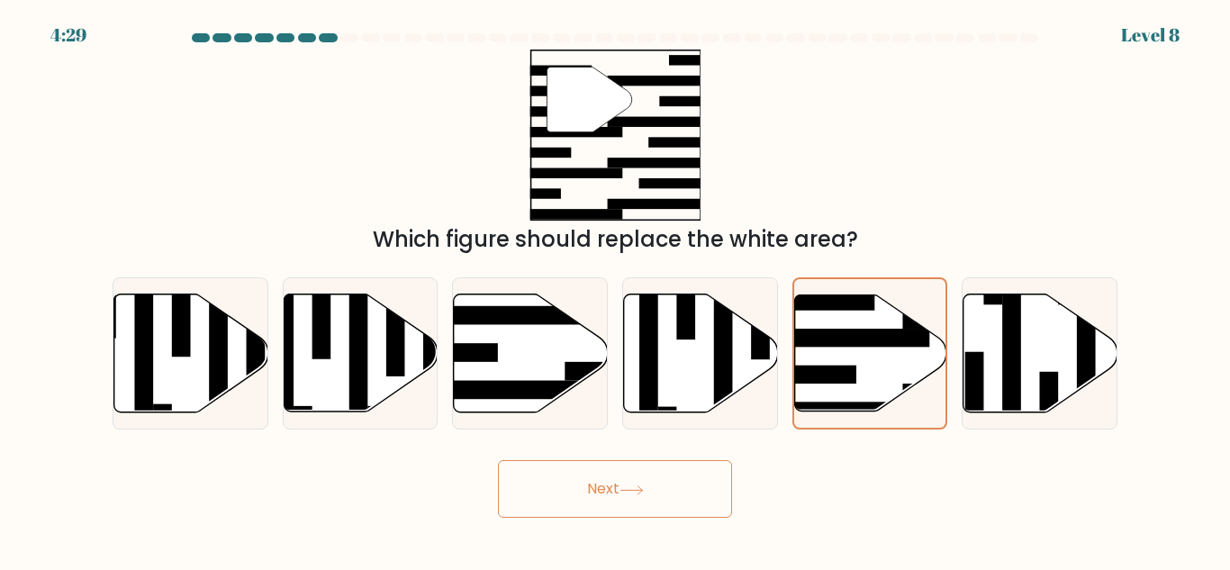
click at [634, 499] on button "Next" at bounding box center [615, 489] width 234 height 58
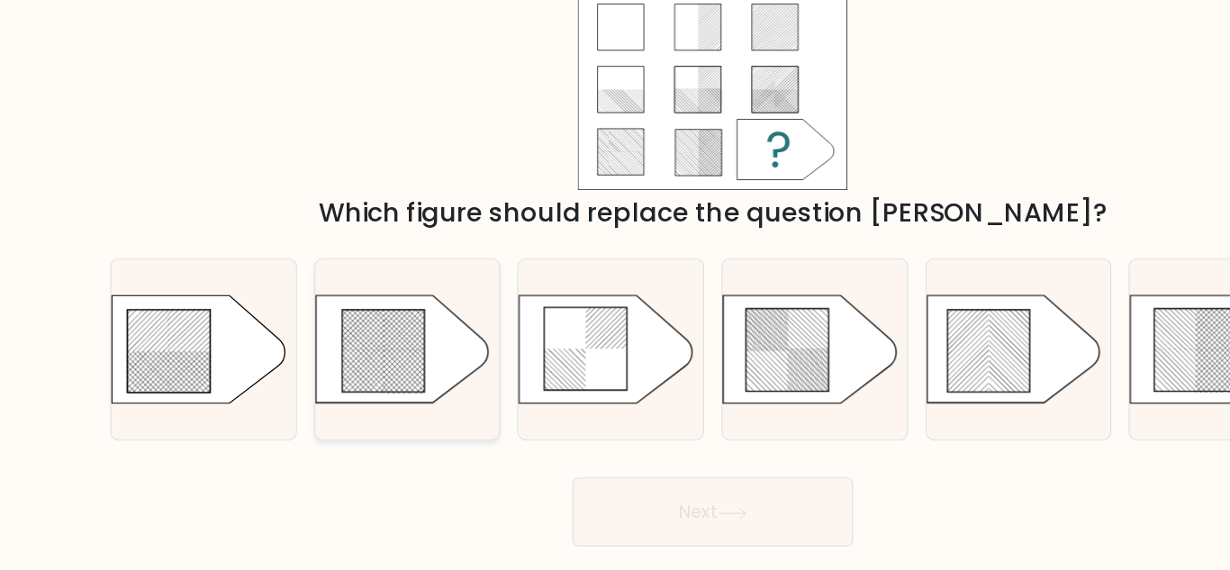
click at [321, 368] on icon at bounding box center [340, 355] width 68 height 68
click at [615, 290] on input "b." at bounding box center [615, 287] width 1 height 5
radio input "true"
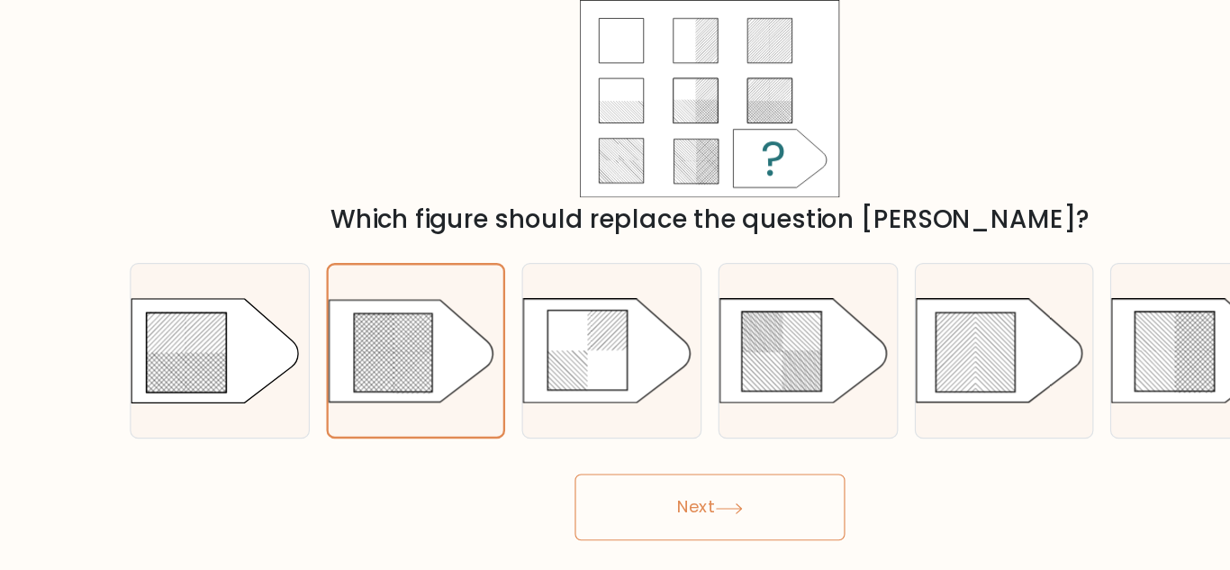
click at [660, 490] on button "Next" at bounding box center [615, 489] width 234 height 58
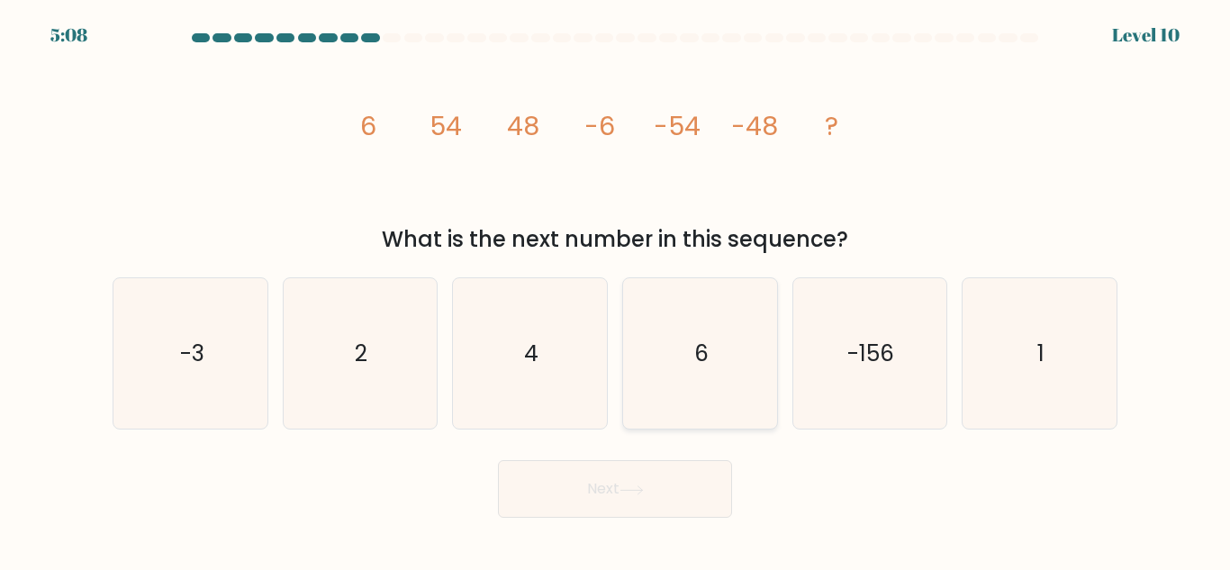
click at [710, 347] on icon "6" at bounding box center [700, 353] width 150 height 150
click at [616, 290] on input "d. 6" at bounding box center [615, 287] width 1 height 5
radio input "true"
click at [682, 496] on button "Next" at bounding box center [615, 489] width 234 height 58
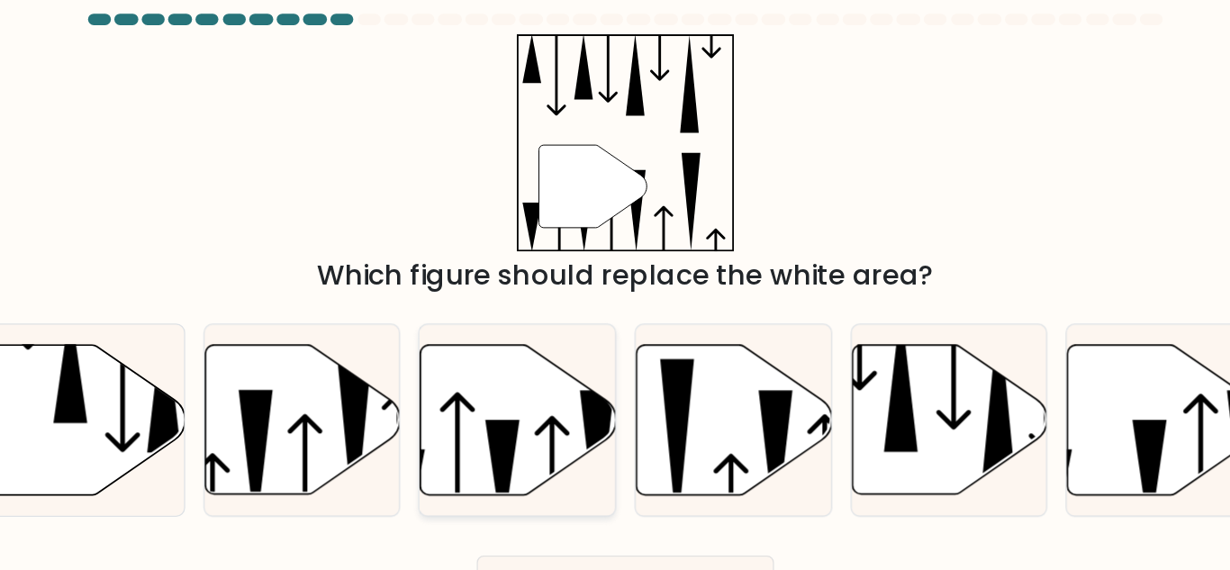
click at [559, 316] on icon at bounding box center [531, 353] width 154 height 118
click at [615, 290] on input "c." at bounding box center [615, 287] width 1 height 5
radio input "true"
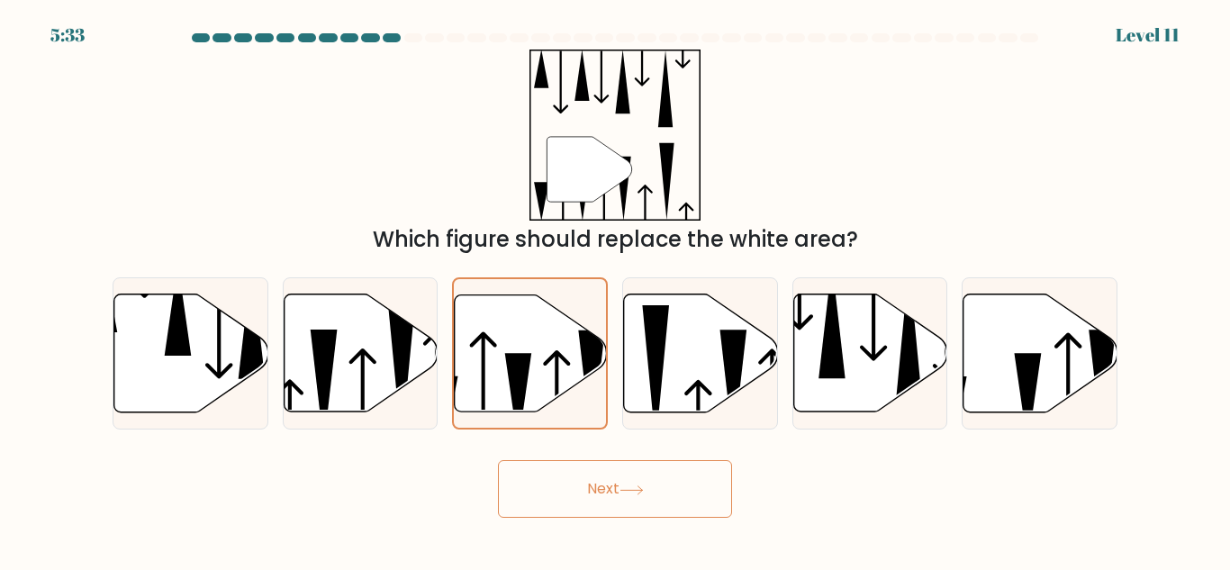
click at [661, 499] on button "Next" at bounding box center [615, 489] width 234 height 58
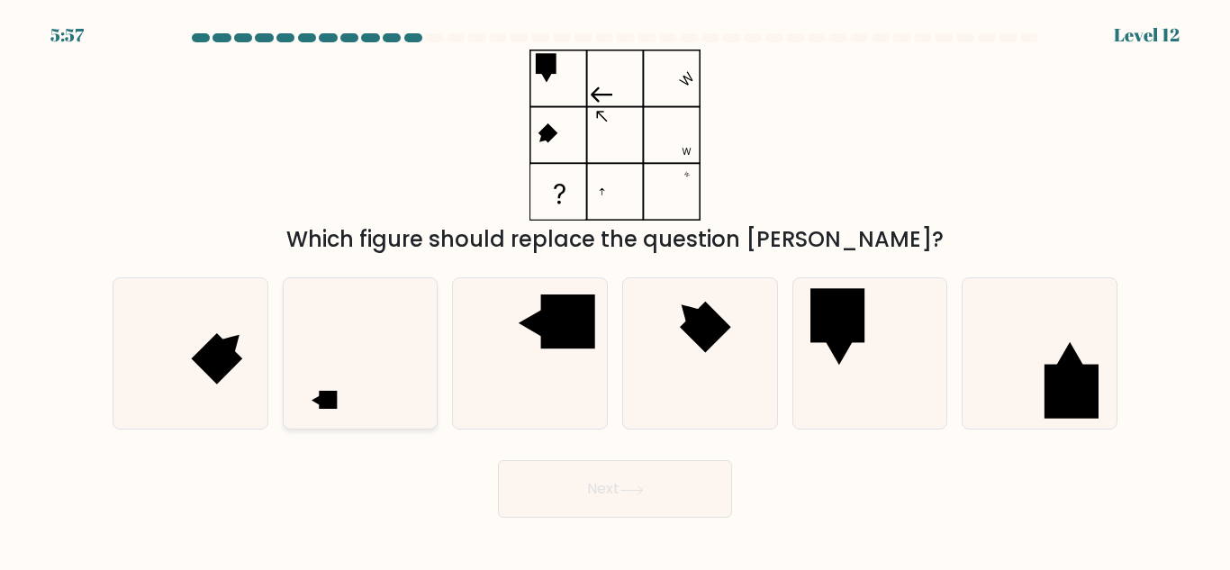
click at [361, 402] on icon at bounding box center [360, 353] width 150 height 150
click at [615, 290] on input "b." at bounding box center [615, 287] width 1 height 5
radio input "true"
click at [606, 491] on button "Next" at bounding box center [615, 489] width 234 height 58
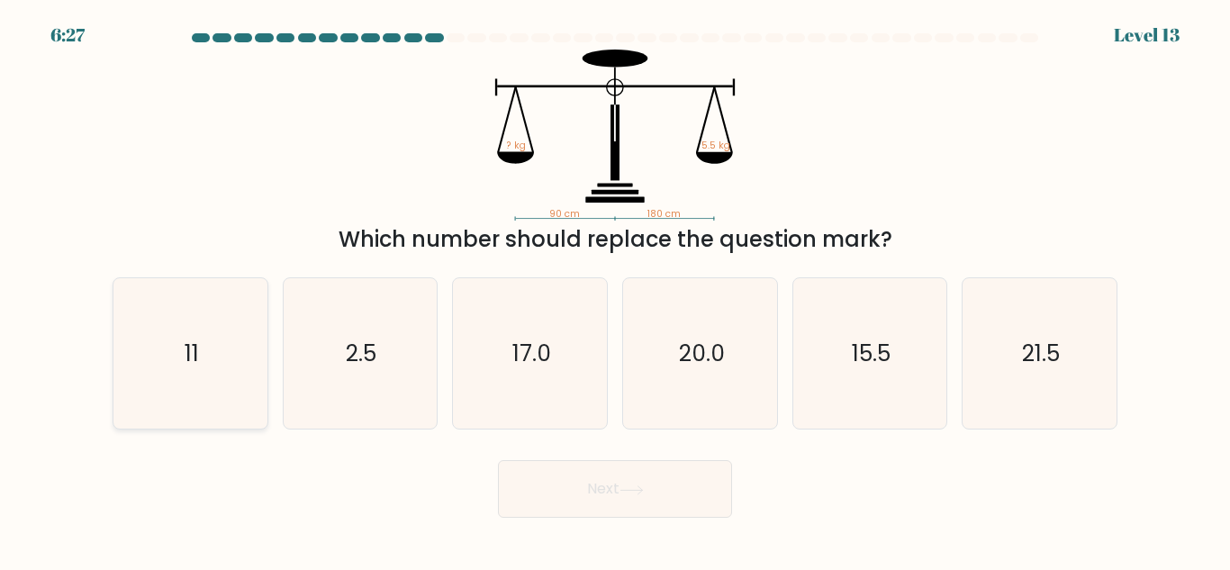
click at [224, 365] on icon "11" at bounding box center [190, 353] width 150 height 150
click at [615, 290] on input "a. 11" at bounding box center [615, 287] width 1 height 5
radio input "true"
click at [601, 484] on button "Next" at bounding box center [615, 489] width 234 height 58
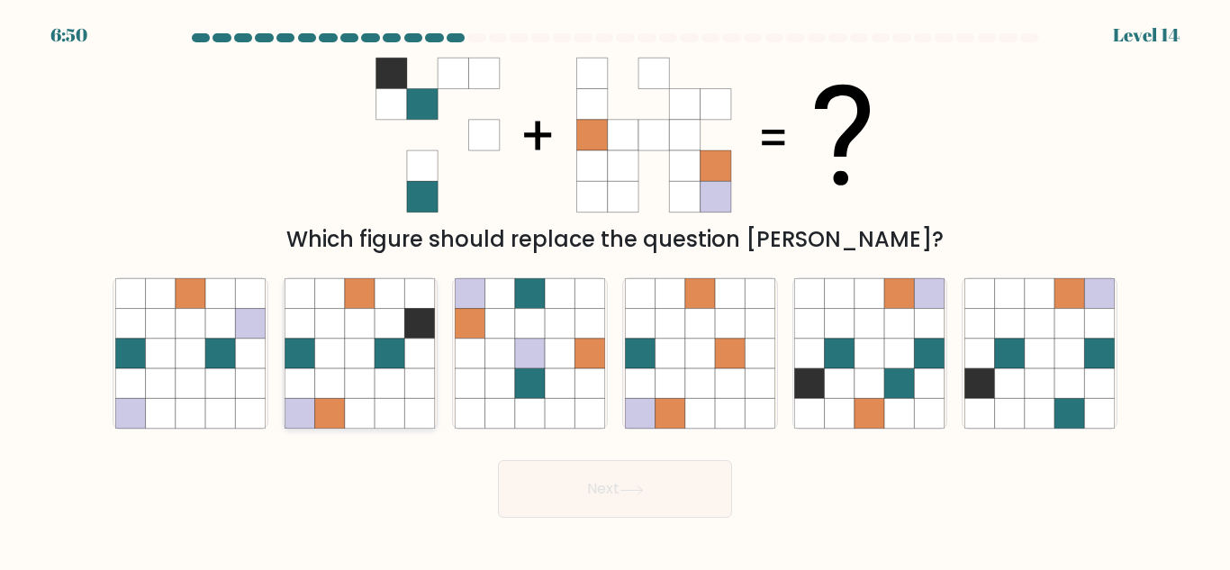
click at [418, 402] on icon at bounding box center [420, 414] width 30 height 30
click at [615, 290] on input "b." at bounding box center [615, 287] width 1 height 5
radio input "true"
click at [682, 493] on button "Next" at bounding box center [615, 489] width 234 height 58
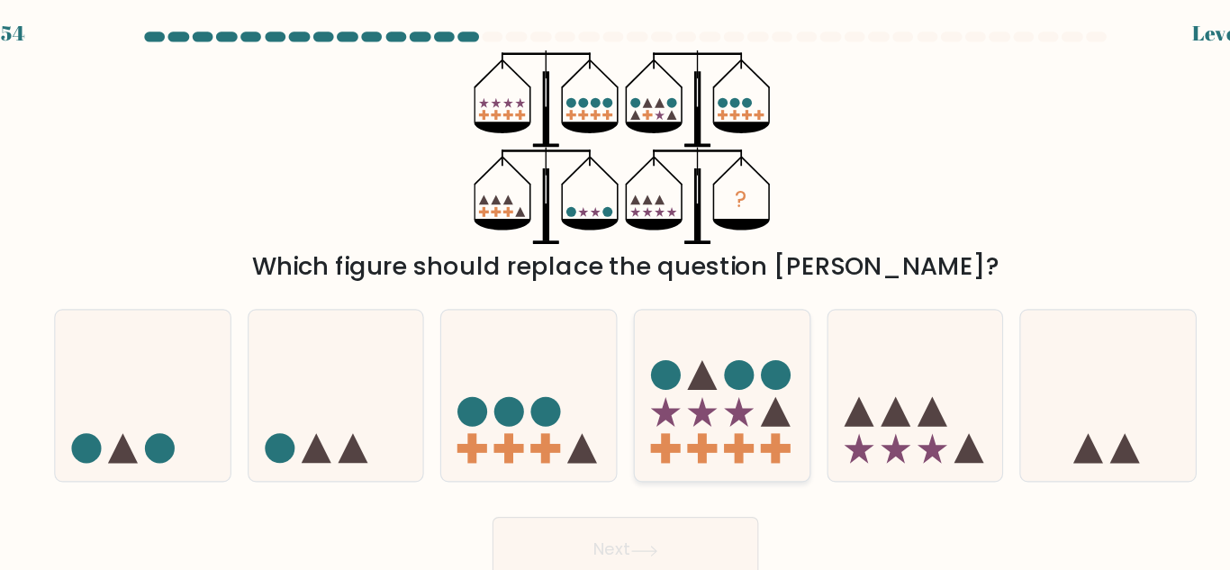
click at [723, 337] on circle at bounding box center [715, 335] width 26 height 26
click at [616, 290] on input "d." at bounding box center [615, 287] width 1 height 5
radio input "true"
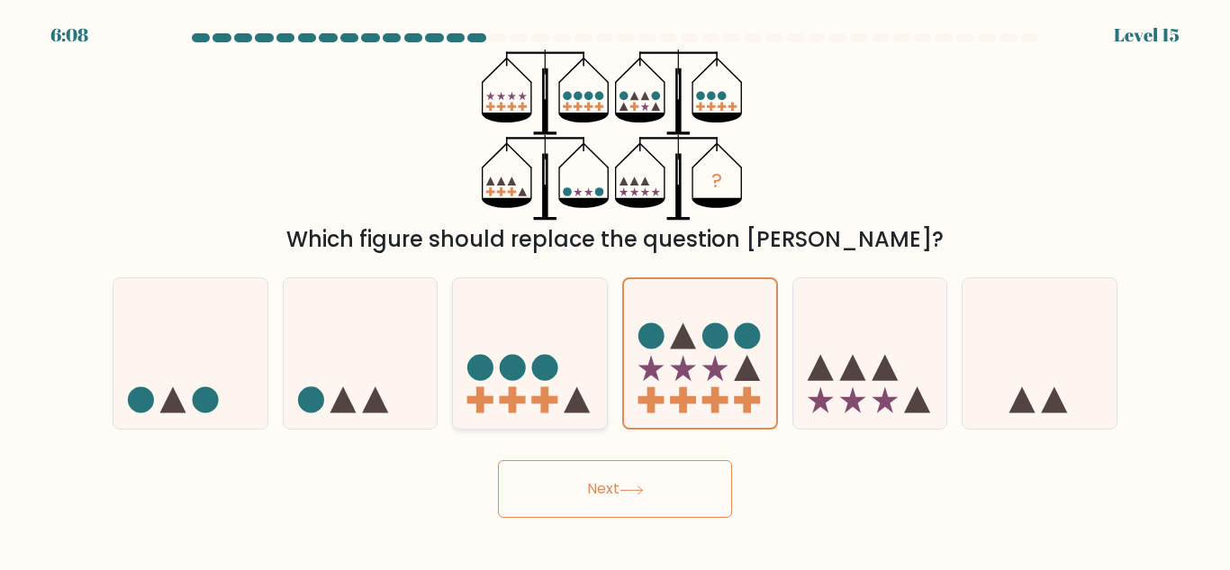
click at [516, 377] on circle at bounding box center [513, 368] width 26 height 26
click at [615, 290] on input "c." at bounding box center [615, 287] width 1 height 5
radio input "true"
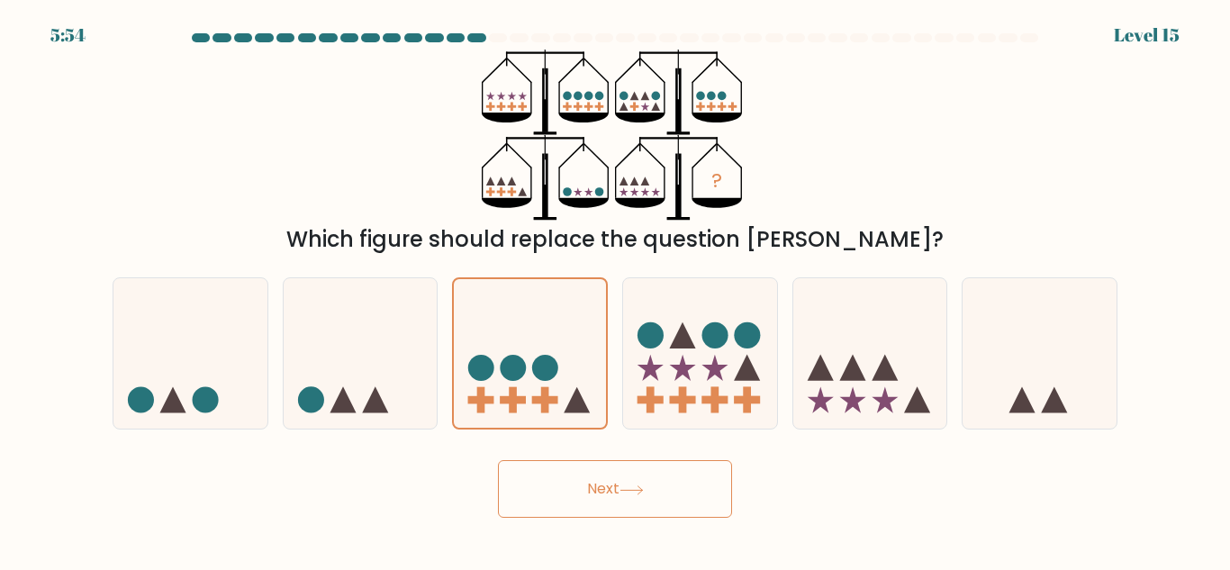
click at [665, 471] on button "Next" at bounding box center [615, 489] width 234 height 58
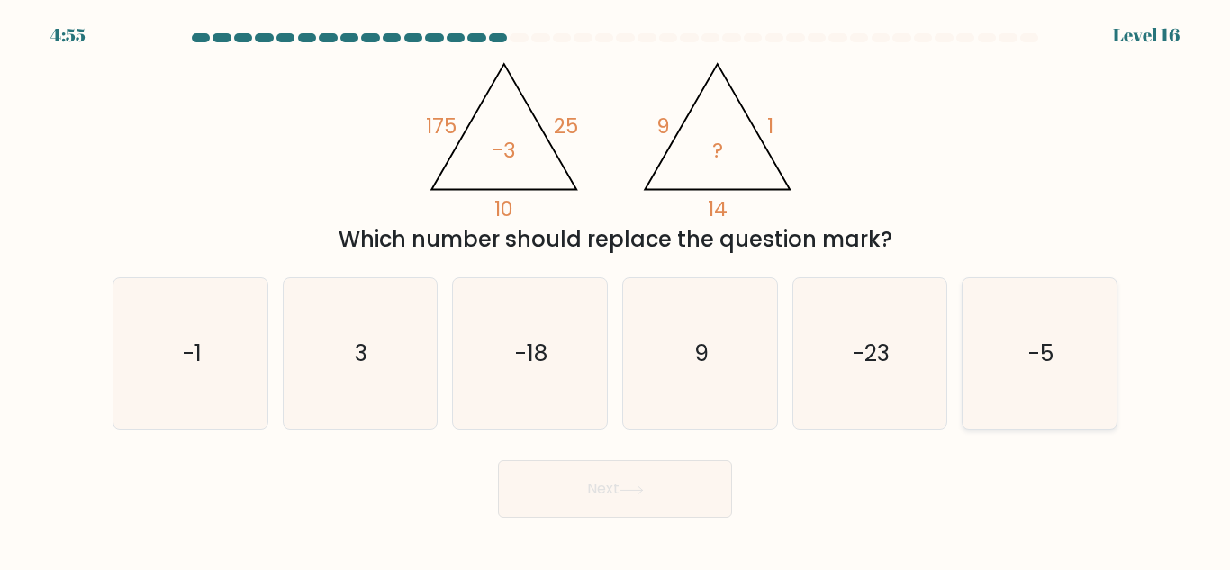
click at [1061, 381] on icon "-5" at bounding box center [1039, 353] width 150 height 150
click at [616, 290] on input "f. -5" at bounding box center [615, 287] width 1 height 5
radio input "true"
click at [663, 484] on button "Next" at bounding box center [615, 489] width 234 height 58
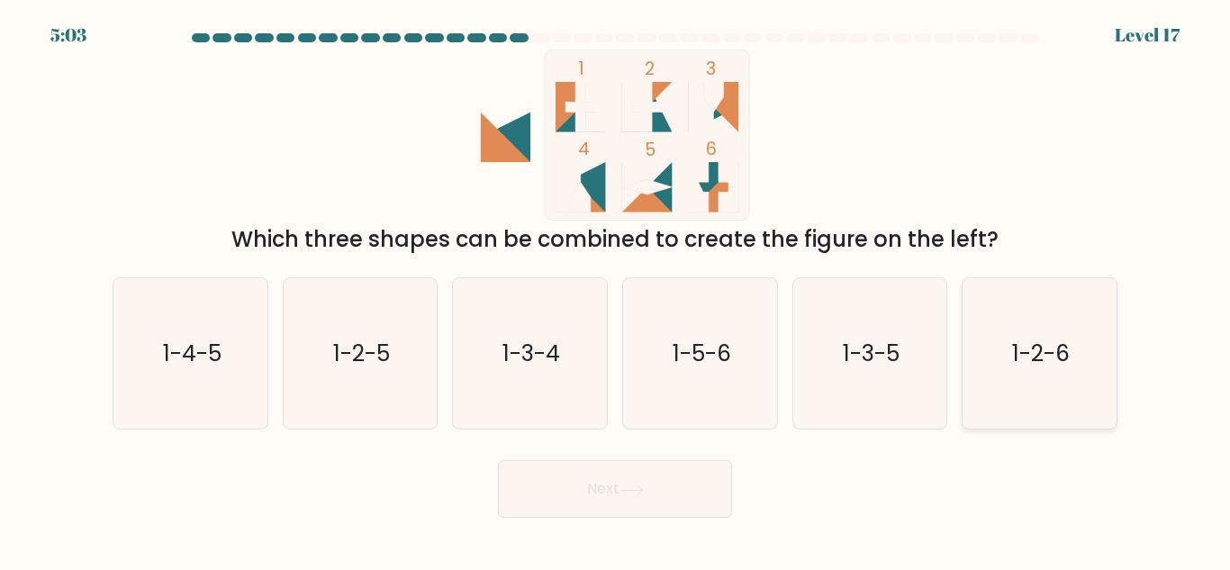
click at [1017, 359] on text "1-2-6" at bounding box center [1041, 354] width 58 height 32
click at [616, 290] on input "f. 1-2-6" at bounding box center [615, 287] width 1 height 5
radio input "true"
click at [569, 524] on body "5:03 Level 17" at bounding box center [615, 285] width 1230 height 570
click at [565, 514] on button "Next" at bounding box center [615, 489] width 234 height 58
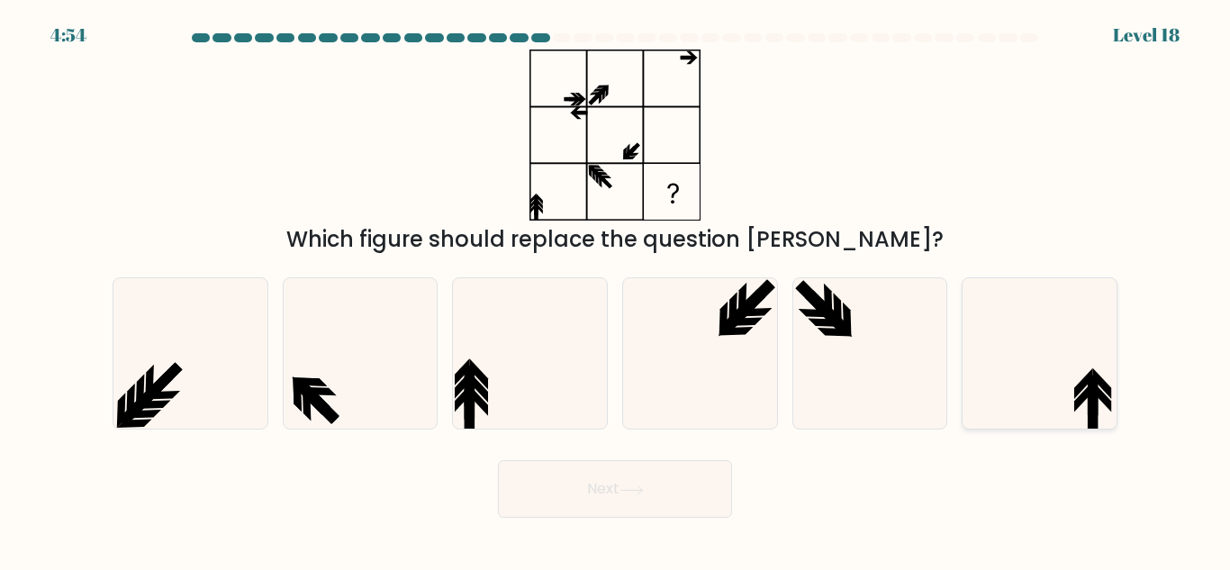
click at [1095, 378] on icon at bounding box center [1093, 395] width 10 height 41
click at [616, 290] on input "f." at bounding box center [615, 287] width 1 height 5
radio input "true"
click at [610, 485] on button "Next" at bounding box center [615, 489] width 234 height 58
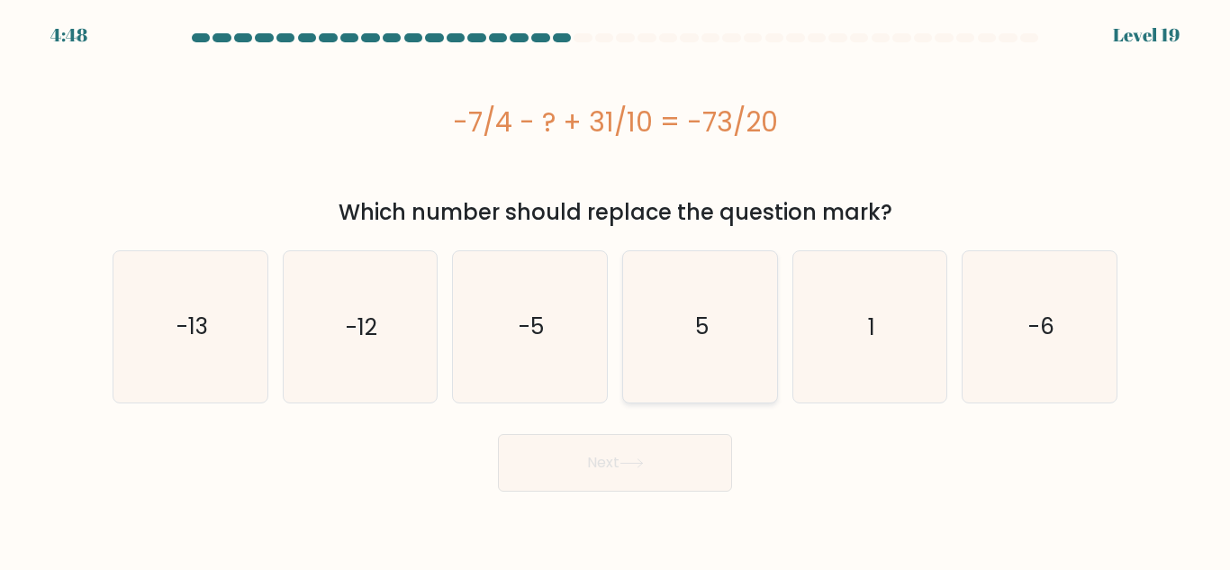
click at [675, 294] on icon "5" at bounding box center [700, 326] width 150 height 150
click at [616, 290] on input "d. 5" at bounding box center [615, 287] width 1 height 5
radio input "true"
click at [692, 475] on button "Next" at bounding box center [615, 463] width 234 height 58
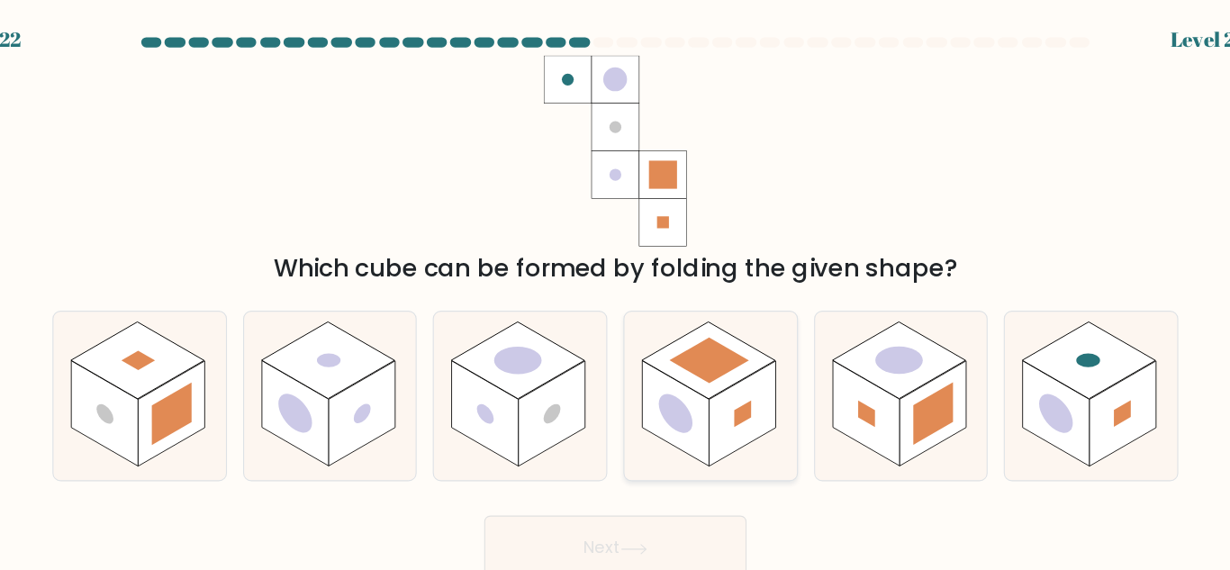
click at [719, 357] on rect at bounding box center [728, 369] width 59 height 95
click at [616, 290] on input "d." at bounding box center [615, 287] width 1 height 5
radio input "true"
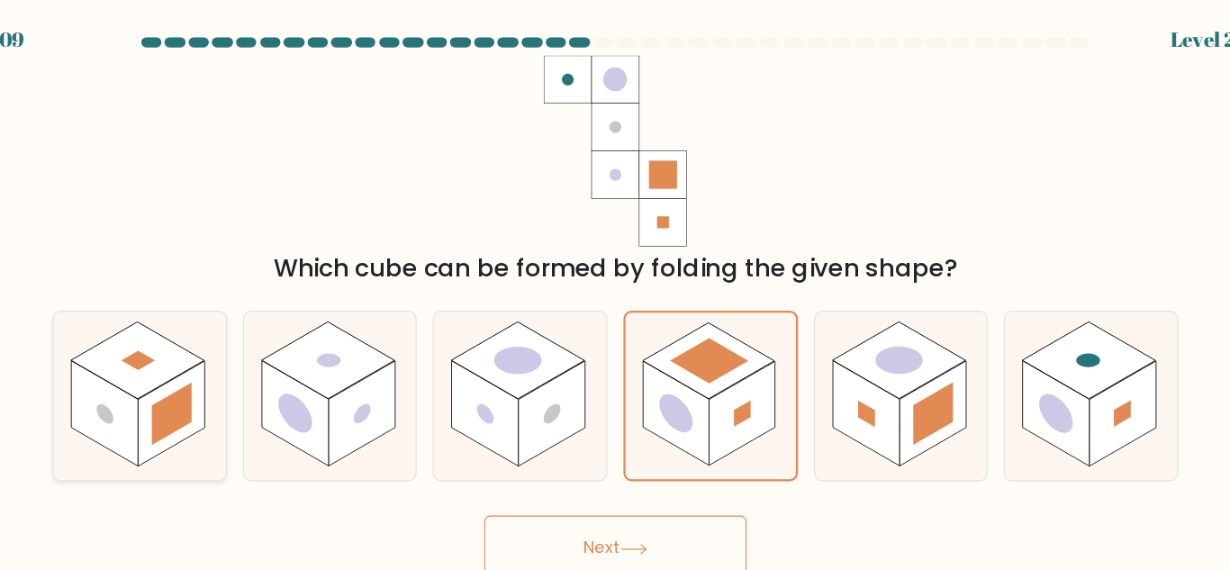
click at [240, 341] on rect at bounding box center [218, 369] width 59 height 95
click at [615, 290] on input "a." at bounding box center [615, 287] width 1 height 5
radio input "true"
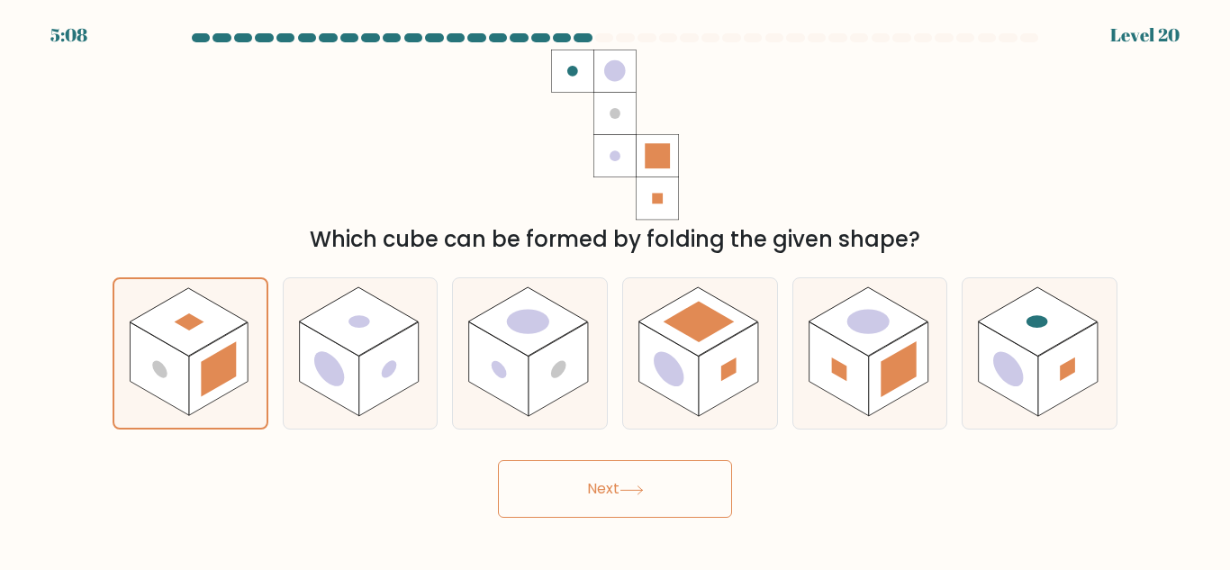
click at [639, 490] on icon at bounding box center [631, 489] width 22 height 8
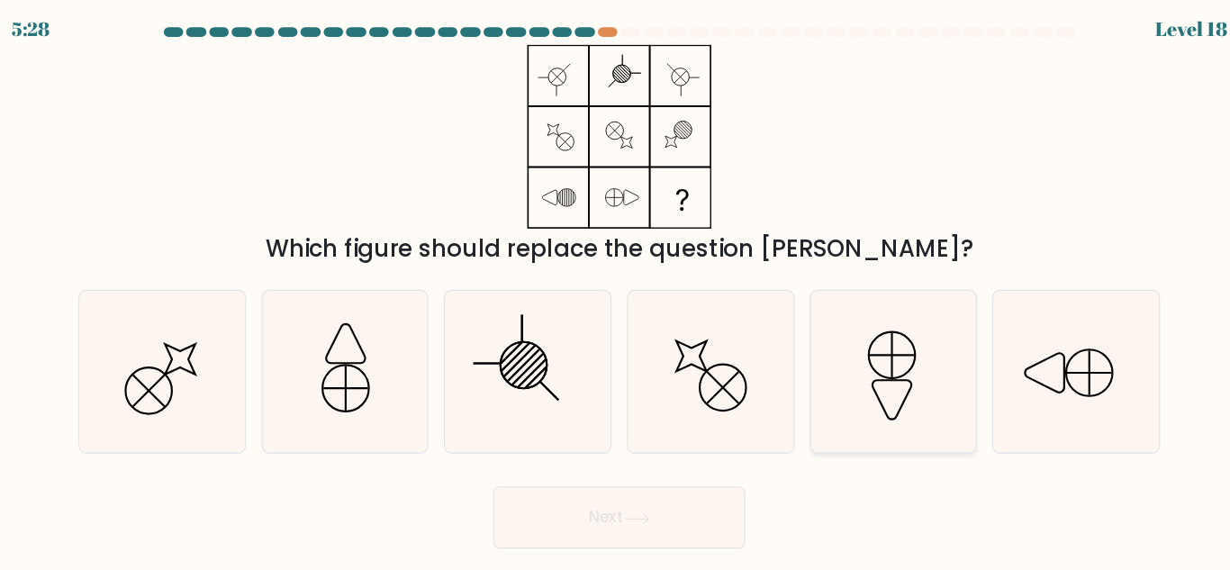
click at [862, 377] on icon at bounding box center [869, 353] width 150 height 150
click at [616, 290] on input "e." at bounding box center [615, 287] width 1 height 5
radio input "true"
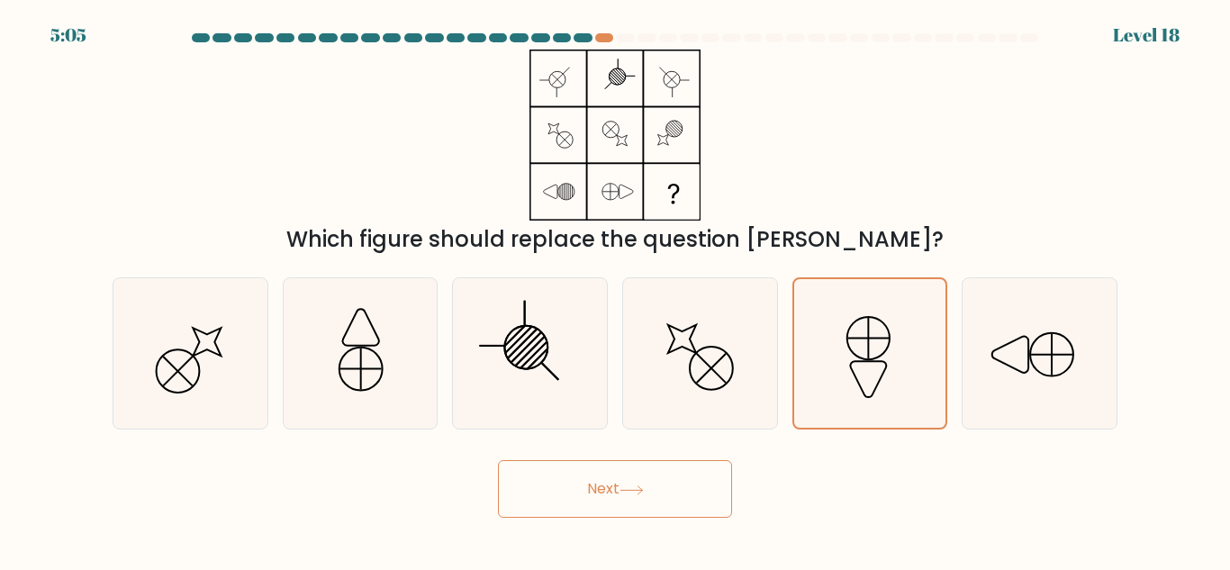
click at [669, 484] on button "Next" at bounding box center [615, 489] width 234 height 58
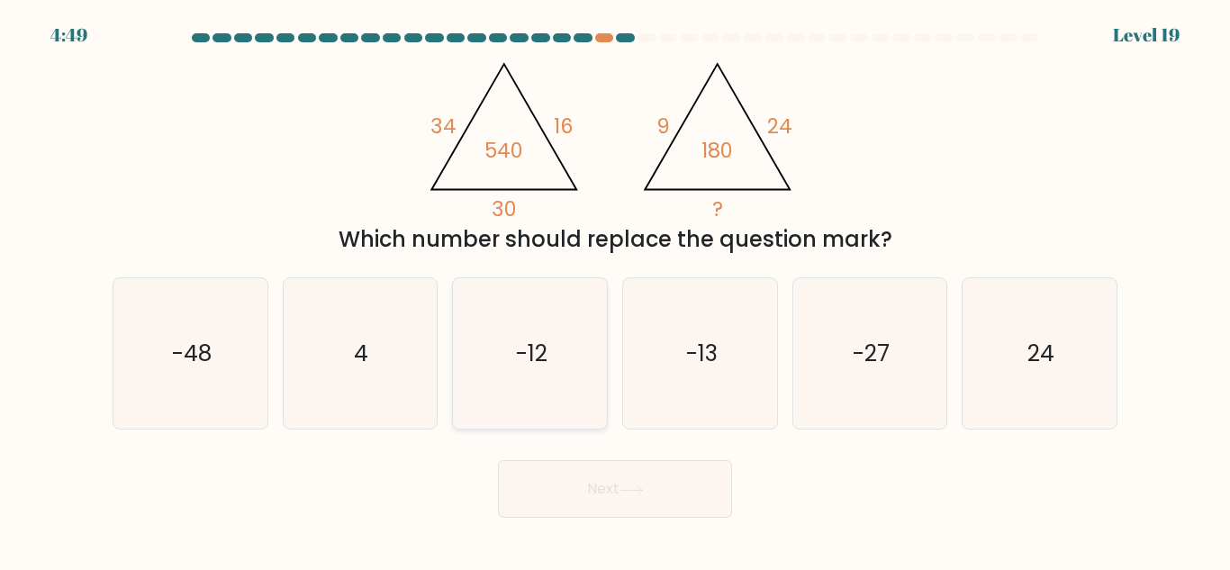
click at [533, 367] on text "-12" at bounding box center [532, 354] width 32 height 32
click at [615, 290] on input "c. -12" at bounding box center [615, 287] width 1 height 5
radio input "true"
click at [589, 505] on button "Next" at bounding box center [615, 489] width 234 height 58
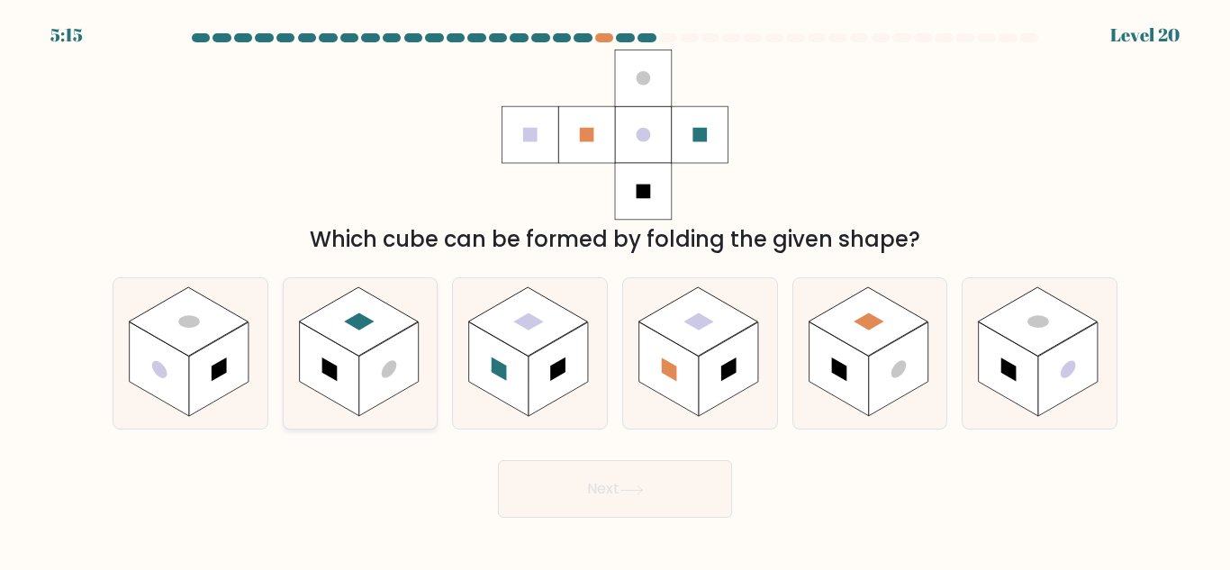
click at [401, 377] on rect at bounding box center [388, 369] width 59 height 95
click at [615, 290] on input "b." at bounding box center [615, 287] width 1 height 5
radio input "true"
click at [616, 483] on button "Next" at bounding box center [615, 489] width 234 height 58
click at [688, 492] on button "Next" at bounding box center [615, 489] width 234 height 58
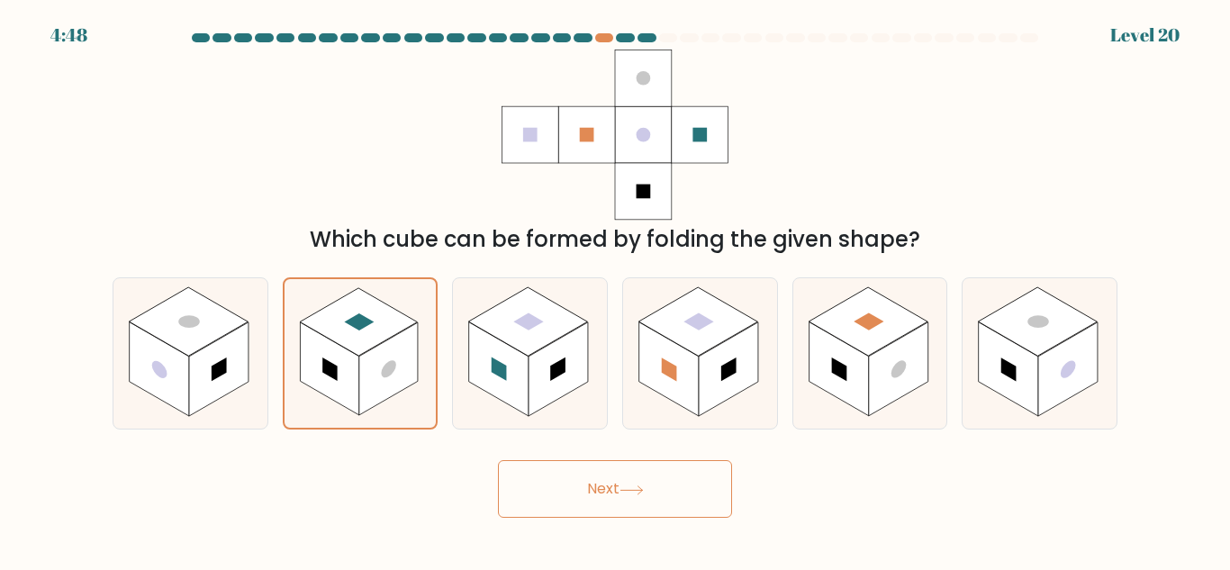
click at [621, 498] on button "Next" at bounding box center [615, 489] width 234 height 58
click at [573, 339] on rect at bounding box center [558, 369] width 59 height 95
click at [615, 290] on input "c." at bounding box center [615, 287] width 1 height 5
radio input "true"
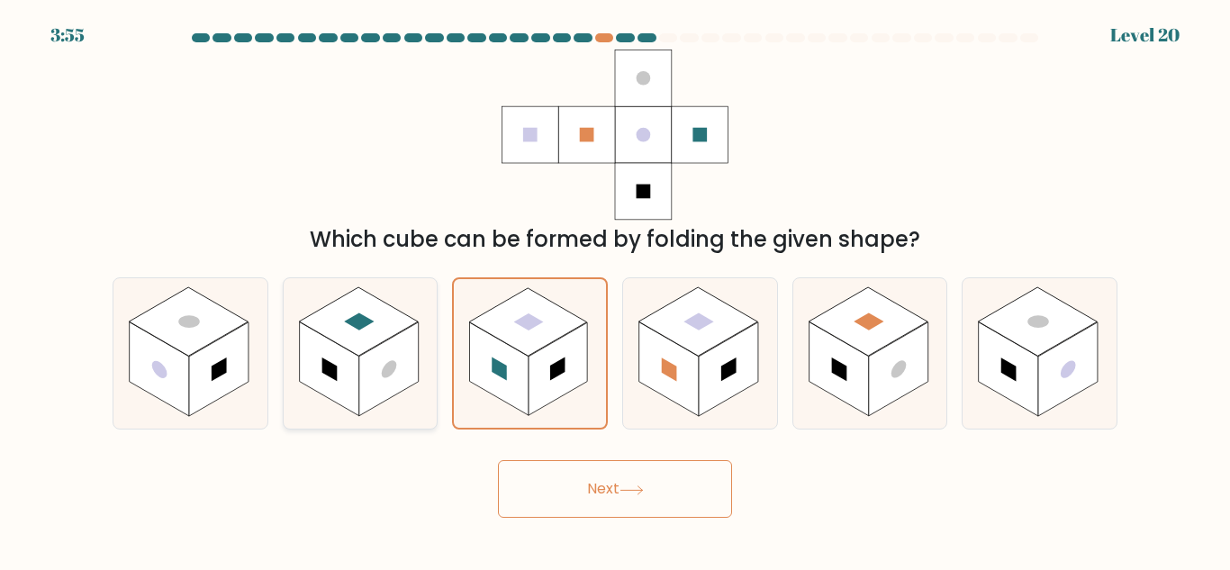
click at [385, 289] on icon at bounding box center [361, 353] width 154 height 150
click at [615, 289] on input "b." at bounding box center [615, 287] width 1 height 5
radio input "true"
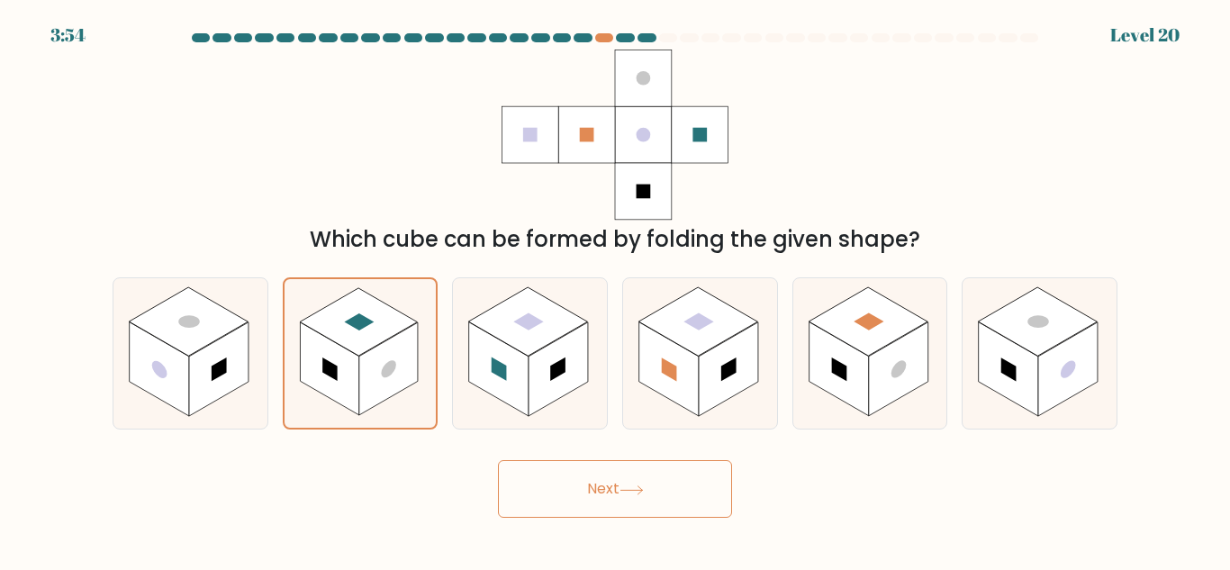
click at [622, 469] on button "Next" at bounding box center [615, 489] width 234 height 58
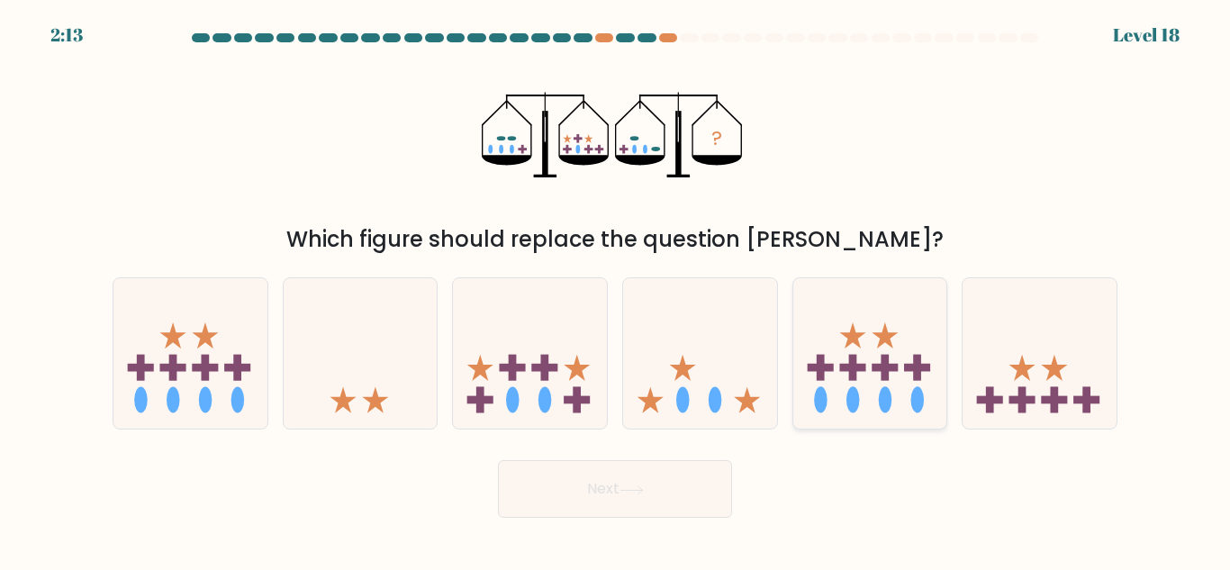
click at [892, 355] on icon at bounding box center [870, 353] width 154 height 127
click at [616, 290] on input "e." at bounding box center [615, 287] width 1 height 5
radio input "true"
click at [547, 370] on rect at bounding box center [545, 368] width 26 height 8
click at [615, 290] on input "c." at bounding box center [615, 287] width 1 height 5
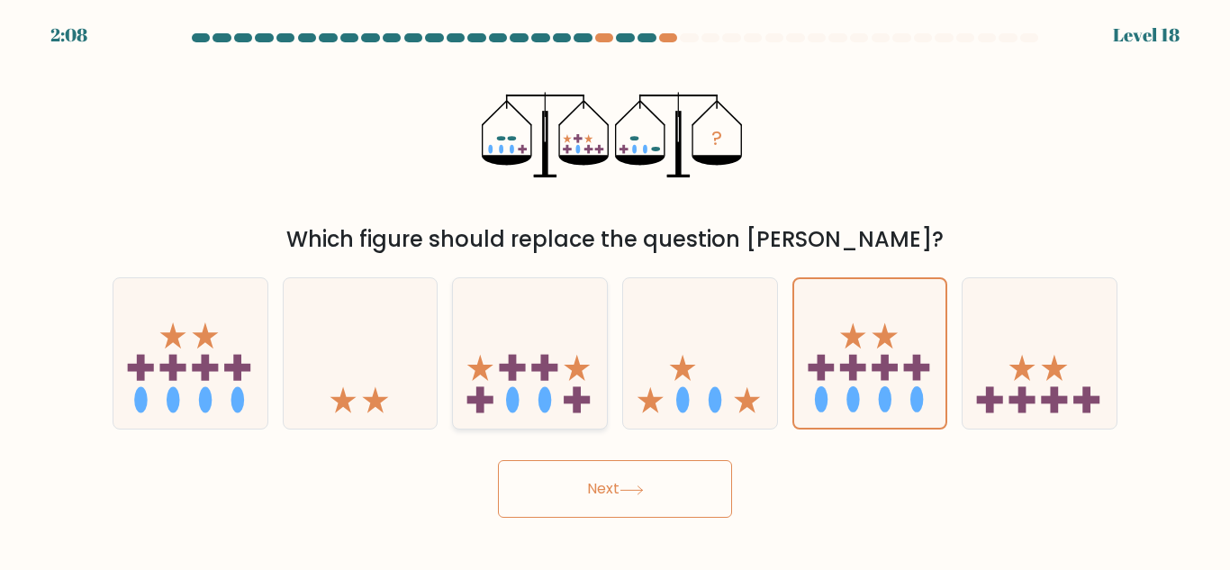
radio input "true"
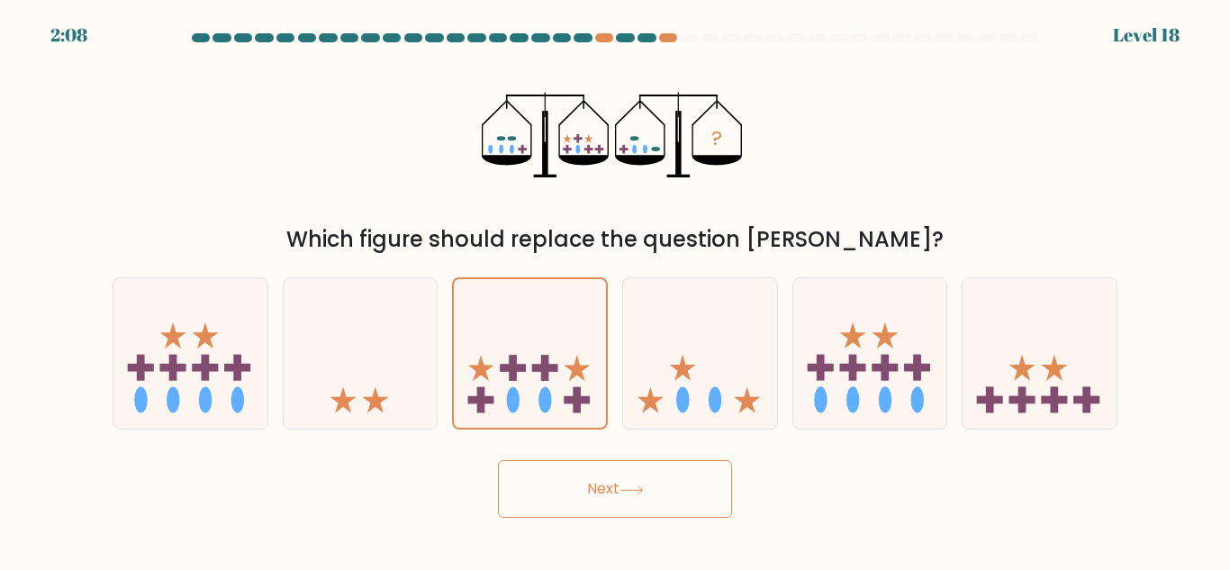
click at [621, 506] on button "Next" at bounding box center [615, 489] width 234 height 58
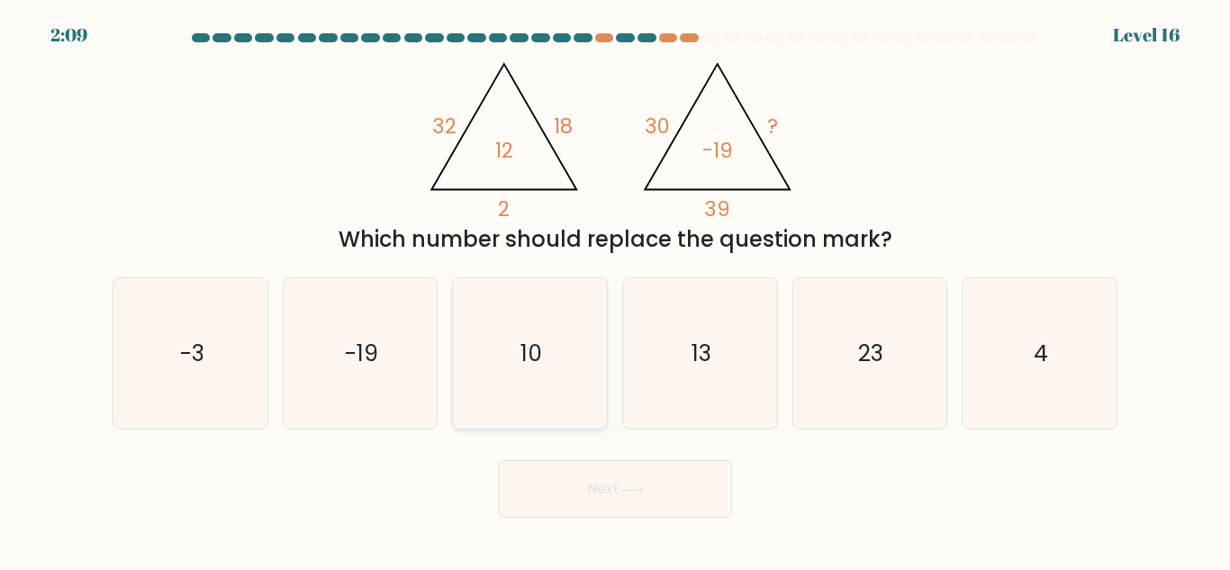
click at [585, 350] on icon "10" at bounding box center [530, 353] width 150 height 150
click at [615, 290] on input "c. 10" at bounding box center [615, 287] width 1 height 5
radio input "true"
click at [580, 481] on button "Next" at bounding box center [615, 489] width 234 height 58
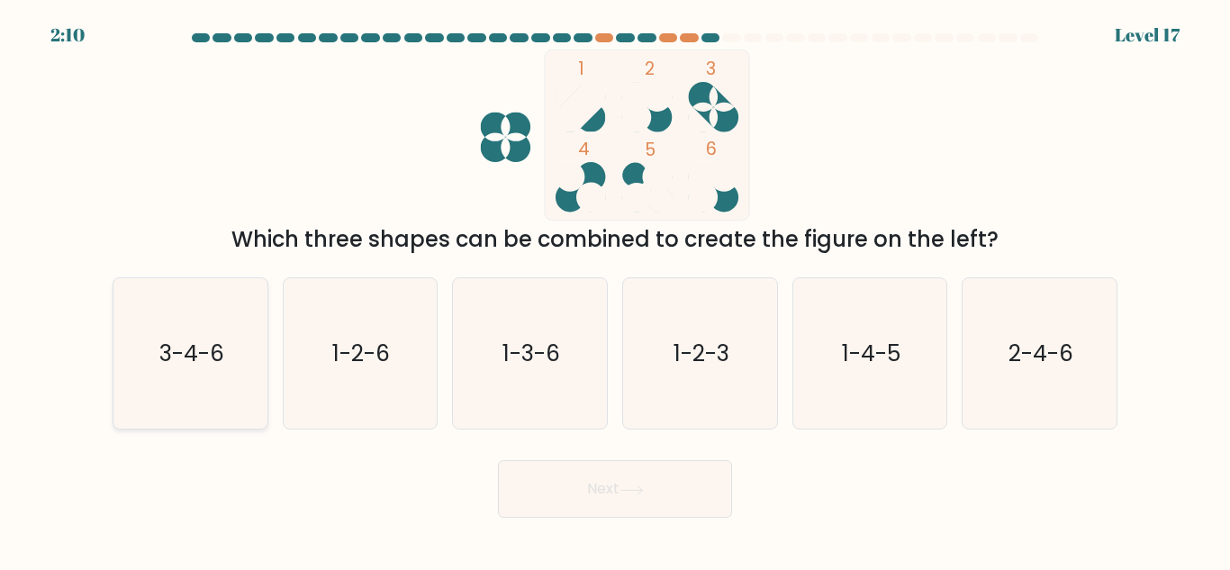
click at [229, 327] on icon "3-4-6" at bounding box center [190, 353] width 150 height 150
click at [615, 290] on input "a. 3-4-6" at bounding box center [615, 287] width 1 height 5
radio input "true"
click at [616, 488] on button "Next" at bounding box center [615, 489] width 234 height 58
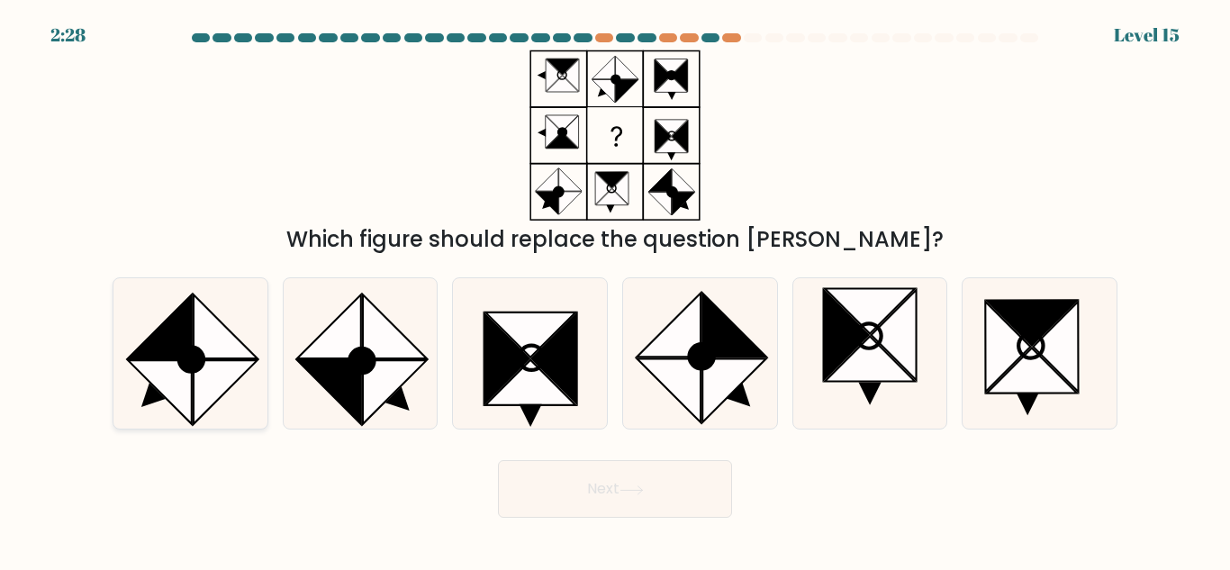
click at [220, 387] on icon at bounding box center [226, 392] width 64 height 64
click at [615, 290] on input "a." at bounding box center [615, 287] width 1 height 5
radio input "true"
click at [614, 494] on button "Next" at bounding box center [615, 489] width 234 height 58
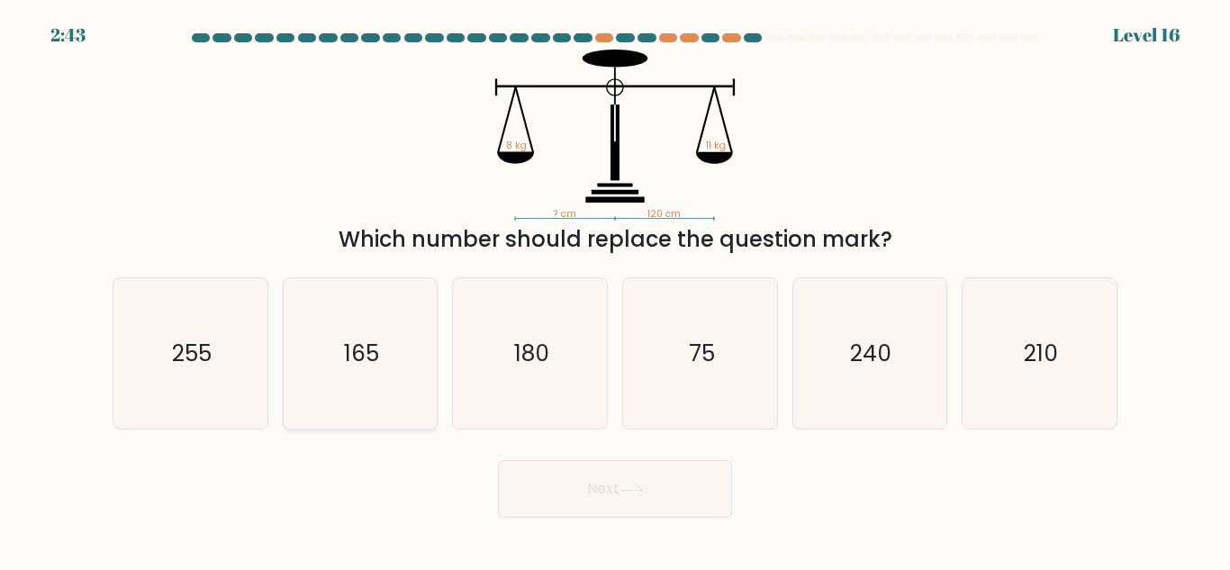
click at [354, 344] on text "165" at bounding box center [361, 354] width 35 height 32
click at [615, 290] on input "b. 165" at bounding box center [615, 287] width 1 height 5
radio input "true"
click at [686, 465] on button "Next" at bounding box center [615, 489] width 234 height 58
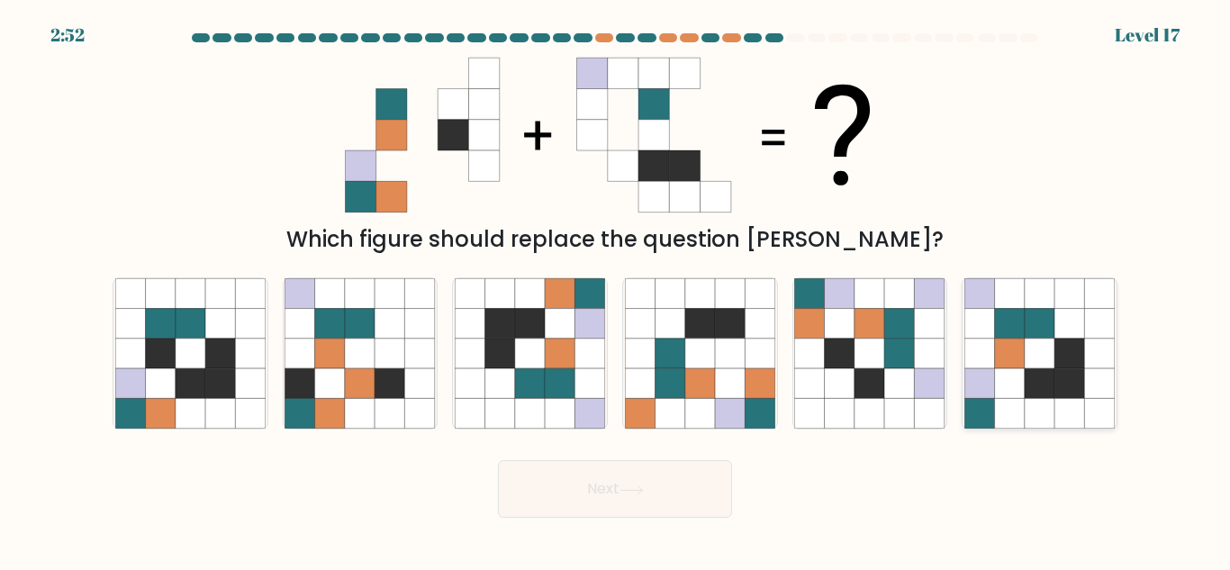
click at [1033, 390] on icon at bounding box center [1040, 383] width 30 height 30
click at [616, 290] on input "f." at bounding box center [615, 287] width 1 height 5
radio input "true"
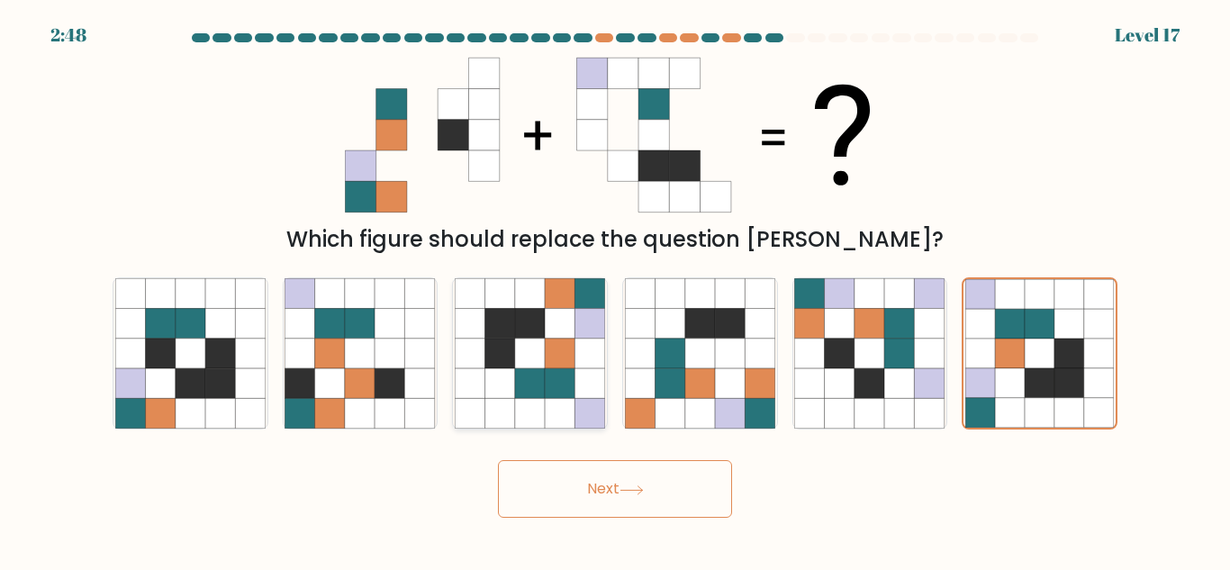
click at [541, 330] on icon at bounding box center [530, 324] width 30 height 30
click at [615, 290] on input "c." at bounding box center [615, 287] width 1 height 5
radio input "true"
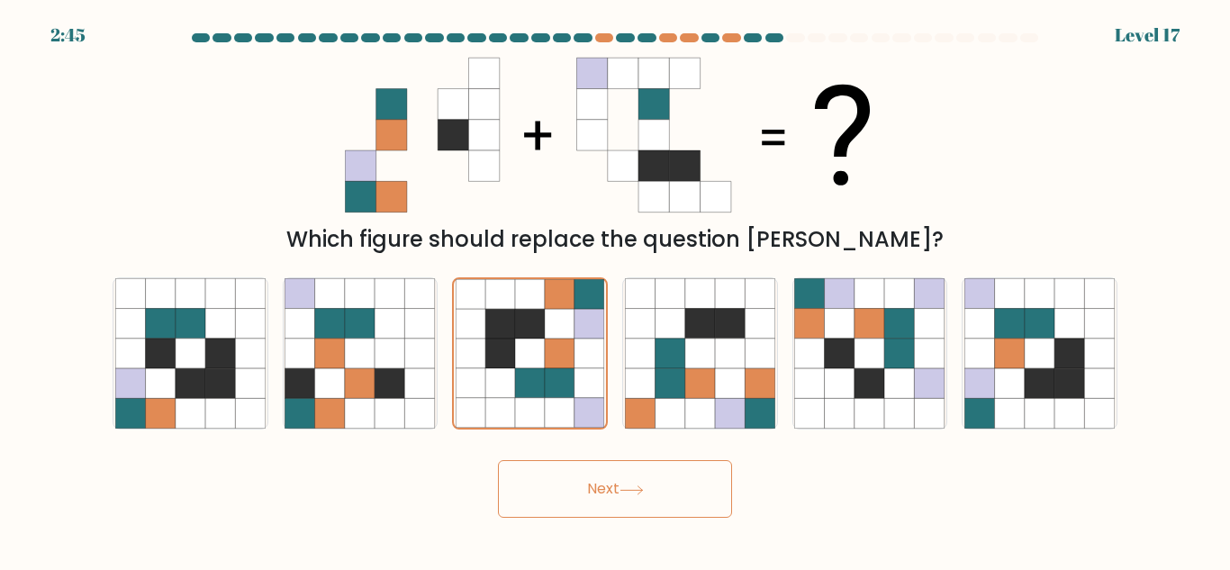
click at [675, 493] on button "Next" at bounding box center [615, 489] width 234 height 58
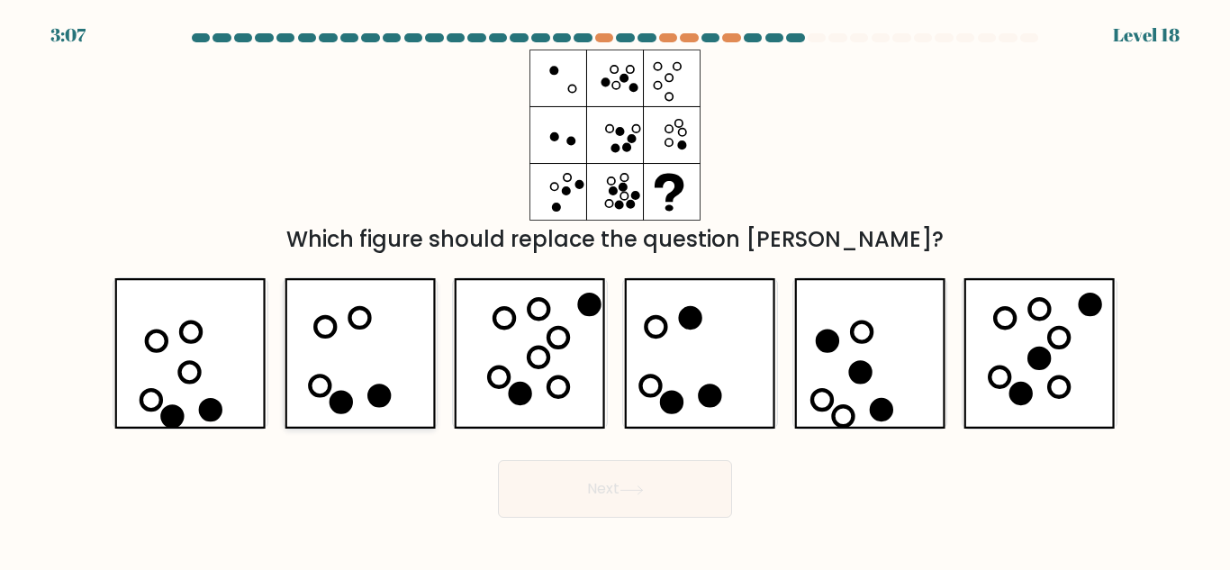
click at [433, 373] on icon at bounding box center [360, 353] width 151 height 150
click at [615, 290] on input "b." at bounding box center [615, 287] width 1 height 5
radio input "true"
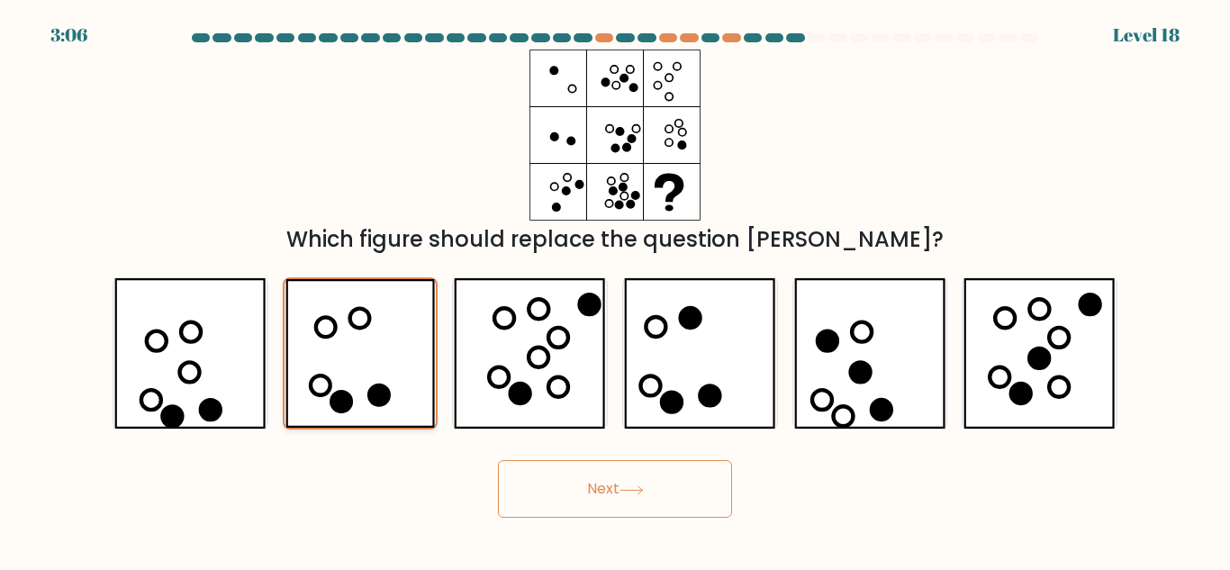
click at [283, 375] on div at bounding box center [361, 353] width 156 height 152
click at [615, 290] on input "b." at bounding box center [615, 287] width 1 height 5
click at [681, 508] on button "Next" at bounding box center [615, 489] width 234 height 58
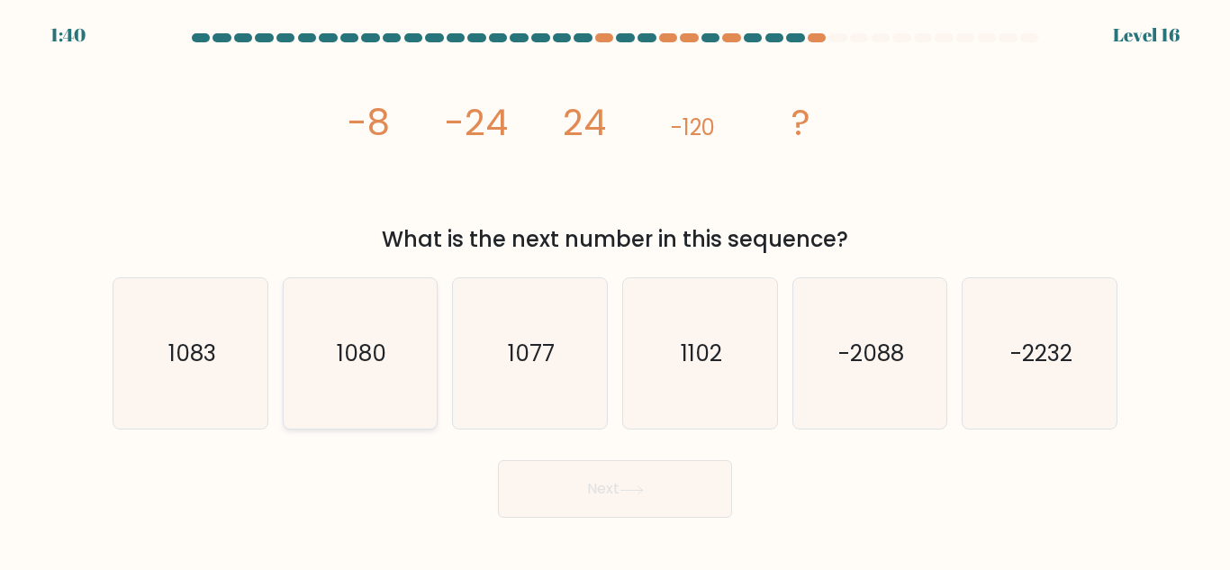
click at [400, 357] on icon "1080" at bounding box center [360, 353] width 150 height 150
click at [615, 290] on input "b. 1080" at bounding box center [615, 287] width 1 height 5
radio input "true"
click at [878, 368] on text "-2088" at bounding box center [871, 354] width 66 height 32
click at [616, 290] on input "e. -2088" at bounding box center [615, 287] width 1 height 5
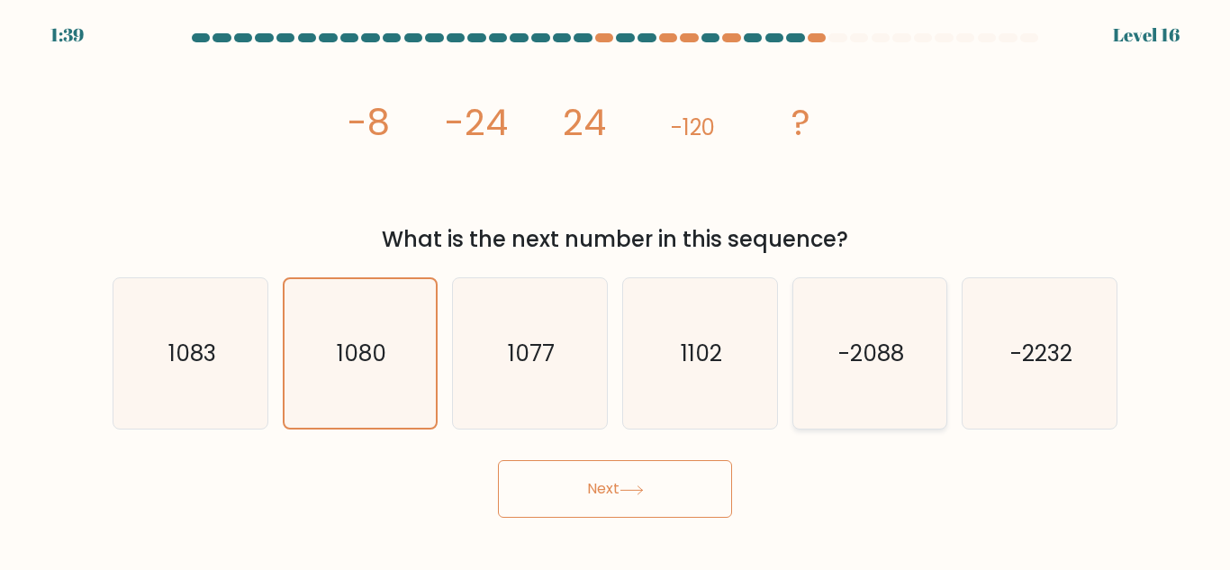
radio input "true"
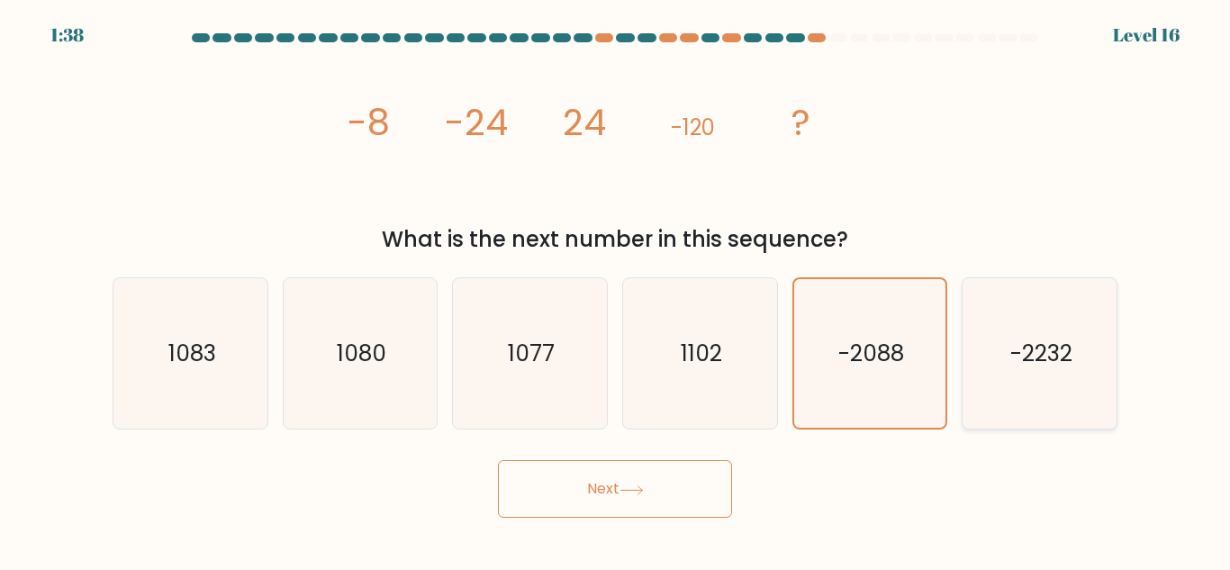
click at [1007, 359] on icon "-2232" at bounding box center [1039, 353] width 150 height 150
click at [616, 290] on input "f. -2232" at bounding box center [615, 287] width 1 height 5
radio input "true"
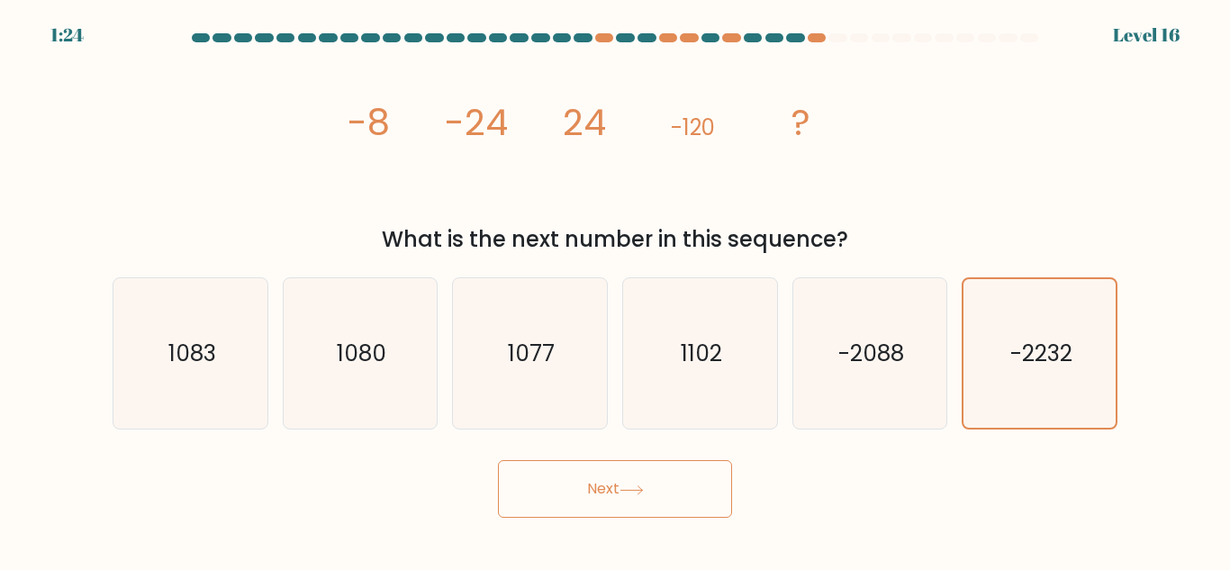
click at [653, 475] on button "Next" at bounding box center [615, 489] width 234 height 58
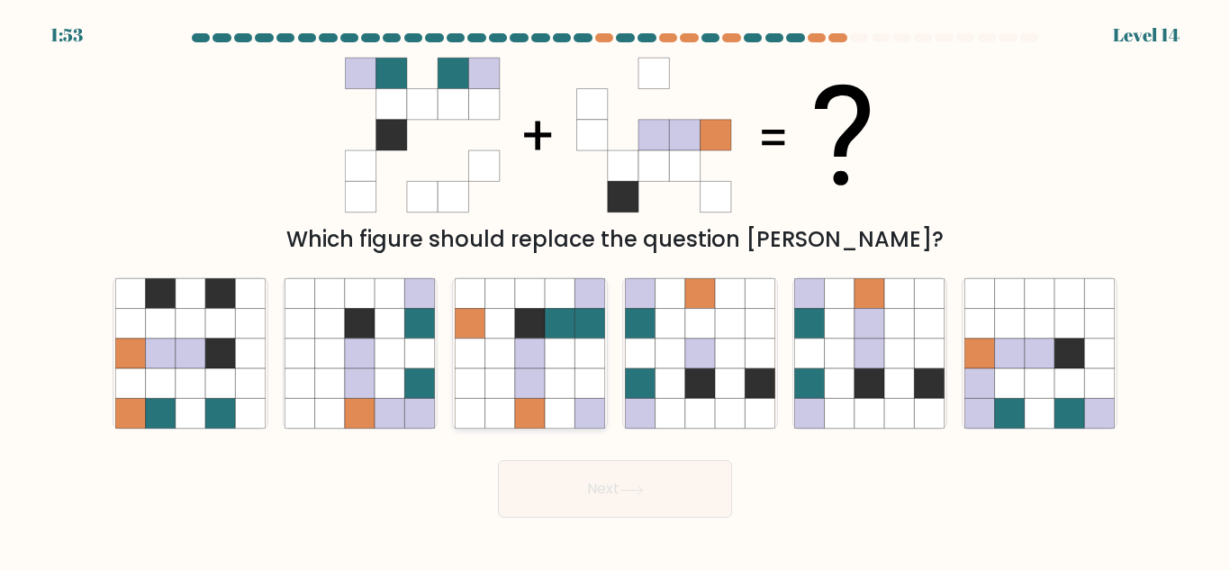
click at [561, 367] on icon at bounding box center [560, 354] width 30 height 30
click at [615, 290] on input "c." at bounding box center [615, 287] width 1 height 5
radio input "true"
click at [659, 492] on button "Next" at bounding box center [615, 489] width 234 height 58
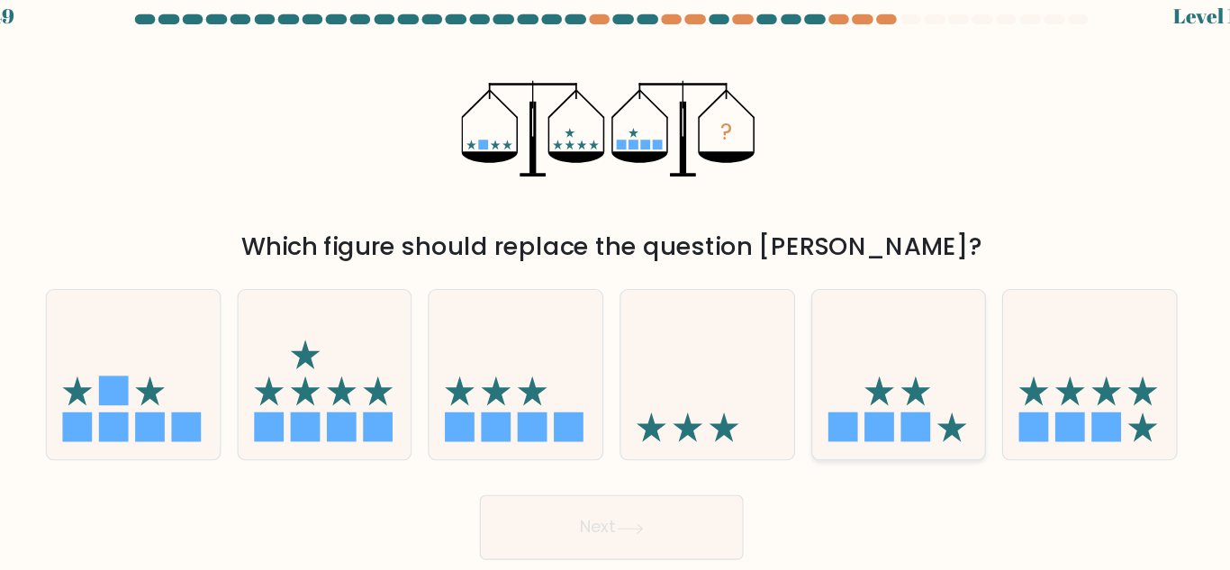
click at [906, 404] on icon at bounding box center [870, 353] width 154 height 127
click at [616, 290] on input "e." at bounding box center [615, 287] width 1 height 5
radio input "true"
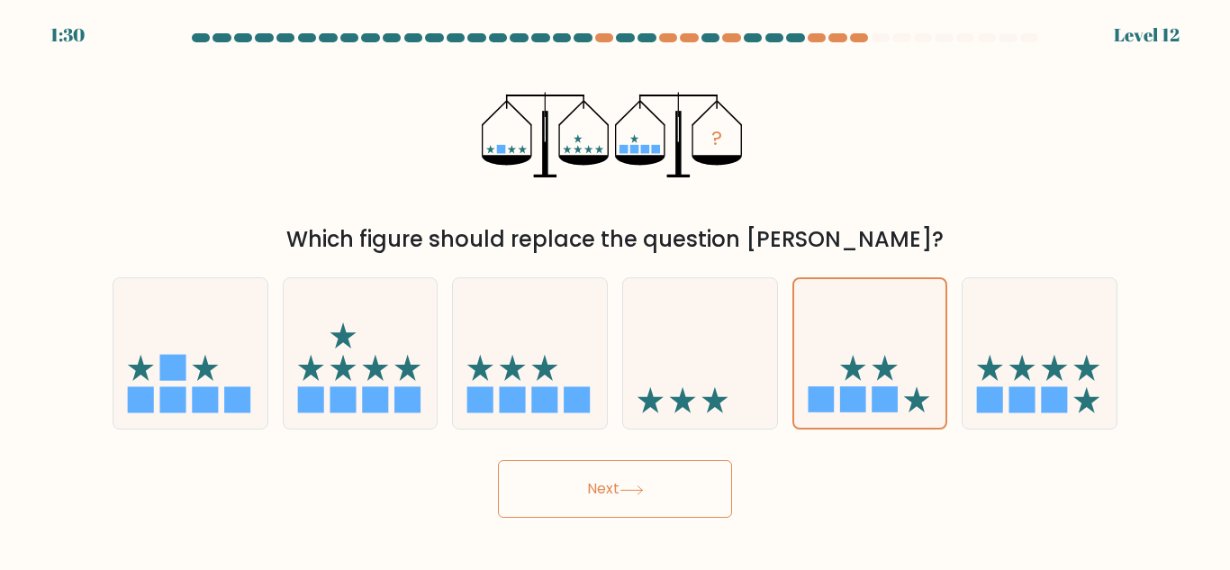
click at [665, 484] on button "Next" at bounding box center [615, 489] width 234 height 58
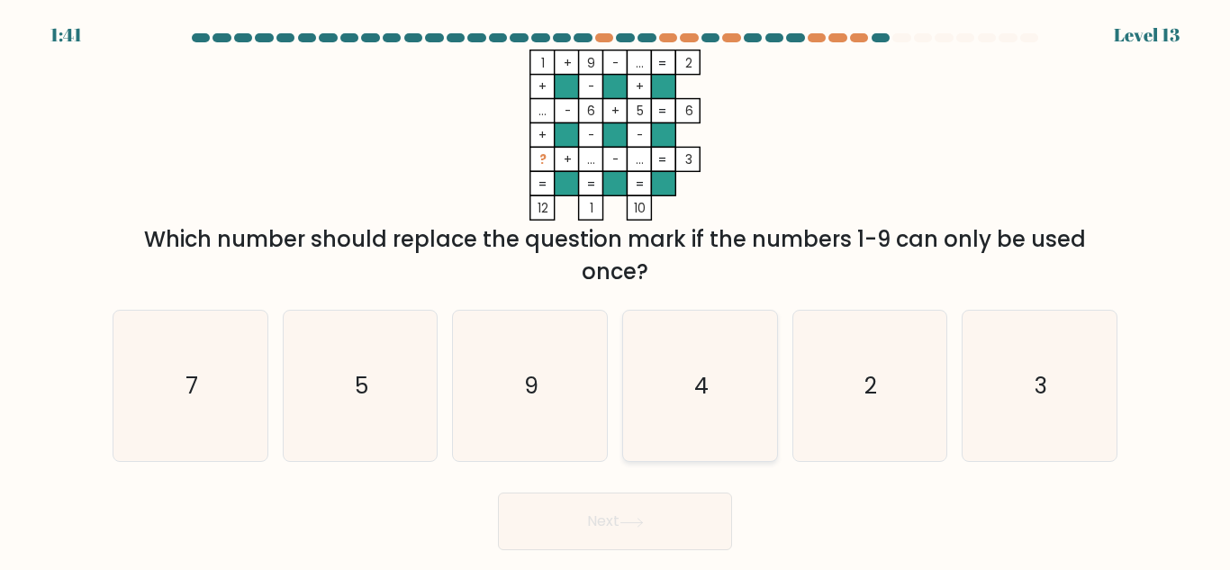
click at [694, 428] on icon "4" at bounding box center [700, 386] width 150 height 150
click at [616, 290] on input "d. 4" at bounding box center [615, 287] width 1 height 5
radio input "true"
click at [610, 515] on button "Next" at bounding box center [615, 522] width 234 height 58
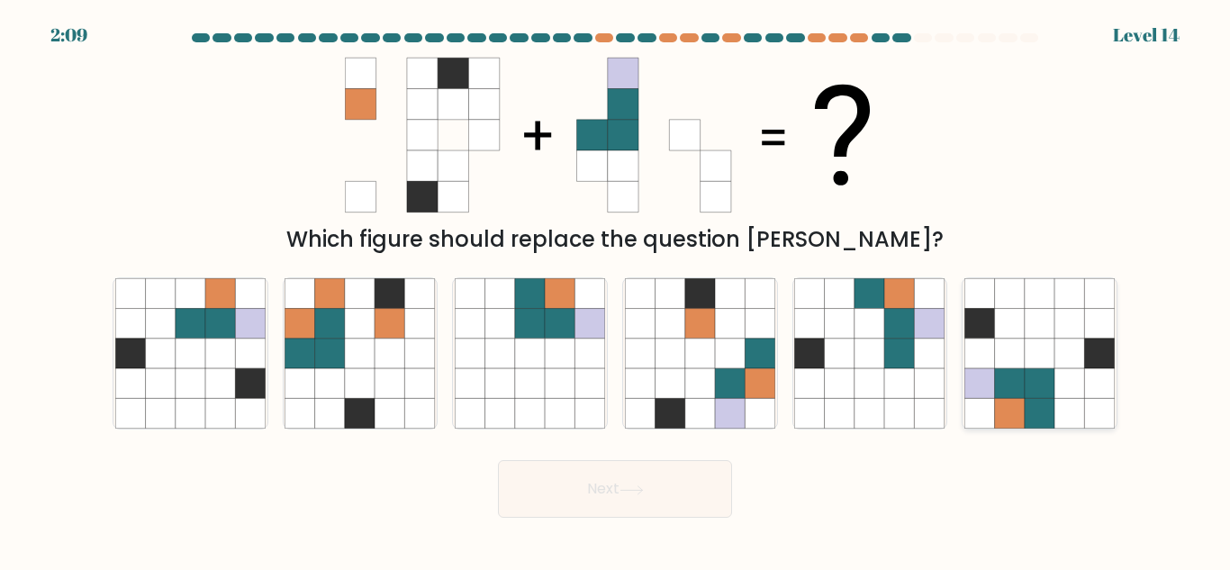
click at [1086, 382] on icon at bounding box center [1100, 383] width 30 height 30
click at [616, 290] on input "f." at bounding box center [615, 287] width 1 height 5
radio input "true"
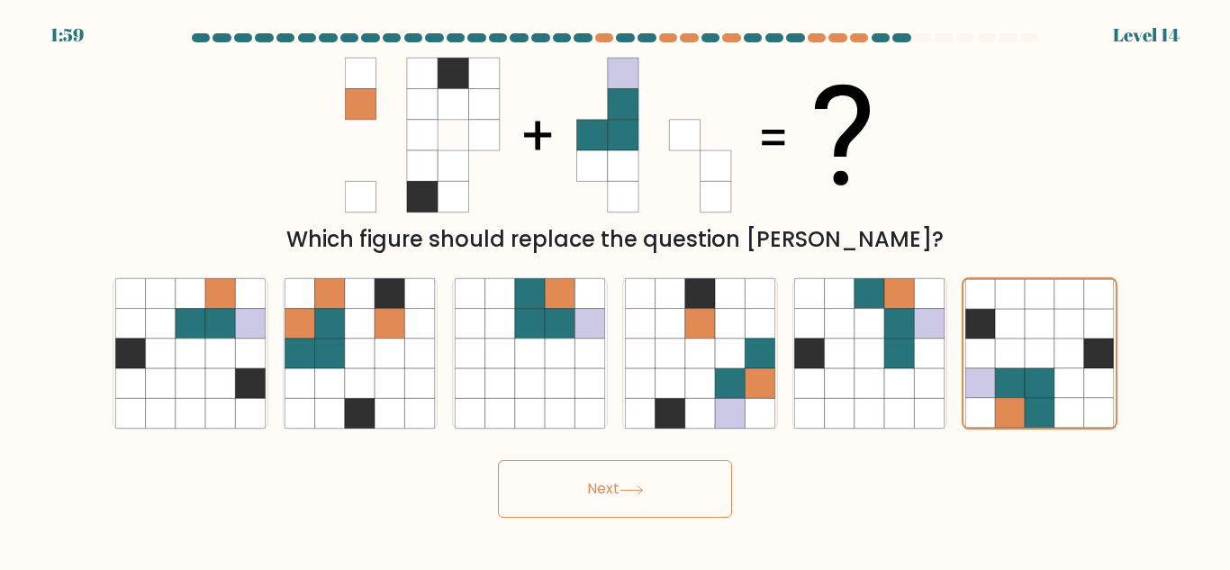
click at [666, 492] on button "Next" at bounding box center [615, 489] width 234 height 58
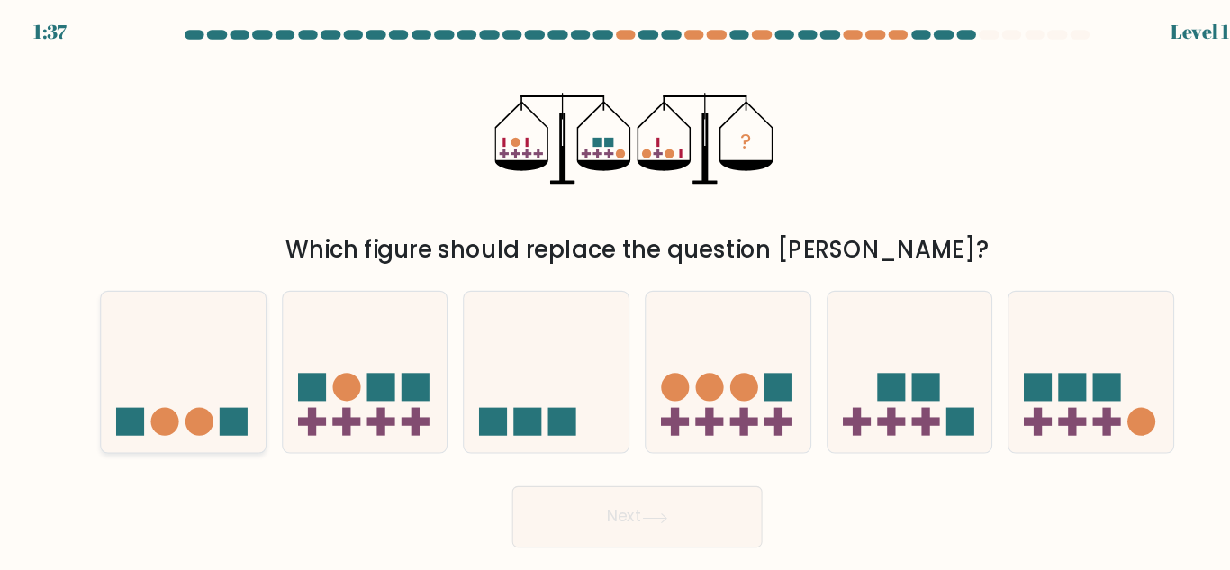
click at [191, 342] on icon at bounding box center [190, 353] width 154 height 127
click at [615, 290] on input "a." at bounding box center [615, 287] width 1 height 5
radio input "true"
click at [554, 487] on button "Next" at bounding box center [615, 489] width 234 height 58
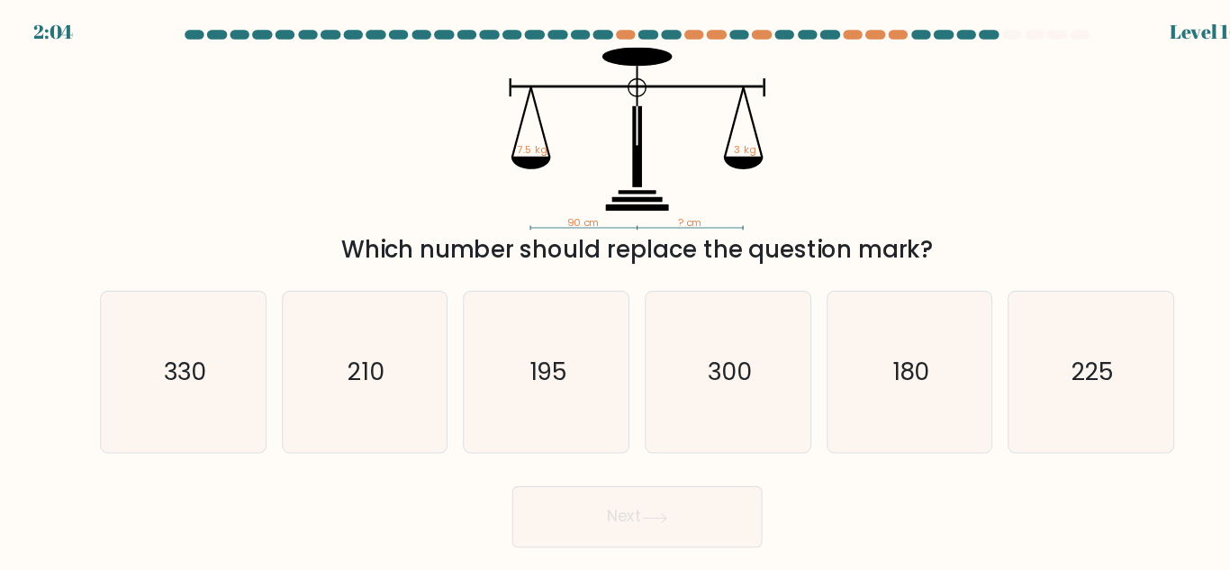
click at [1020, 437] on form at bounding box center [615, 275] width 1230 height 484
click at [1024, 430] on form at bounding box center [615, 275] width 1230 height 484
click at [1036, 383] on icon "225" at bounding box center [1039, 353] width 150 height 150
click at [616, 290] on input "f. 225" at bounding box center [615, 287] width 1 height 5
radio input "true"
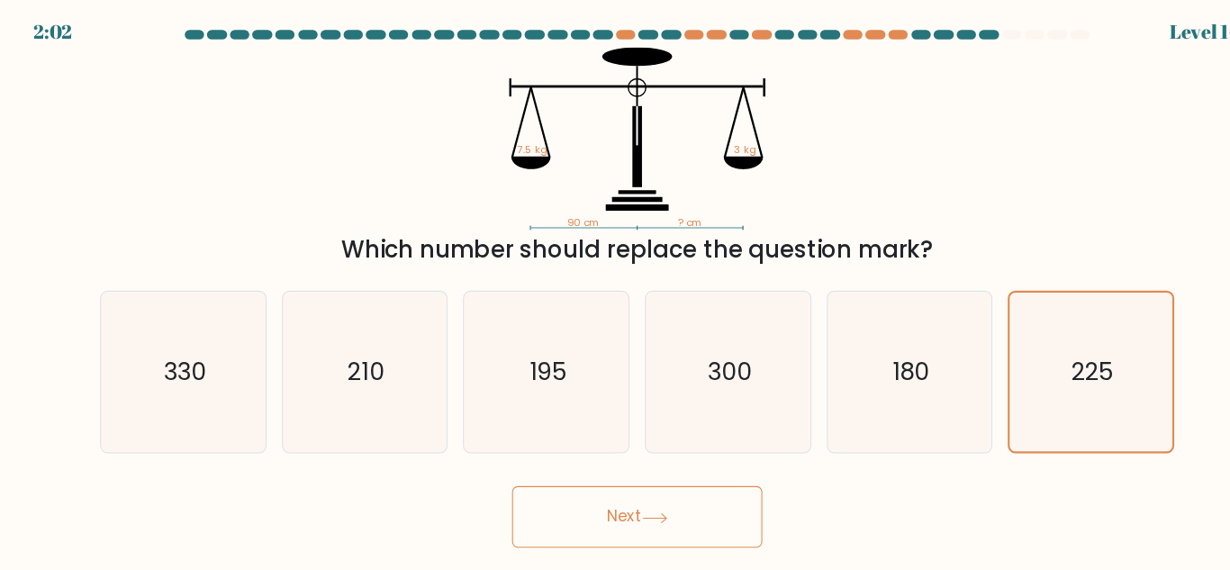
click at [663, 501] on button "Next" at bounding box center [615, 489] width 234 height 58
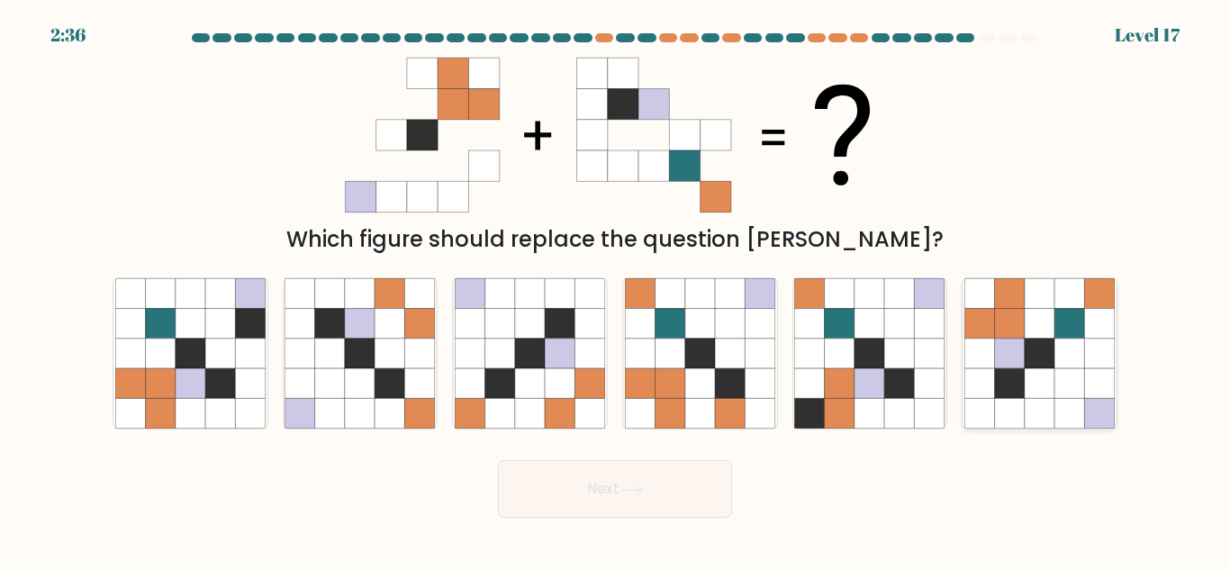
click at [1018, 332] on icon at bounding box center [1010, 324] width 30 height 30
click at [616, 290] on input "f." at bounding box center [615, 287] width 1 height 5
radio input "true"
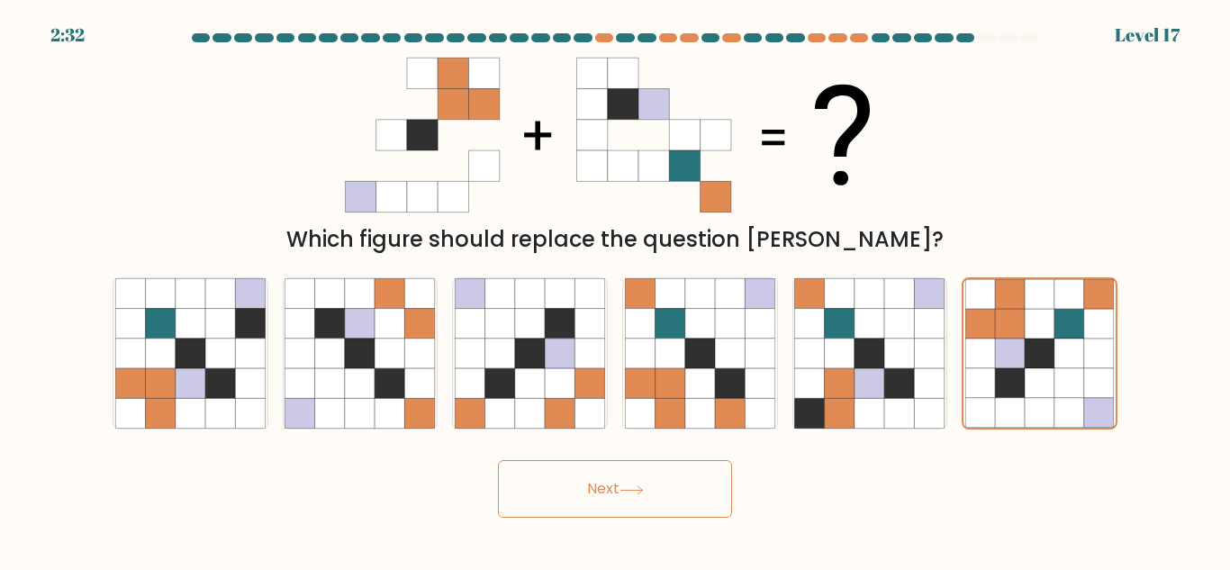
click at [683, 486] on button "Next" at bounding box center [615, 489] width 234 height 58
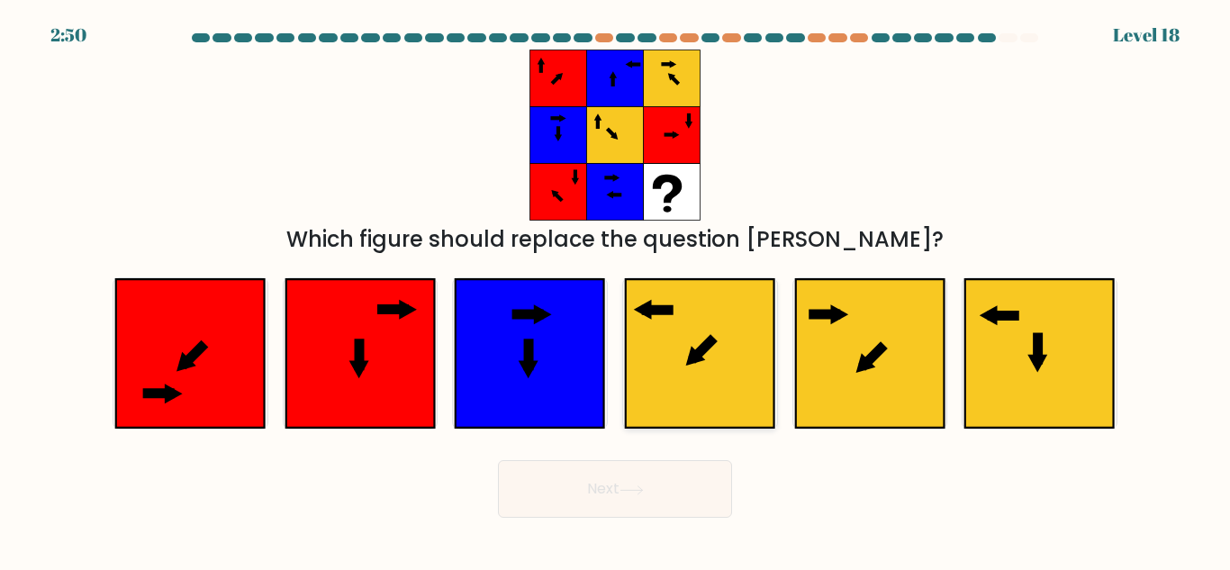
click at [738, 365] on icon at bounding box center [700, 353] width 149 height 149
click at [616, 290] on input "d." at bounding box center [615, 287] width 1 height 5
radio input "true"
click at [1071, 360] on icon at bounding box center [1039, 353] width 149 height 149
click at [616, 290] on input "f." at bounding box center [615, 287] width 1 height 5
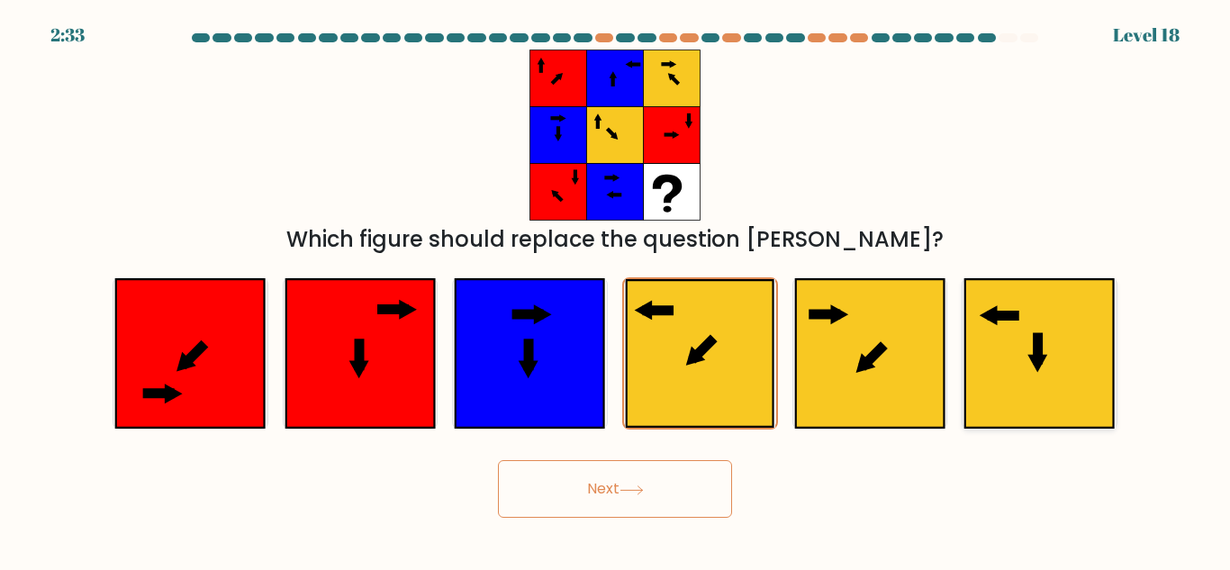
radio input "true"
click at [673, 474] on button "Next" at bounding box center [615, 489] width 234 height 58
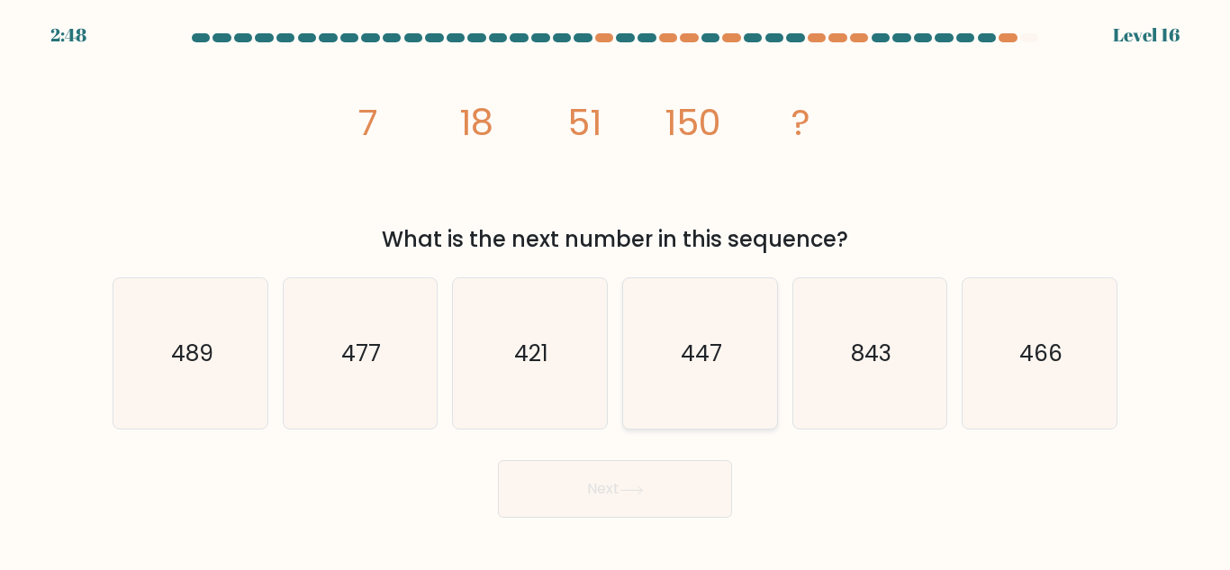
click at [698, 391] on icon "447" at bounding box center [700, 353] width 150 height 150
click at [616, 290] on input "d. 447" at bounding box center [615, 287] width 1 height 5
radio input "true"
click at [639, 489] on icon at bounding box center [632, 490] width 24 height 10
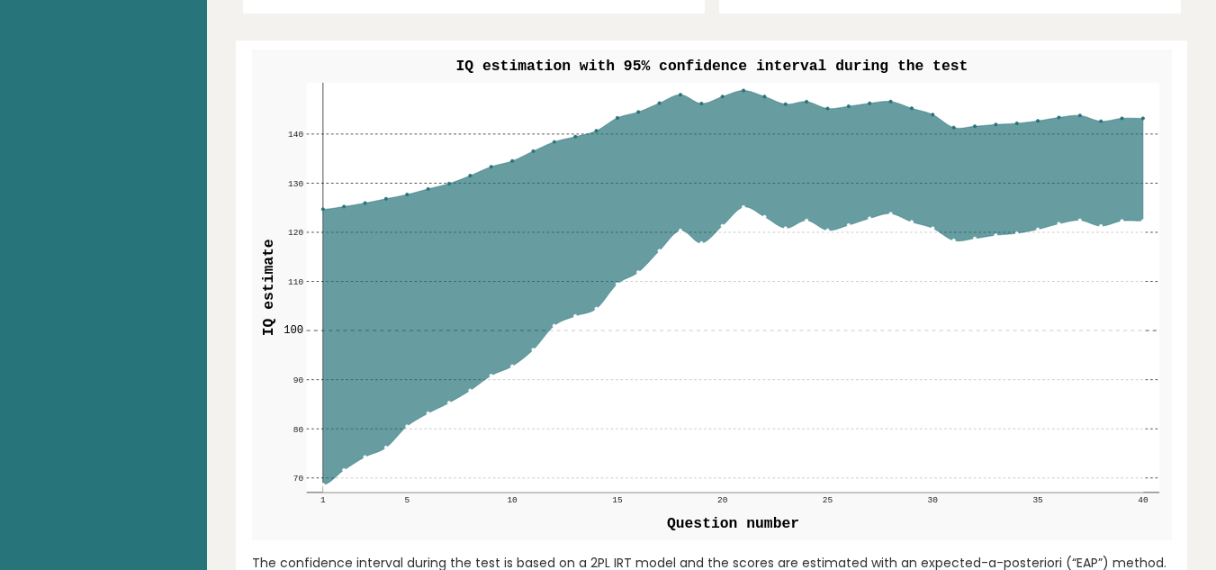
scroll to position [1263, 0]
click at [954, 125] on circle at bounding box center [954, 126] width 3 height 3
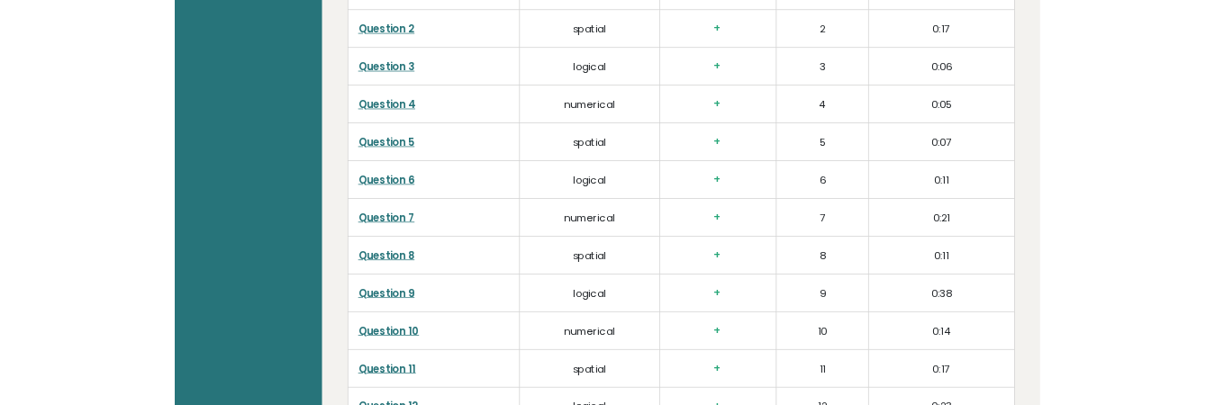
scroll to position [2040, 0]
